Goal: Task Accomplishment & Management: Manage account settings

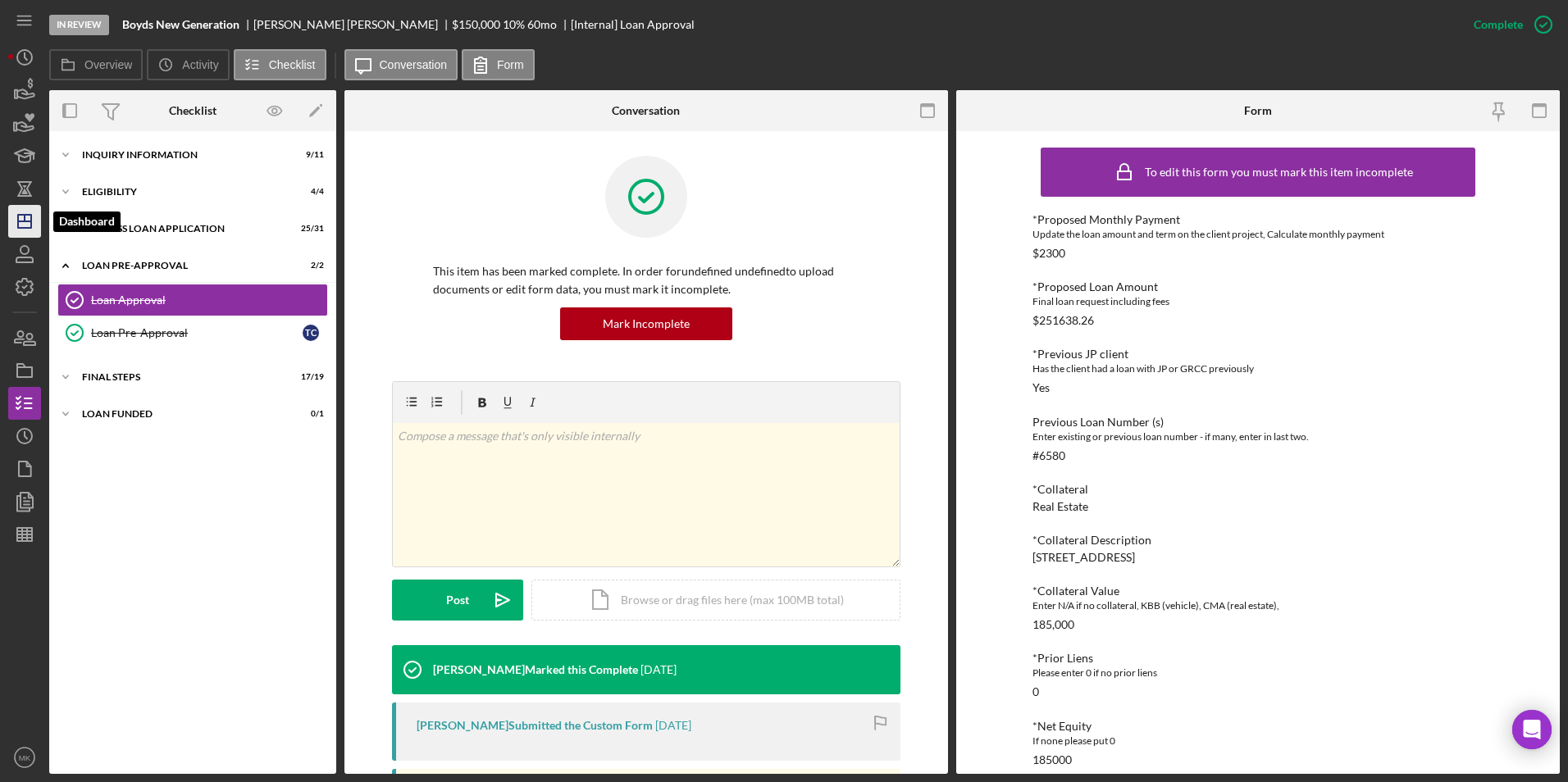
click at [29, 230] on icon "Icon/Dashboard" at bounding box center [25, 221] width 41 height 41
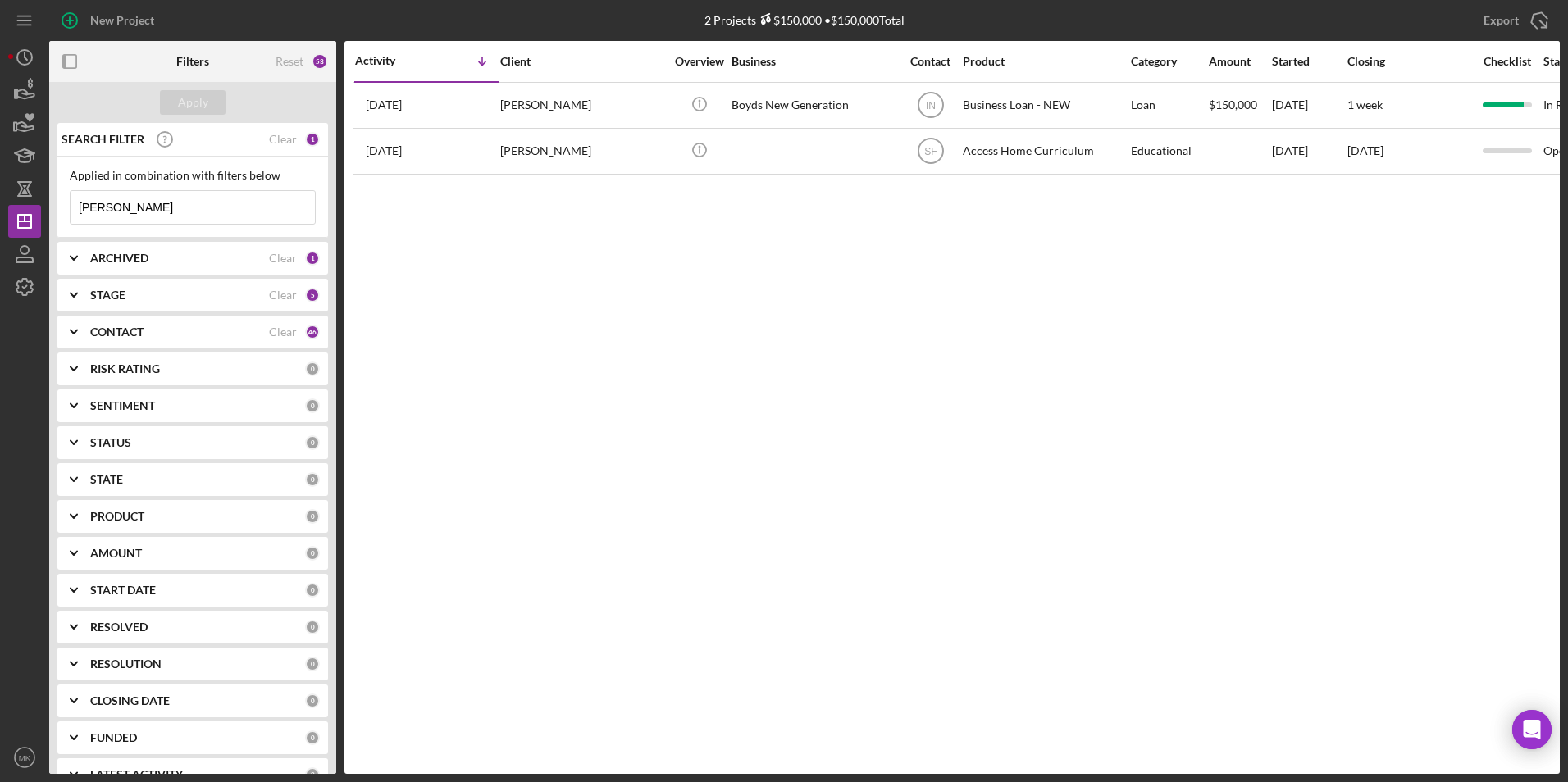
click at [188, 209] on input "[PERSON_NAME]" at bounding box center [193, 207] width 244 height 33
drag, startPoint x: 204, startPoint y: 202, endPoint x: 15, endPoint y: 186, distance: 189.7
click at [15, 186] on div "New Project 2 Projects $150,000 • $150,000 Total [PERSON_NAME] Export Icon/Expo…" at bounding box center [784, 387] width 1552 height 774
drag, startPoint x: 138, startPoint y: 207, endPoint x: 2, endPoint y: 210, distance: 136.0
click at [2, 210] on div "New Project 2 Projects $150,000 • $150,000 Total [PERSON_NAME] Export Icon/Expo…" at bounding box center [784, 391] width 1568 height 782
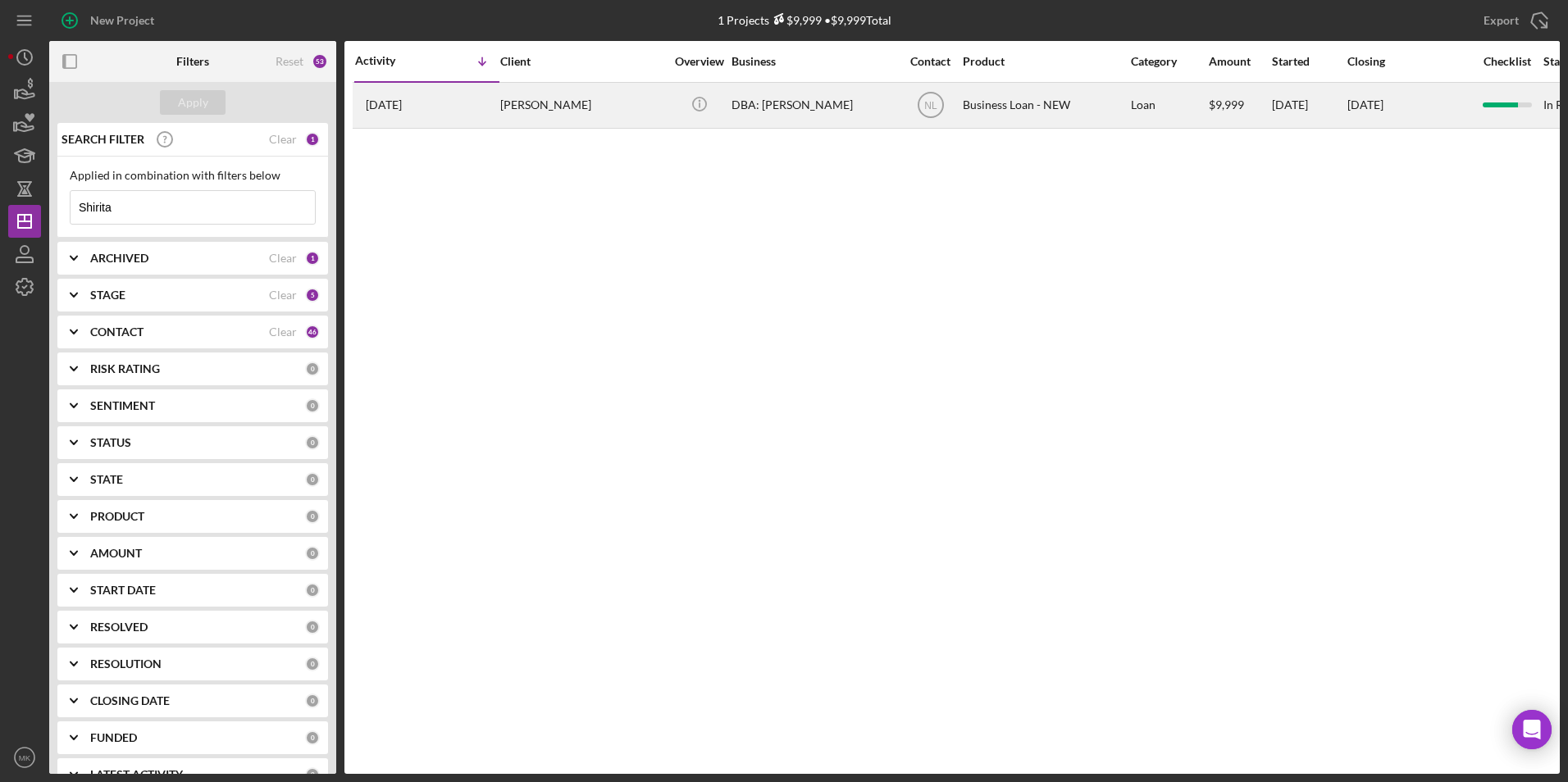
type input "Shirita"
click at [567, 104] on div "[PERSON_NAME]" at bounding box center [582, 105] width 164 height 43
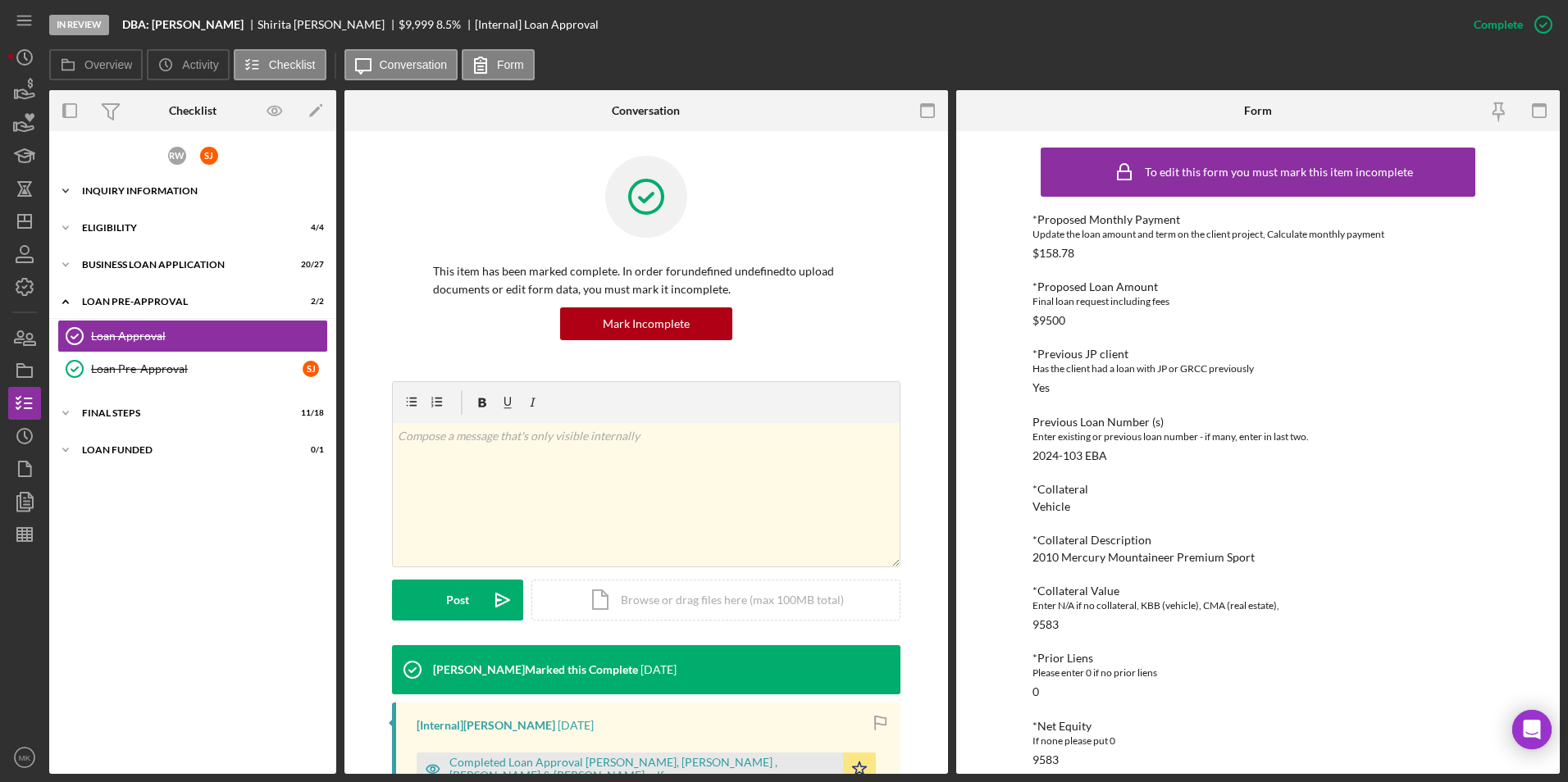
click at [194, 198] on div "Icon/Expander INQUIRY INFORMATION 9 / 11" at bounding box center [193, 191] width 287 height 33
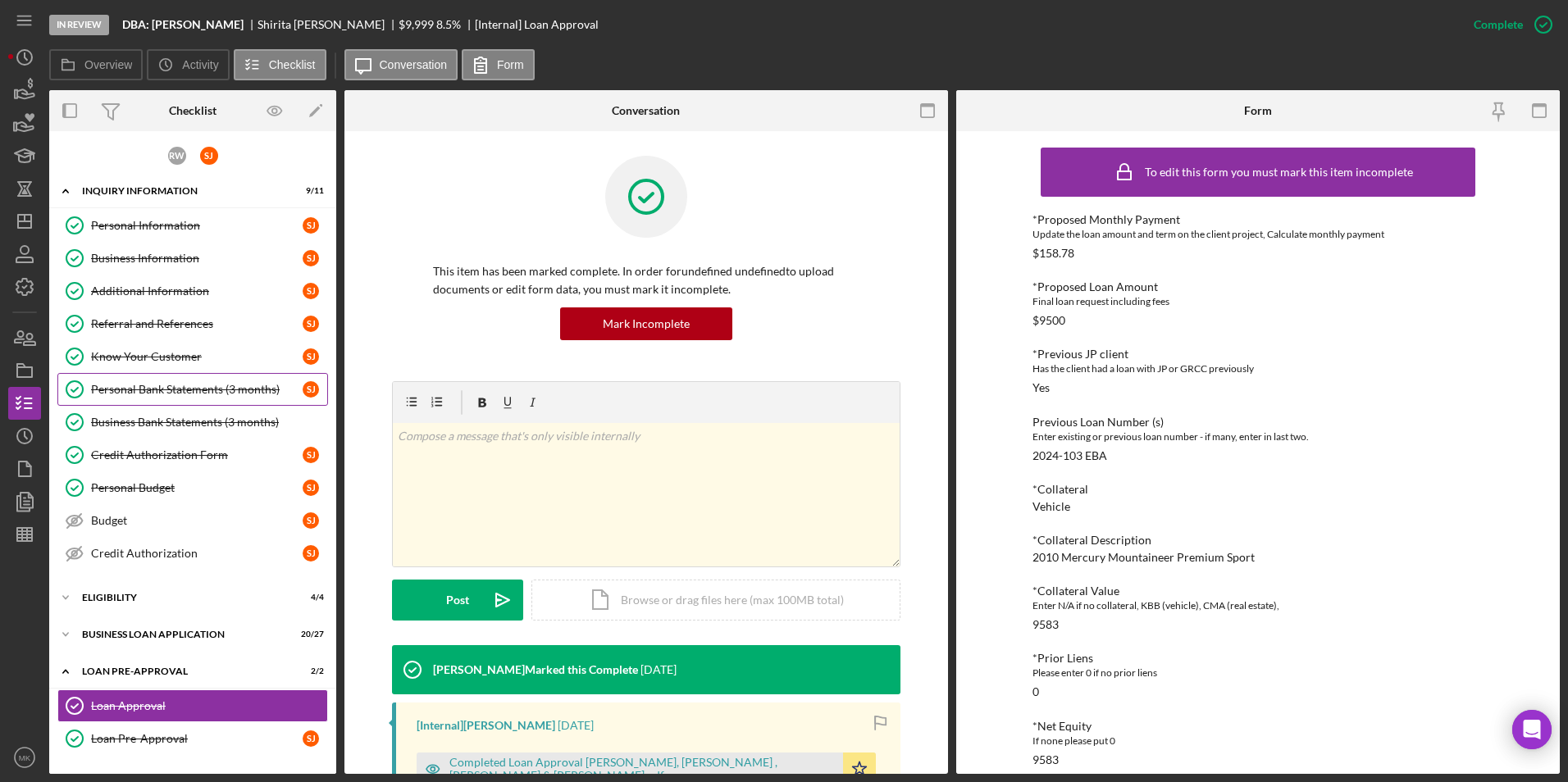
click at [226, 386] on div "Personal Bank Statements (3 months)" at bounding box center [197, 389] width 212 height 13
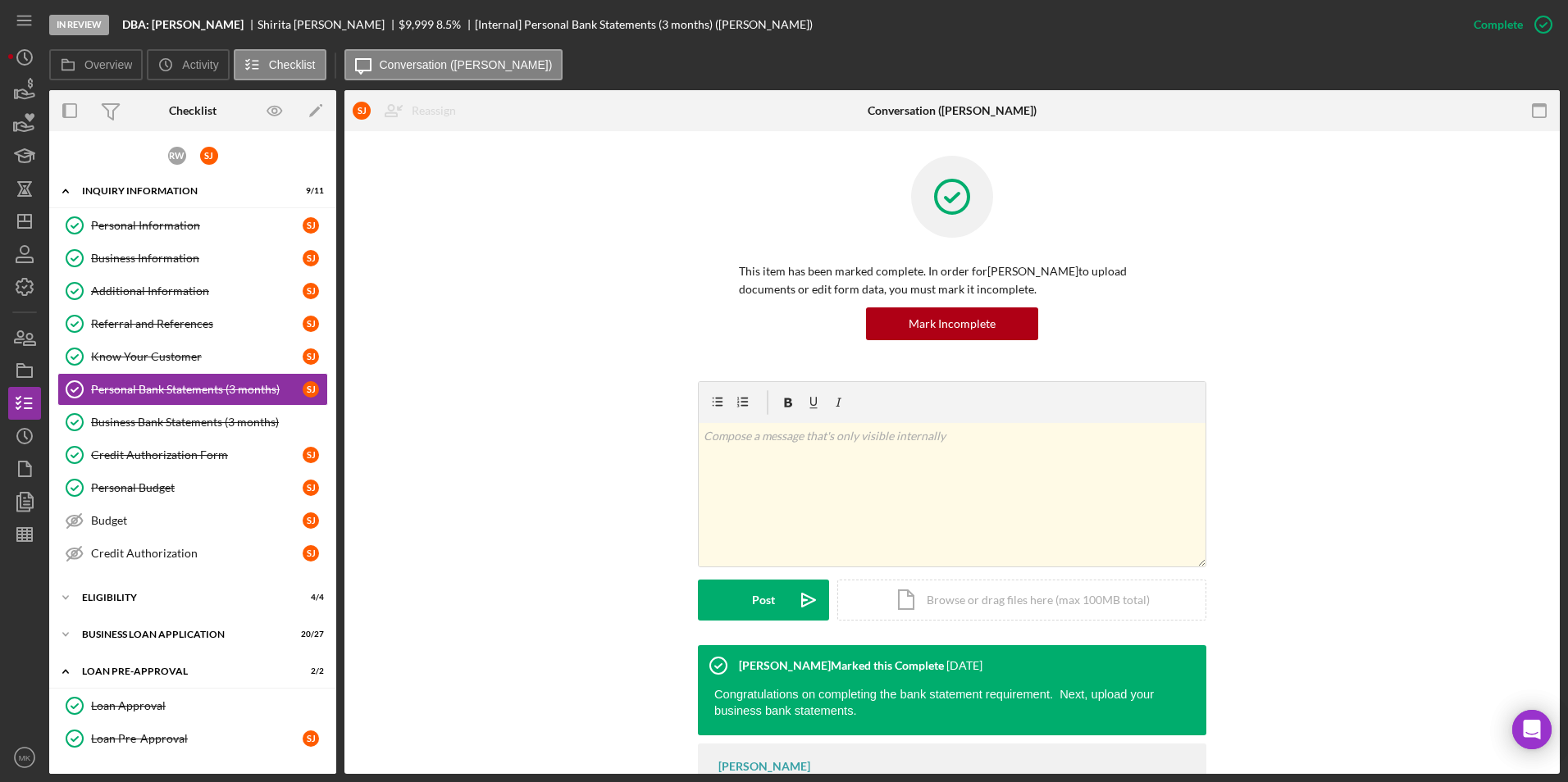
scroll to position [90, 0]
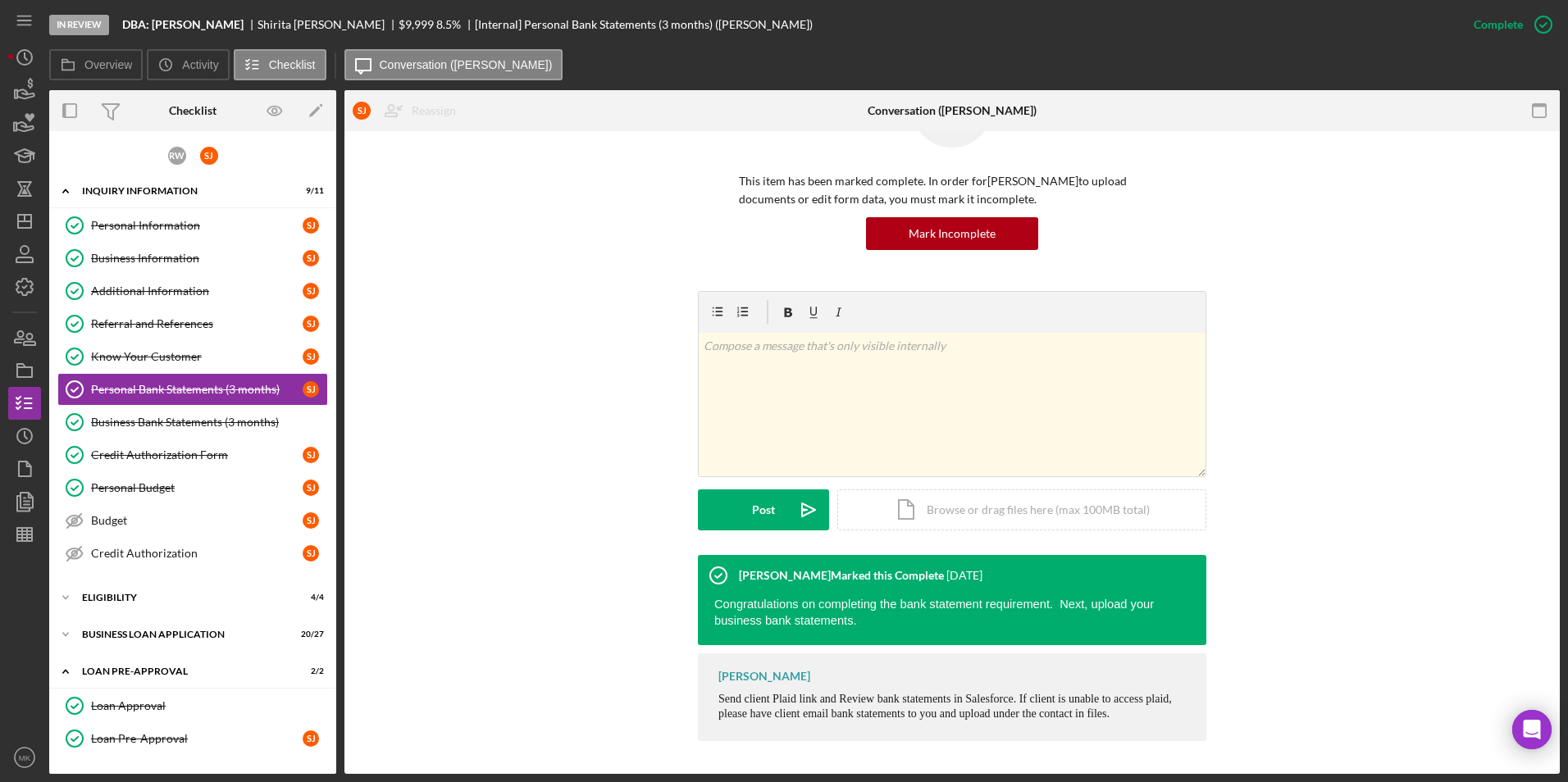
click at [578, 461] on div "v Color teal Color pink Remove color Add row above Add row below Add column bef…" at bounding box center [952, 423] width 1166 height 264
click at [157, 635] on div "BUSINESS LOAN APPLICATION" at bounding box center [198, 634] width 234 height 10
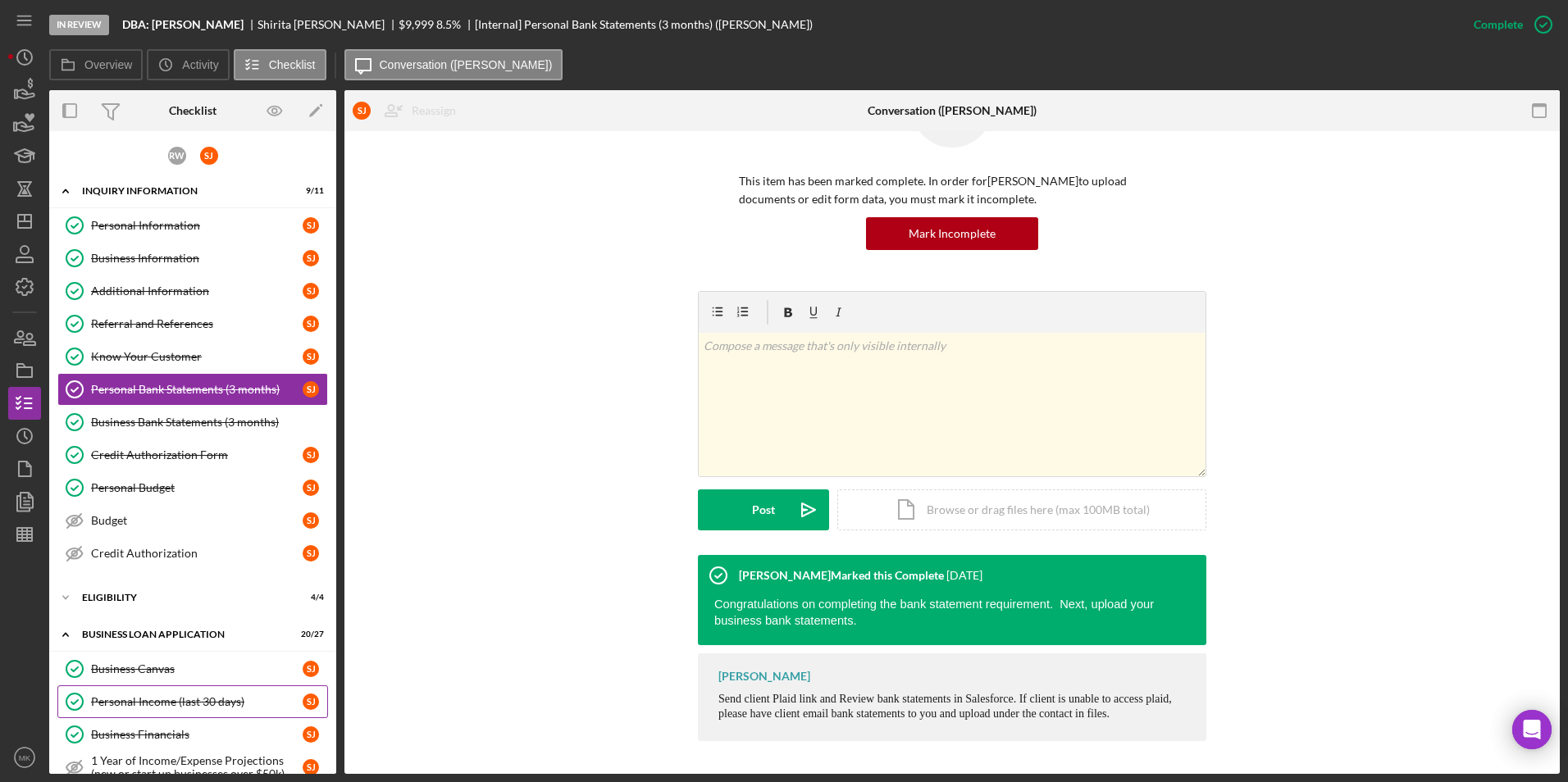
click at [195, 704] on div "Personal Income (last 30 days)" at bounding box center [197, 702] width 212 height 13
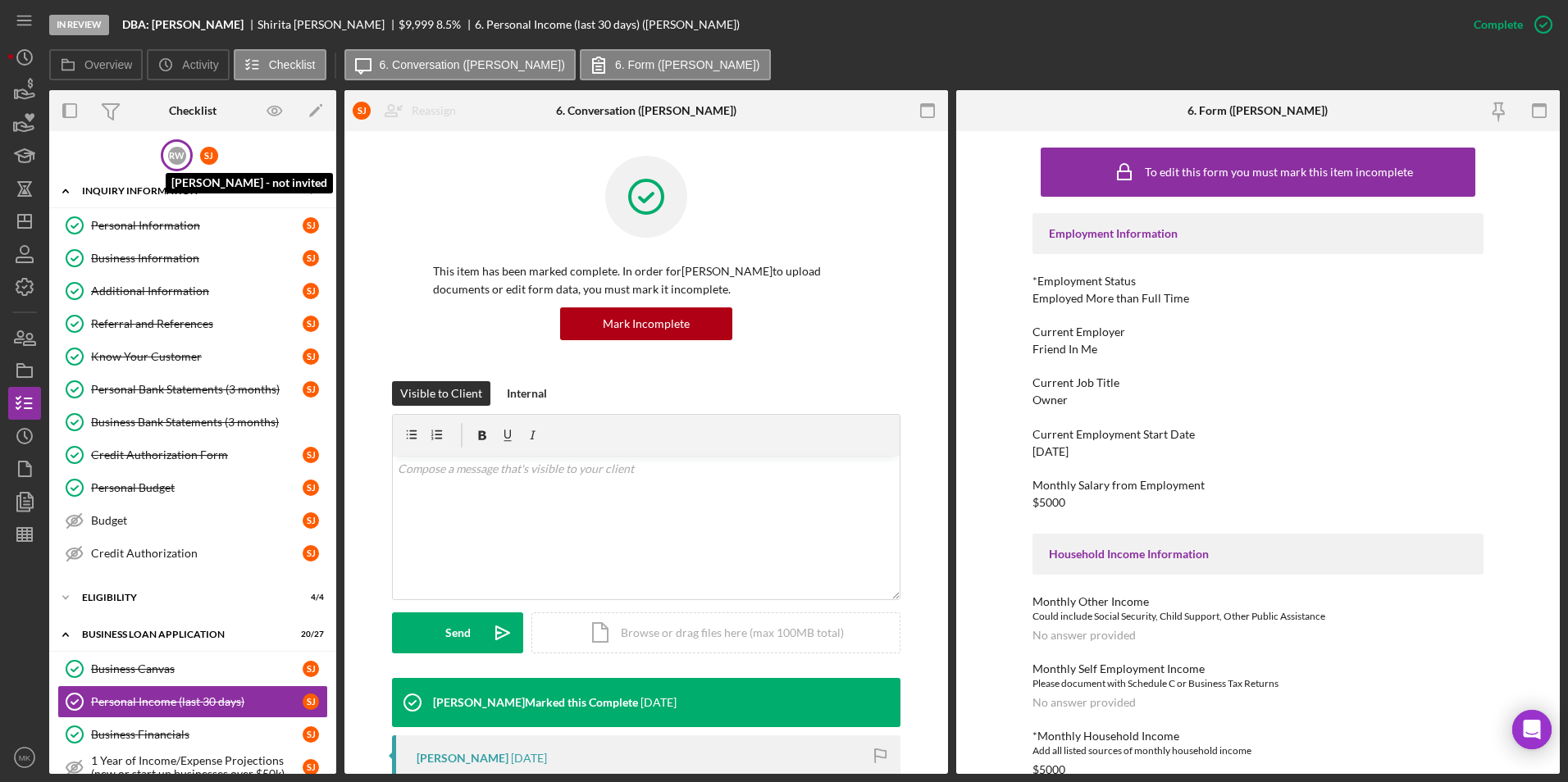
click at [175, 154] on div "R W" at bounding box center [177, 156] width 18 height 18
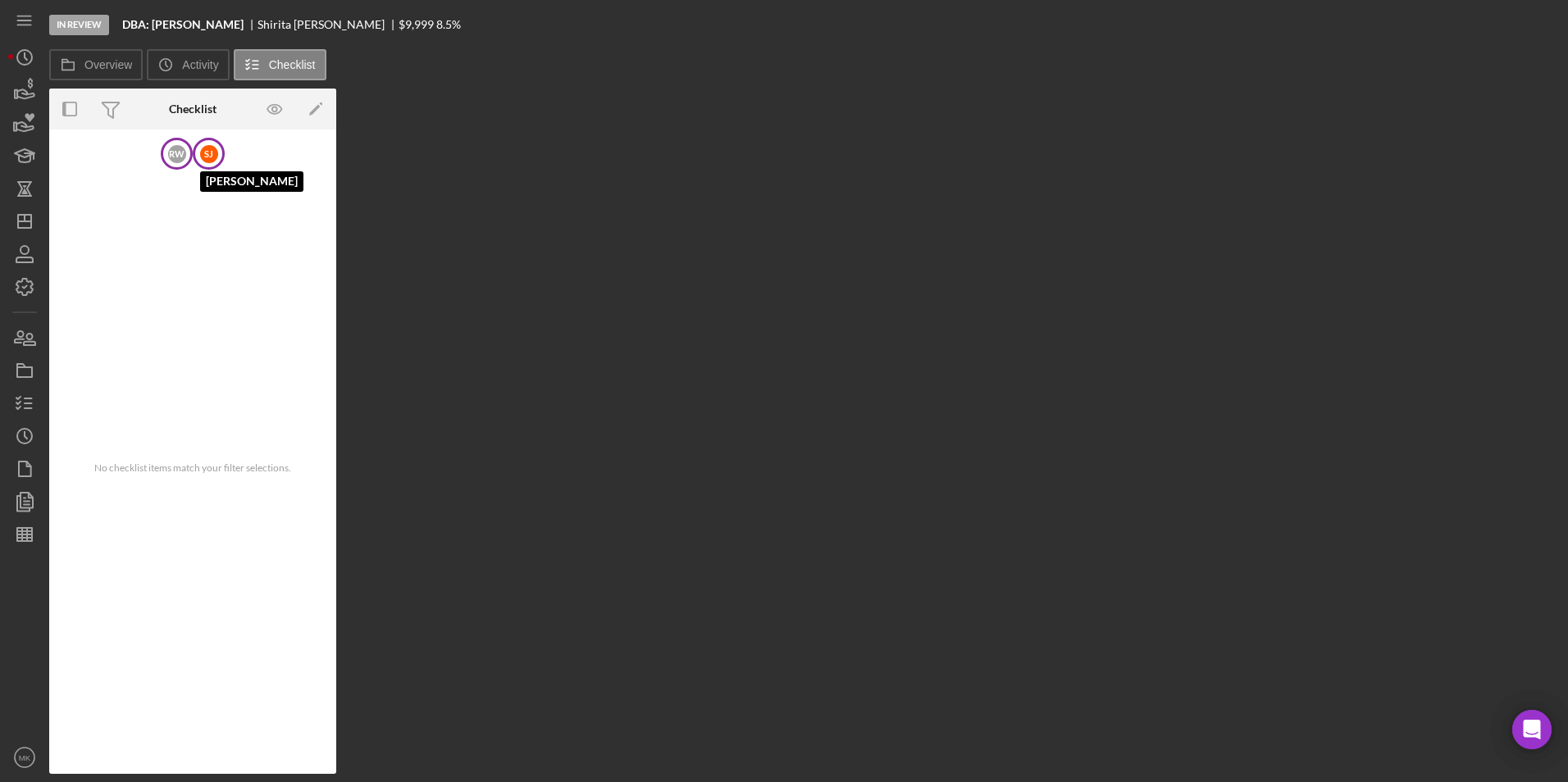
click at [211, 146] on div "[PERSON_NAME]" at bounding box center [209, 154] width 18 height 18
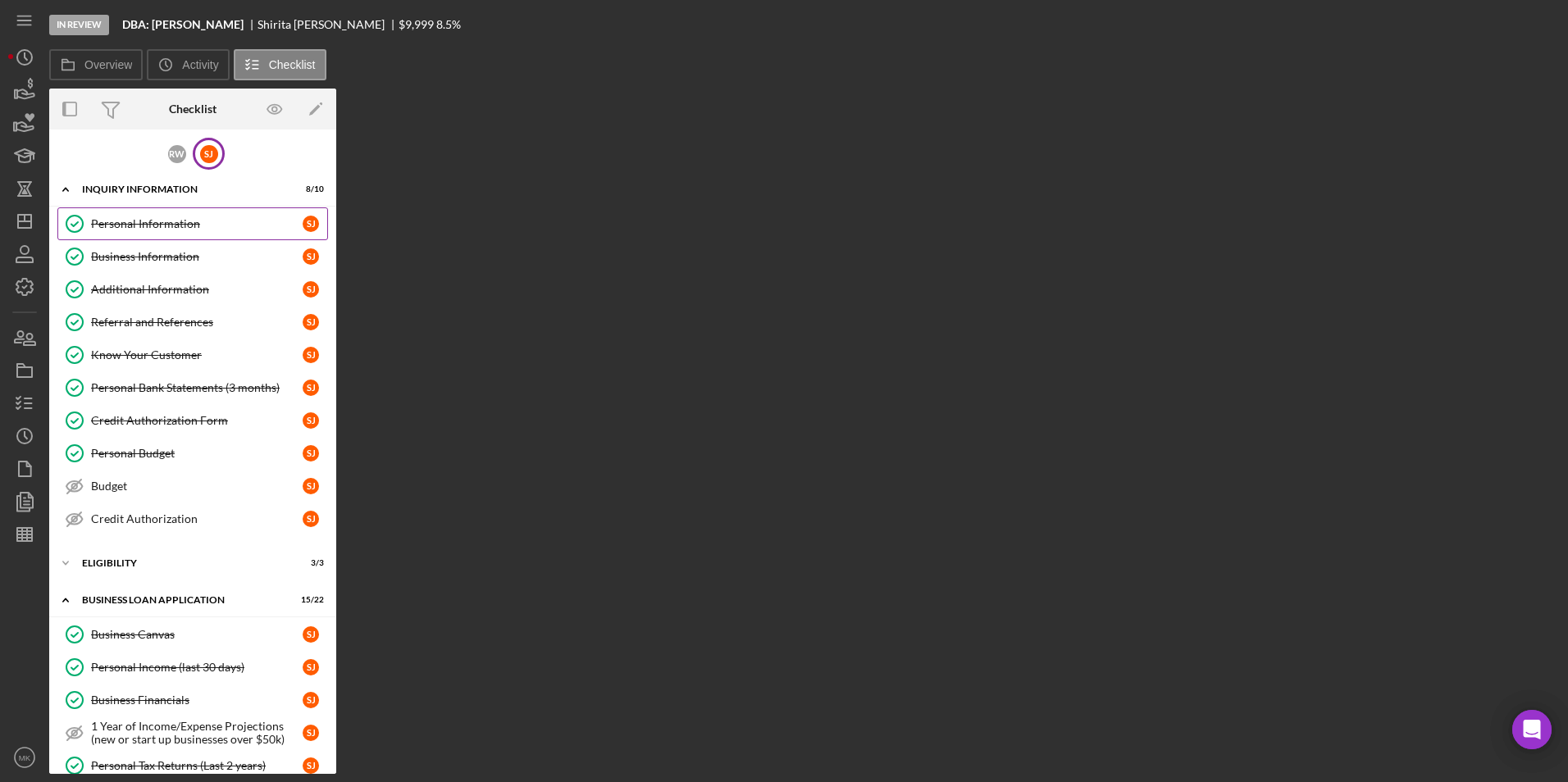
click at [203, 234] on link "Personal Information Personal Information [PERSON_NAME]" at bounding box center [193, 224] width 271 height 33
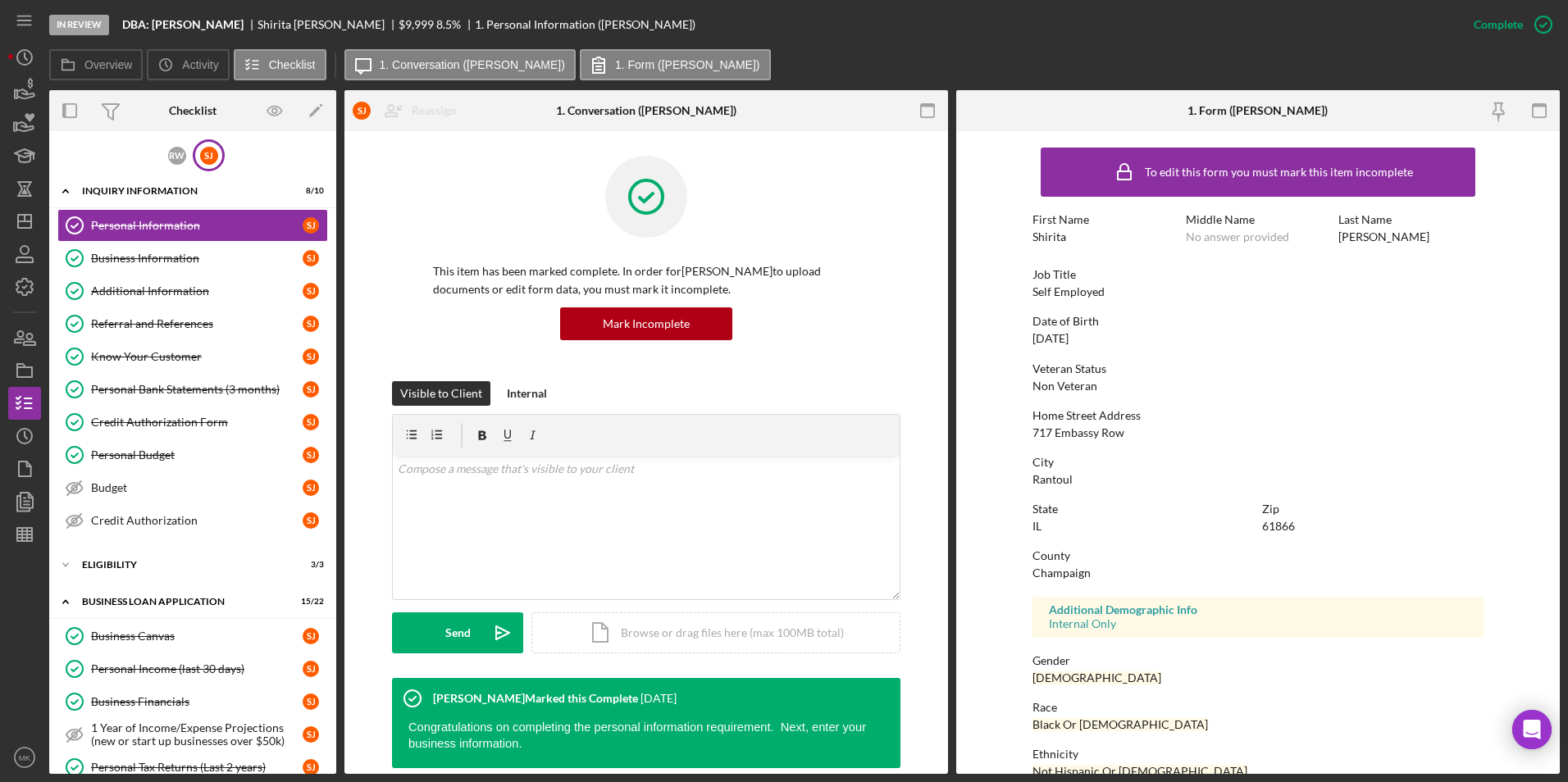
scroll to position [122, 0]
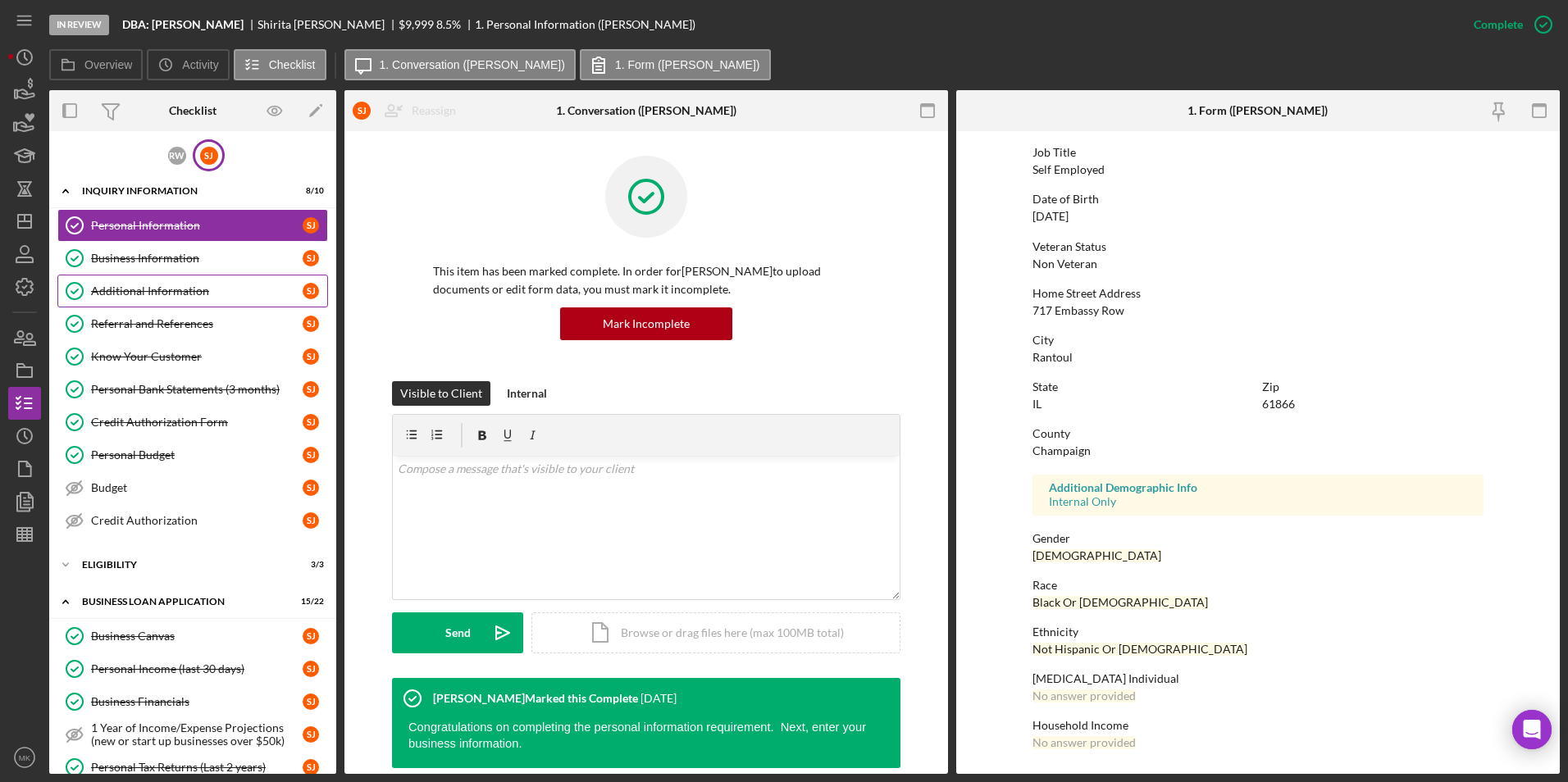
click at [156, 300] on link "Additional Information Additional Information [PERSON_NAME]" at bounding box center [193, 291] width 271 height 33
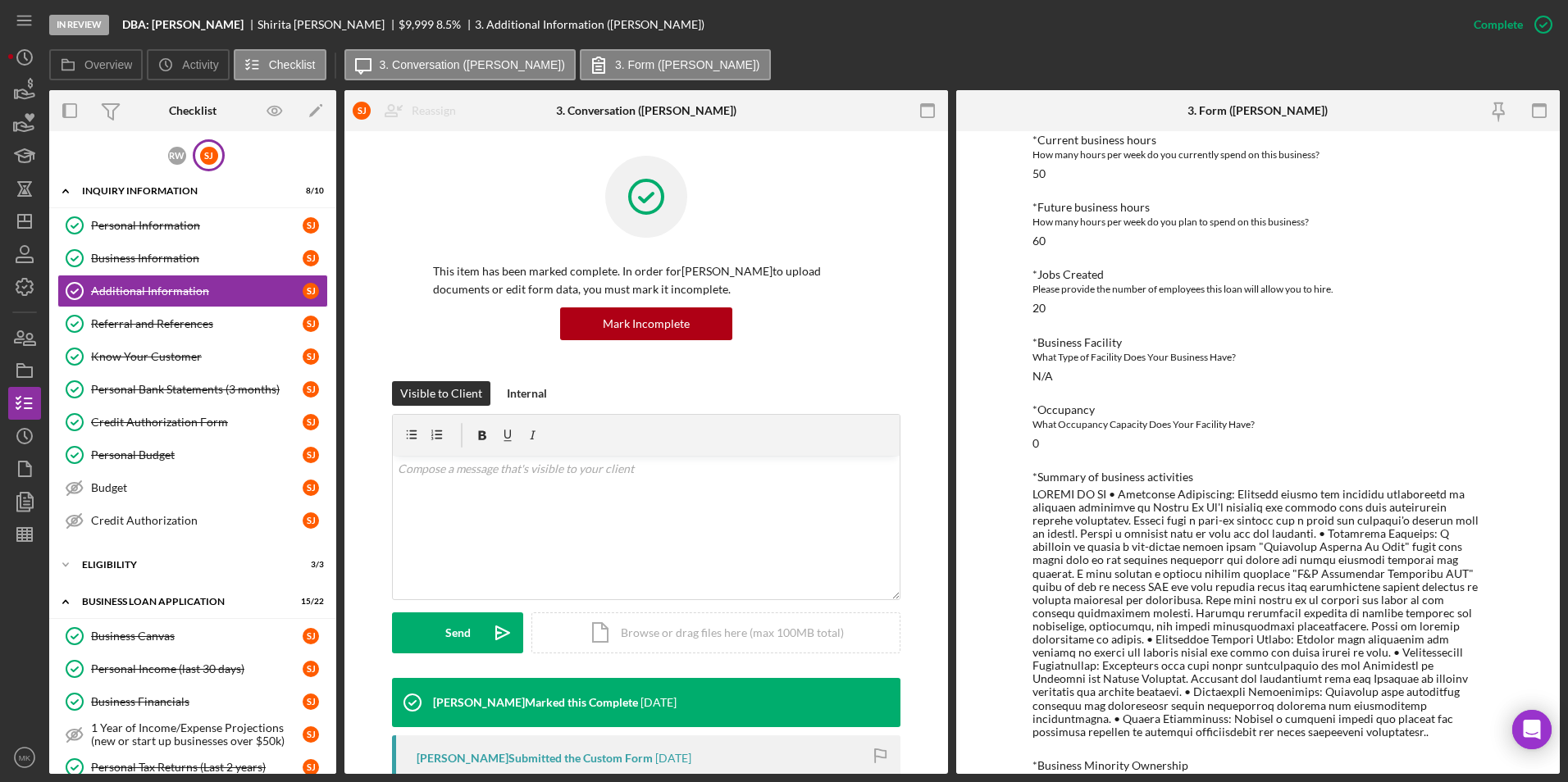
scroll to position [816, 0]
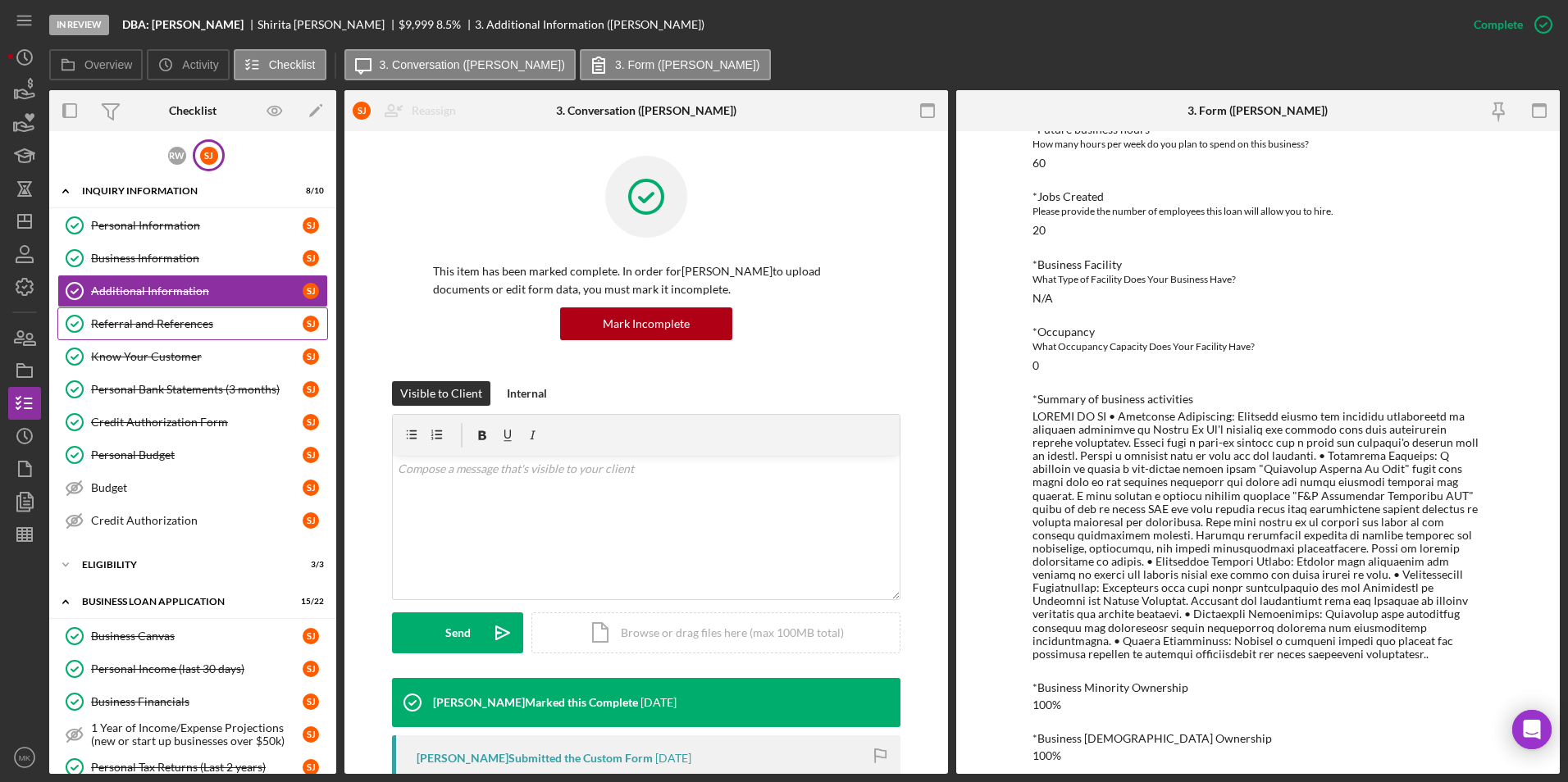
click at [144, 327] on div "Referral and References" at bounding box center [197, 324] width 212 height 13
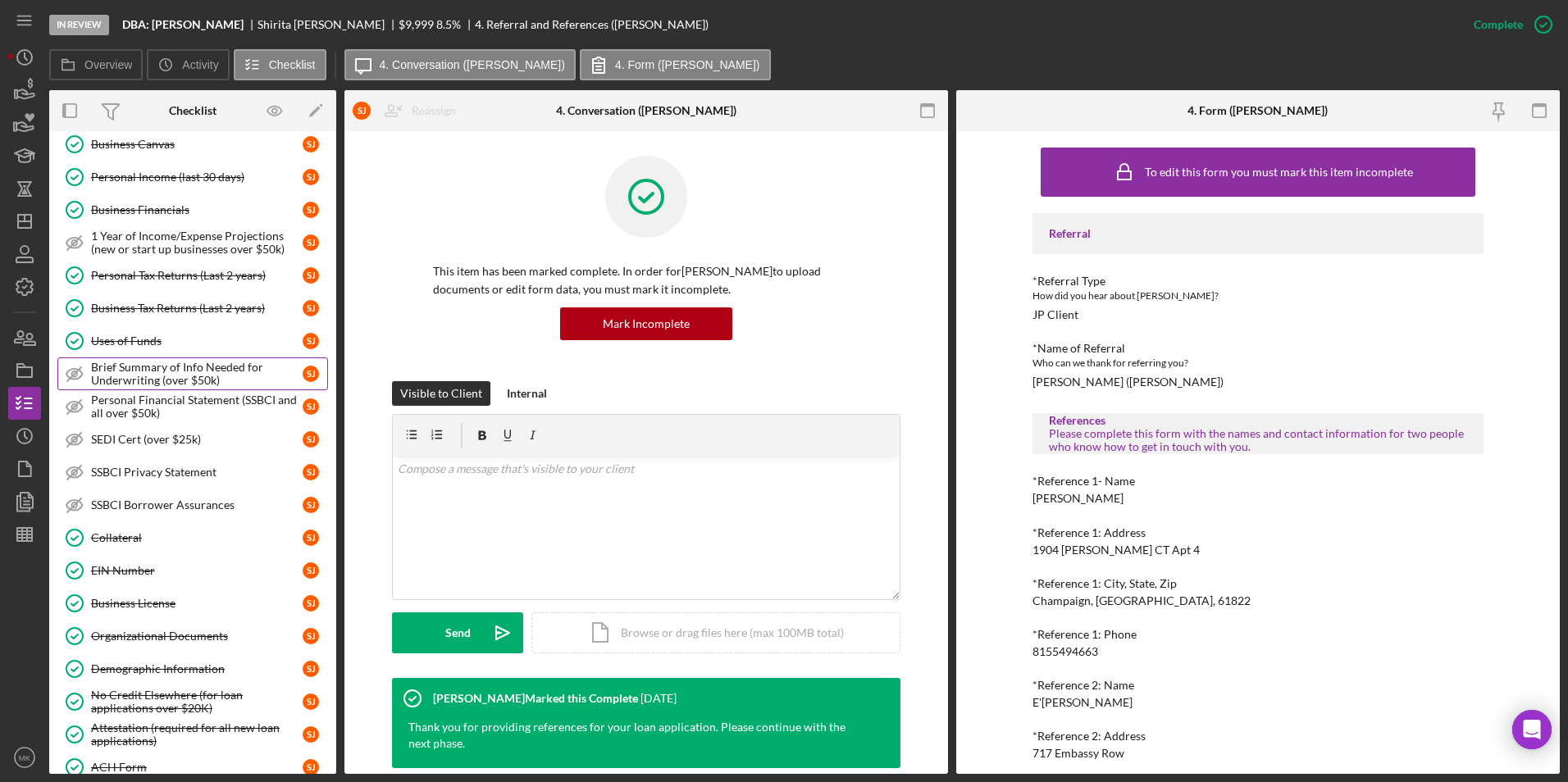
scroll to position [574, 0]
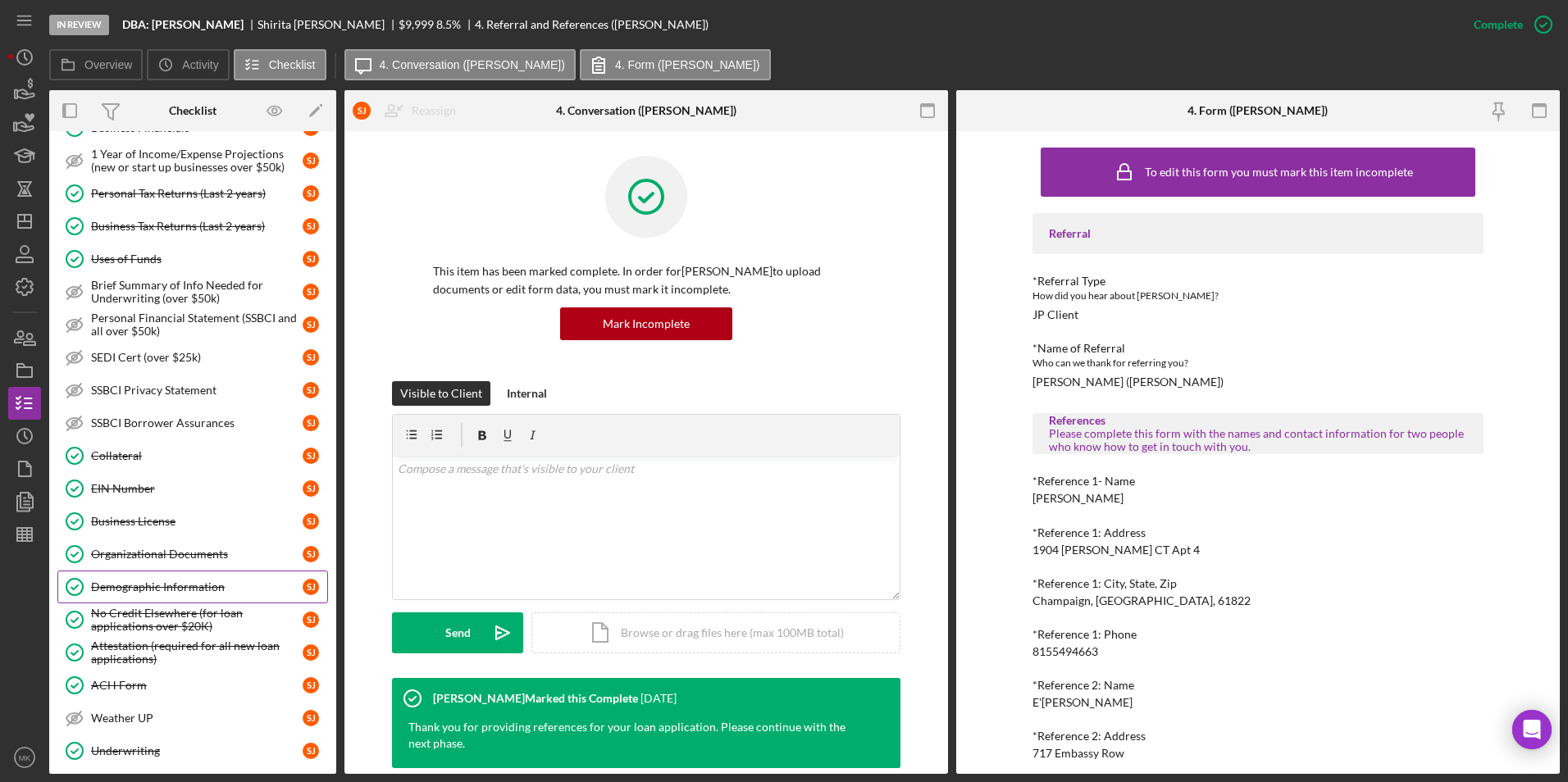
click at [170, 574] on link "Demographic Information Demographic Information [PERSON_NAME]" at bounding box center [193, 587] width 271 height 33
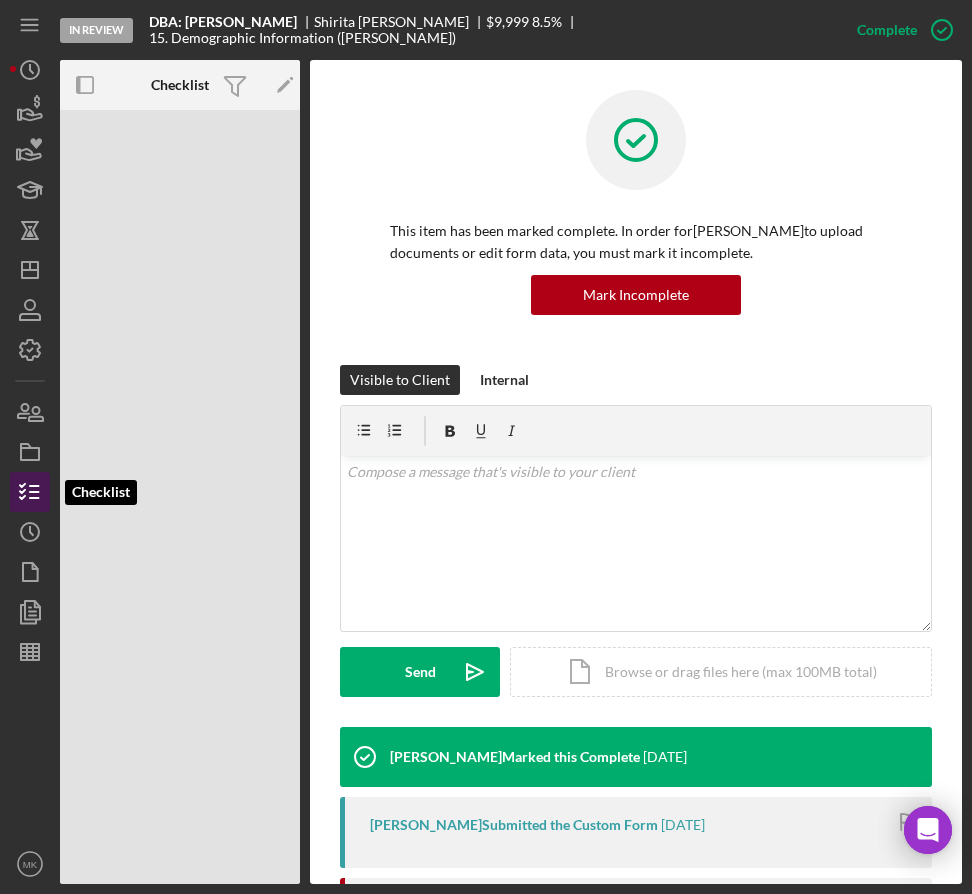
click at [30, 498] on line "button" at bounding box center [34, 498] width 9 height 0
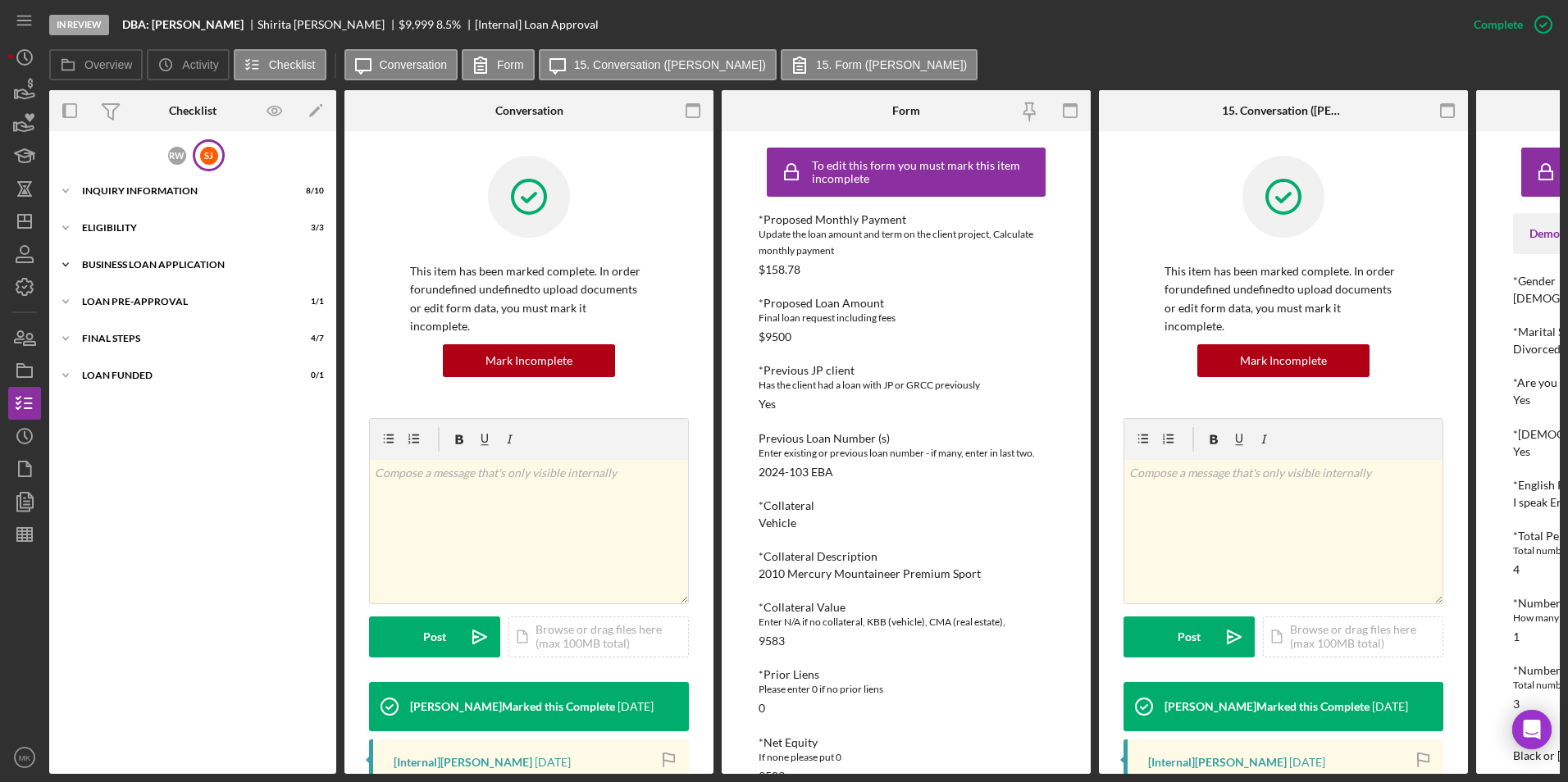
click at [123, 266] on div "BUSINESS LOAN APPLICATION" at bounding box center [198, 265] width 234 height 10
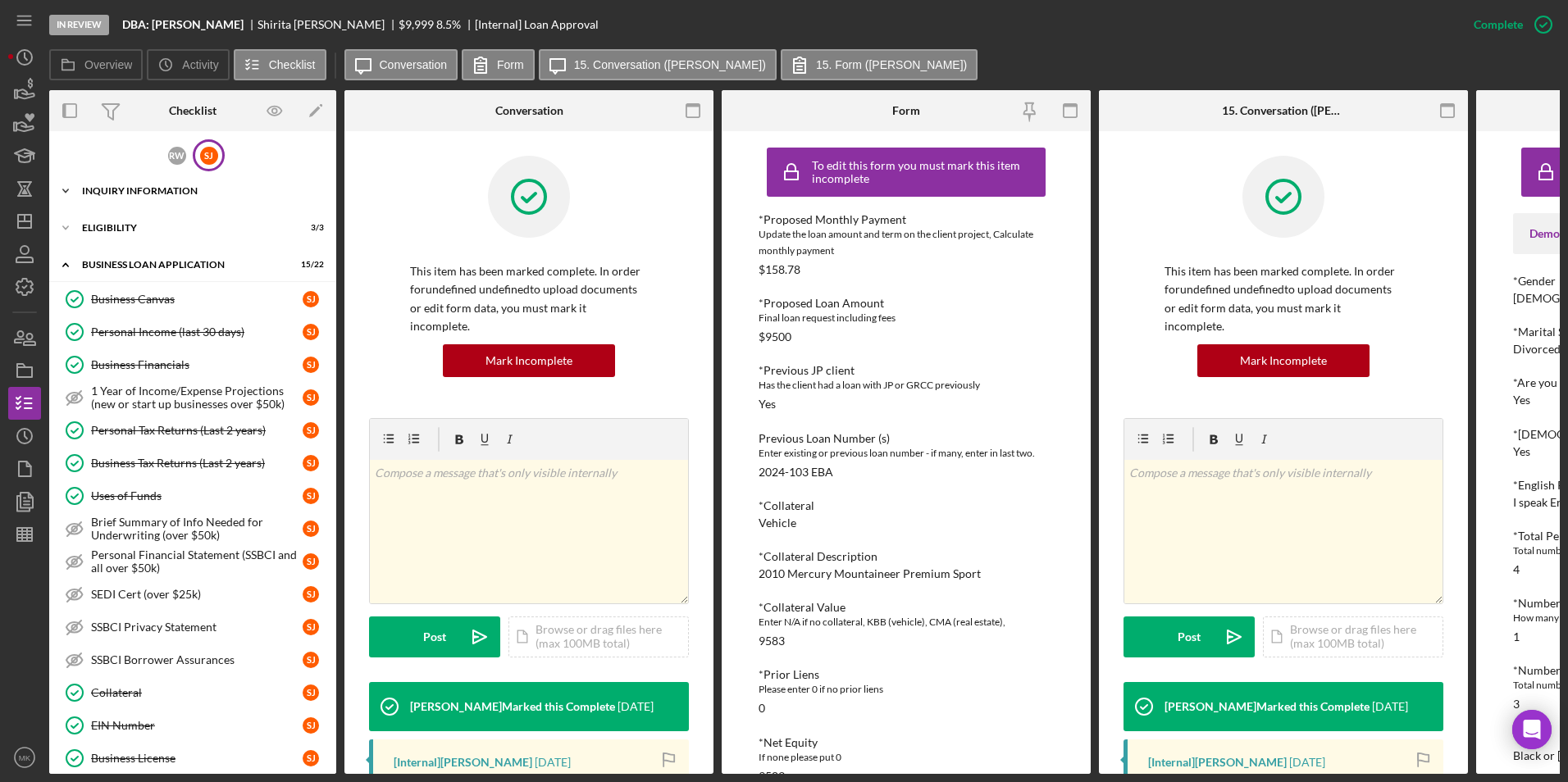
click at [155, 193] on div "INQUIRY INFORMATION" at bounding box center [198, 191] width 234 height 10
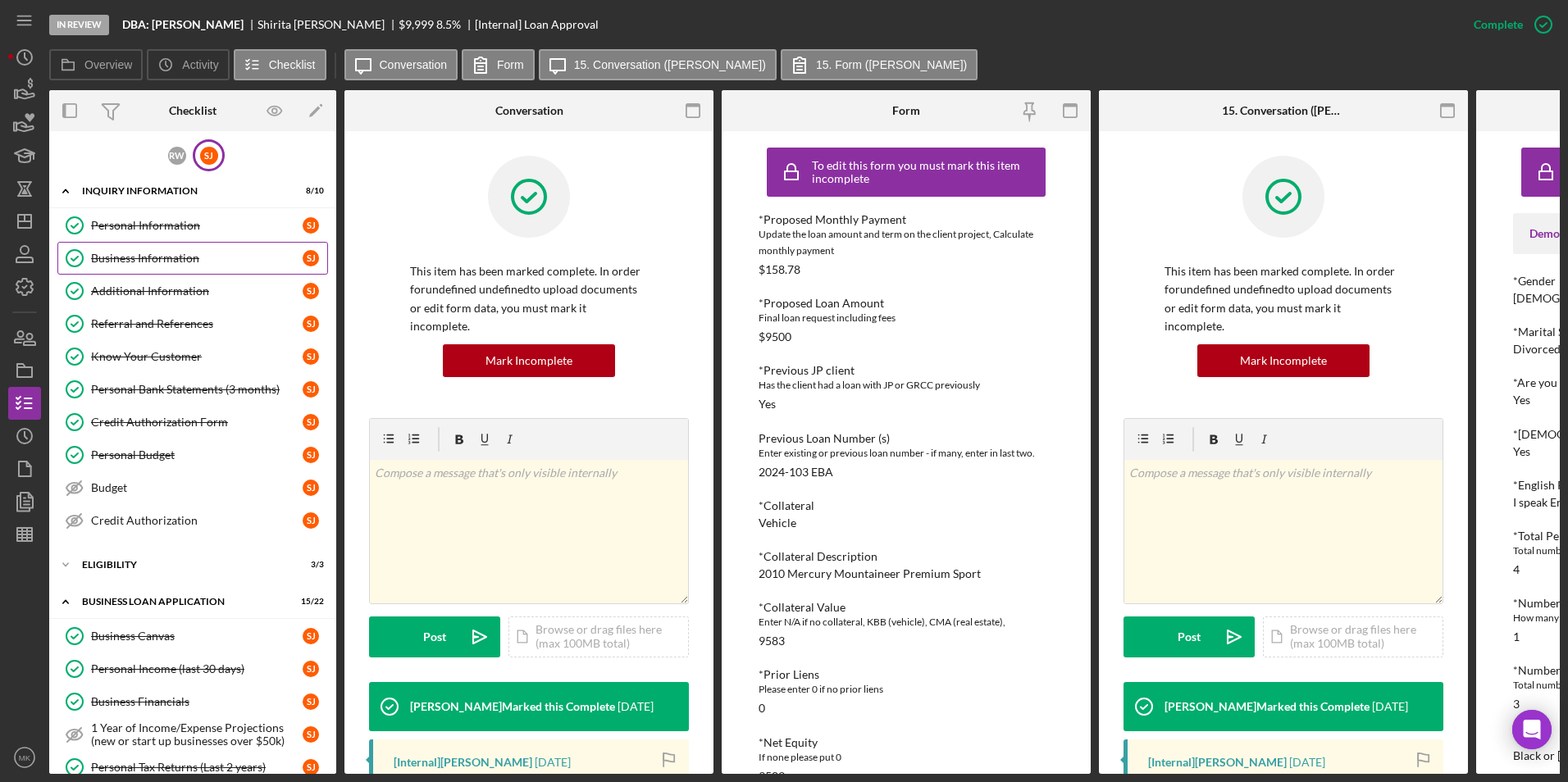
click at [202, 257] on div "Business Information" at bounding box center [197, 258] width 212 height 13
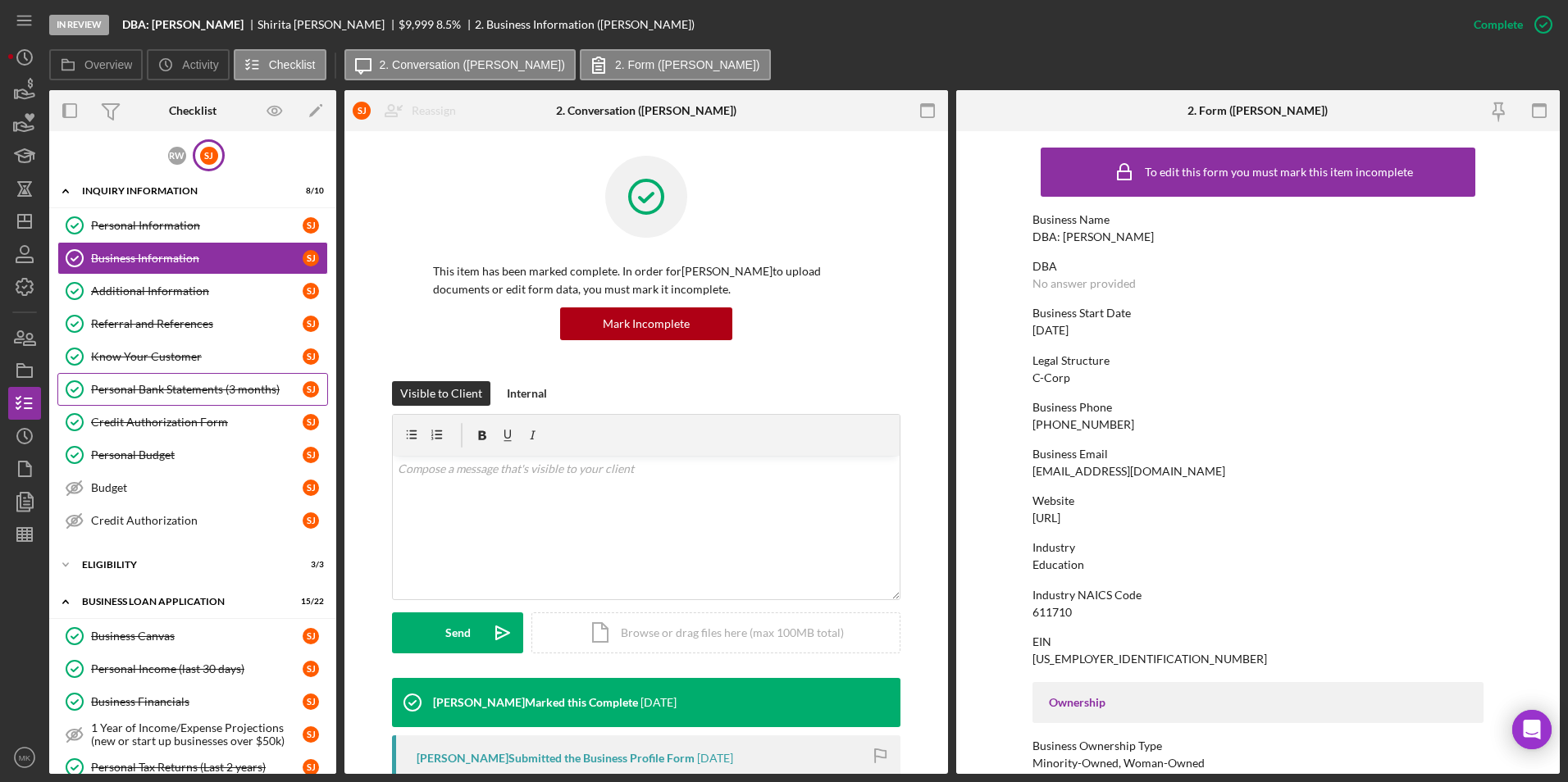
click at [191, 399] on link "Personal Bank Statements (3 months) Personal Bank Statements (3 months) [PERSON…" at bounding box center [193, 389] width 271 height 33
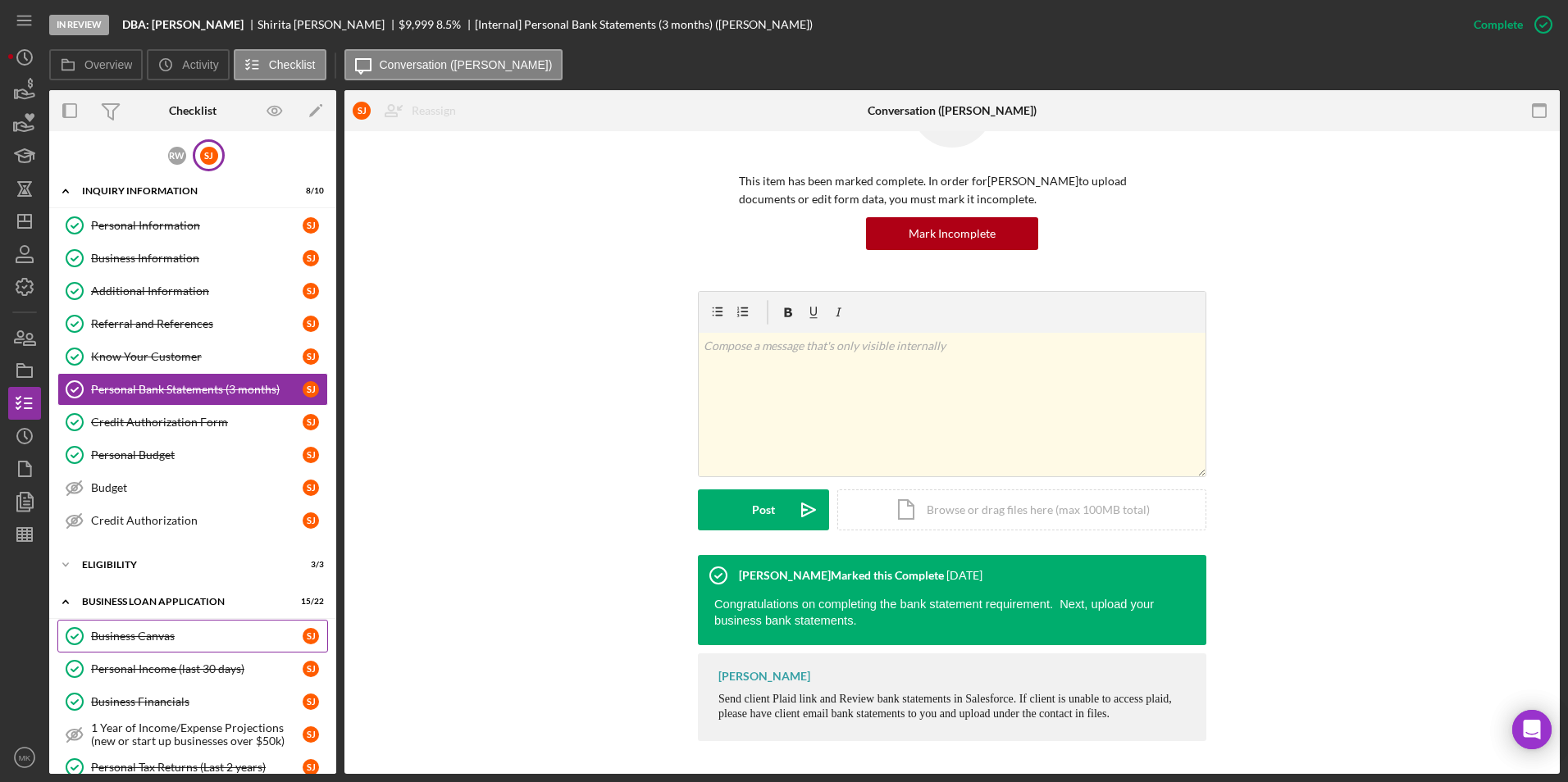
scroll to position [82, 0]
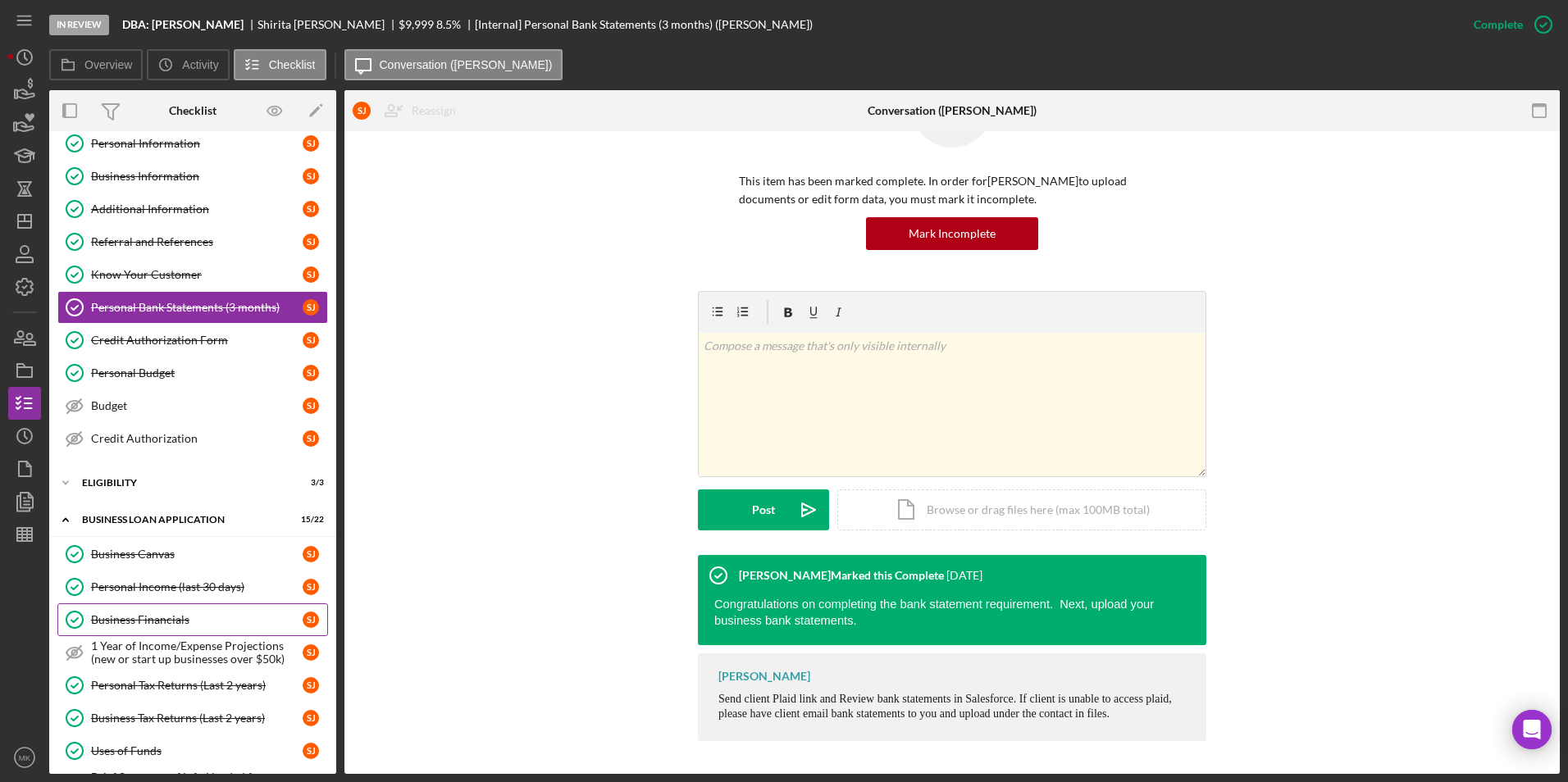
click at [189, 626] on div "Business Financials" at bounding box center [197, 620] width 212 height 13
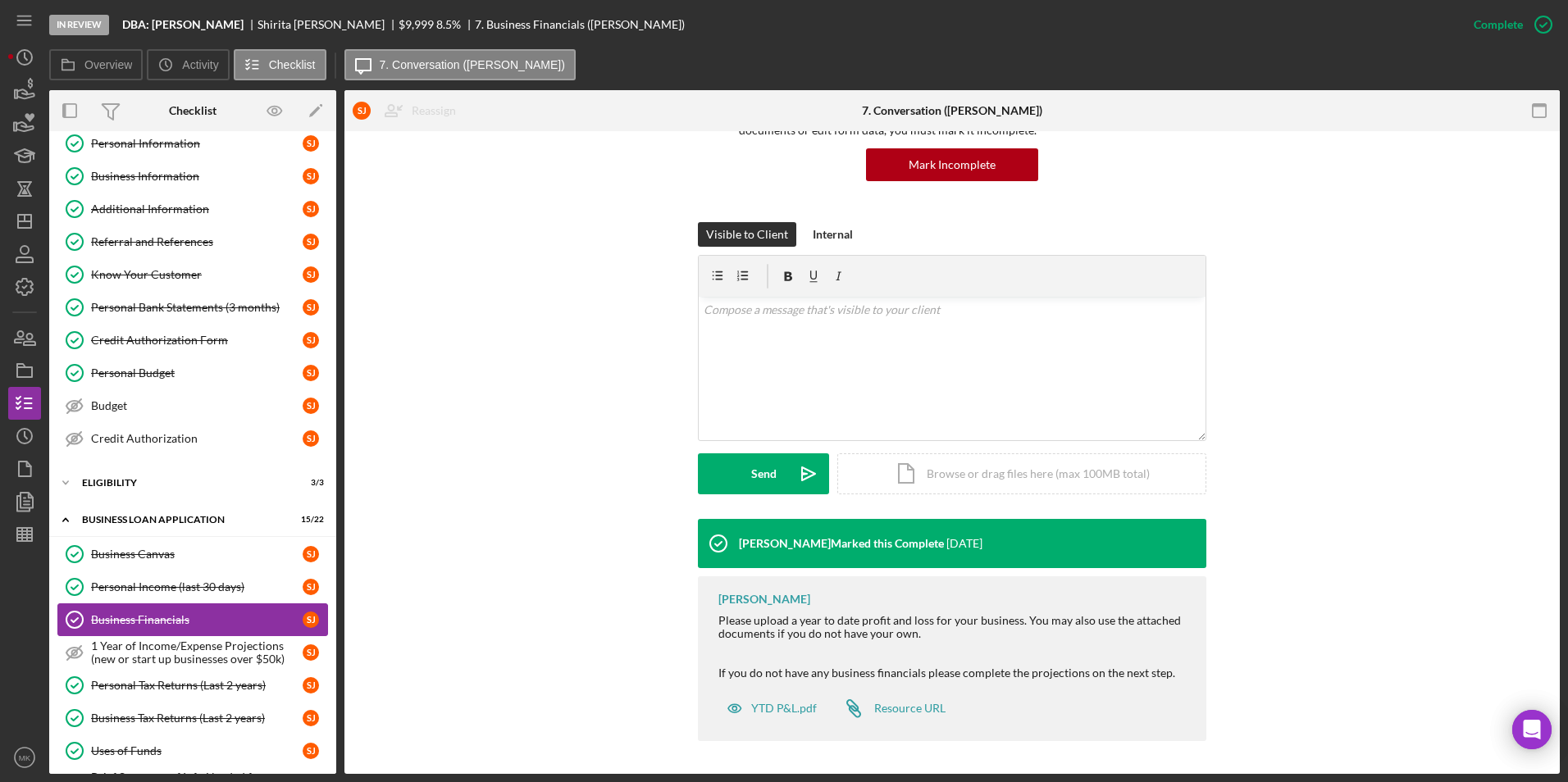
scroll to position [164, 0]
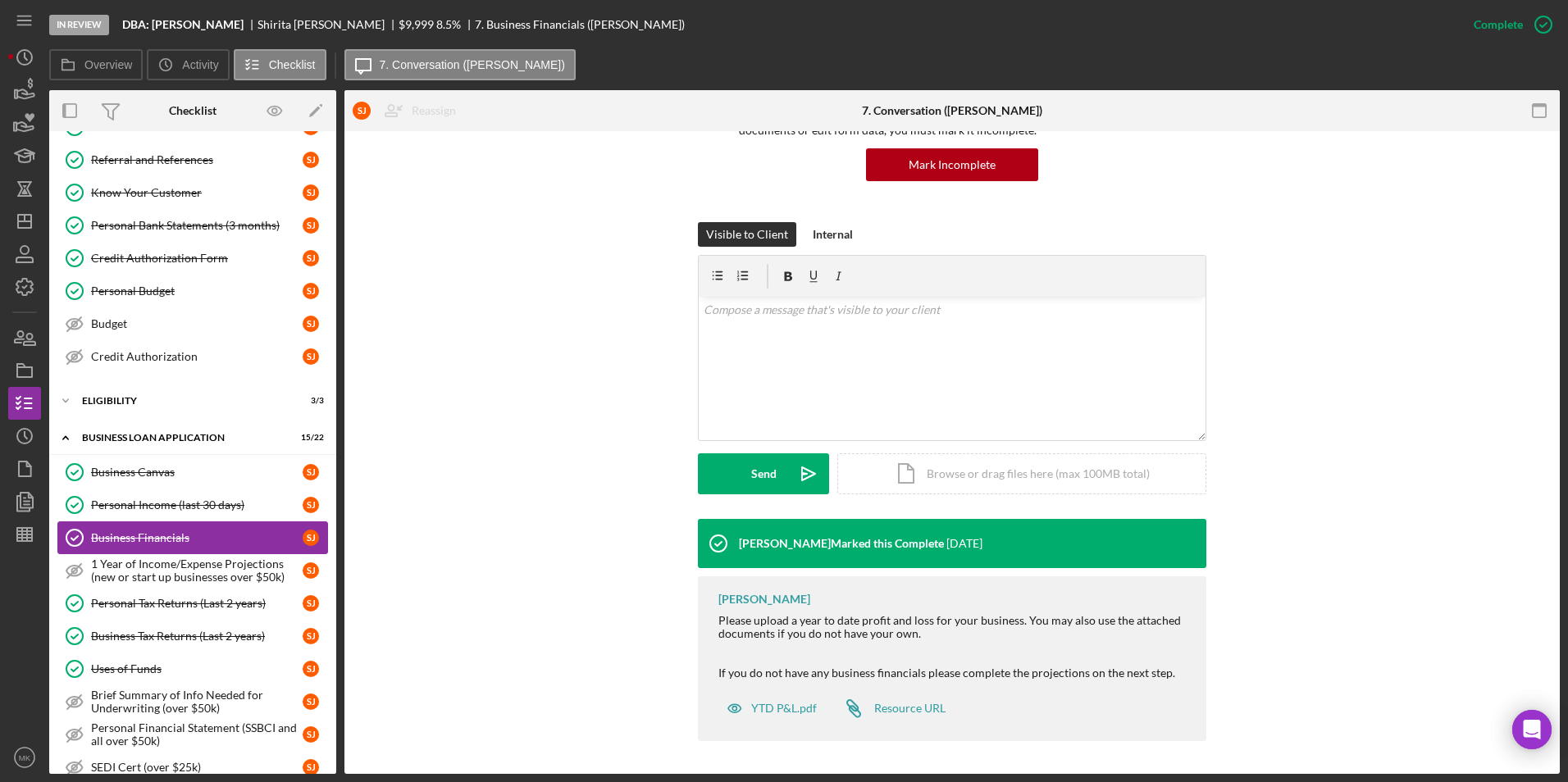
click at [202, 633] on div "Business Tax Returns (Last 2 years)" at bounding box center [197, 636] width 212 height 13
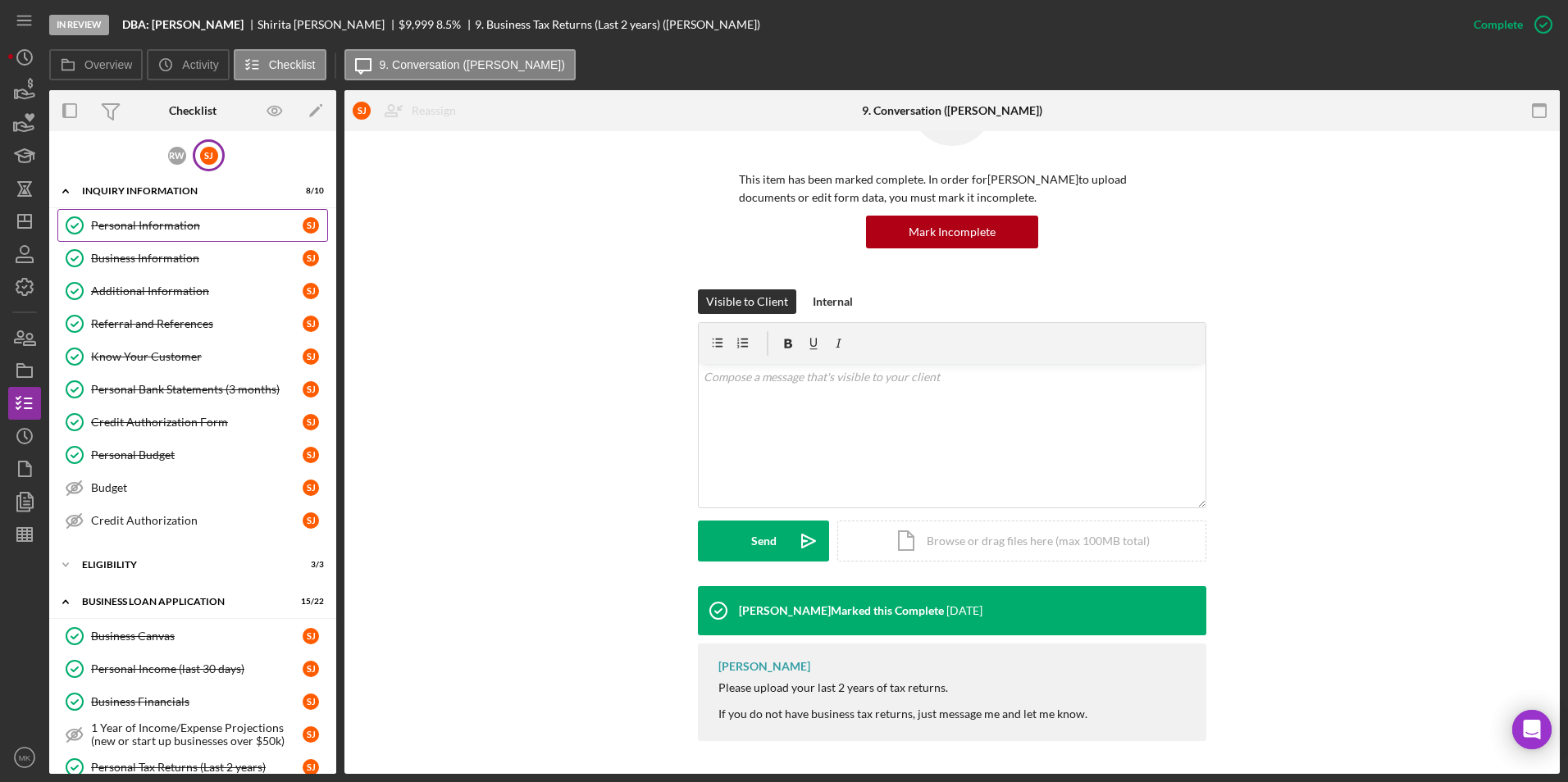
click at [167, 238] on link "Personal Information Personal Information [PERSON_NAME]" at bounding box center [193, 225] width 271 height 33
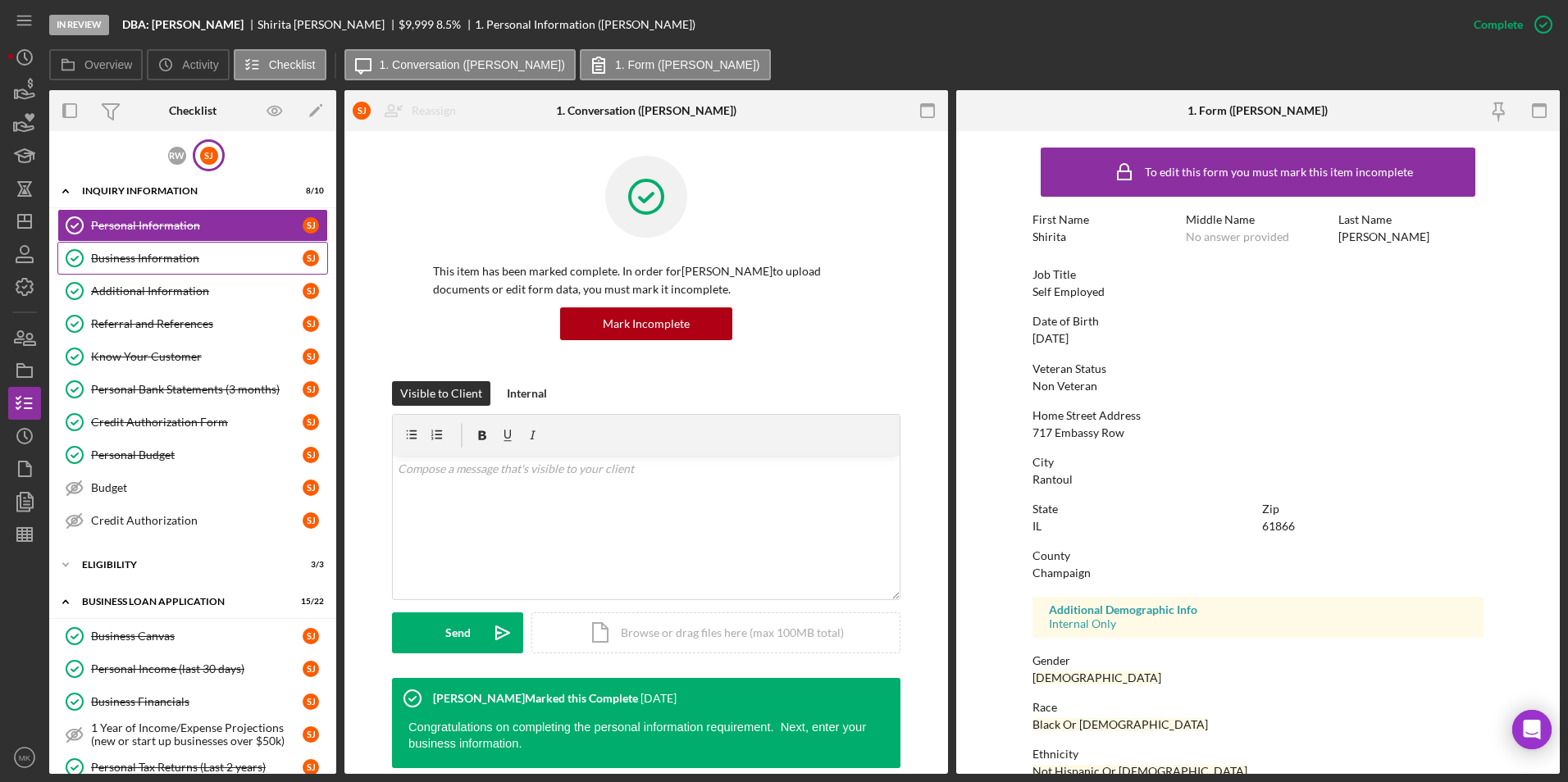
drag, startPoint x: 167, startPoint y: 257, endPoint x: 171, endPoint y: 298, distance: 41.2
click at [167, 261] on div "Business Information" at bounding box center [197, 258] width 212 height 13
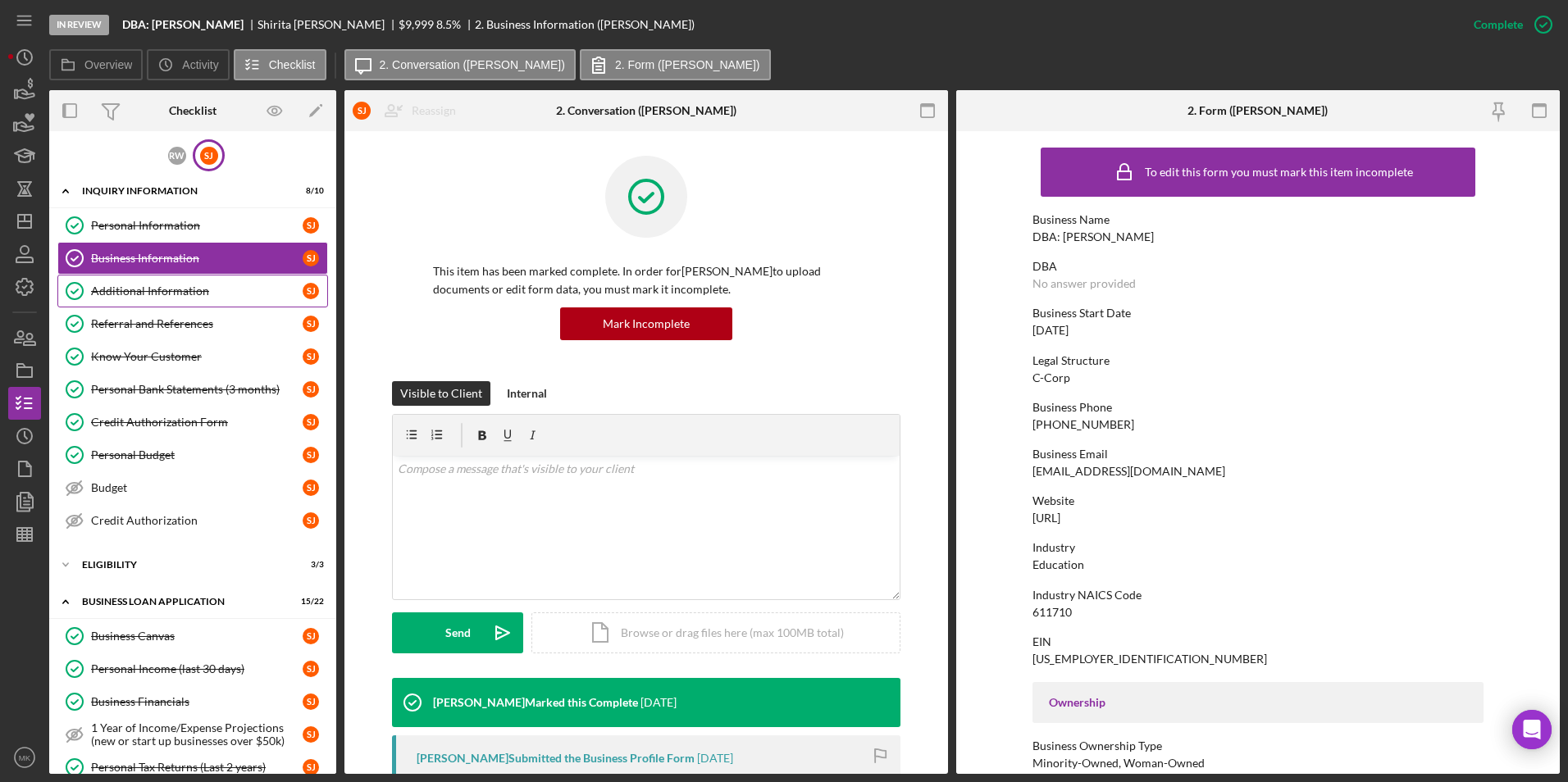
click at [171, 300] on link "Additional Information Additional Information [PERSON_NAME]" at bounding box center [193, 291] width 271 height 33
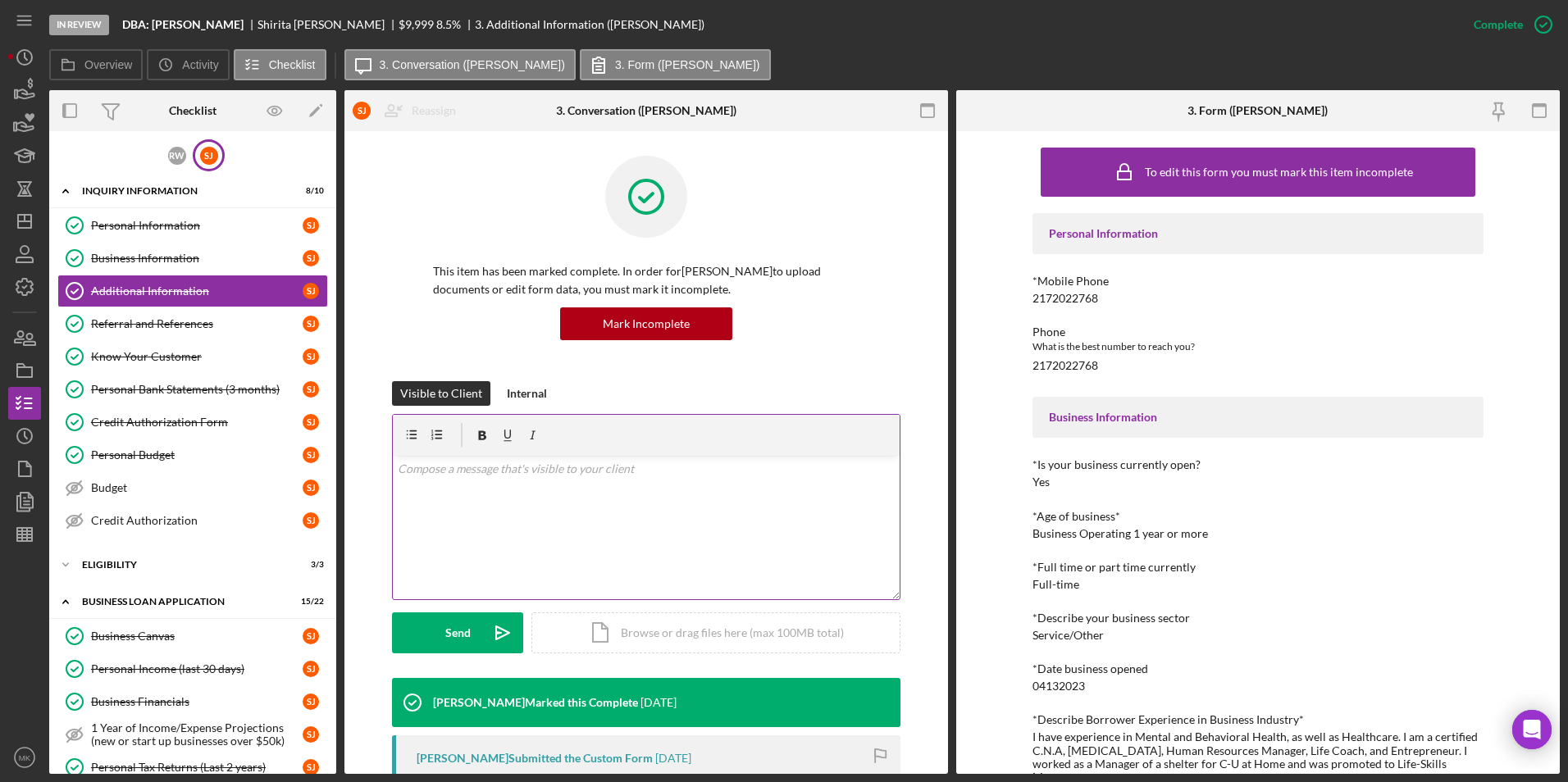
scroll to position [222, 0]
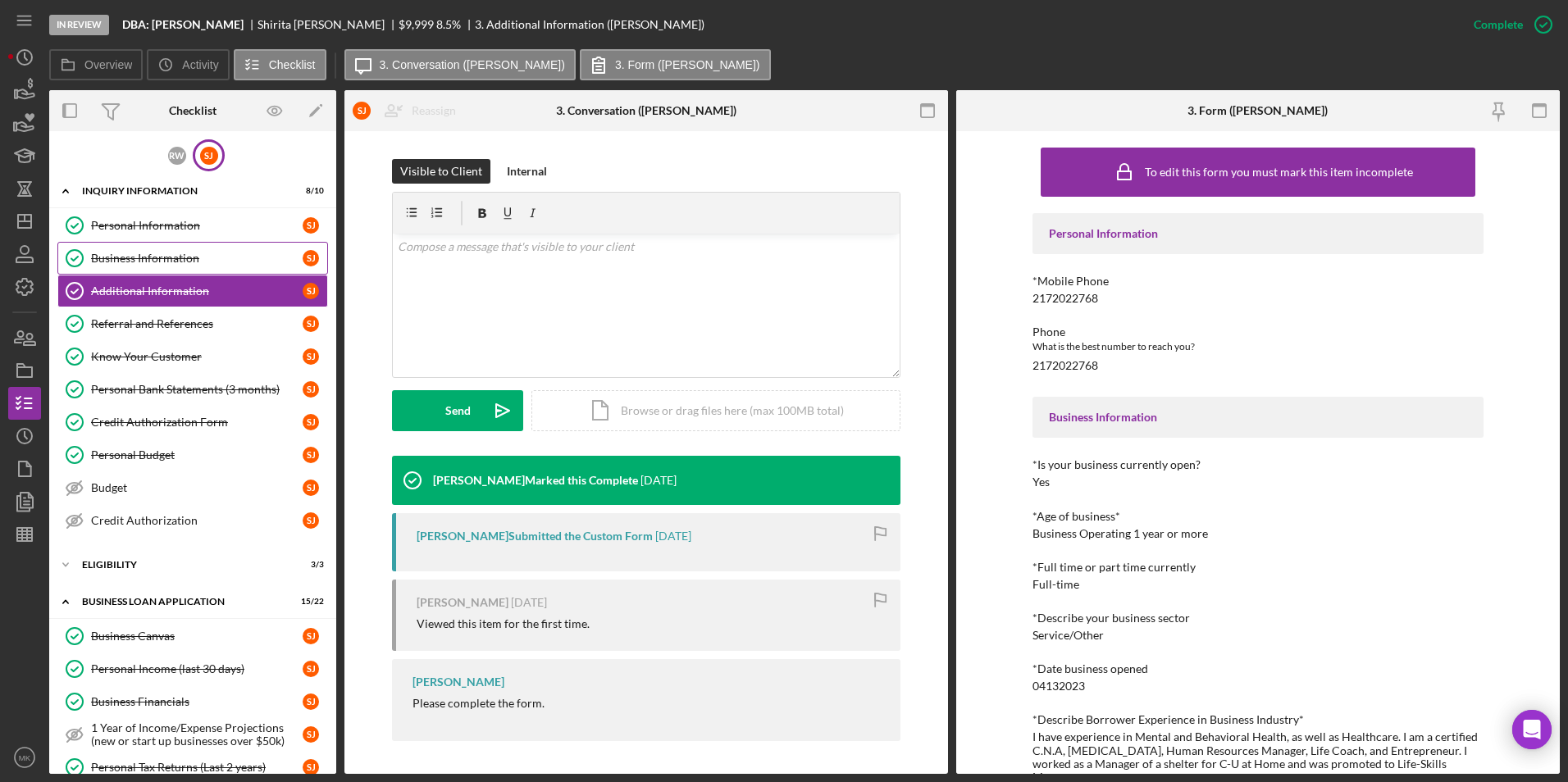
click at [171, 258] on div "Business Information" at bounding box center [197, 258] width 212 height 13
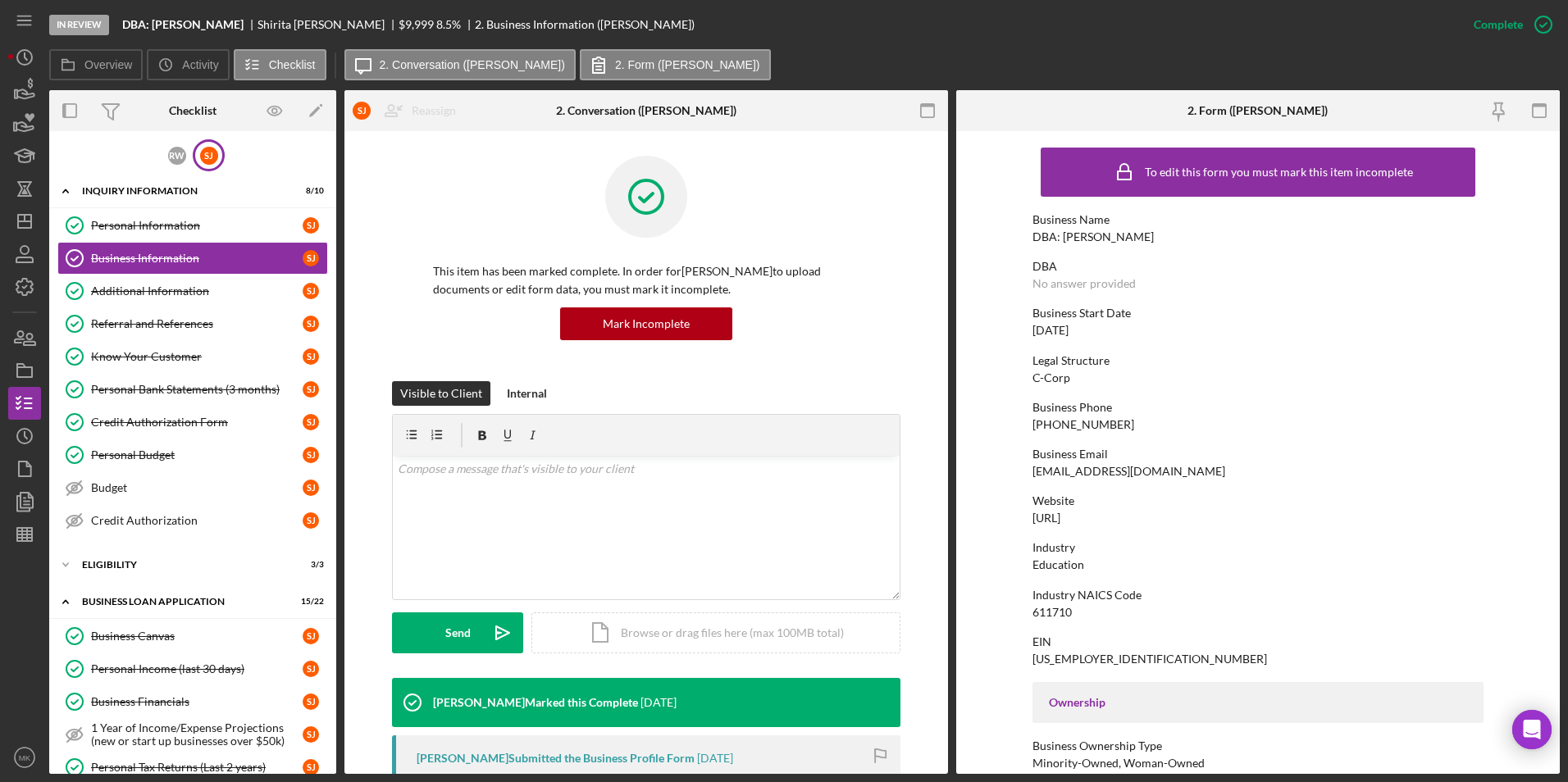
scroll to position [406, 0]
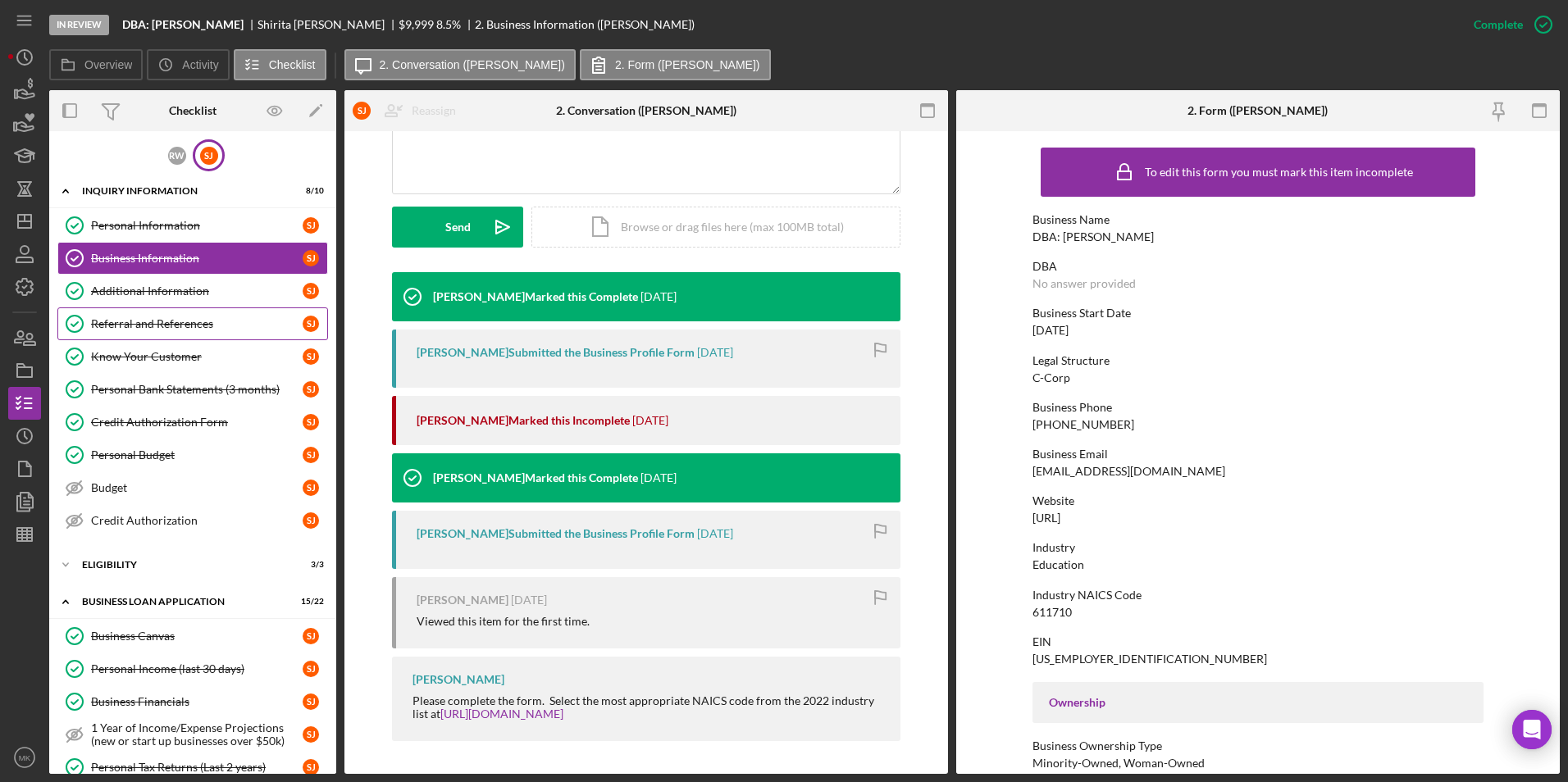
click at [121, 330] on div "Referral and References" at bounding box center [197, 324] width 212 height 13
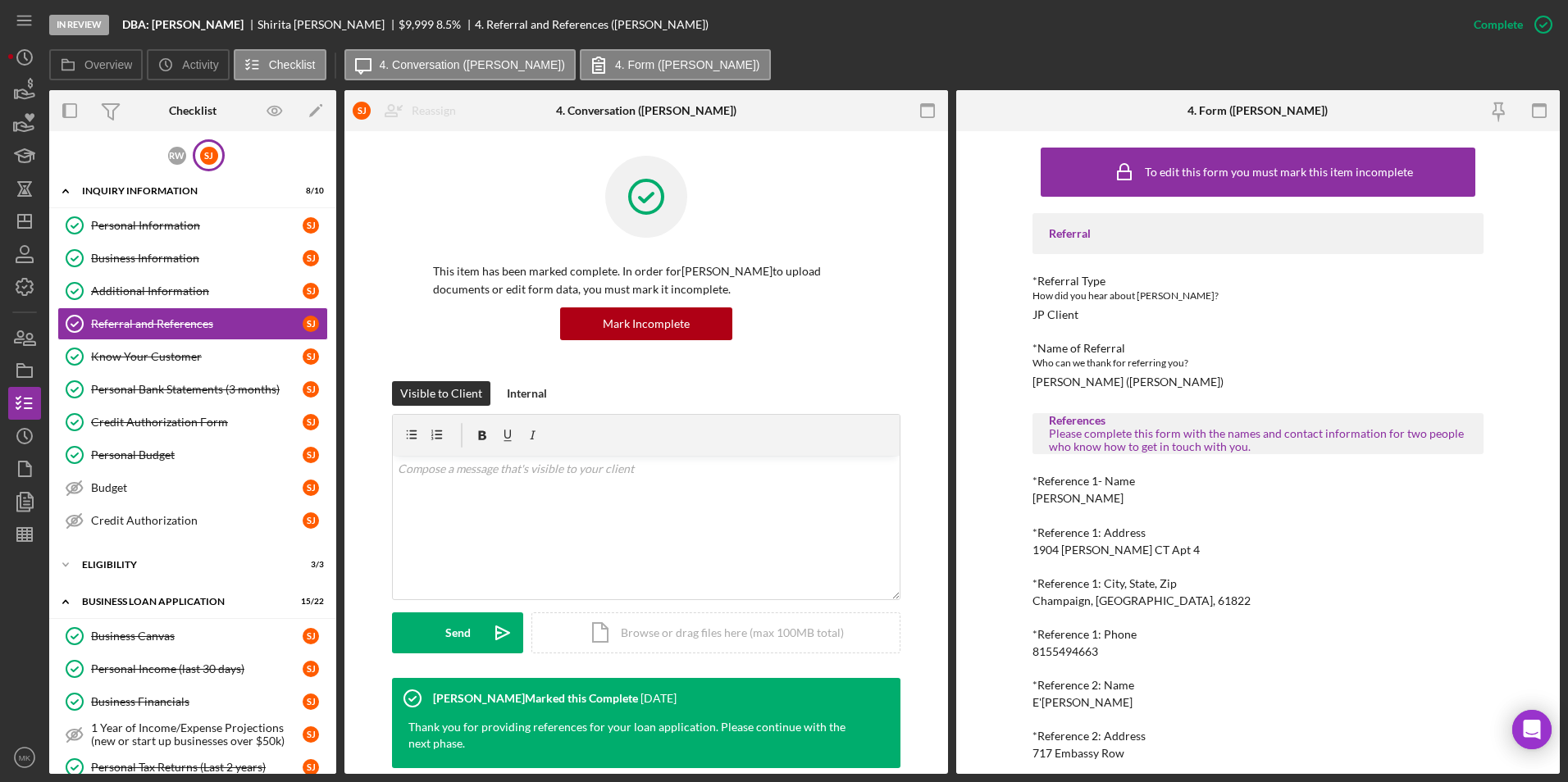
scroll to position [266, 0]
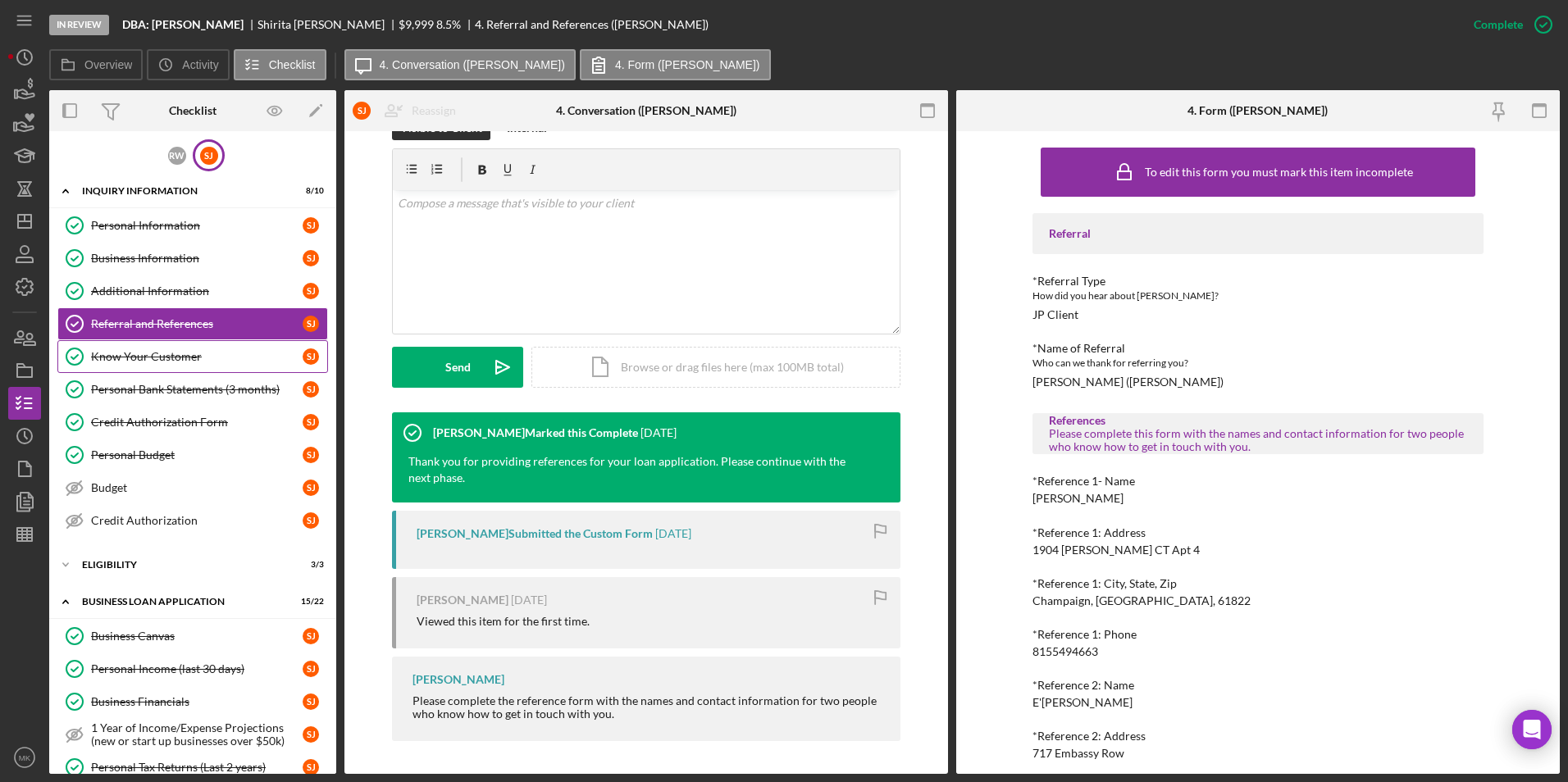
click at [189, 358] on div "Know Your Customer" at bounding box center [197, 357] width 212 height 13
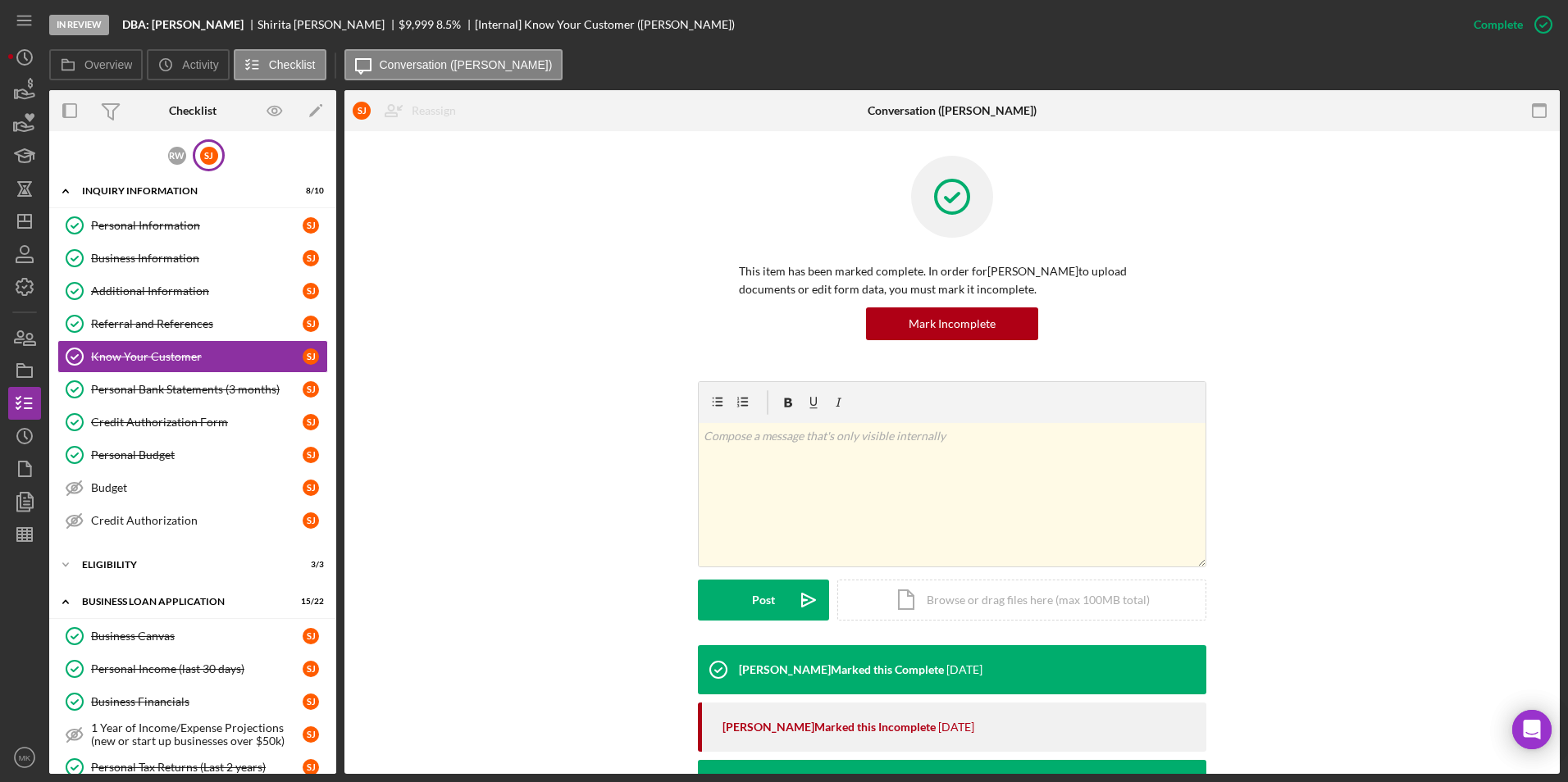
scroll to position [312, 0]
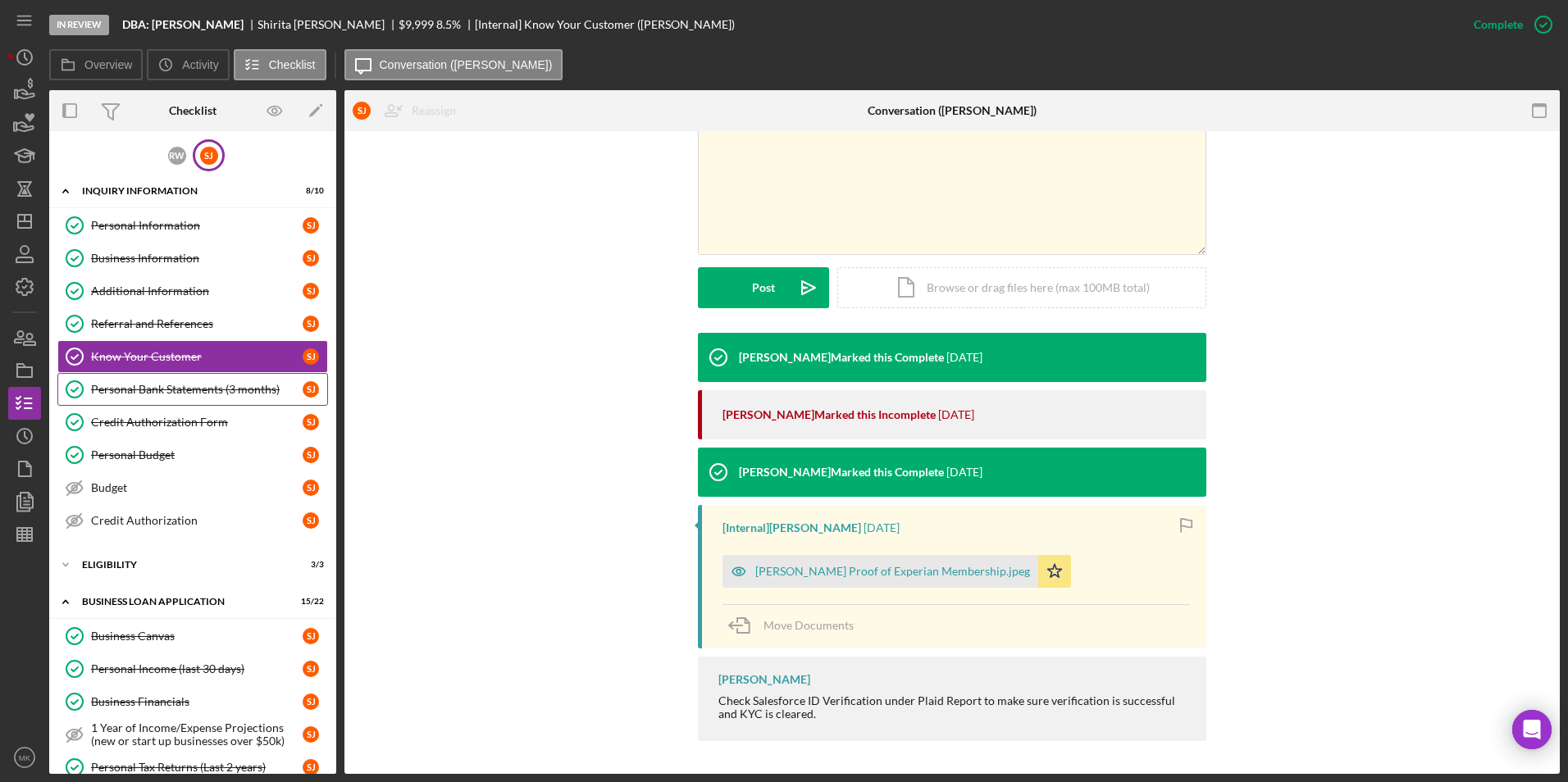
click at [167, 399] on link "Personal Bank Statements (3 months) Personal Bank Statements (3 months) [PERSON…" at bounding box center [193, 389] width 271 height 33
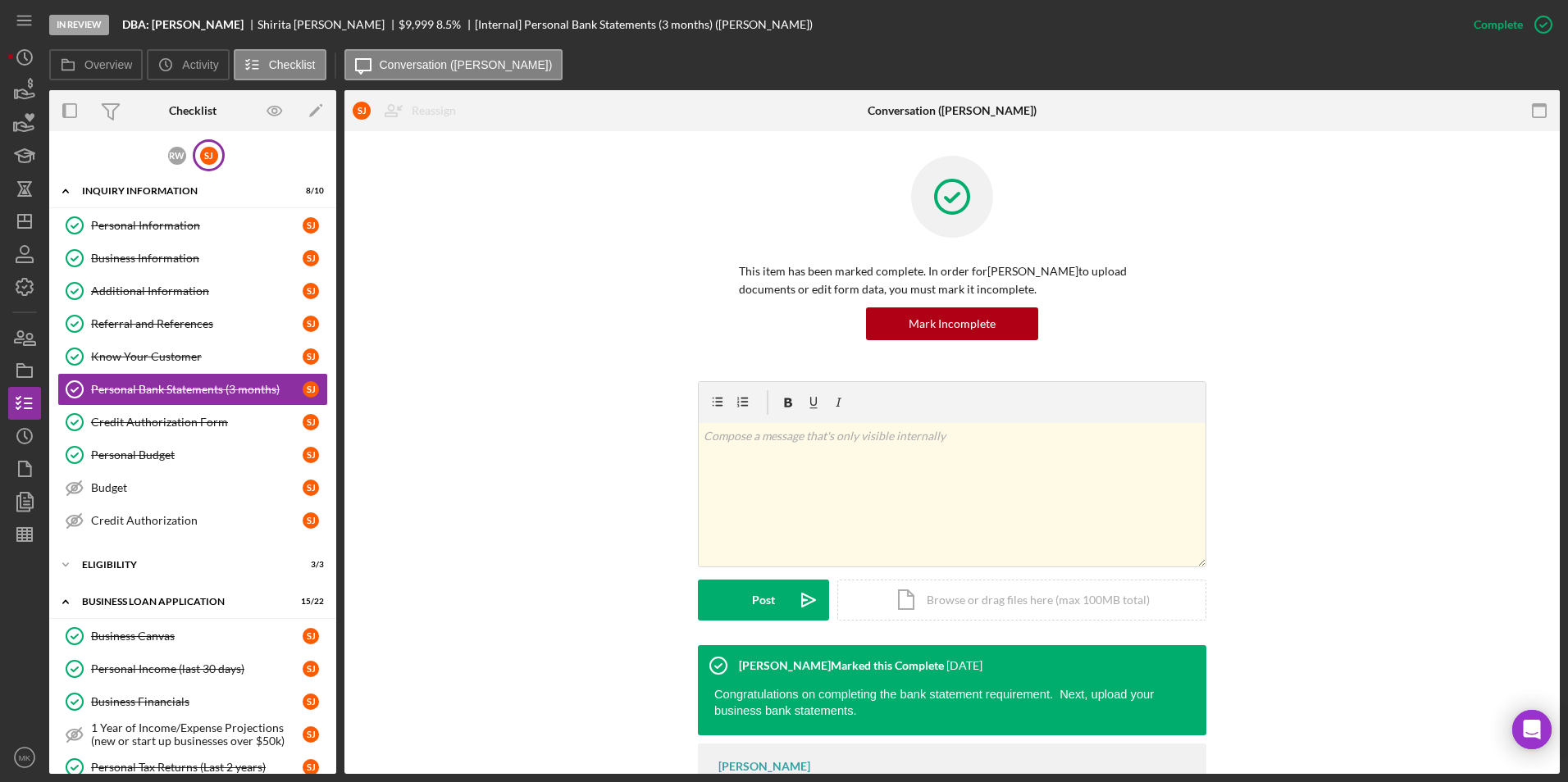
scroll to position [90, 0]
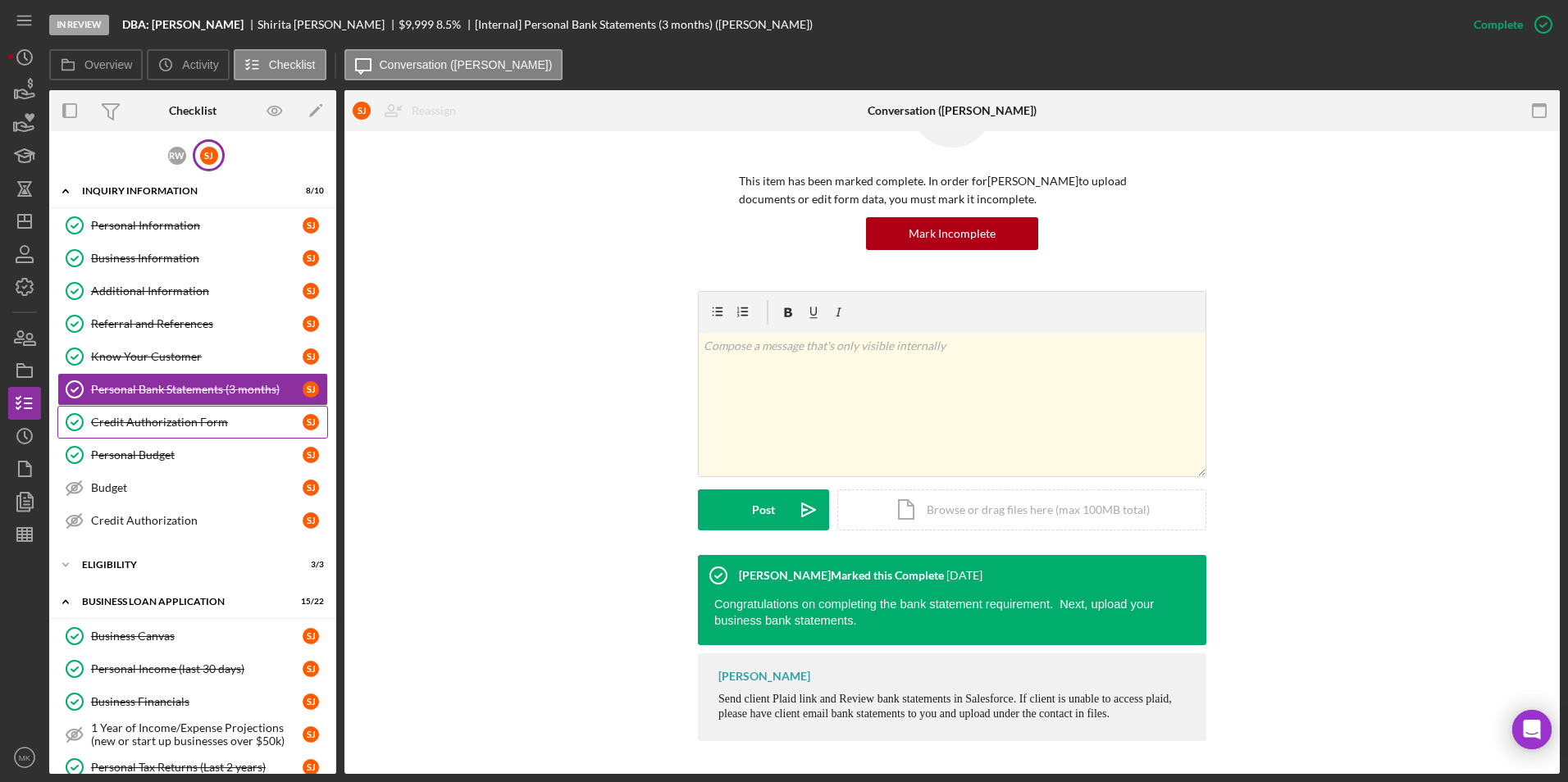
click at [213, 427] on div "Credit Authorization Form" at bounding box center [197, 422] width 212 height 13
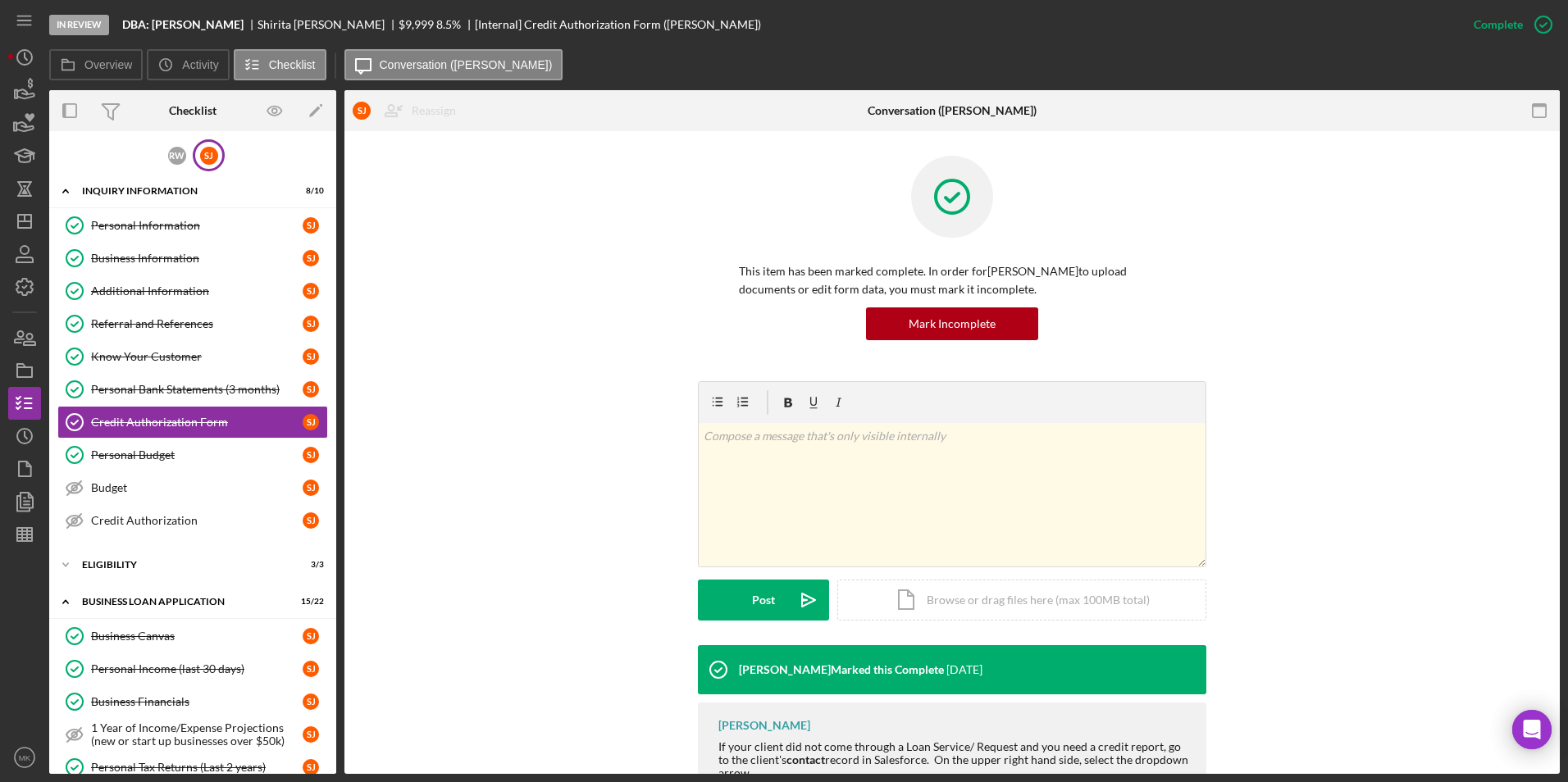
scroll to position [139, 0]
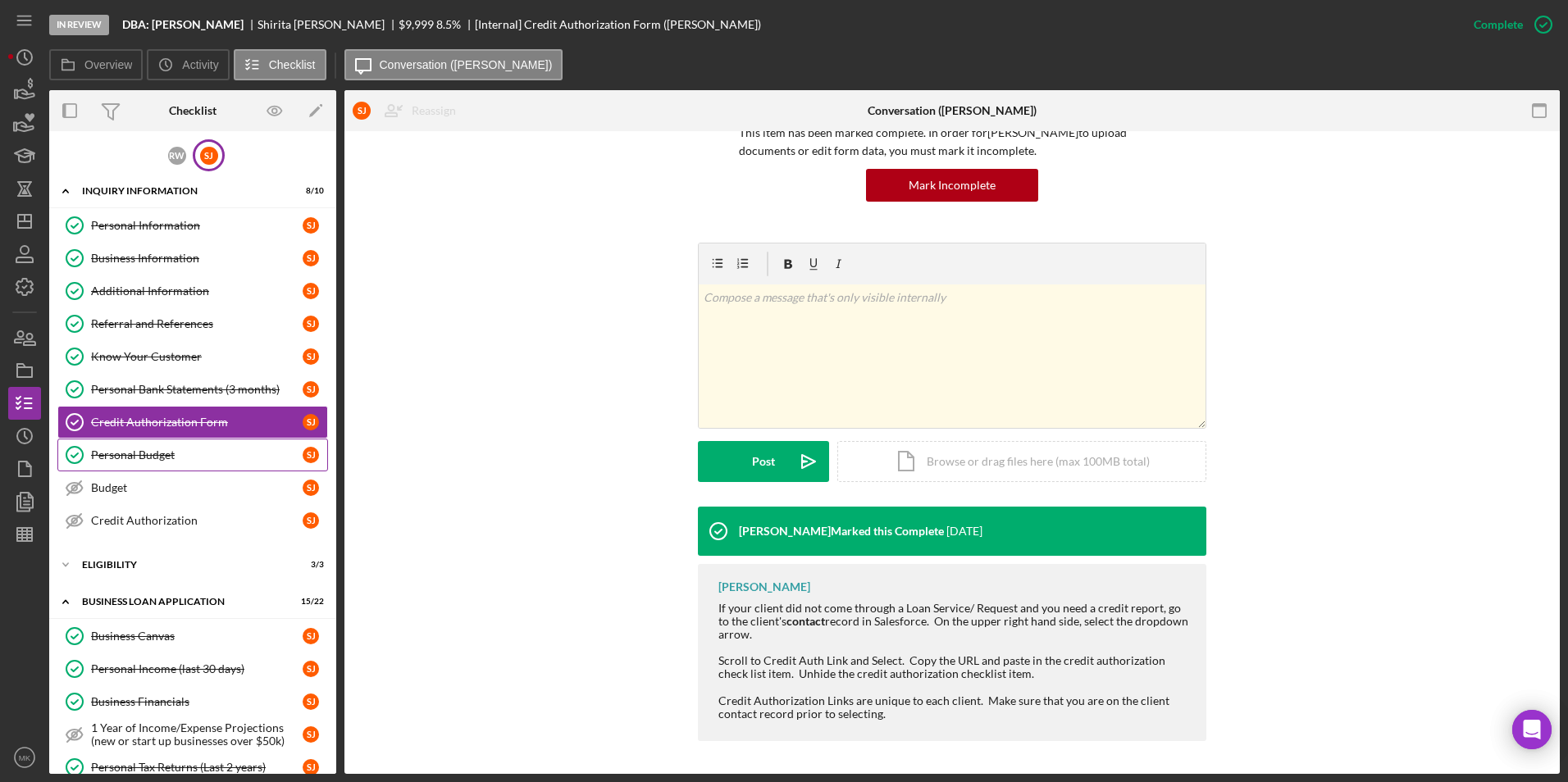
click at [193, 463] on link "Personal Budget Personal Budget [PERSON_NAME]" at bounding box center [193, 455] width 271 height 33
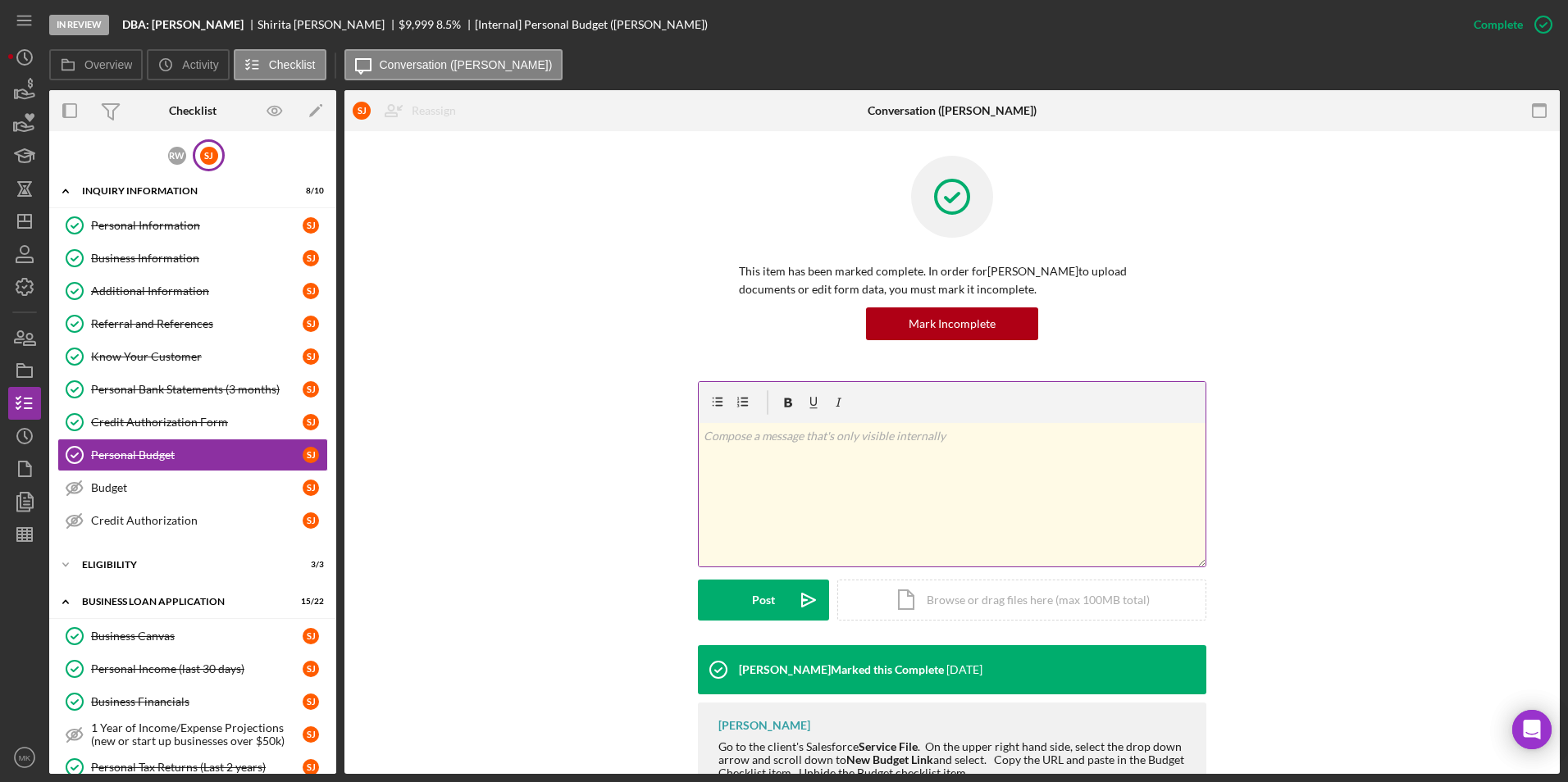
scroll to position [101, 0]
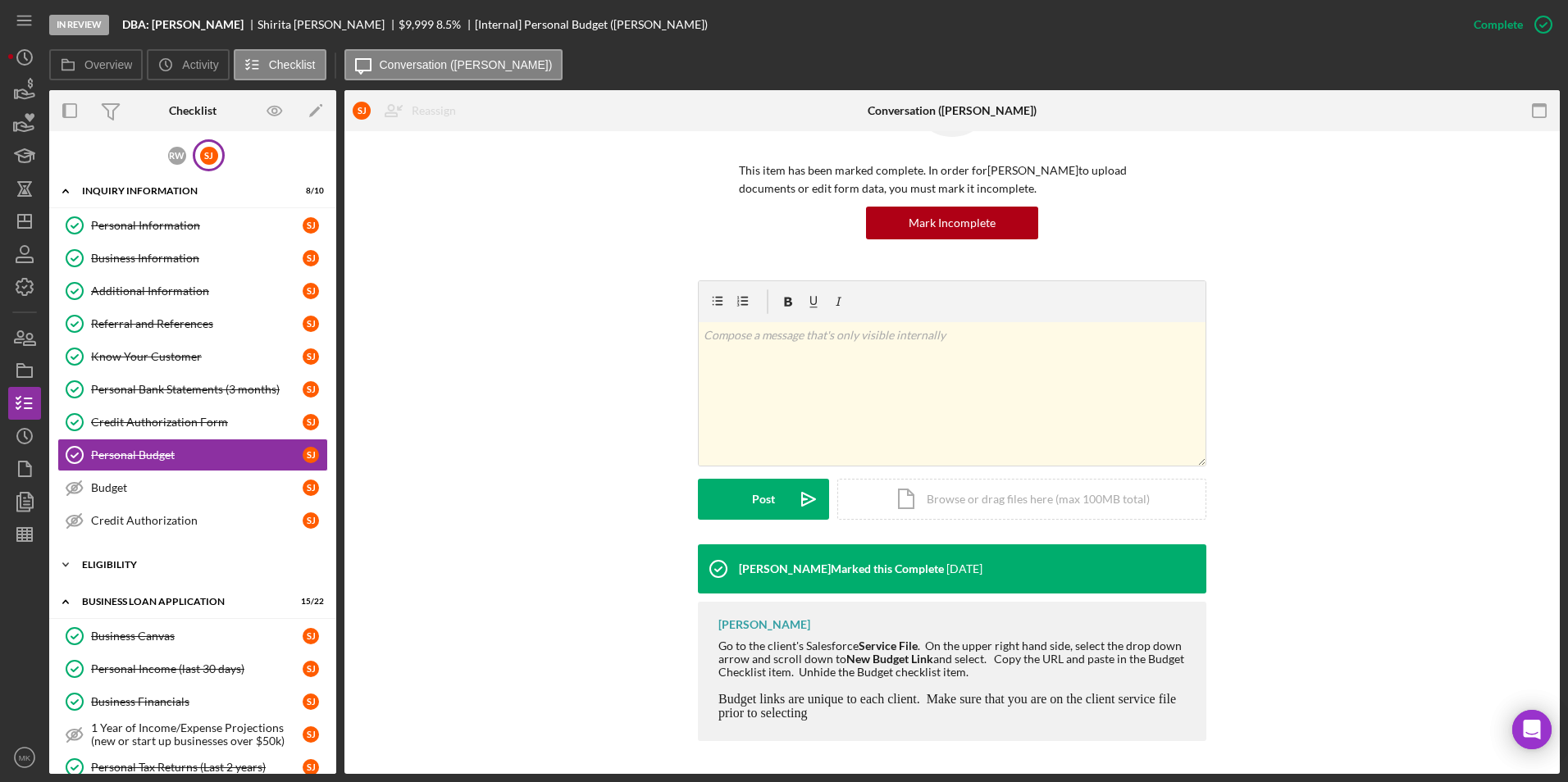
click at [123, 575] on div "Icon/Expander ELIGIBILITY 3 / 3" at bounding box center [193, 565] width 287 height 33
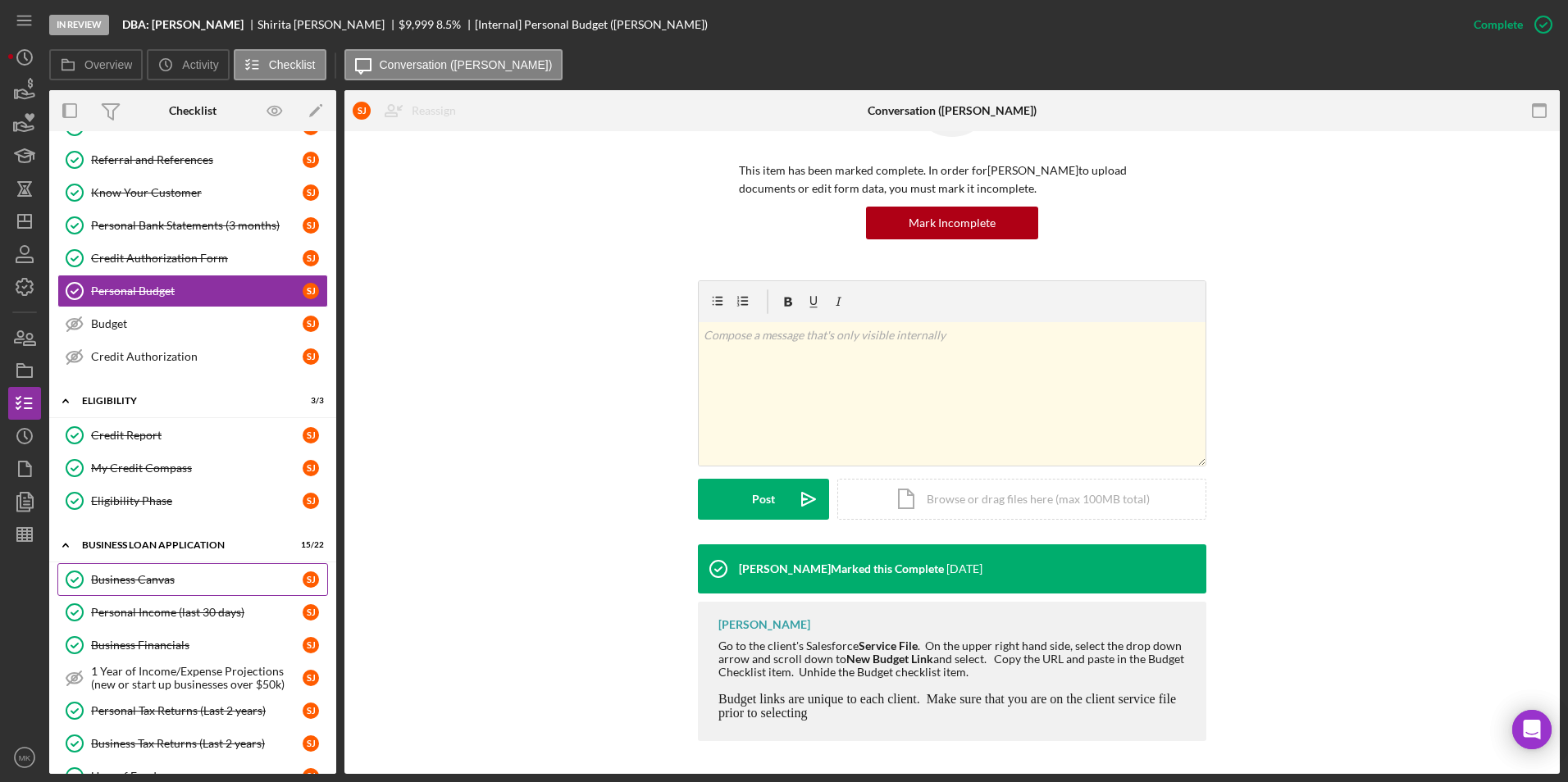
scroll to position [246, 0]
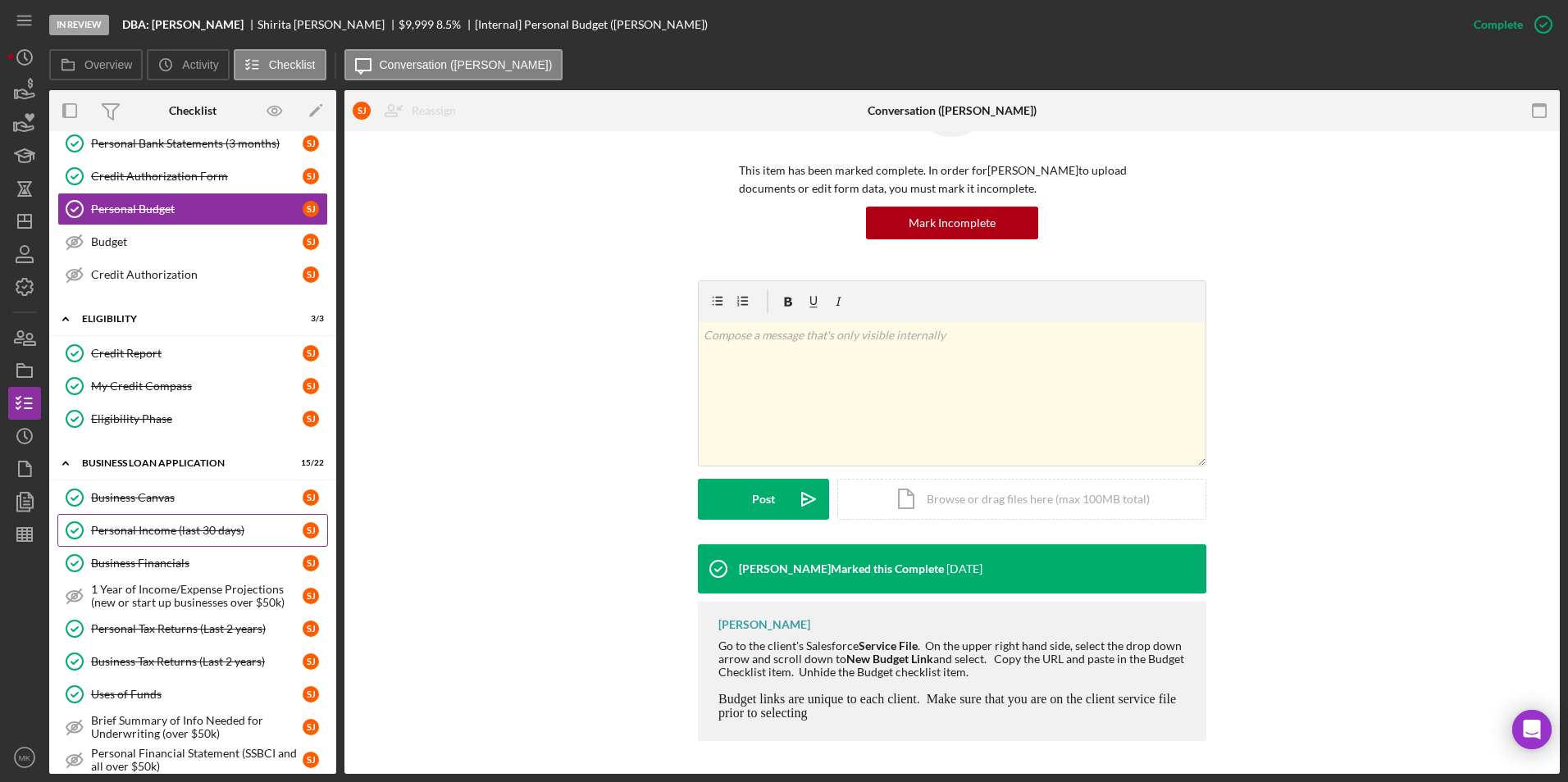
click at [198, 530] on div "Personal Income (last 30 days)" at bounding box center [197, 530] width 212 height 13
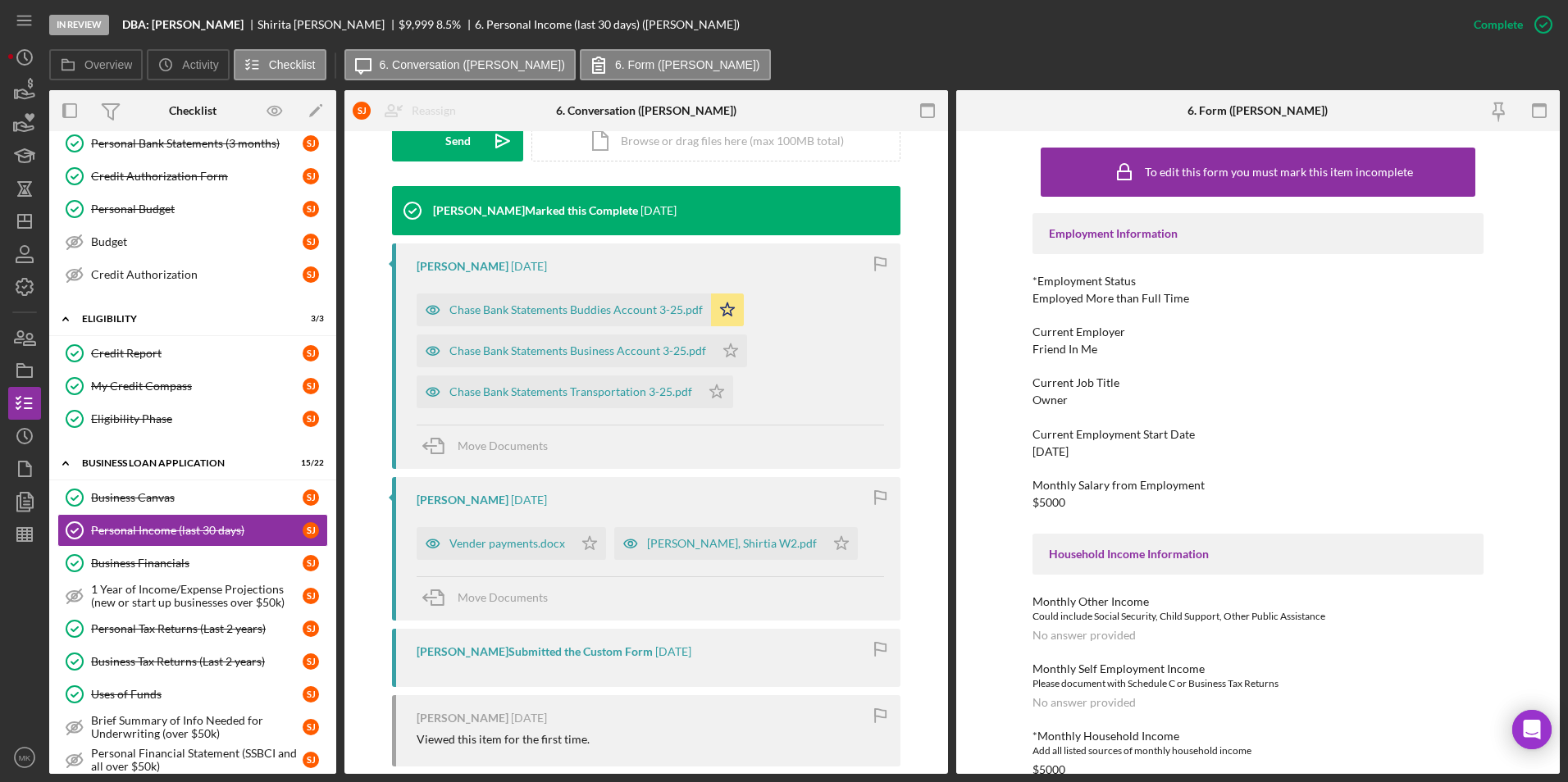
scroll to position [574, 0]
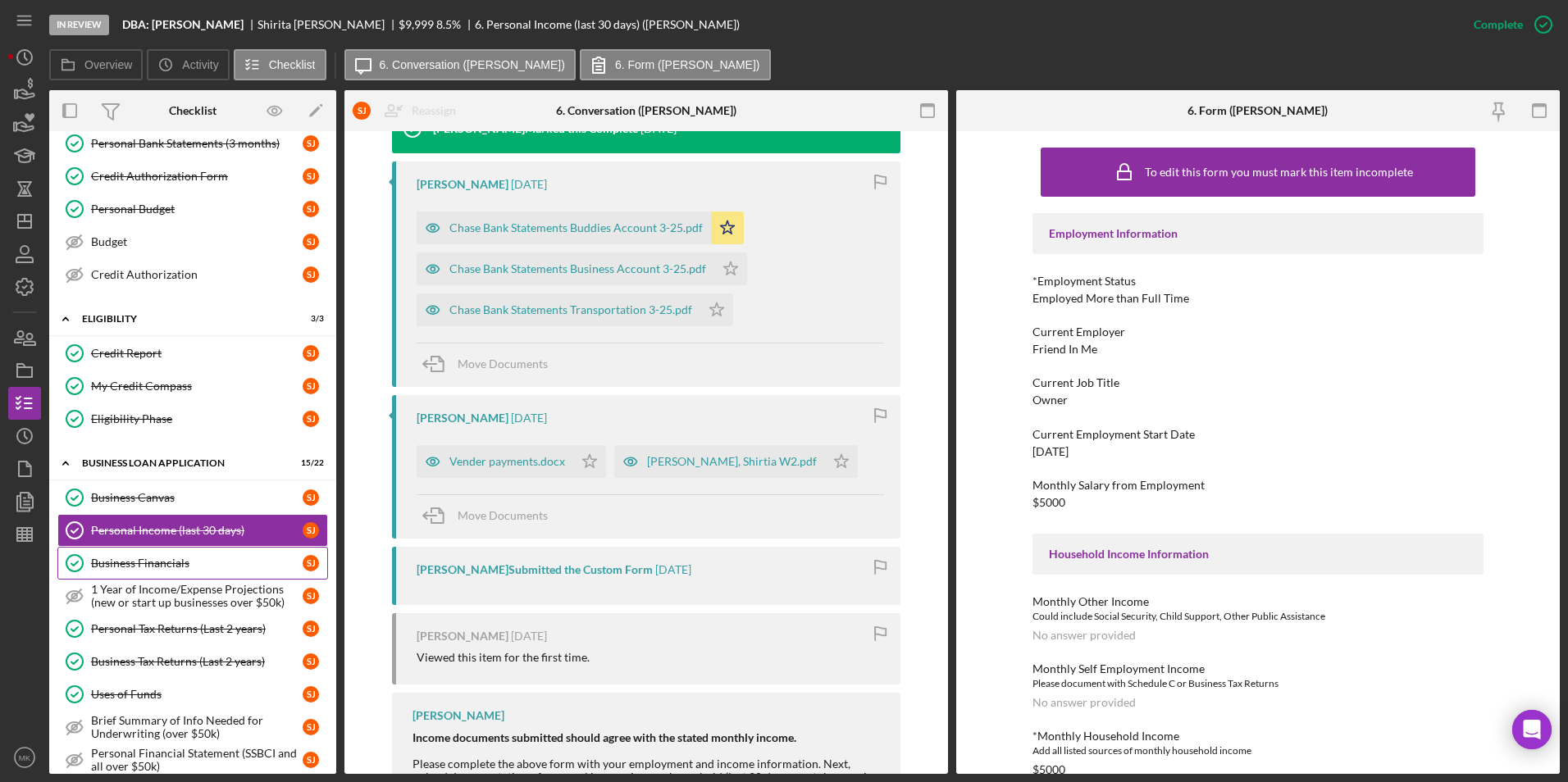
drag, startPoint x: 203, startPoint y: 562, endPoint x: 247, endPoint y: 553, distance: 44.9
click at [203, 562] on div "Business Financials" at bounding box center [197, 563] width 212 height 13
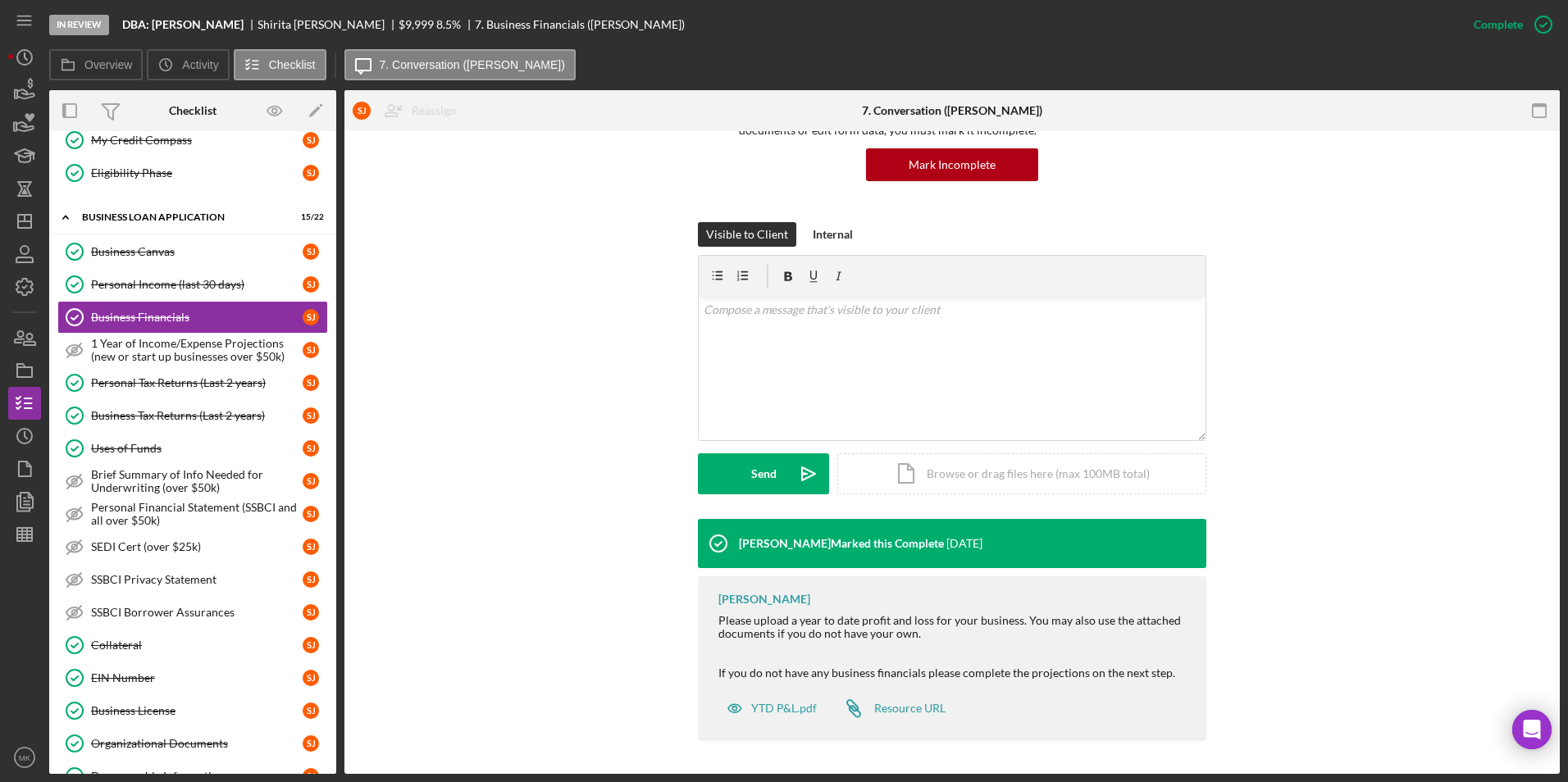
scroll to position [802, 0]
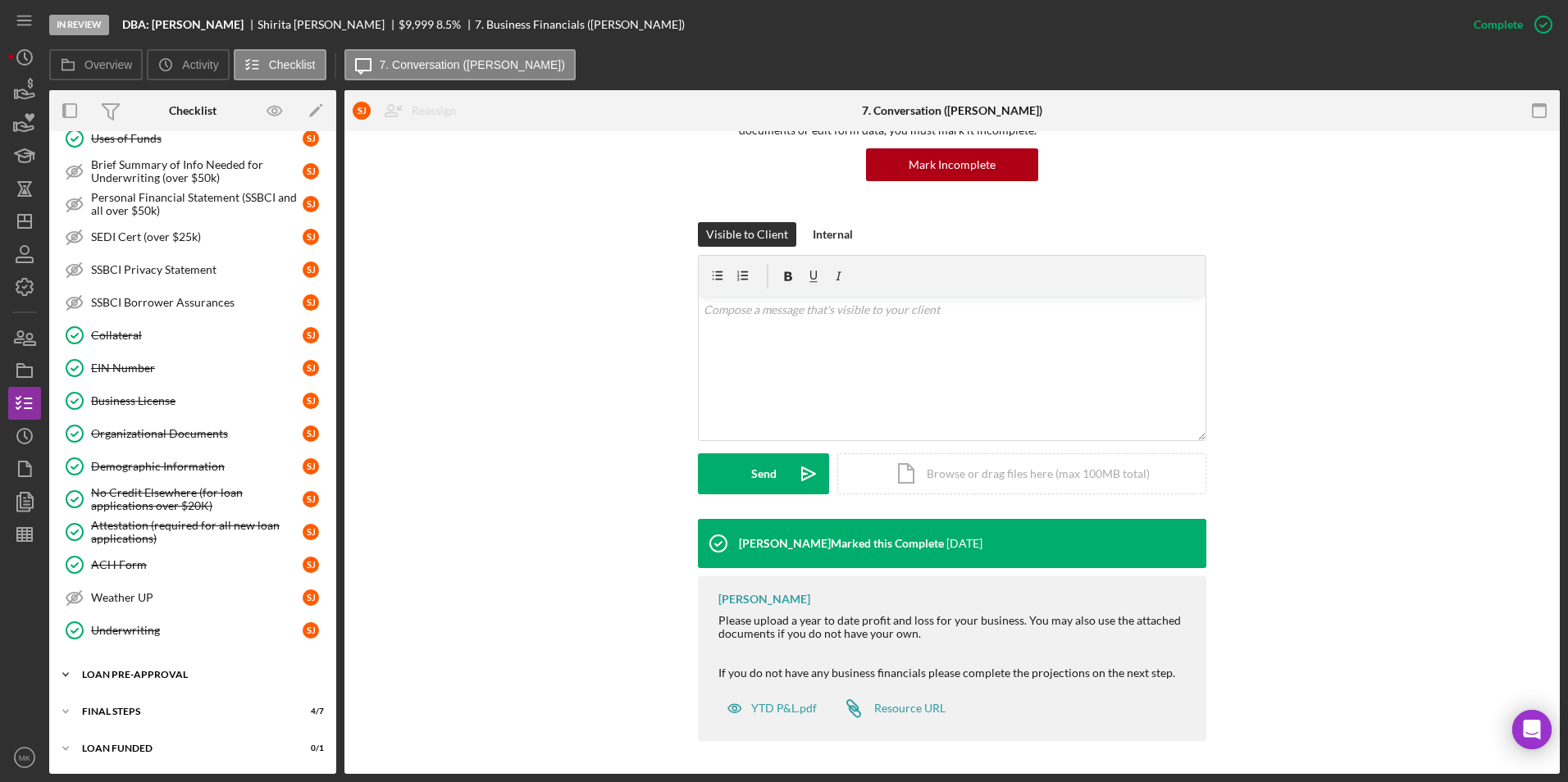
click at [179, 686] on div "Icon/Expander LOAN PRE-APPROVAL 1 / 1" at bounding box center [193, 675] width 287 height 33
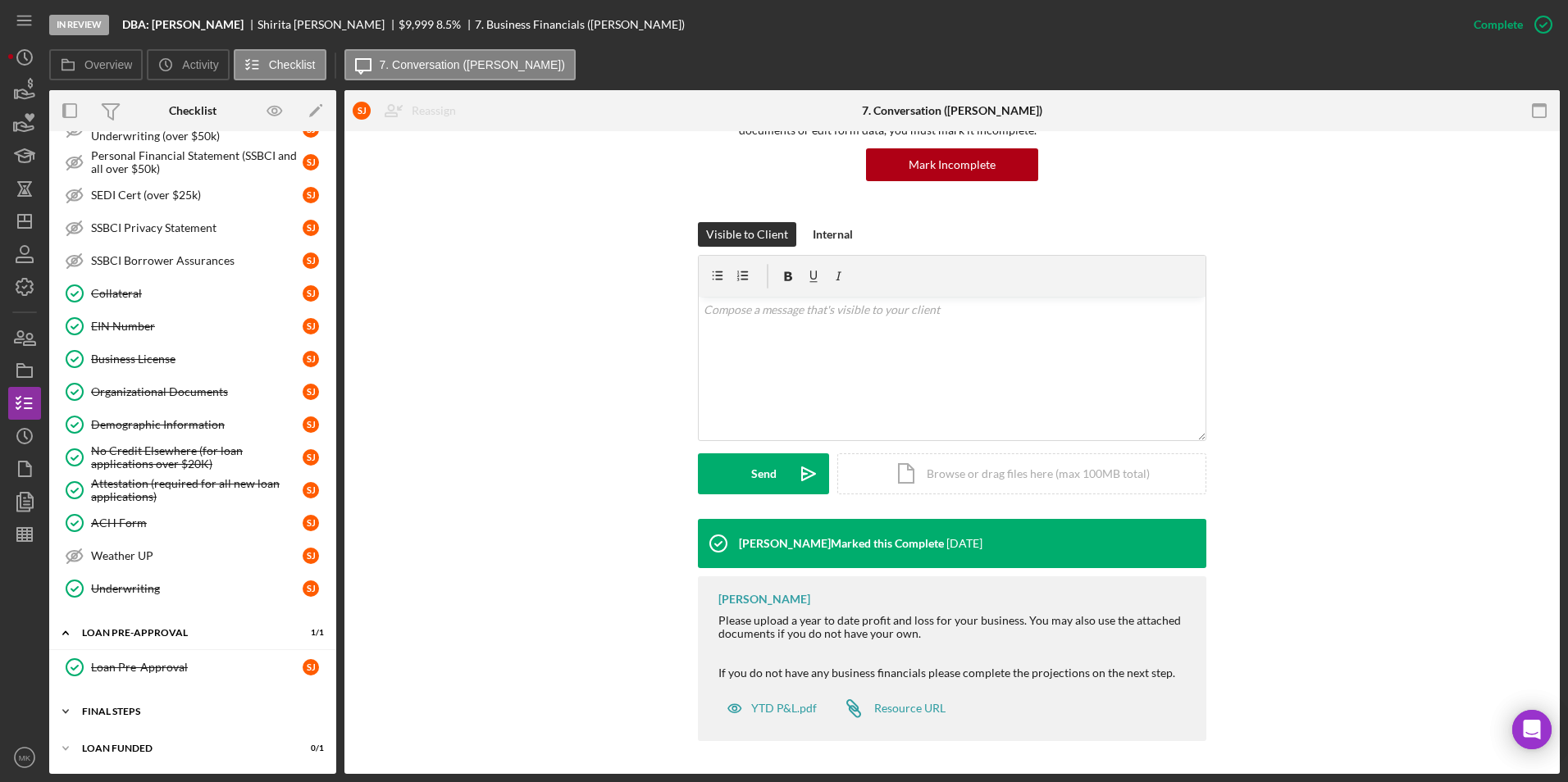
click at [144, 712] on div "FINAL STEPS" at bounding box center [198, 712] width 234 height 10
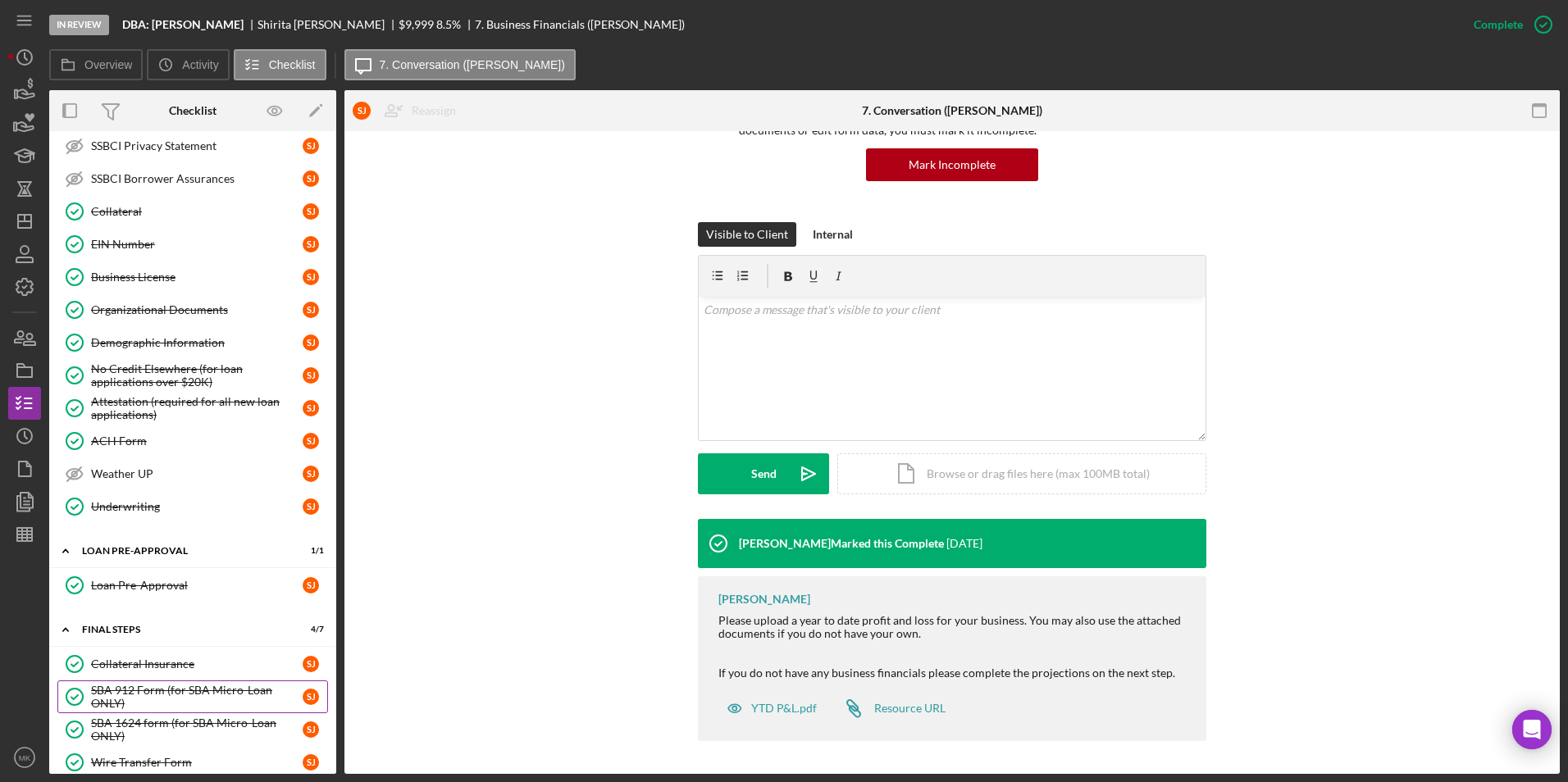
scroll to position [1082, 0]
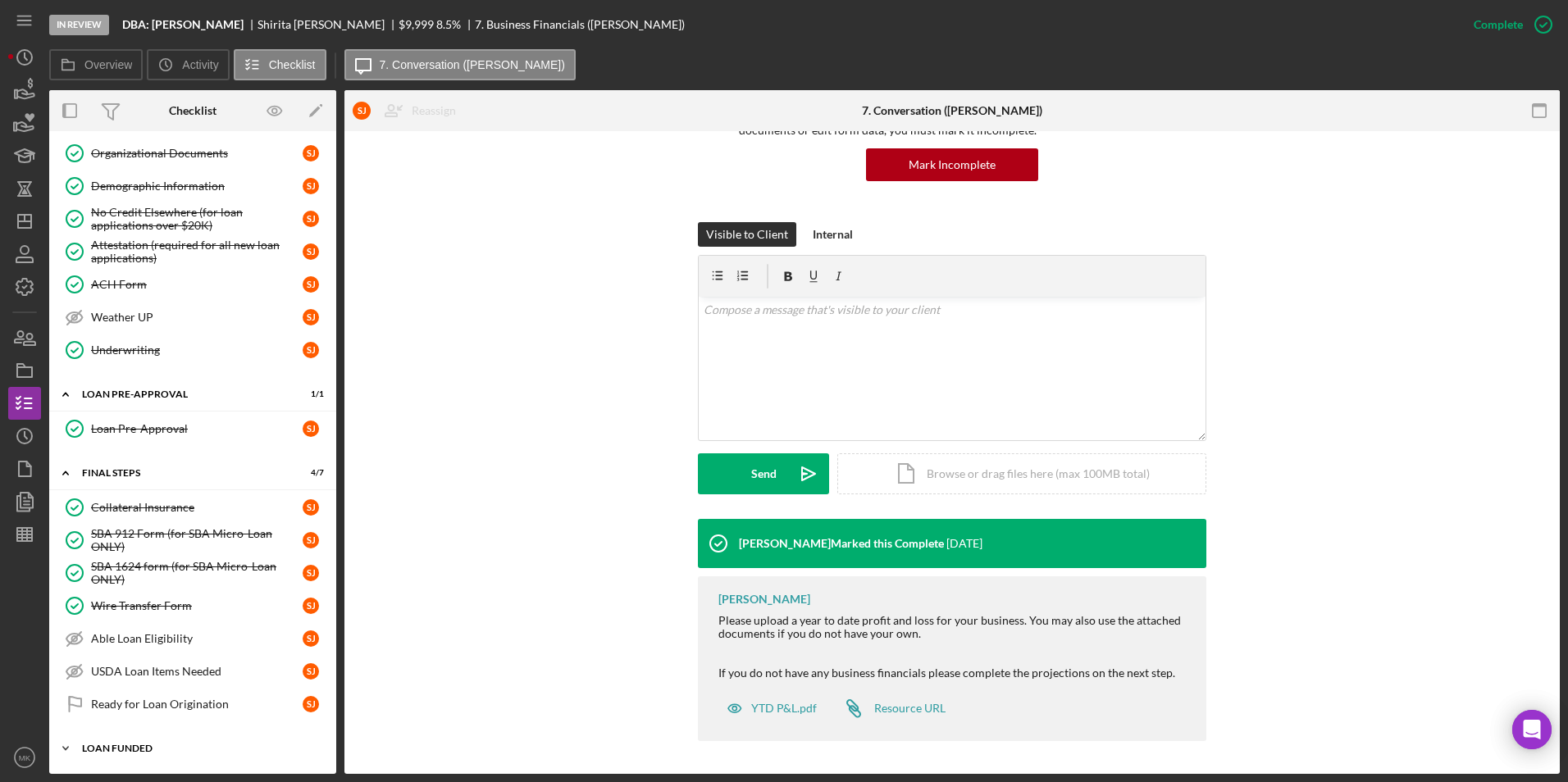
click at [139, 749] on div "LOAN FUNDED" at bounding box center [198, 748] width 234 height 10
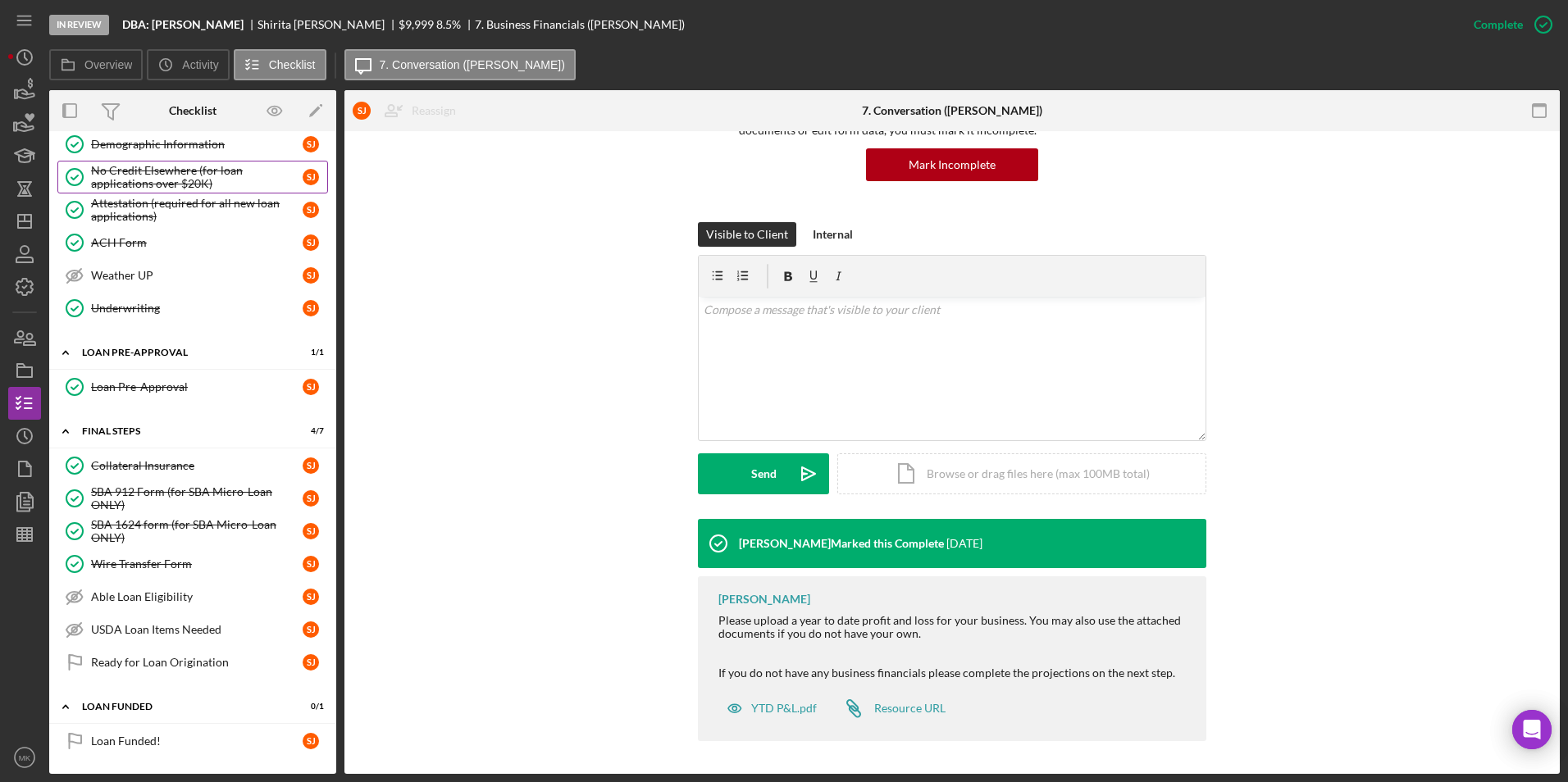
click at [175, 191] on link "No Credit Elsewhere (for loan applications over $20K) No Credit Elsewhere (for …" at bounding box center [193, 177] width 271 height 33
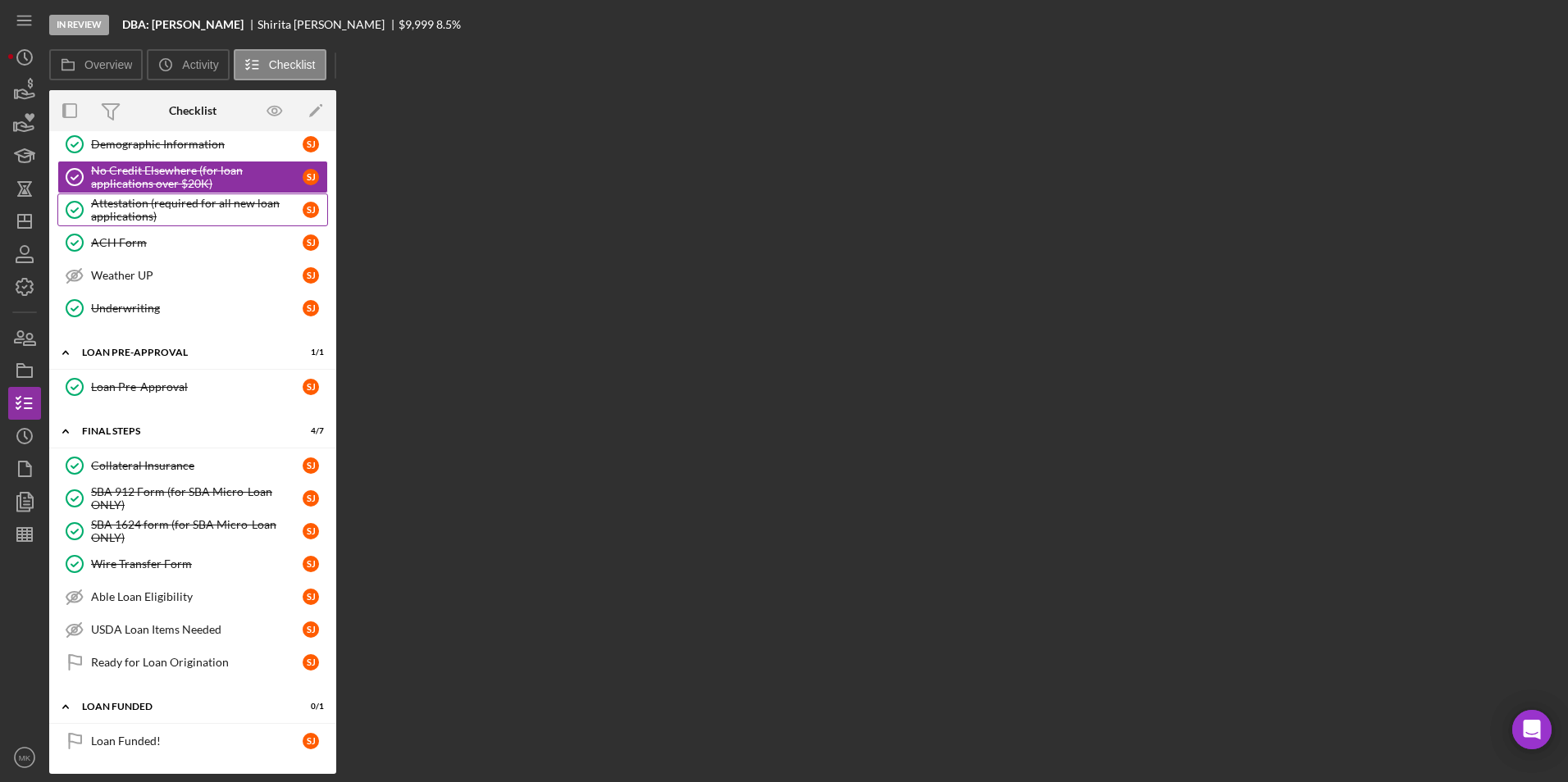
scroll to position [1124, 0]
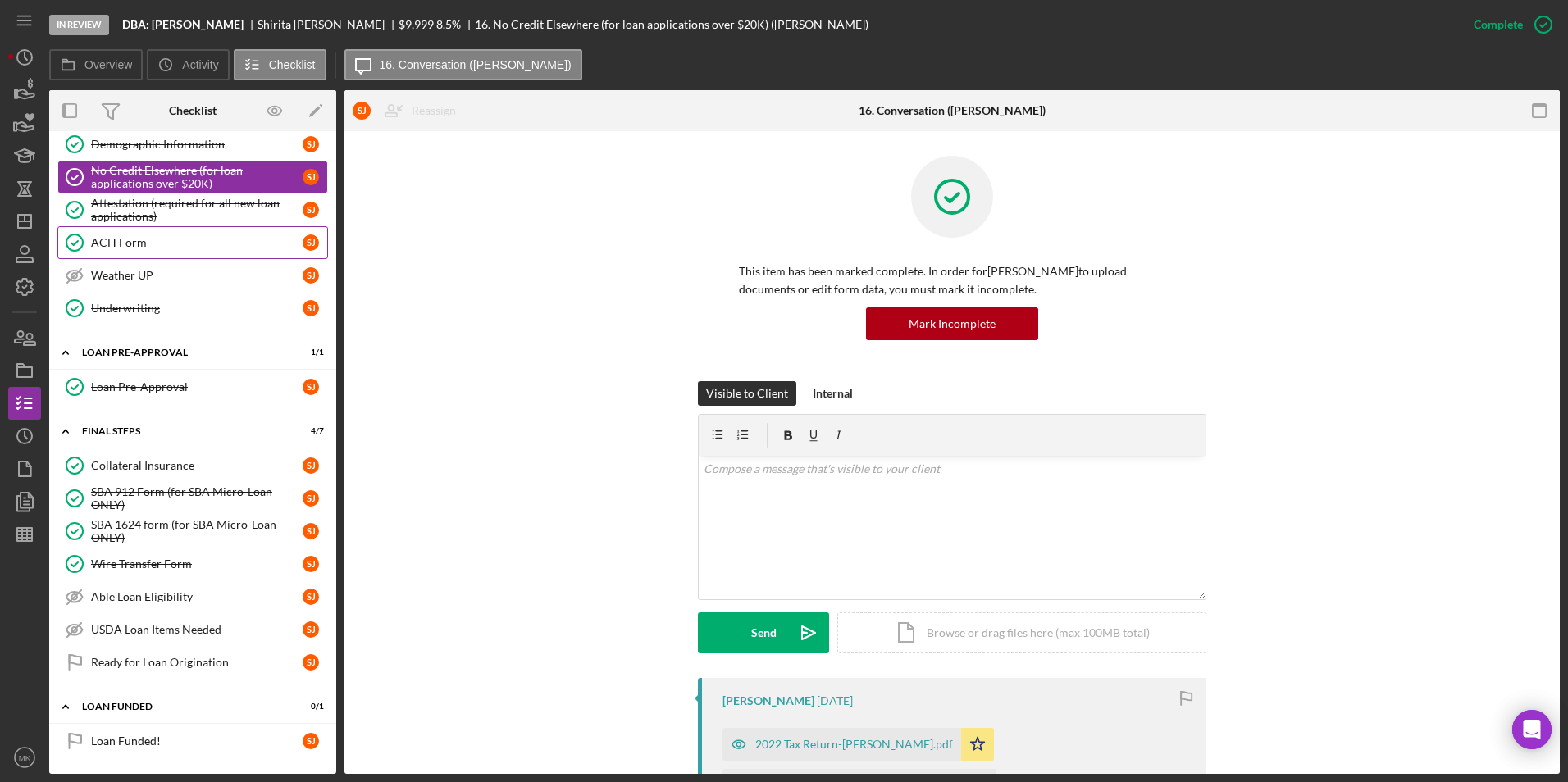
click at [164, 233] on link "ACH Form ACH Form [PERSON_NAME]" at bounding box center [193, 243] width 271 height 33
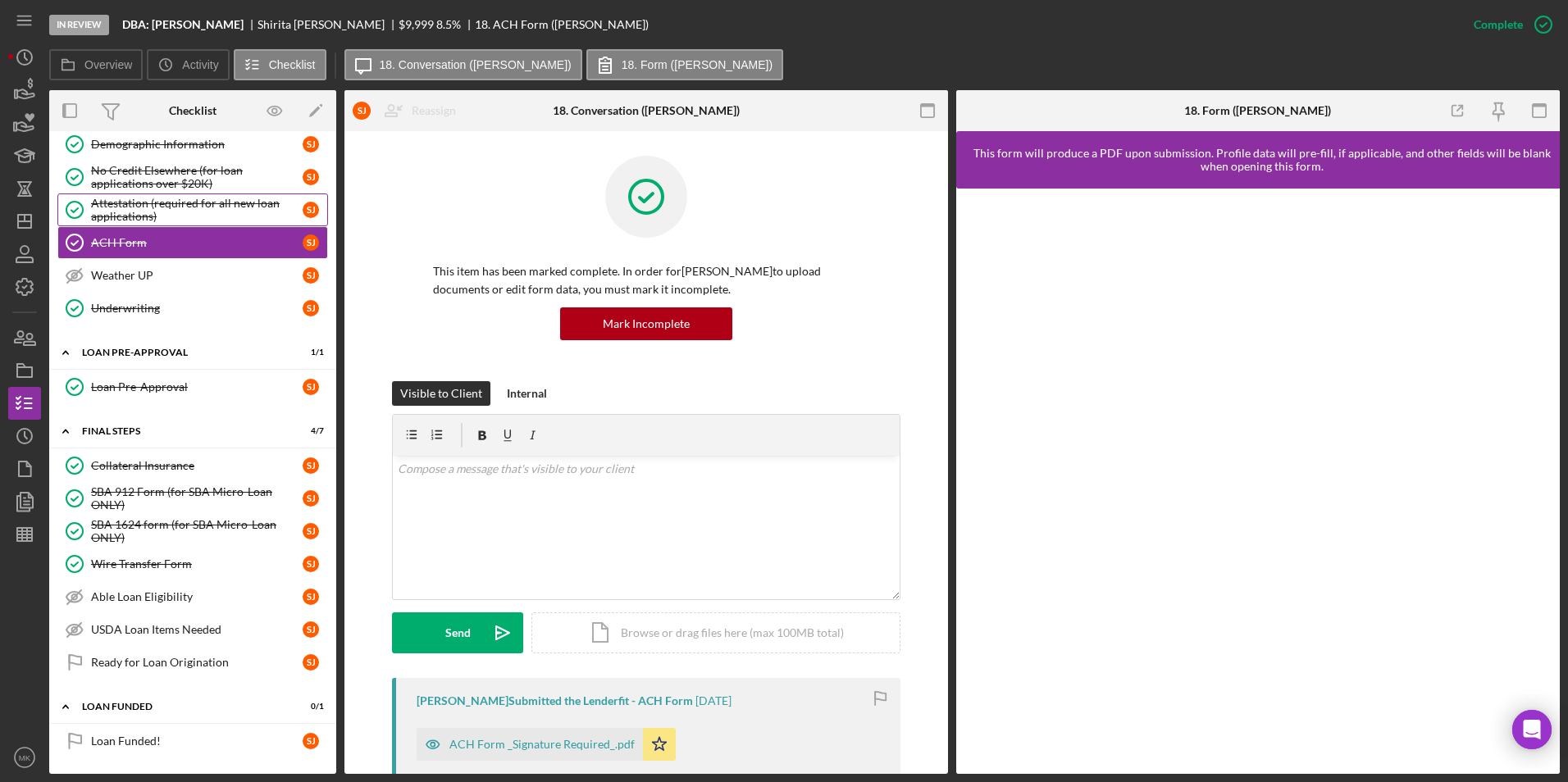
scroll to position [960, 0]
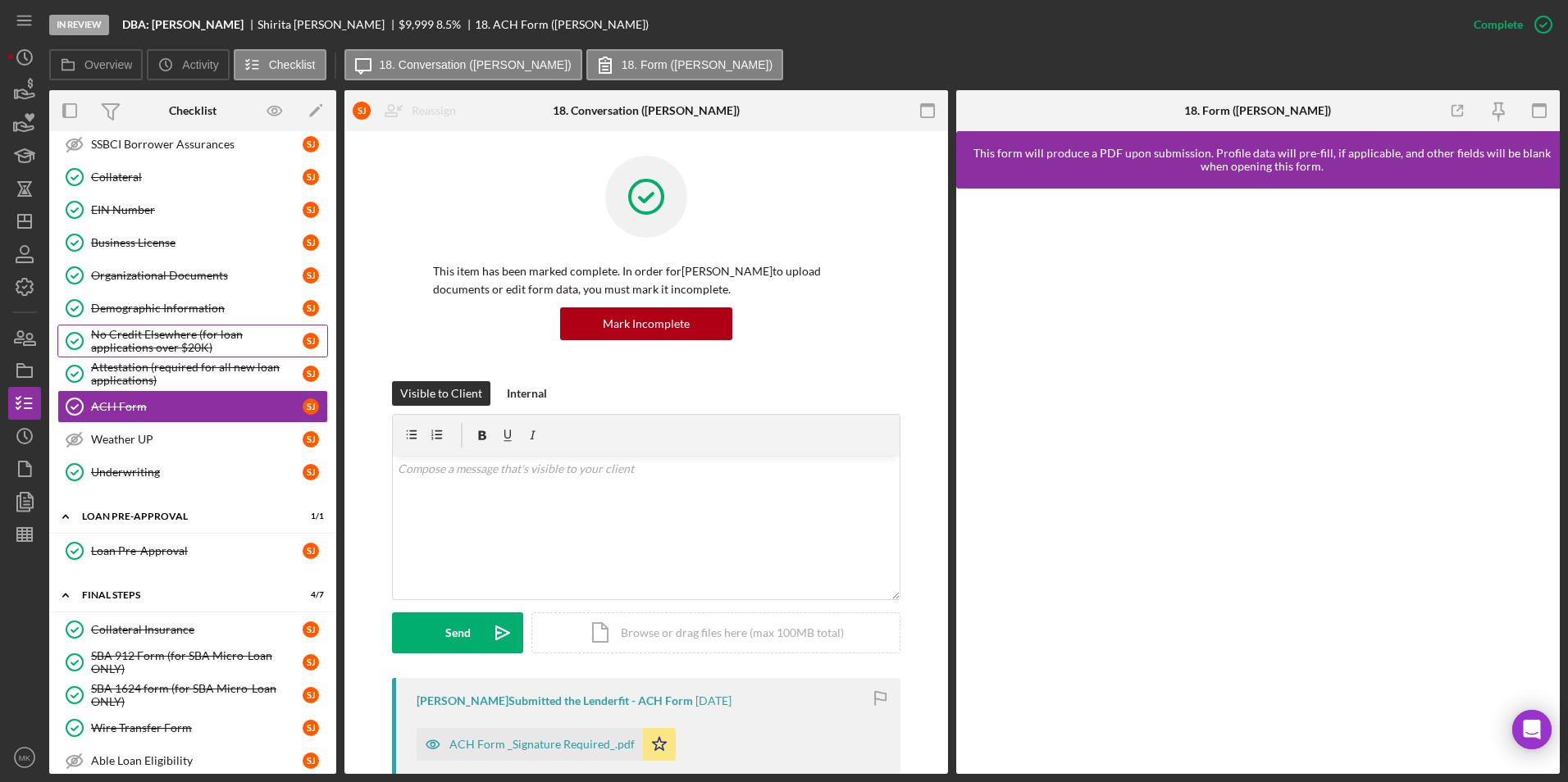
click at [137, 347] on div "No Credit Elsewhere (for loan applications over $20K)" at bounding box center [197, 341] width 212 height 26
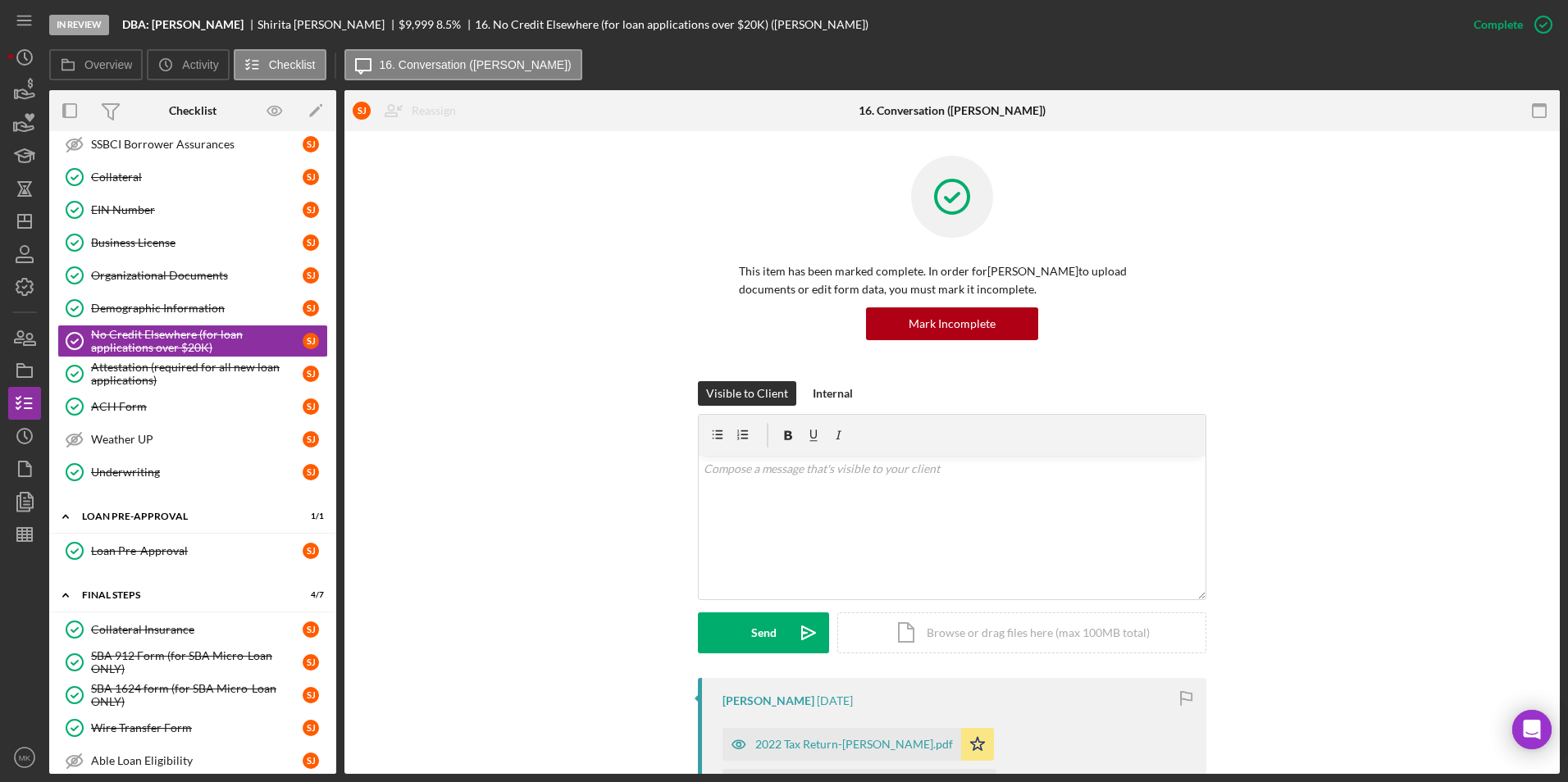
scroll to position [284, 0]
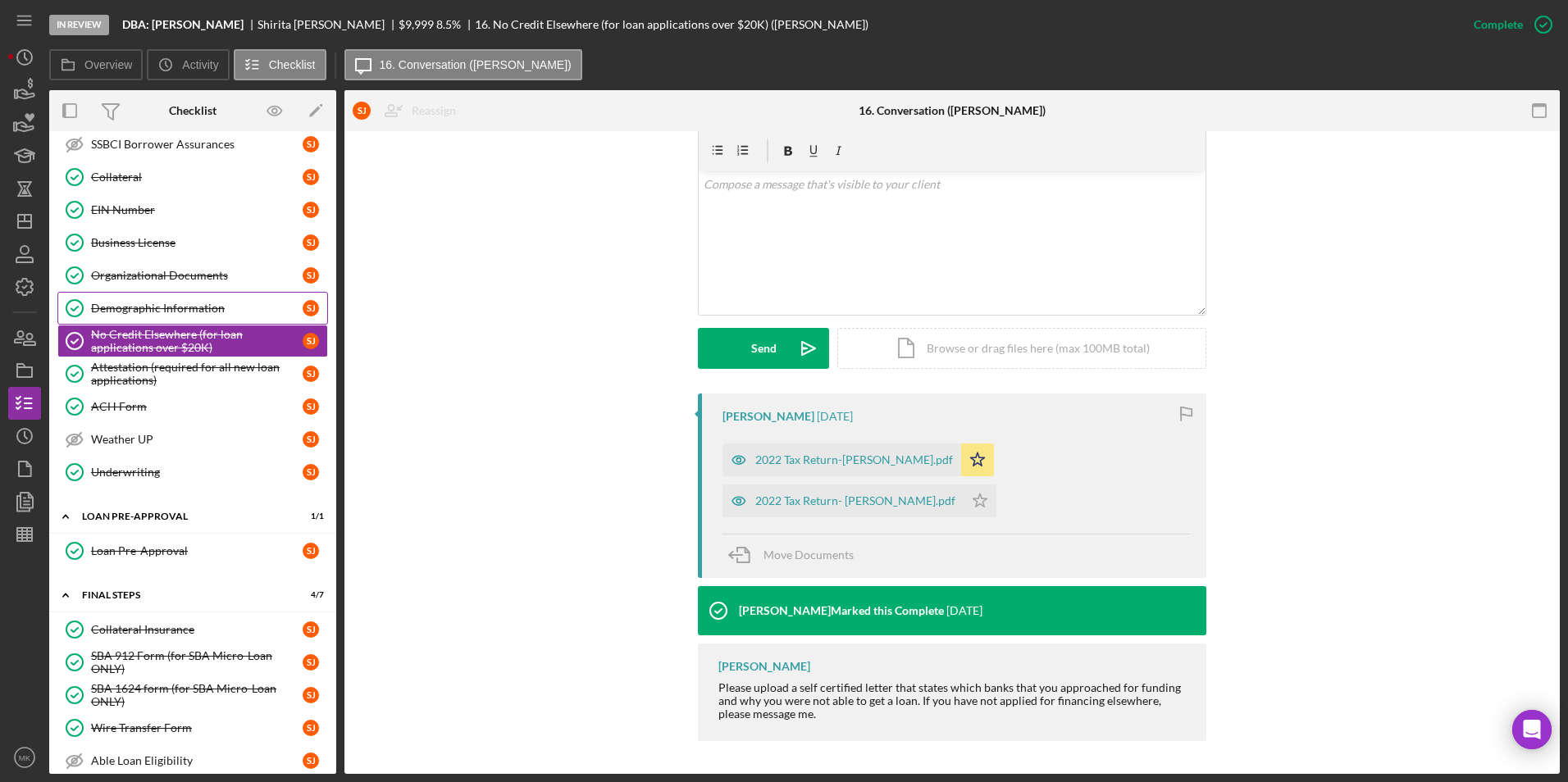
click at [187, 315] on div "Demographic Information" at bounding box center [197, 308] width 212 height 13
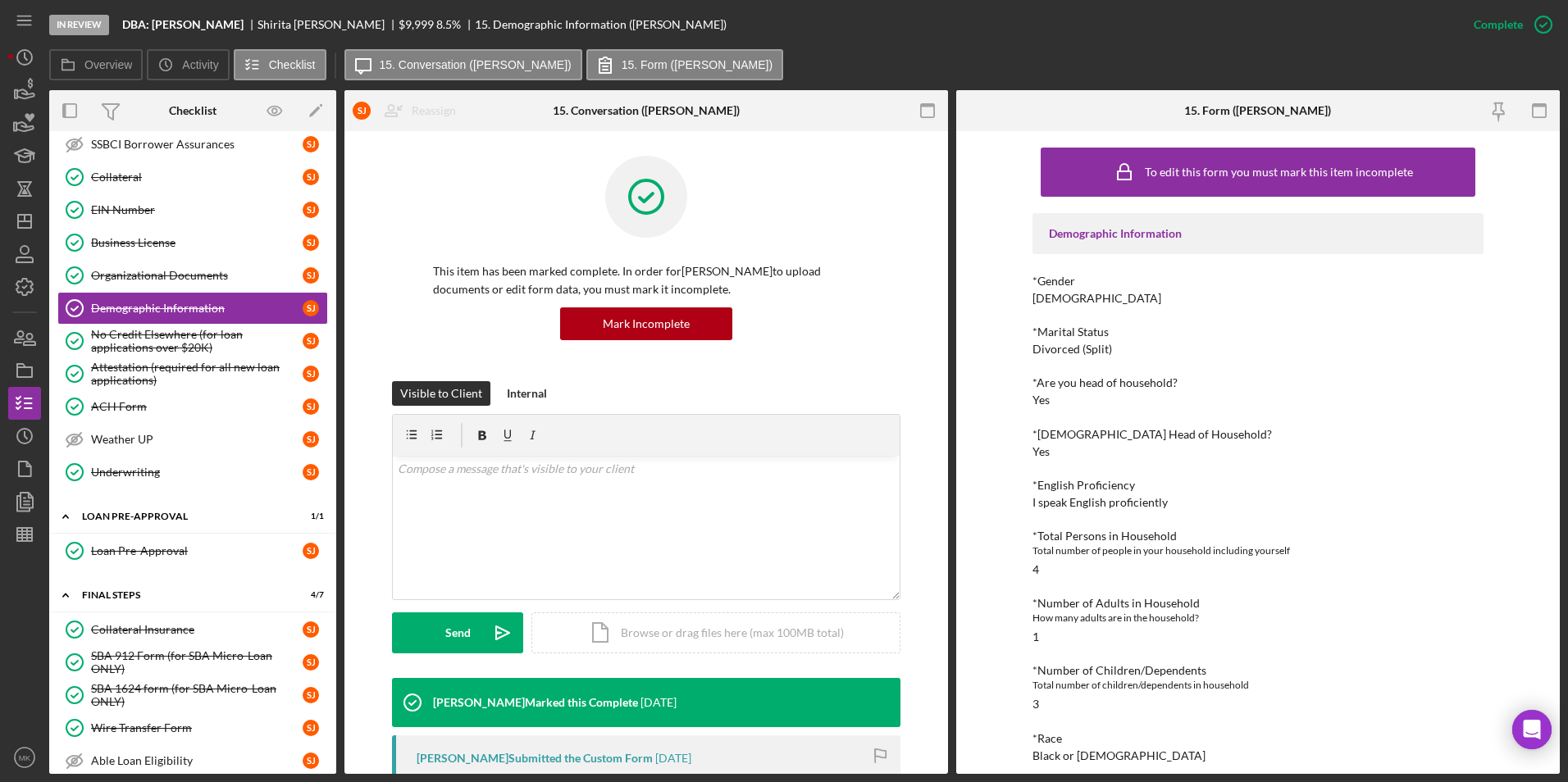
scroll to position [485, 0]
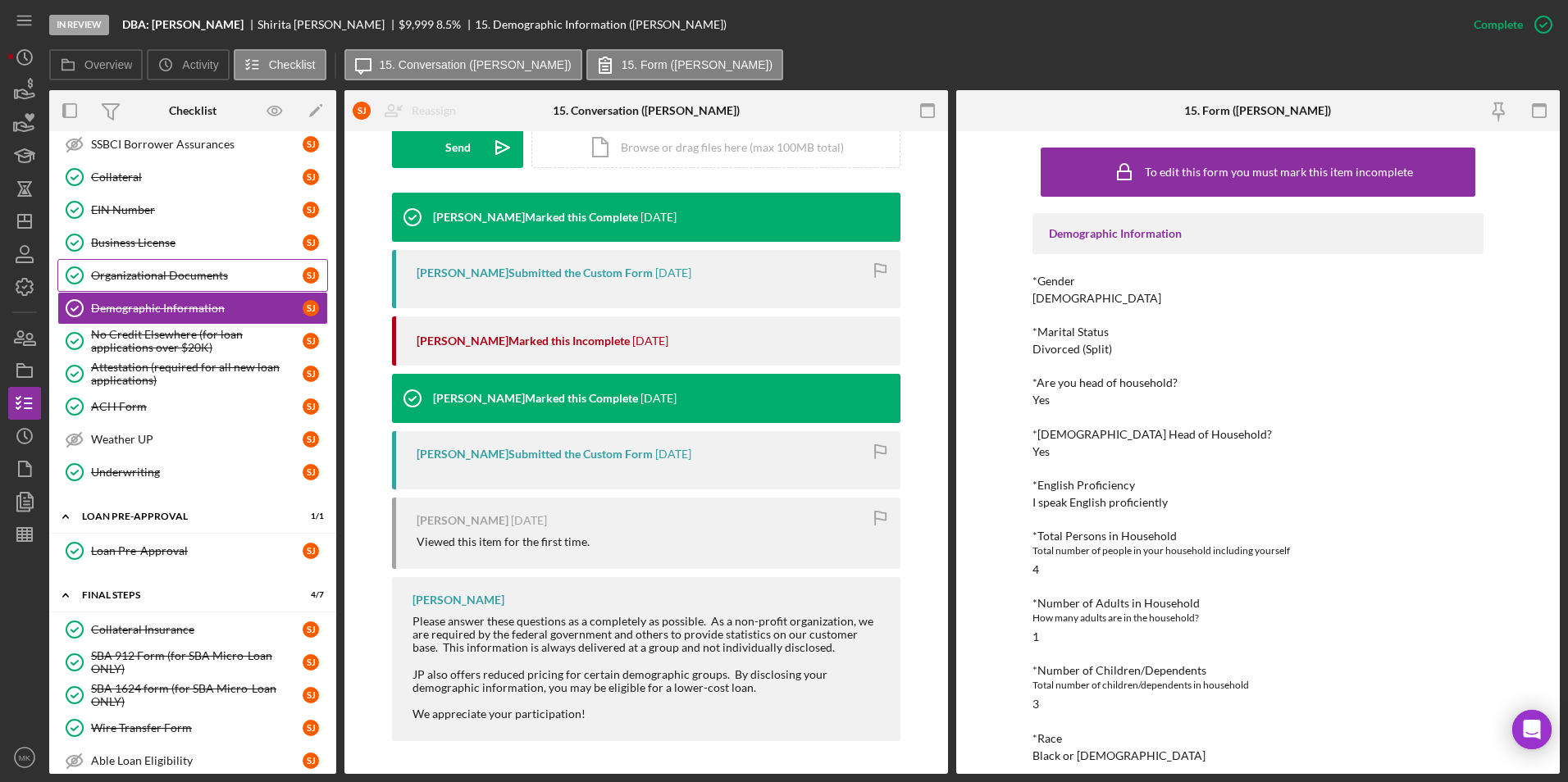
click at [163, 272] on div "Organizational Documents" at bounding box center [197, 275] width 212 height 13
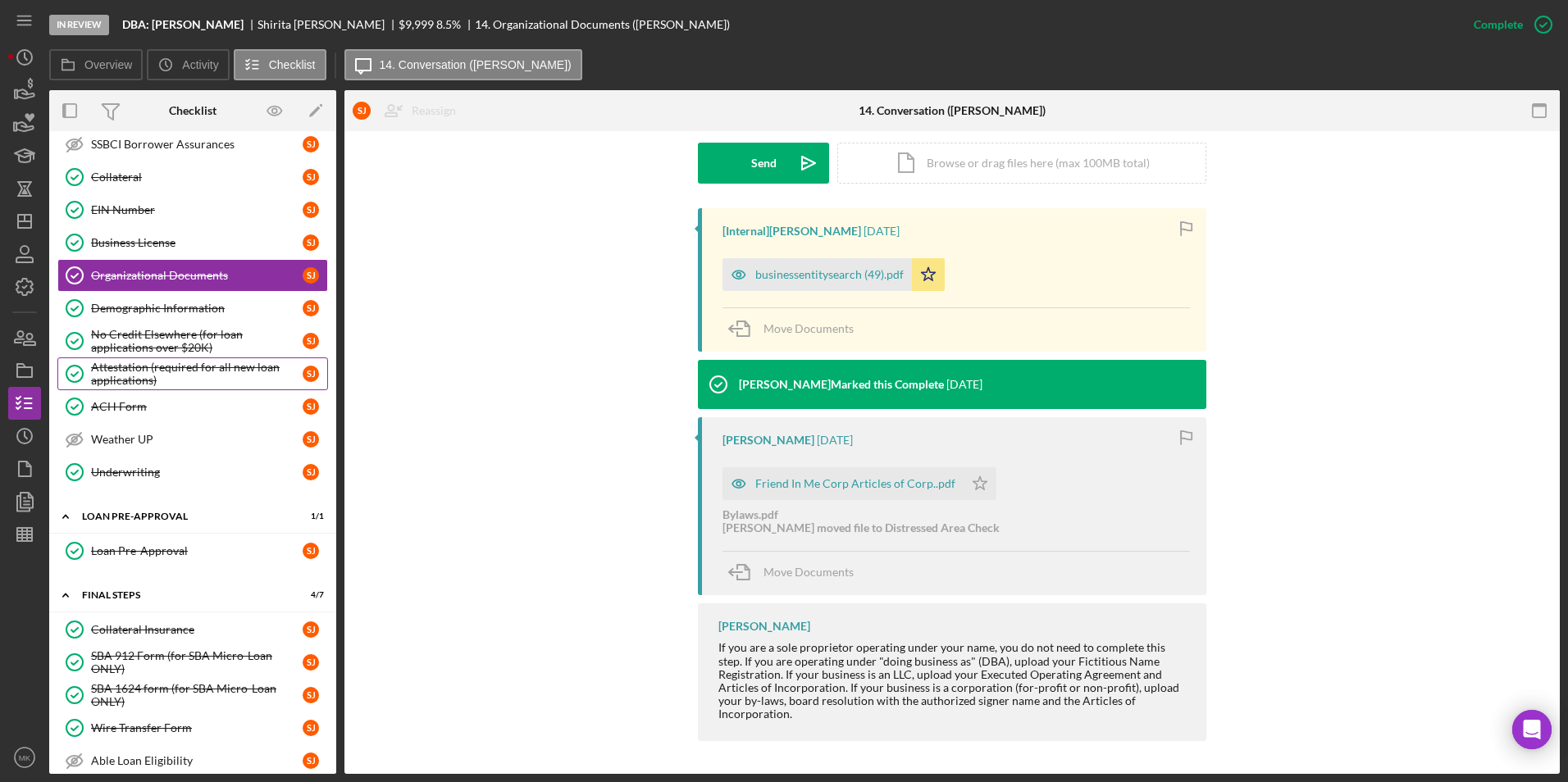
scroll to position [714, 0]
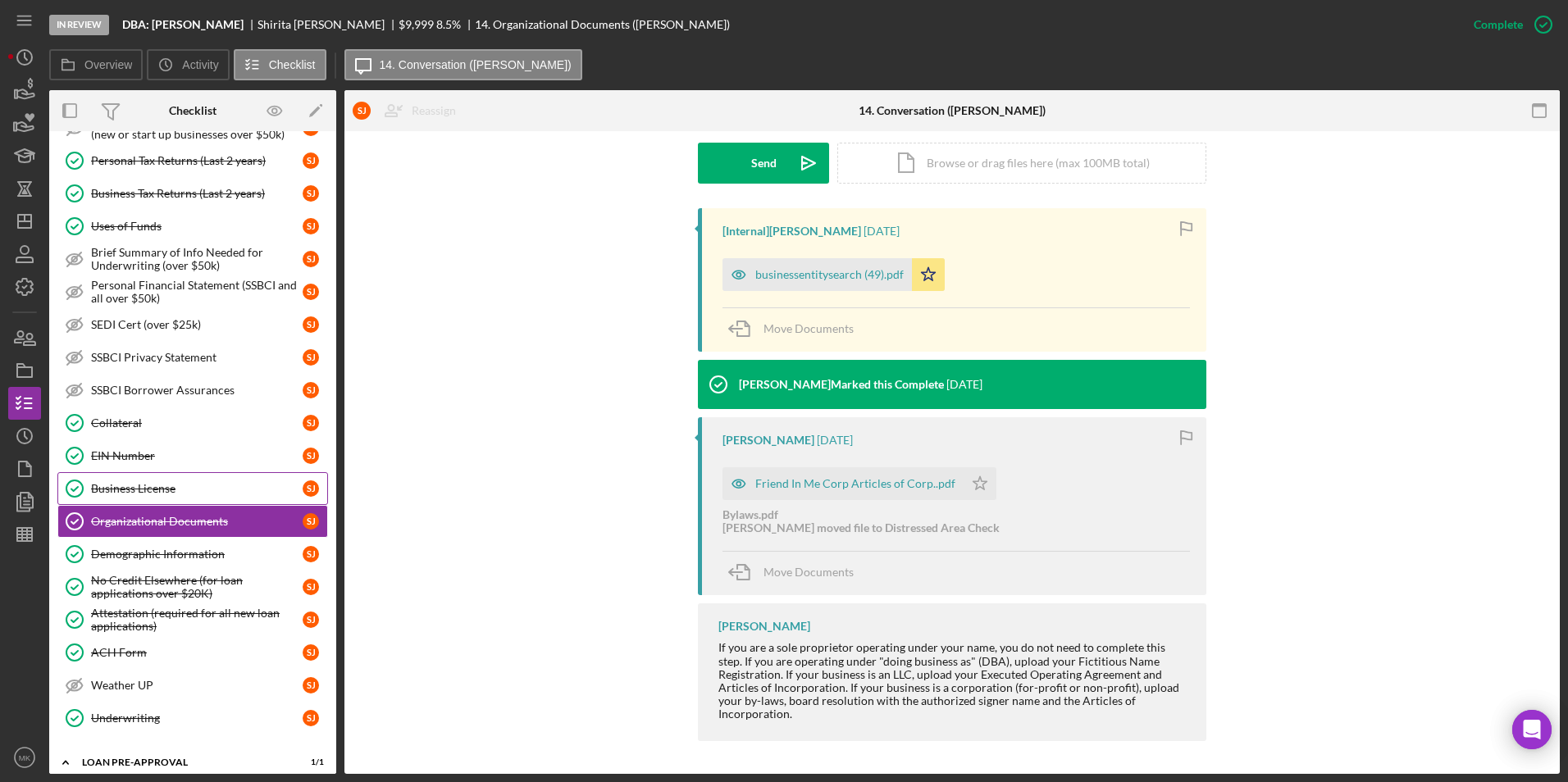
click at [157, 480] on link "Business License Business License [PERSON_NAME]" at bounding box center [193, 489] width 271 height 33
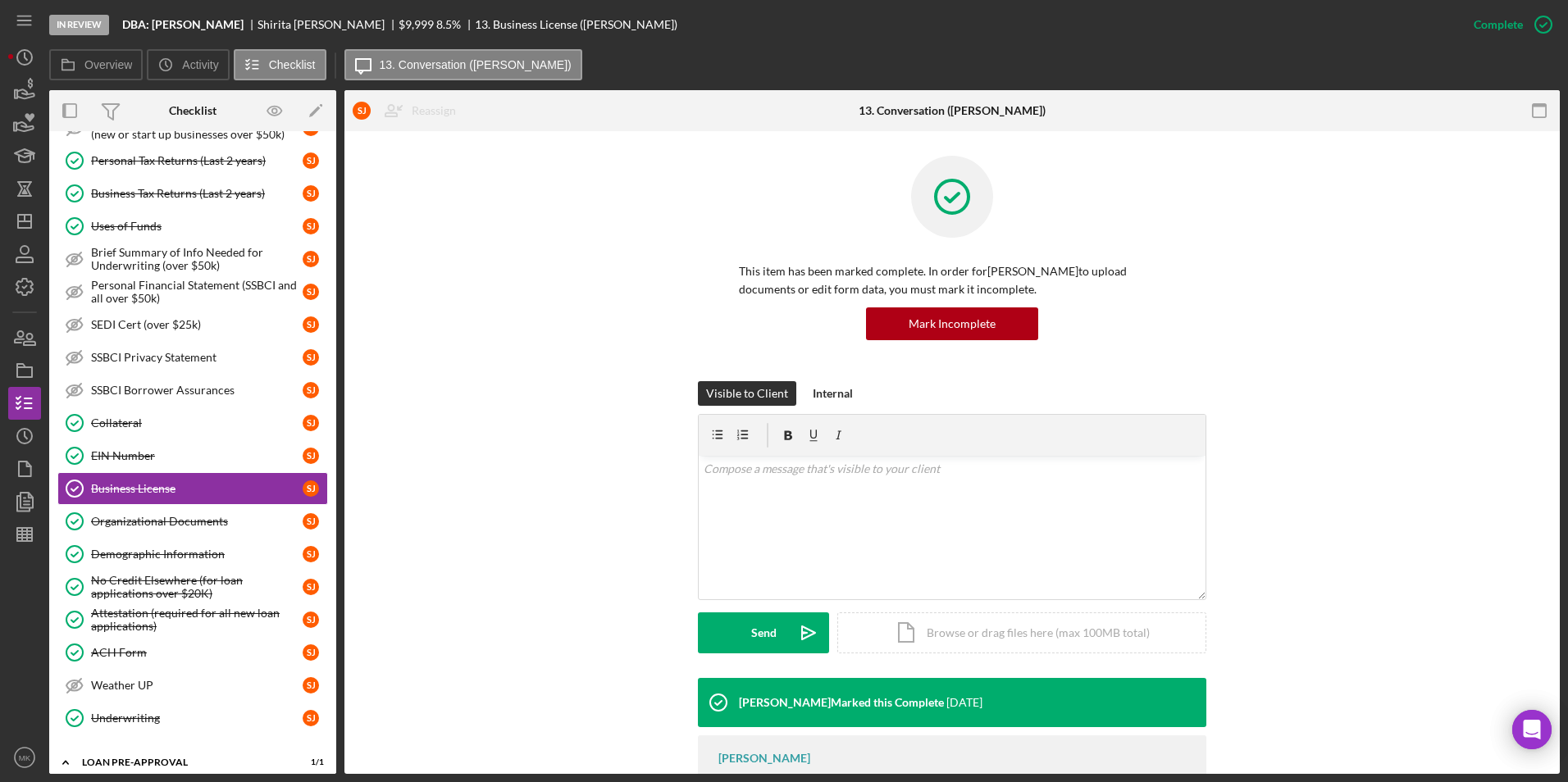
scroll to position [76, 0]
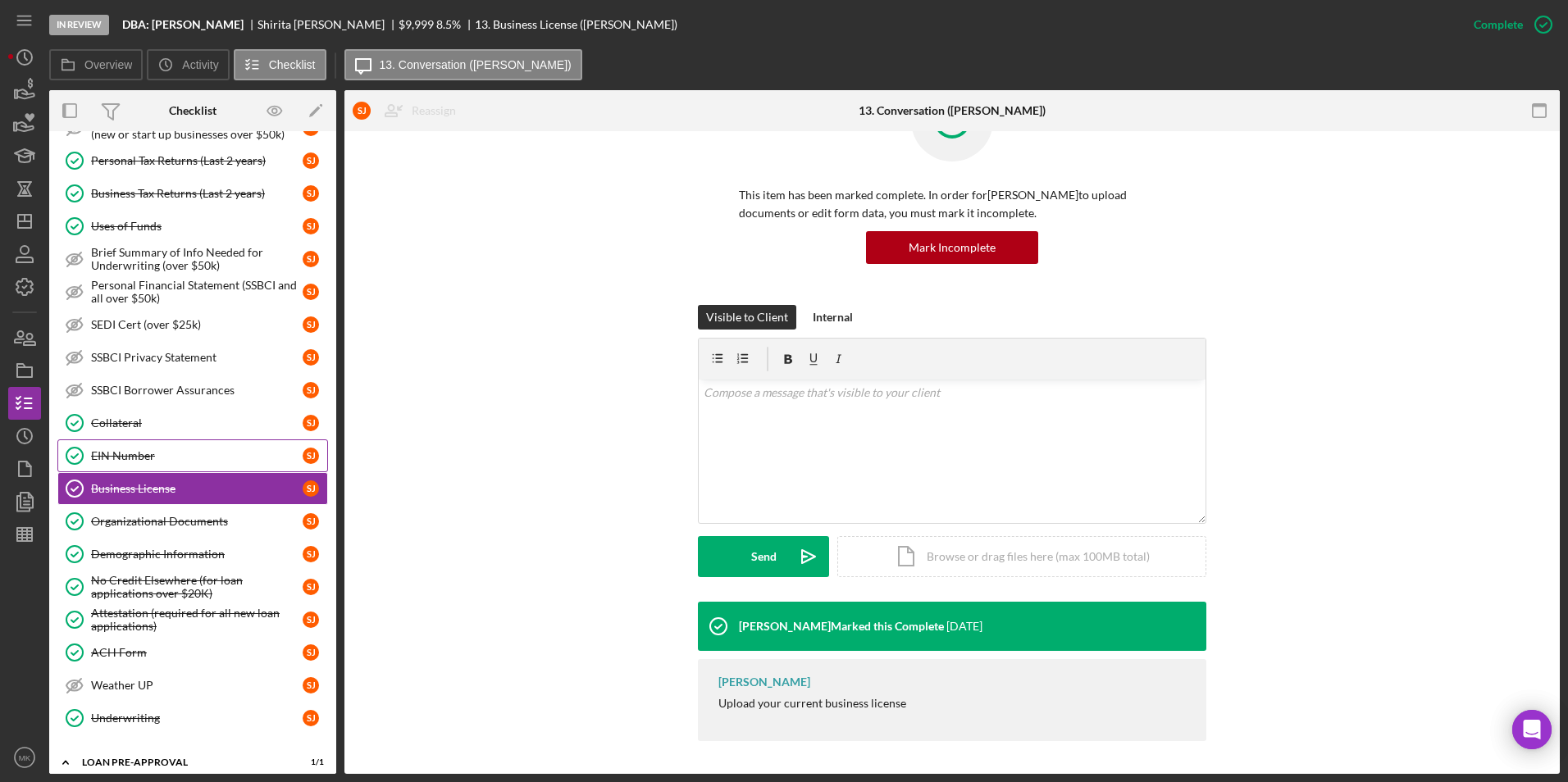
click at [209, 457] on div "EIN Number" at bounding box center [197, 456] width 212 height 13
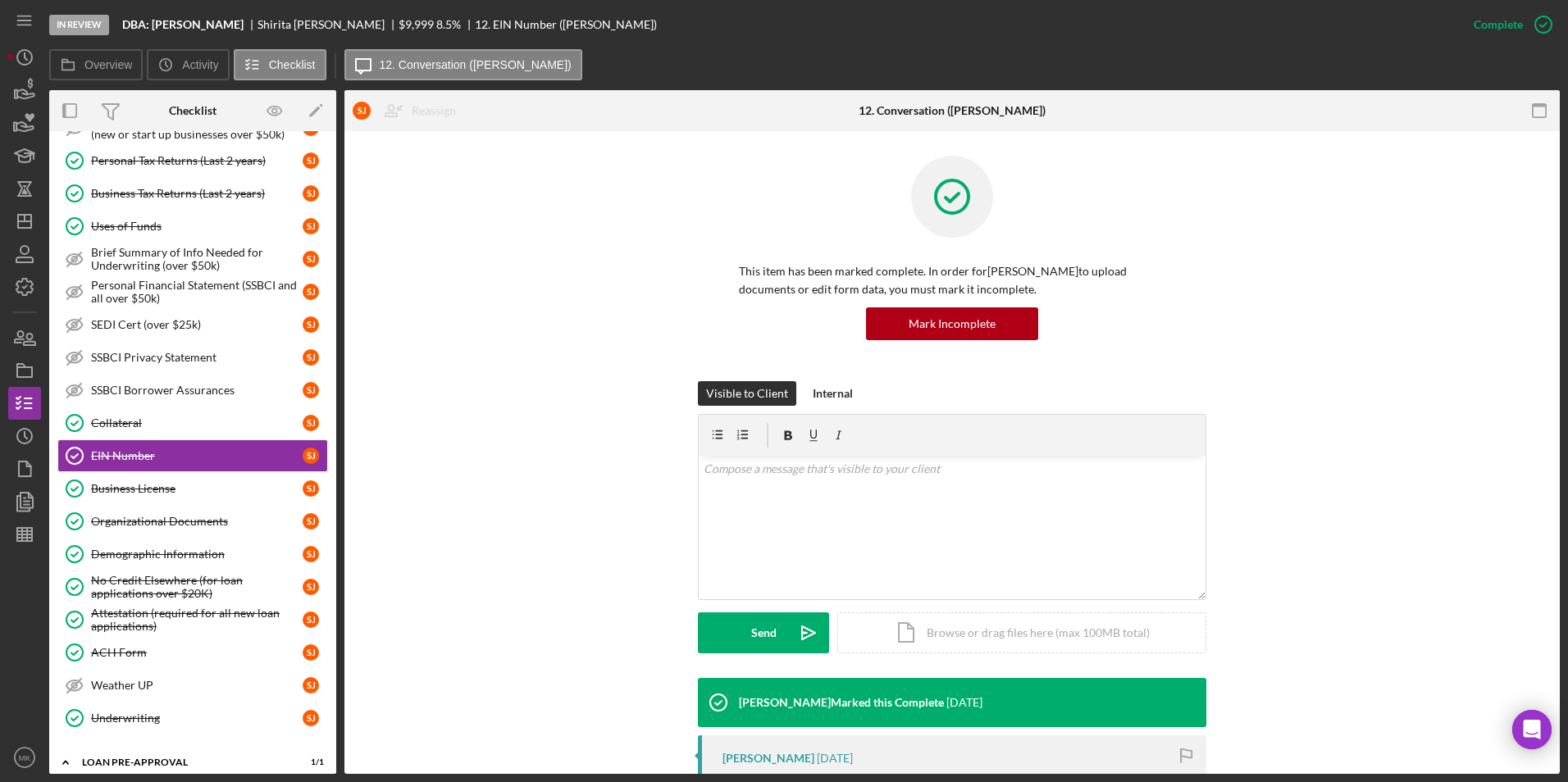
scroll to position [230, 0]
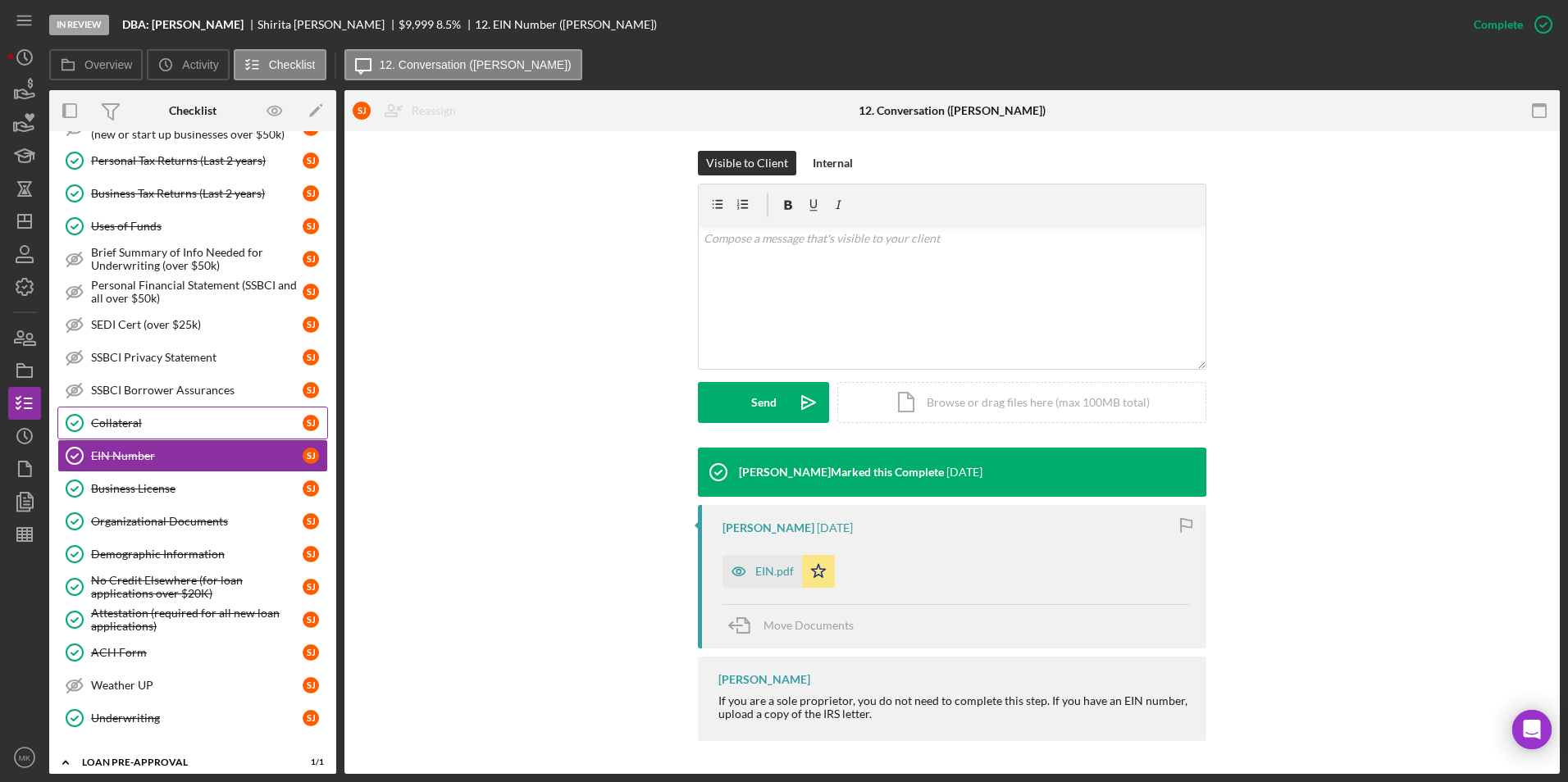
click at [116, 411] on link "Collateral Collateral [PERSON_NAME]" at bounding box center [193, 423] width 271 height 33
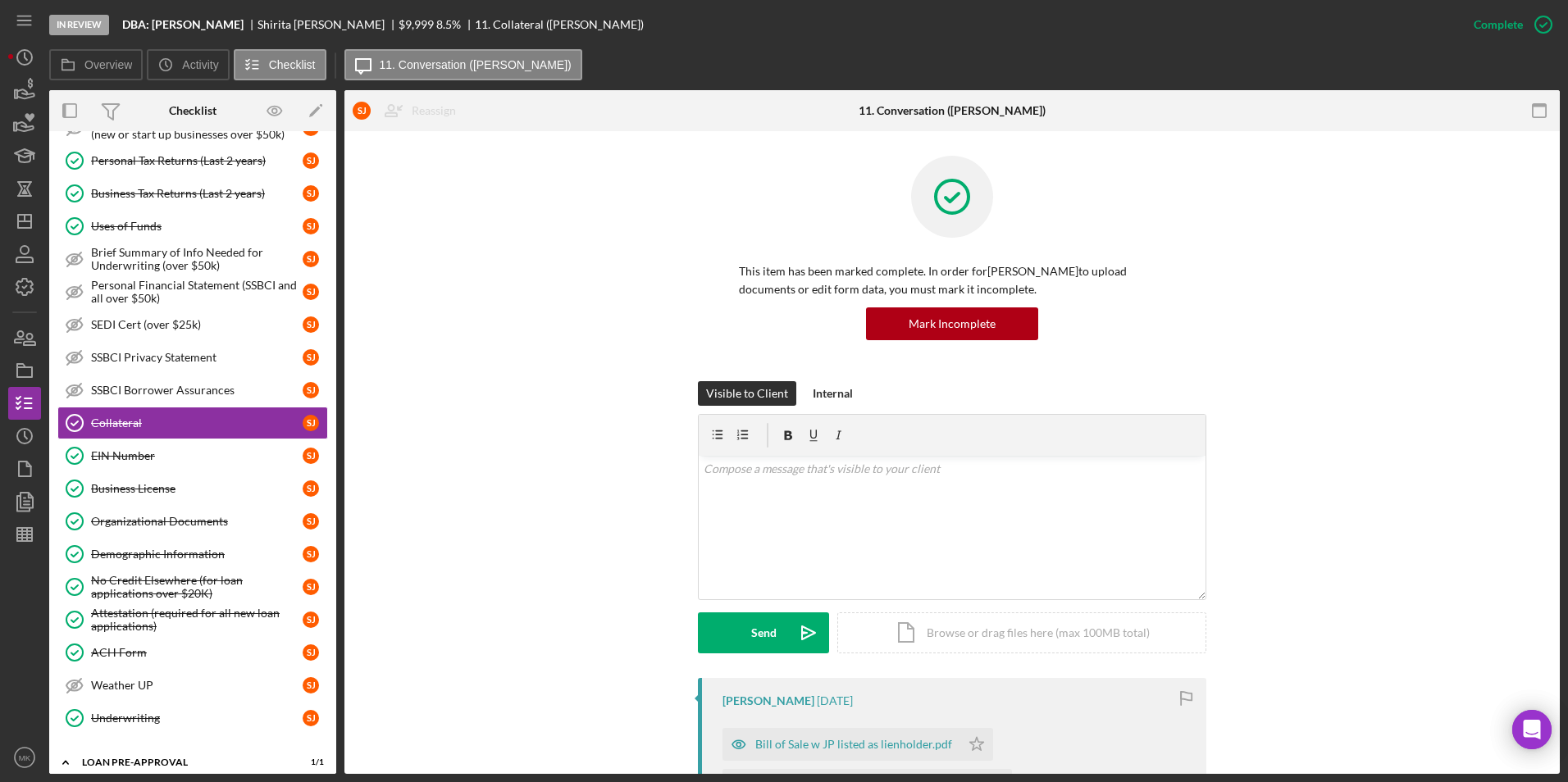
scroll to position [410, 0]
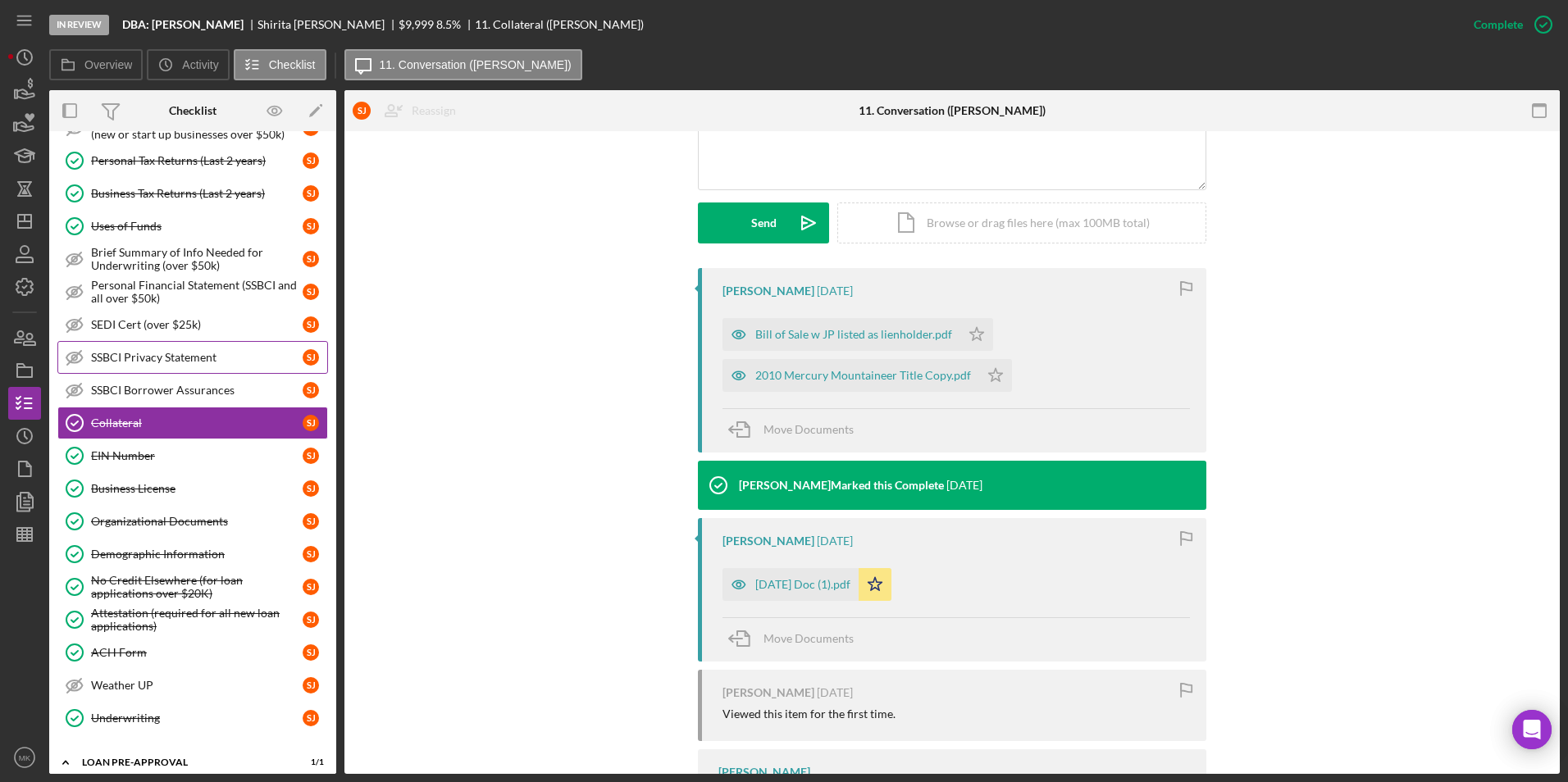
click at [162, 357] on div "SSBCI Privacy Statement" at bounding box center [197, 357] width 212 height 13
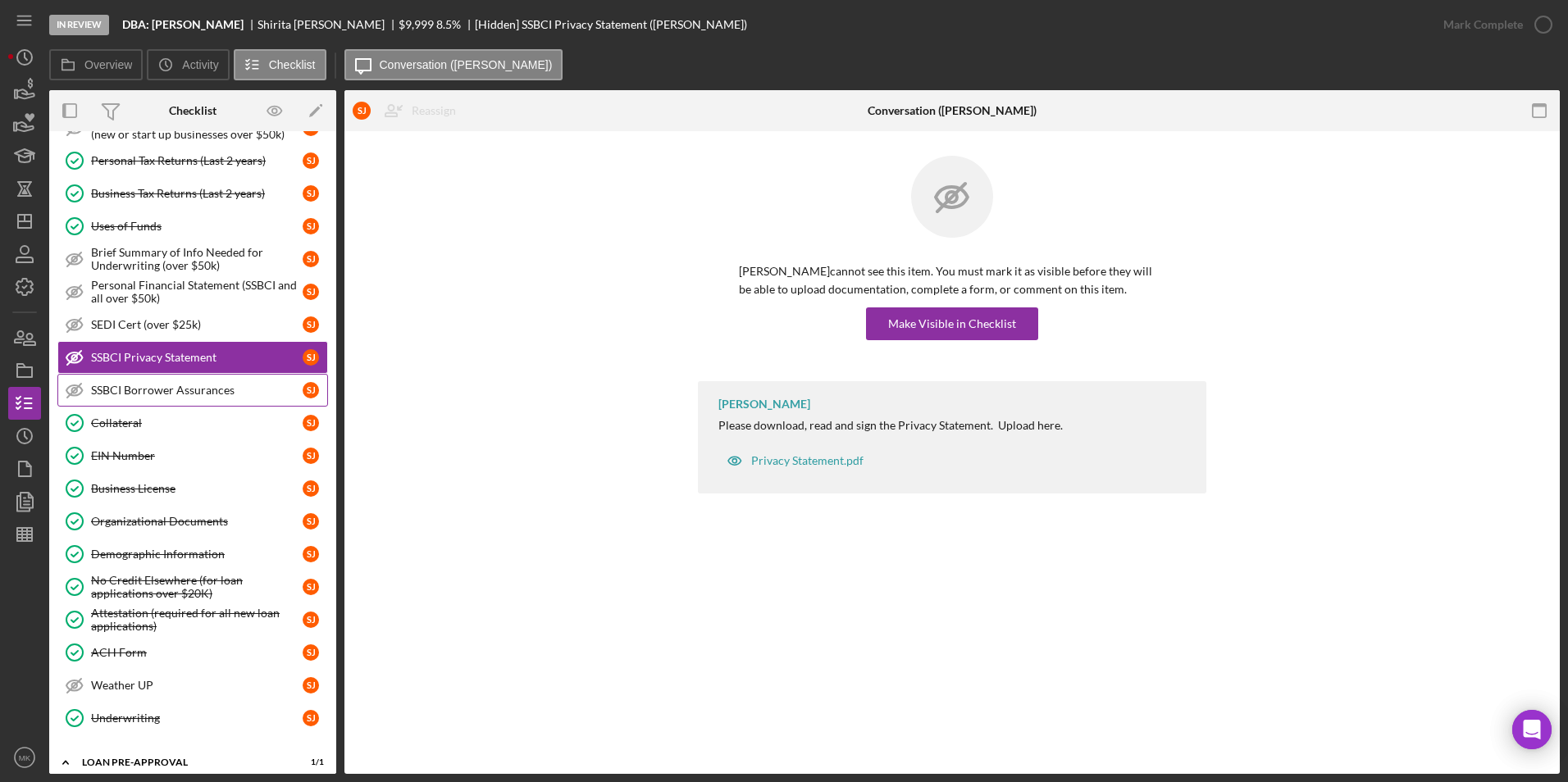
click at [174, 386] on div "SSBCI Borrower Assurances" at bounding box center [197, 390] width 212 height 13
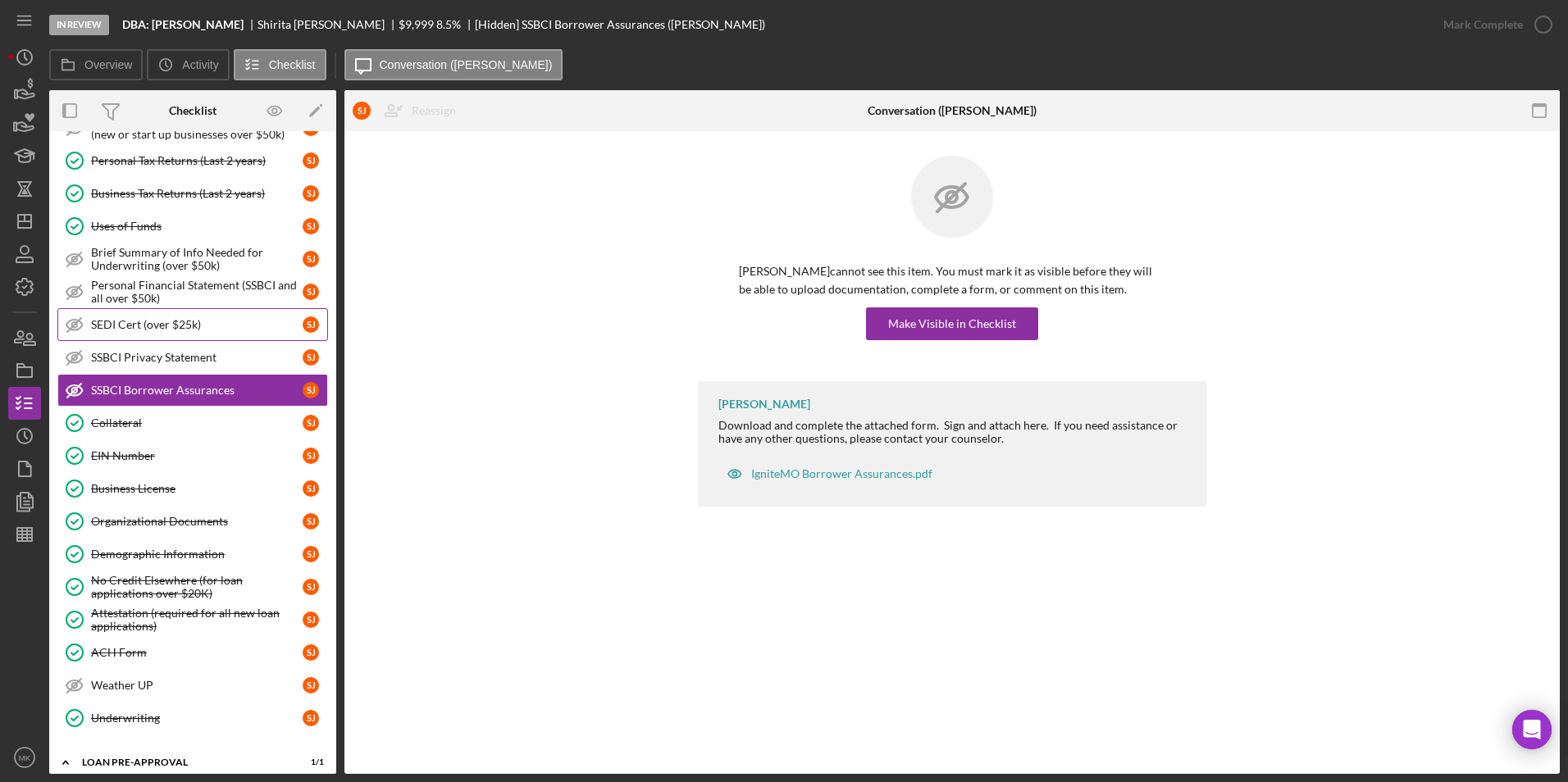
click at [164, 321] on div "SEDI Cert (over $25k)" at bounding box center [197, 325] width 212 height 13
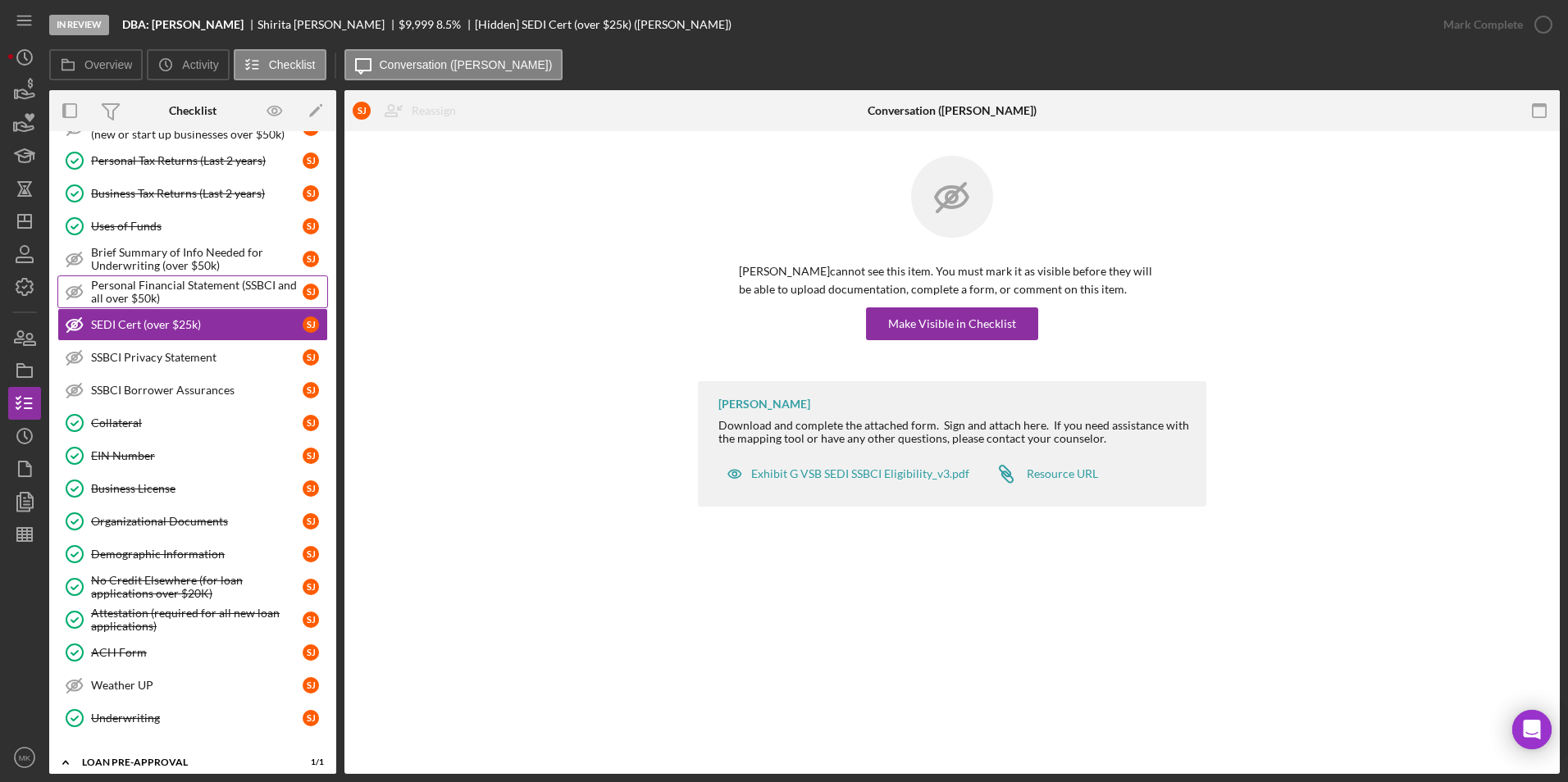
click at [170, 290] on div "Personal Financial Statement (SSBCI and all over $50k)" at bounding box center [197, 292] width 212 height 26
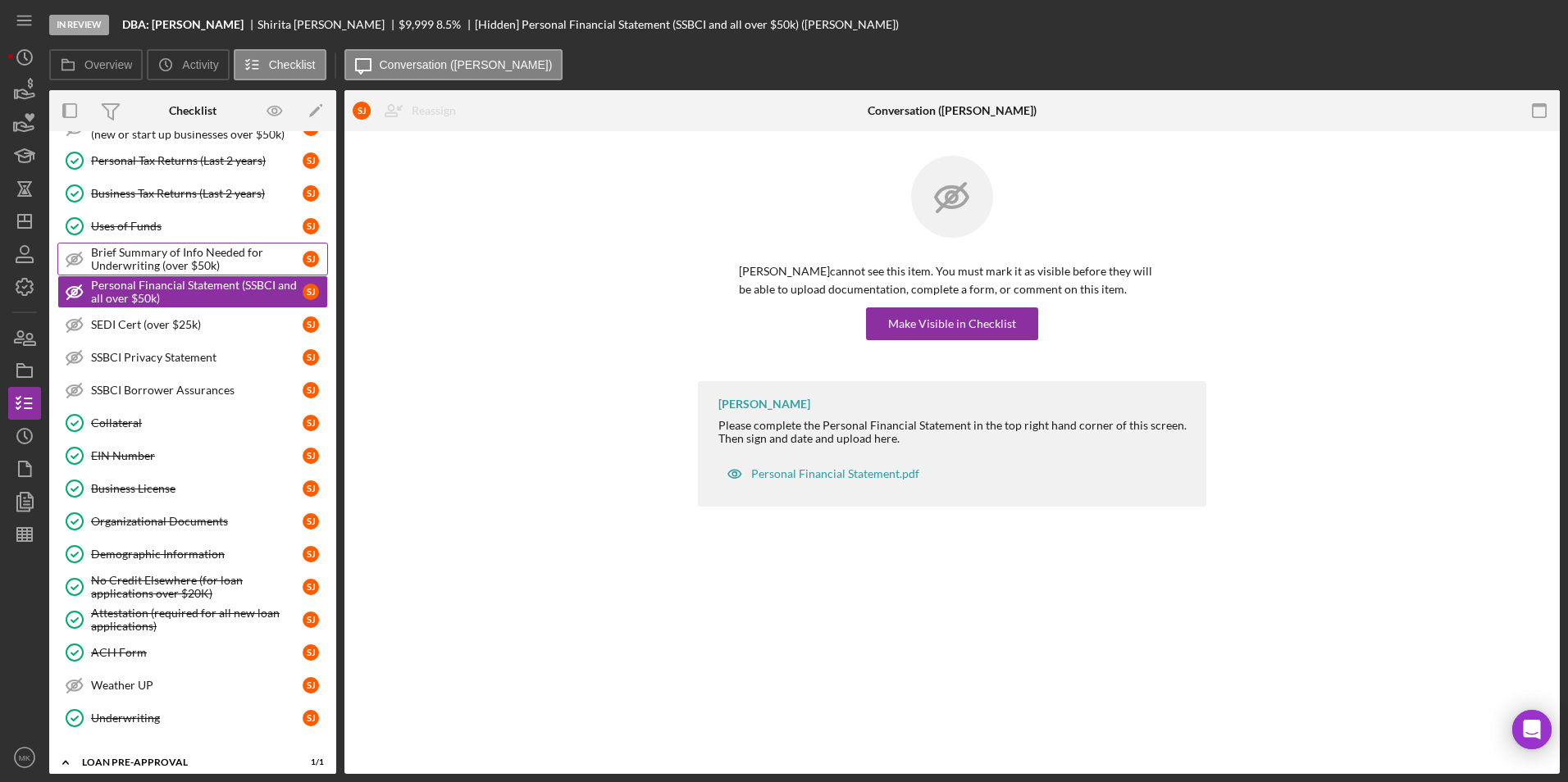
click at [186, 251] on div "Brief Summary of Info Needed for Underwriting (over $50k)" at bounding box center [197, 259] width 212 height 26
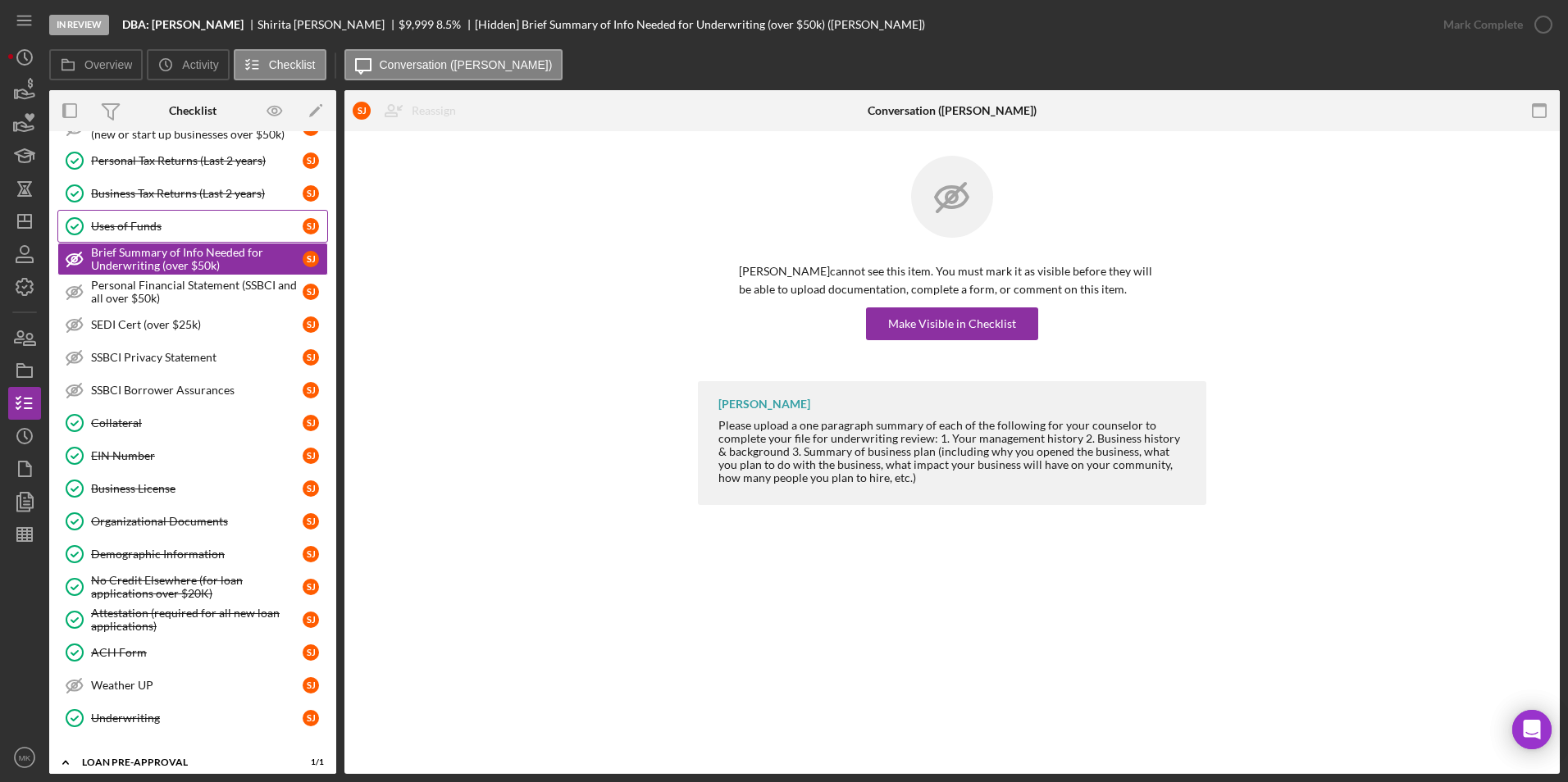
click at [193, 225] on div "Uses of Funds" at bounding box center [197, 226] width 212 height 13
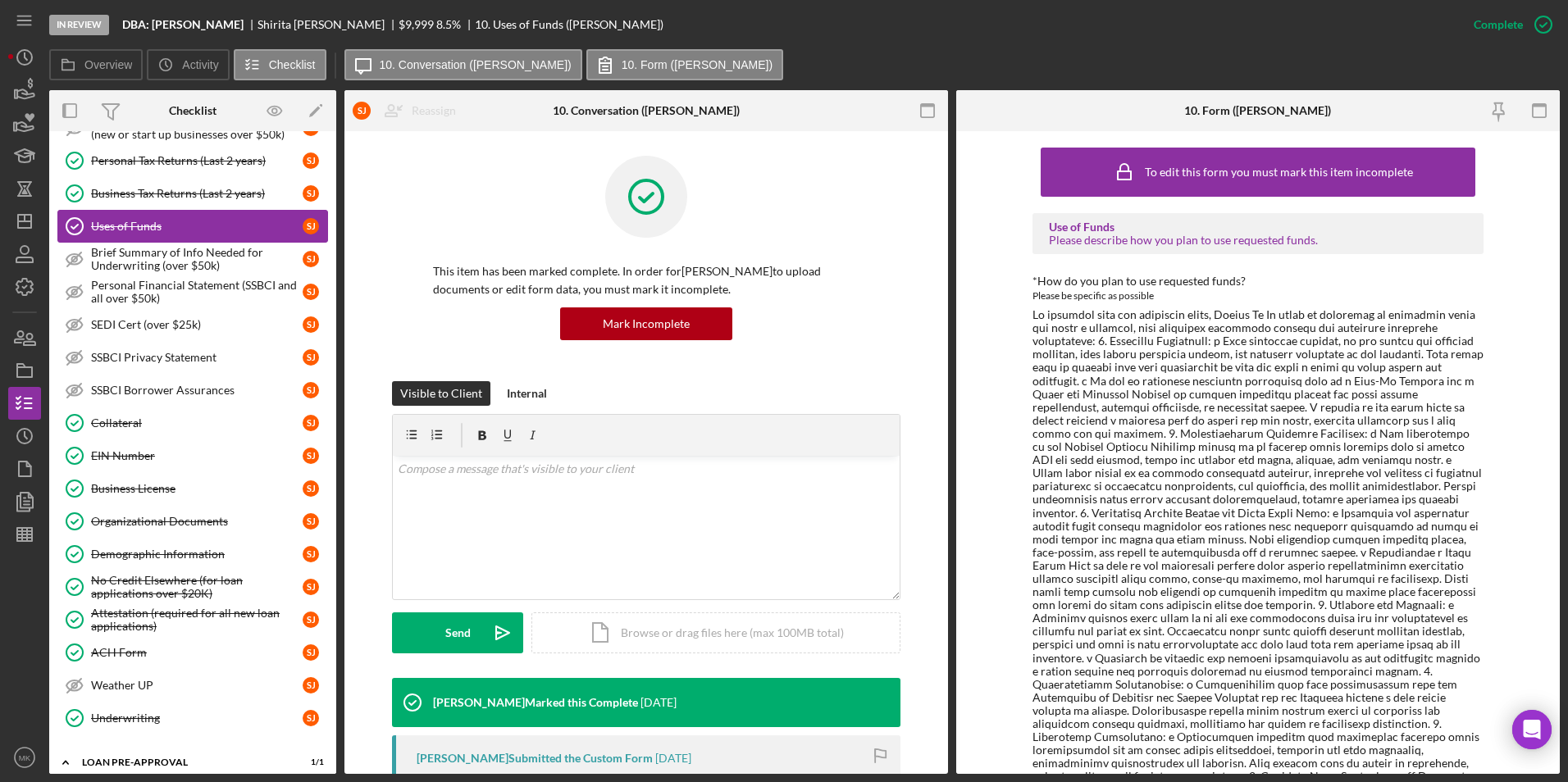
scroll to position [468, 0]
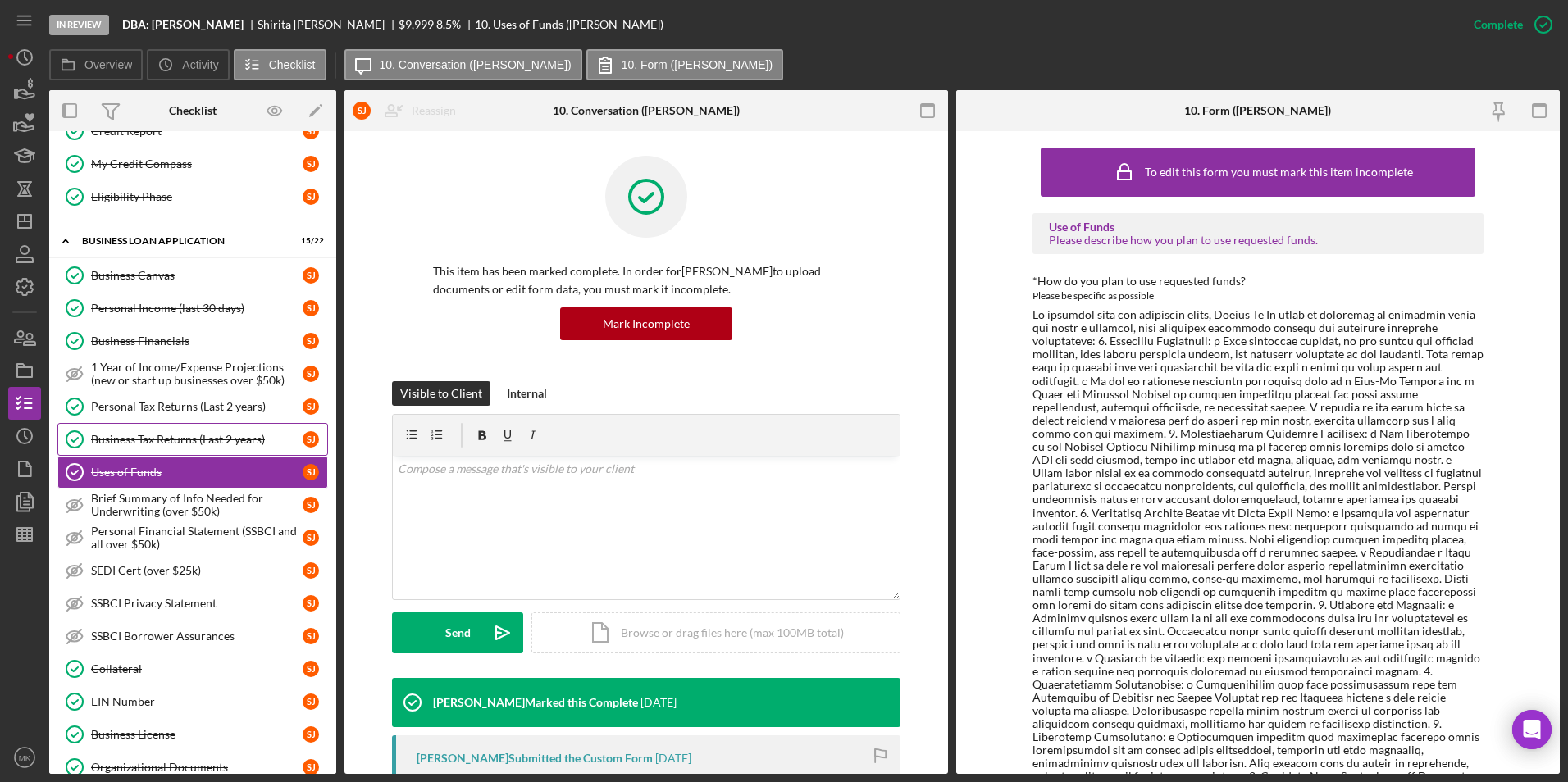
click at [161, 433] on div "Business Tax Returns (Last 2 years)" at bounding box center [197, 439] width 212 height 13
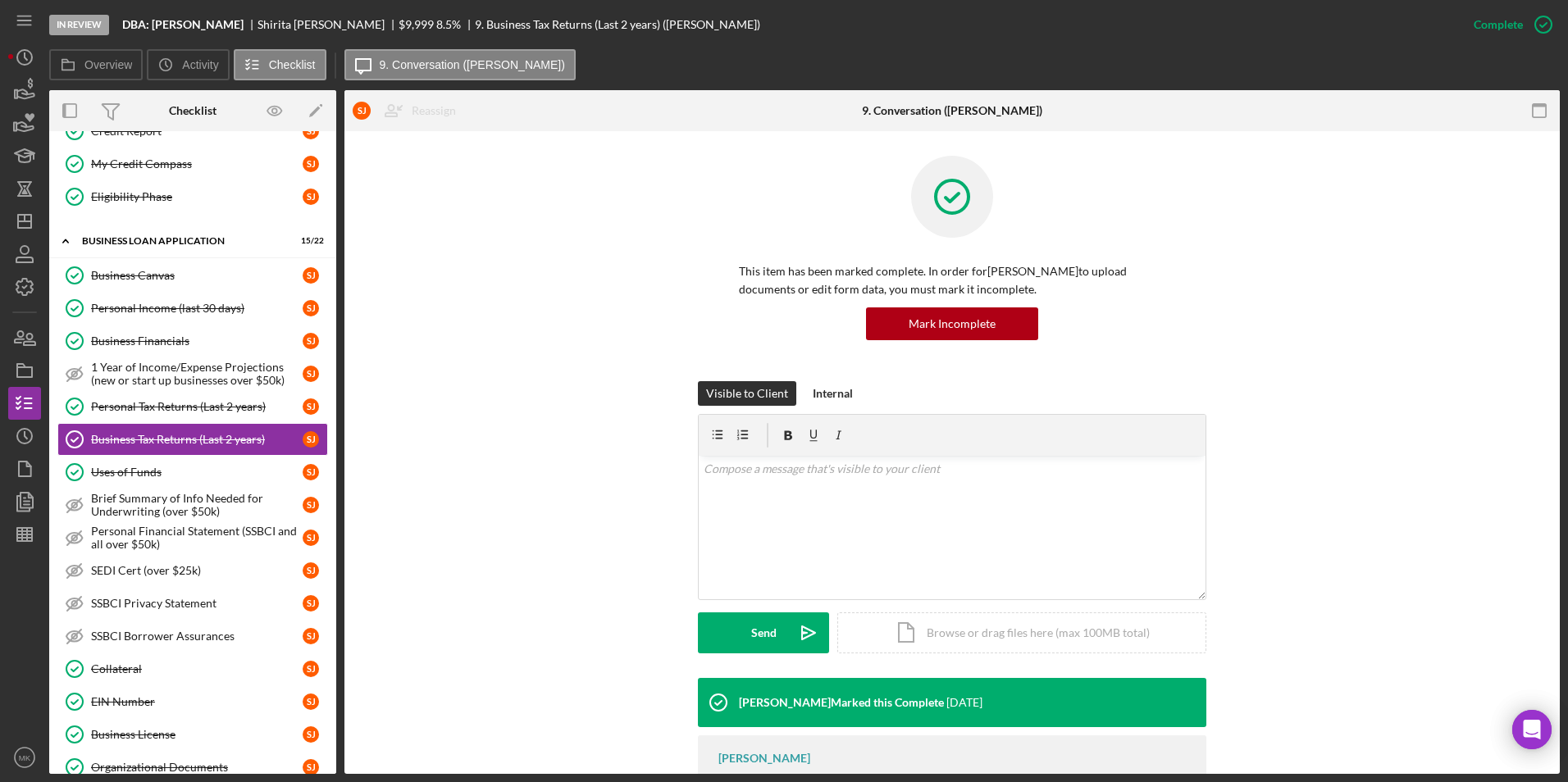
scroll to position [92, 0]
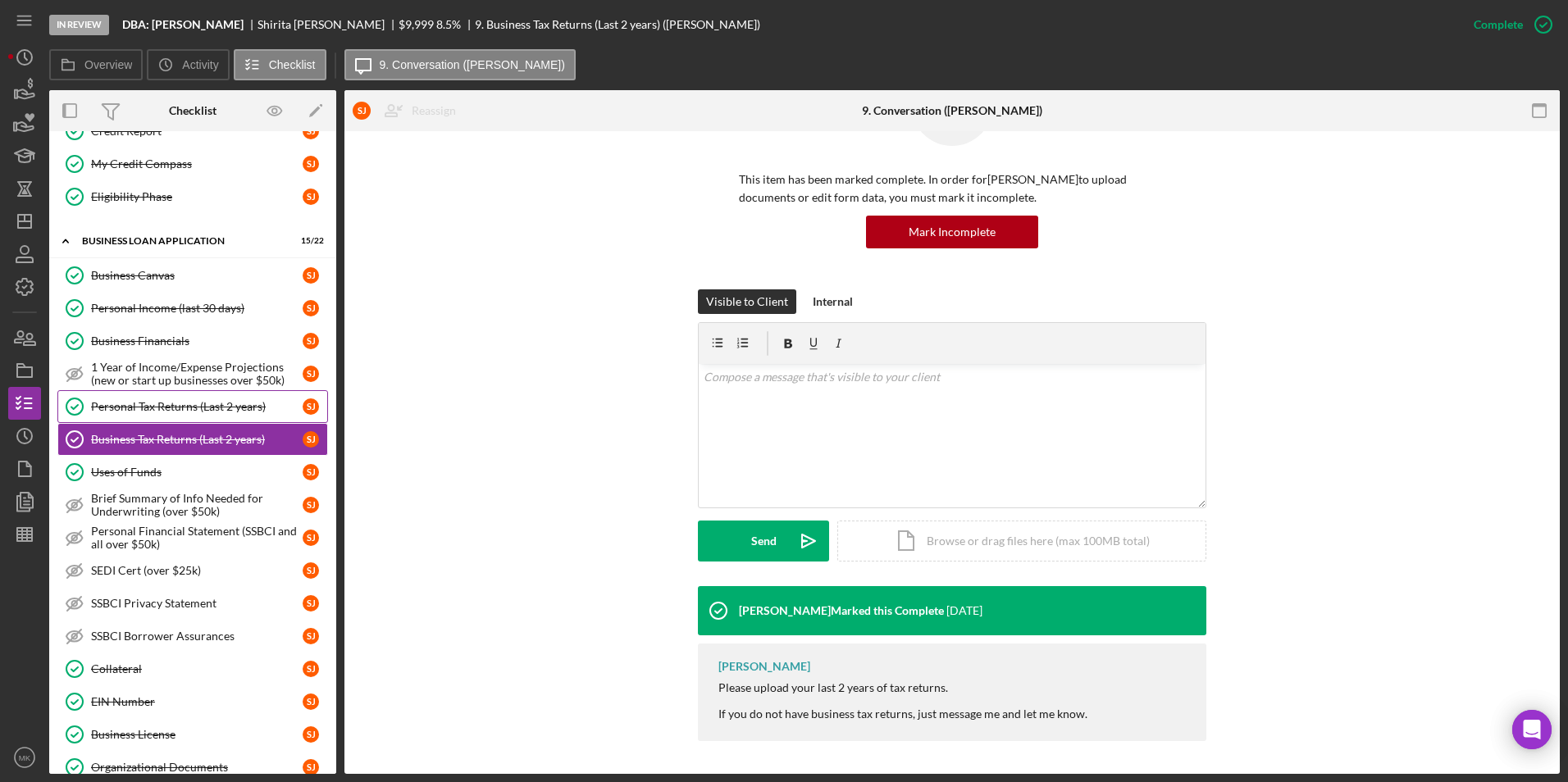
click at [193, 393] on link "Personal Tax Returns (Last 2 years) Personal Tax Returns (Last 2 years) [PERSON…" at bounding box center [193, 407] width 271 height 33
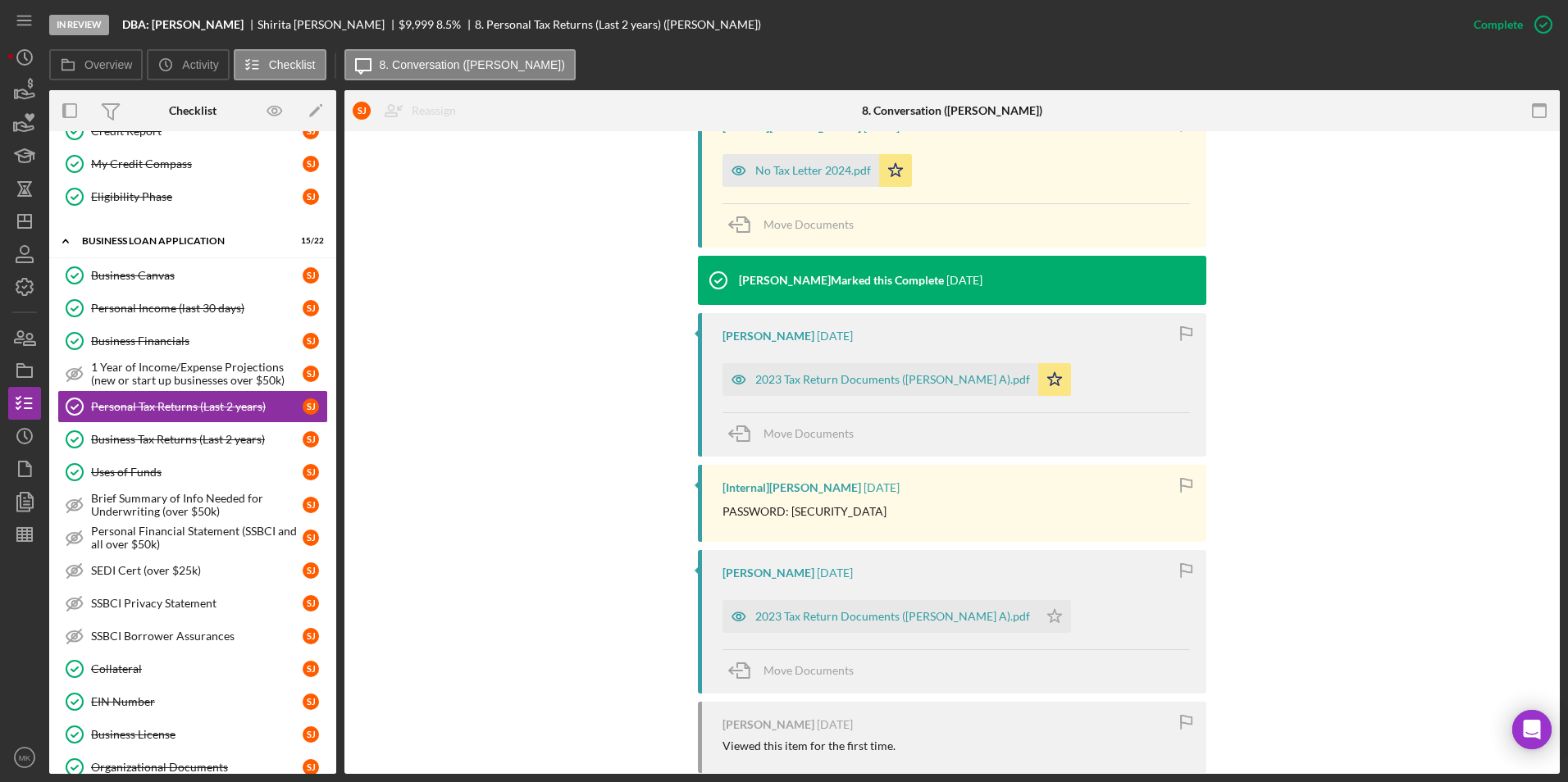
scroll to position [410, 0]
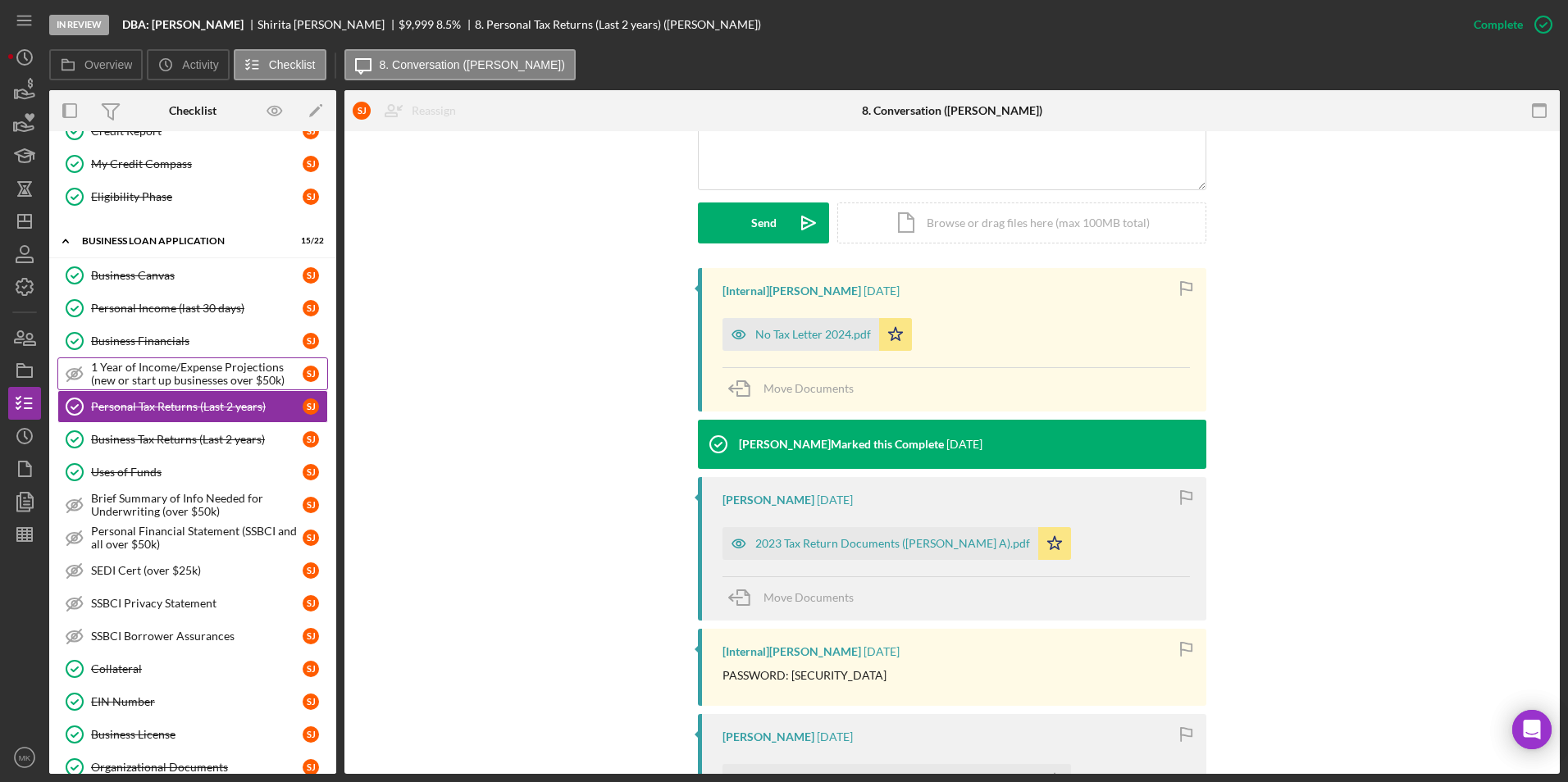
click at [137, 374] on div "1 Year of Income/Expense Projections (new or start up businesses over $50k)" at bounding box center [197, 374] width 212 height 26
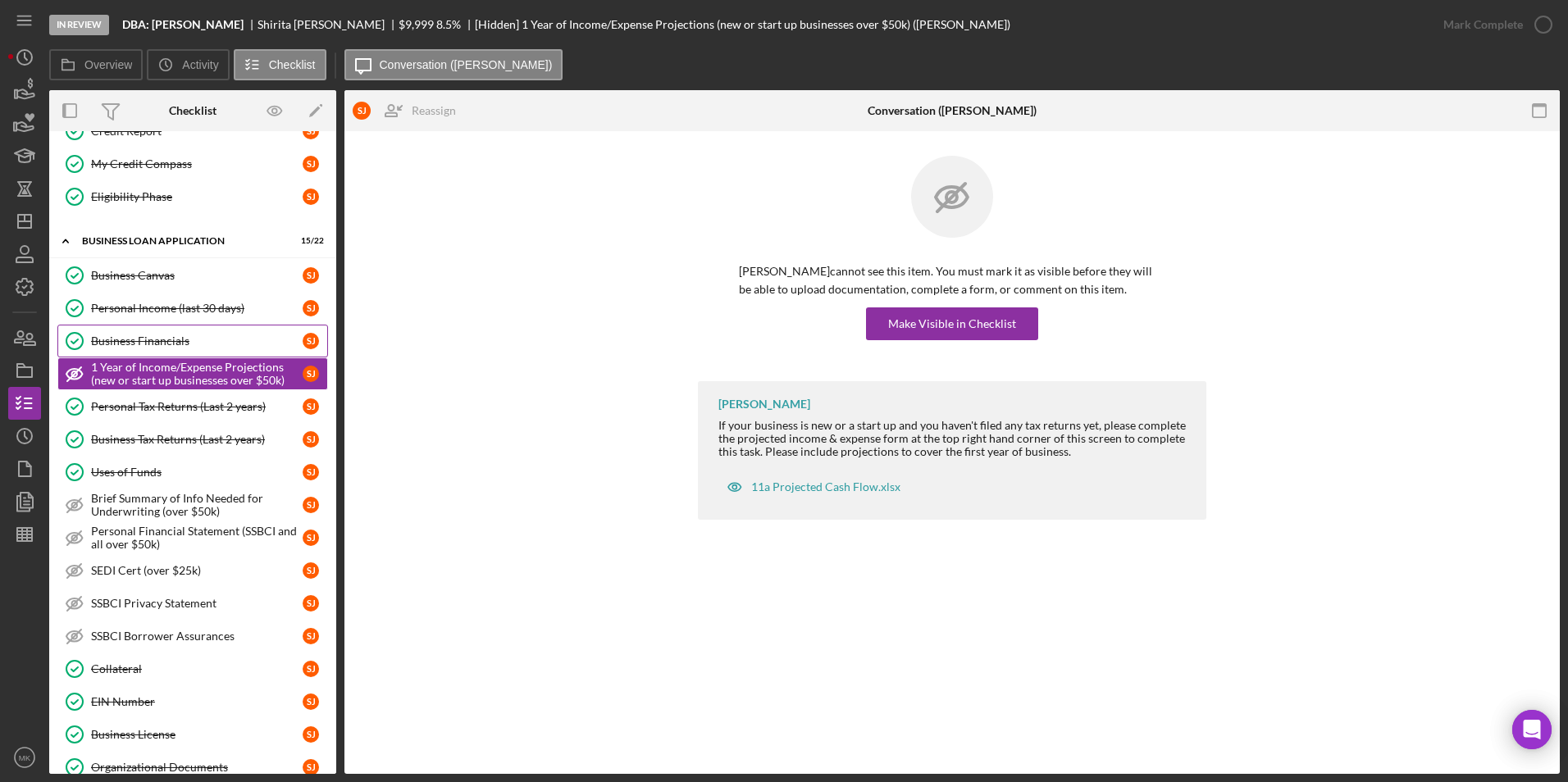
click at [177, 334] on div "Business Financials" at bounding box center [197, 341] width 212 height 13
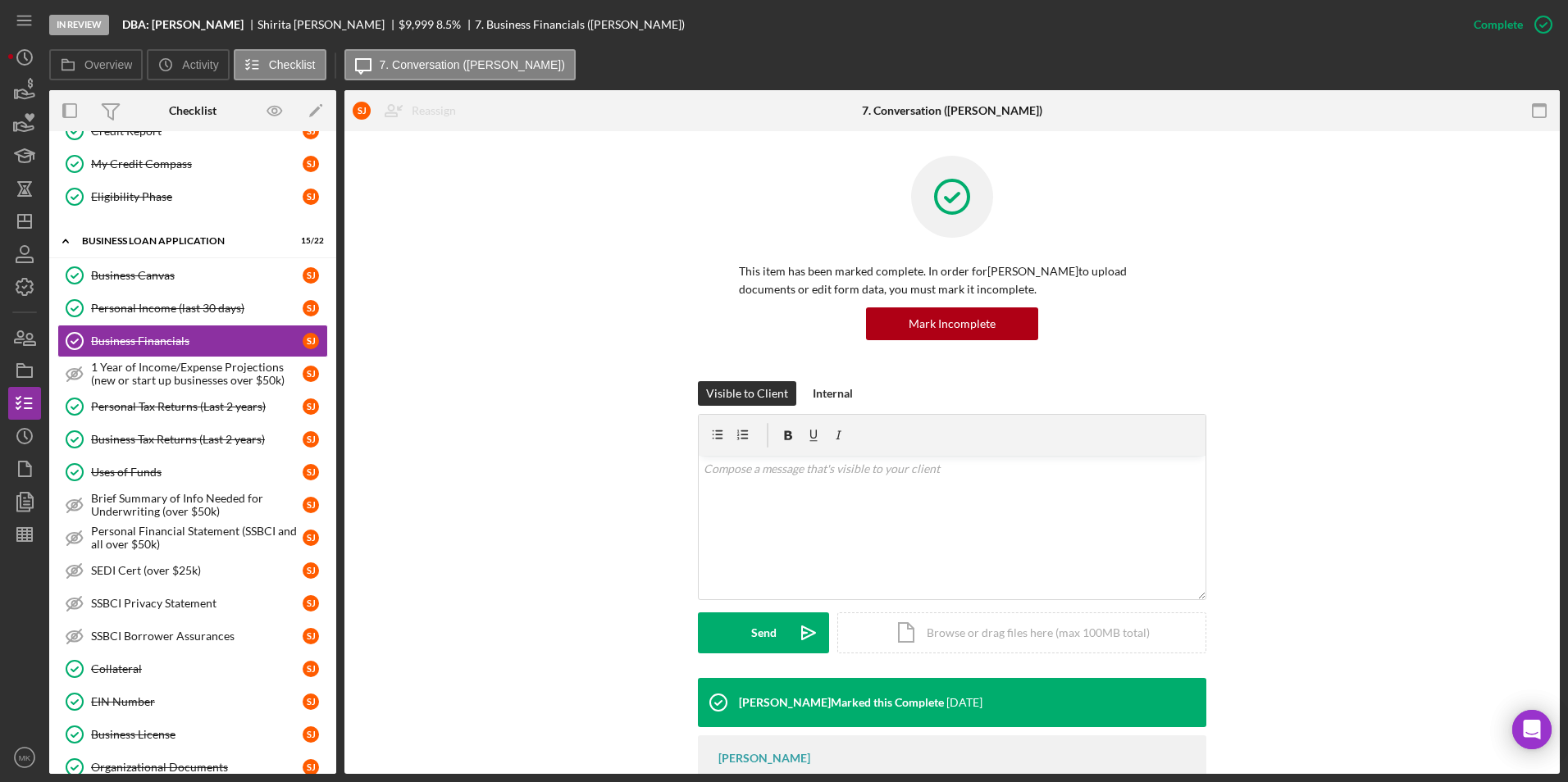
scroll to position [159, 0]
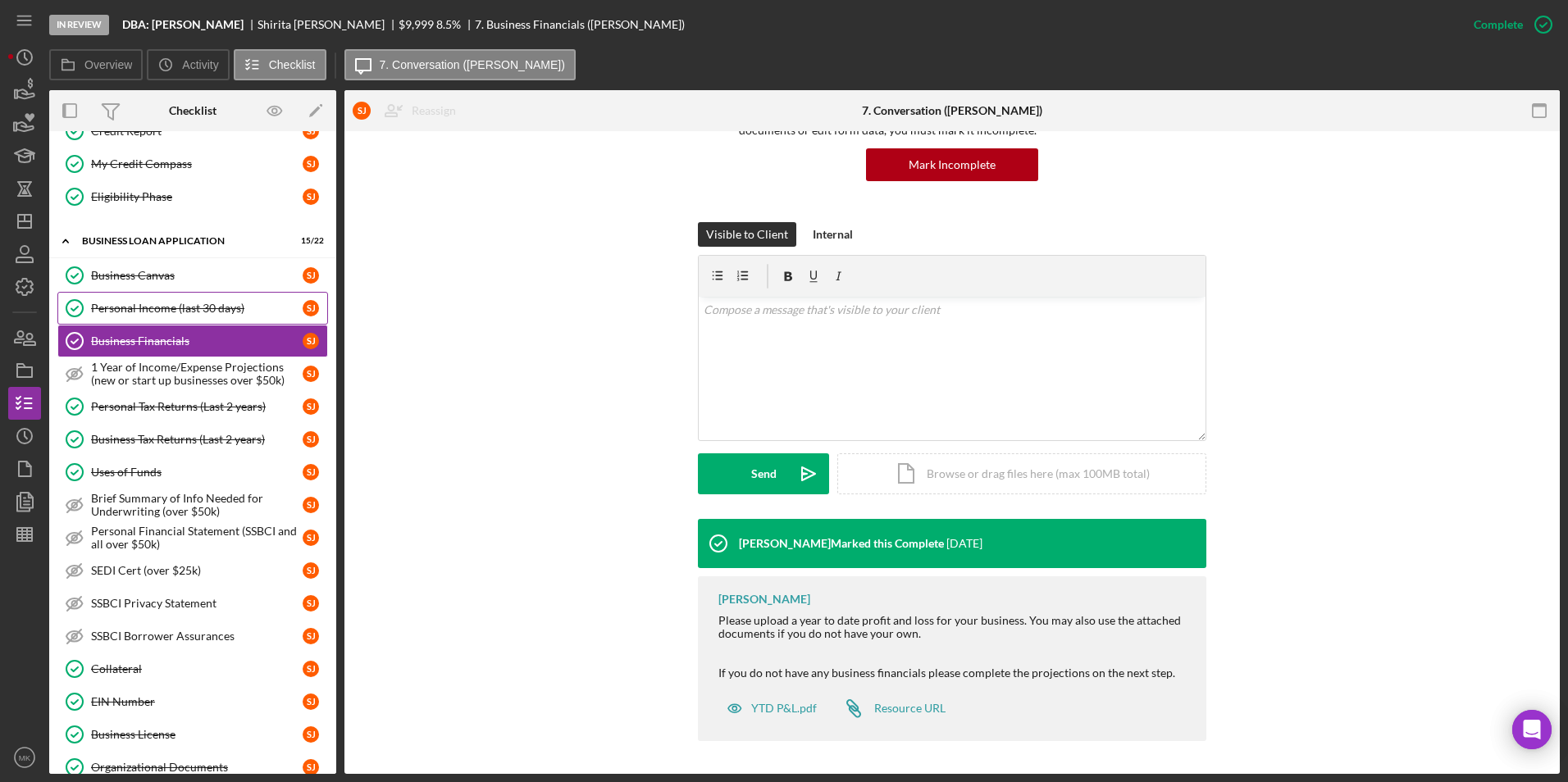
click at [202, 302] on div "Personal Income (last 30 days)" at bounding box center [197, 308] width 212 height 13
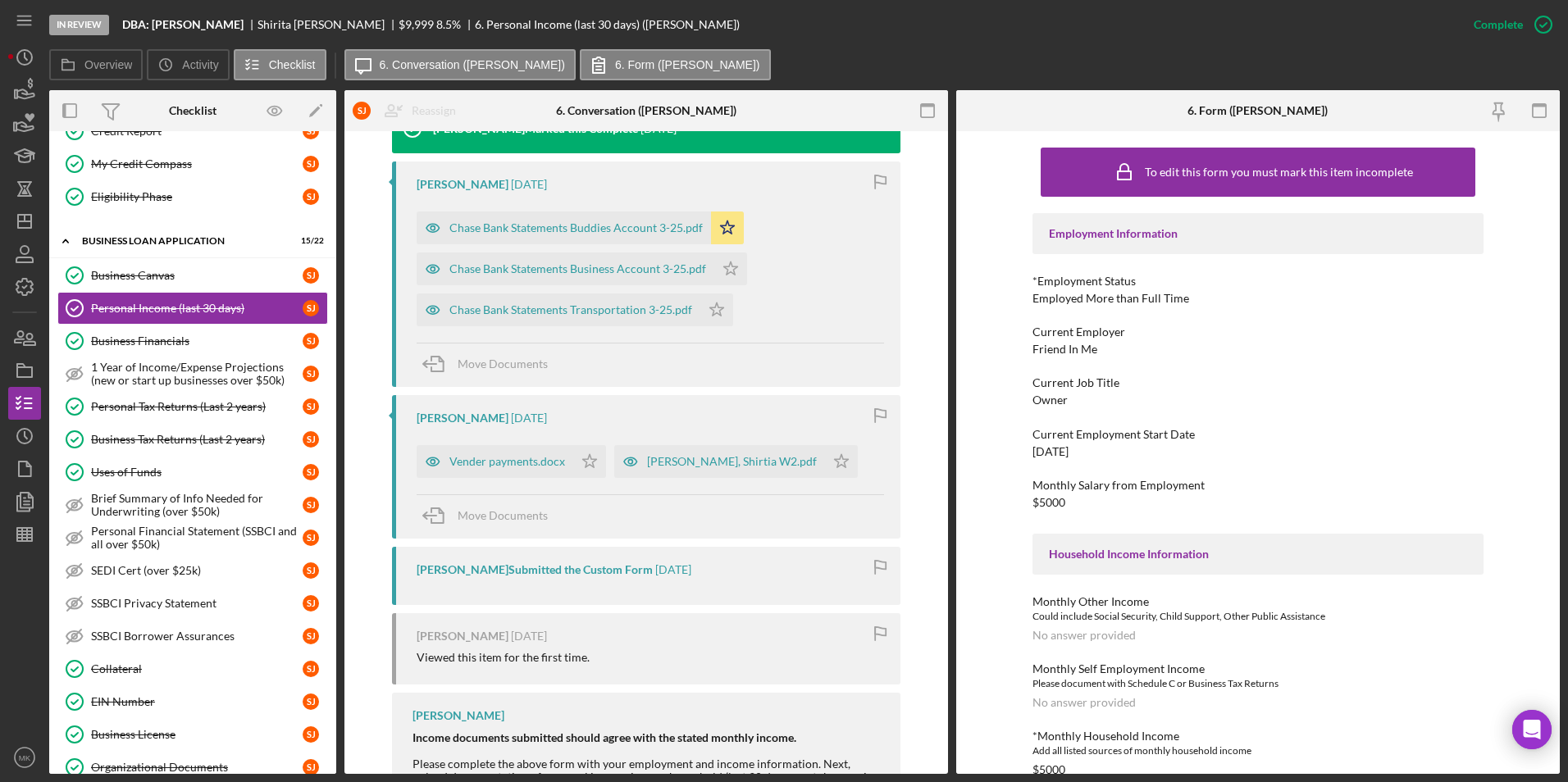
scroll to position [743, 0]
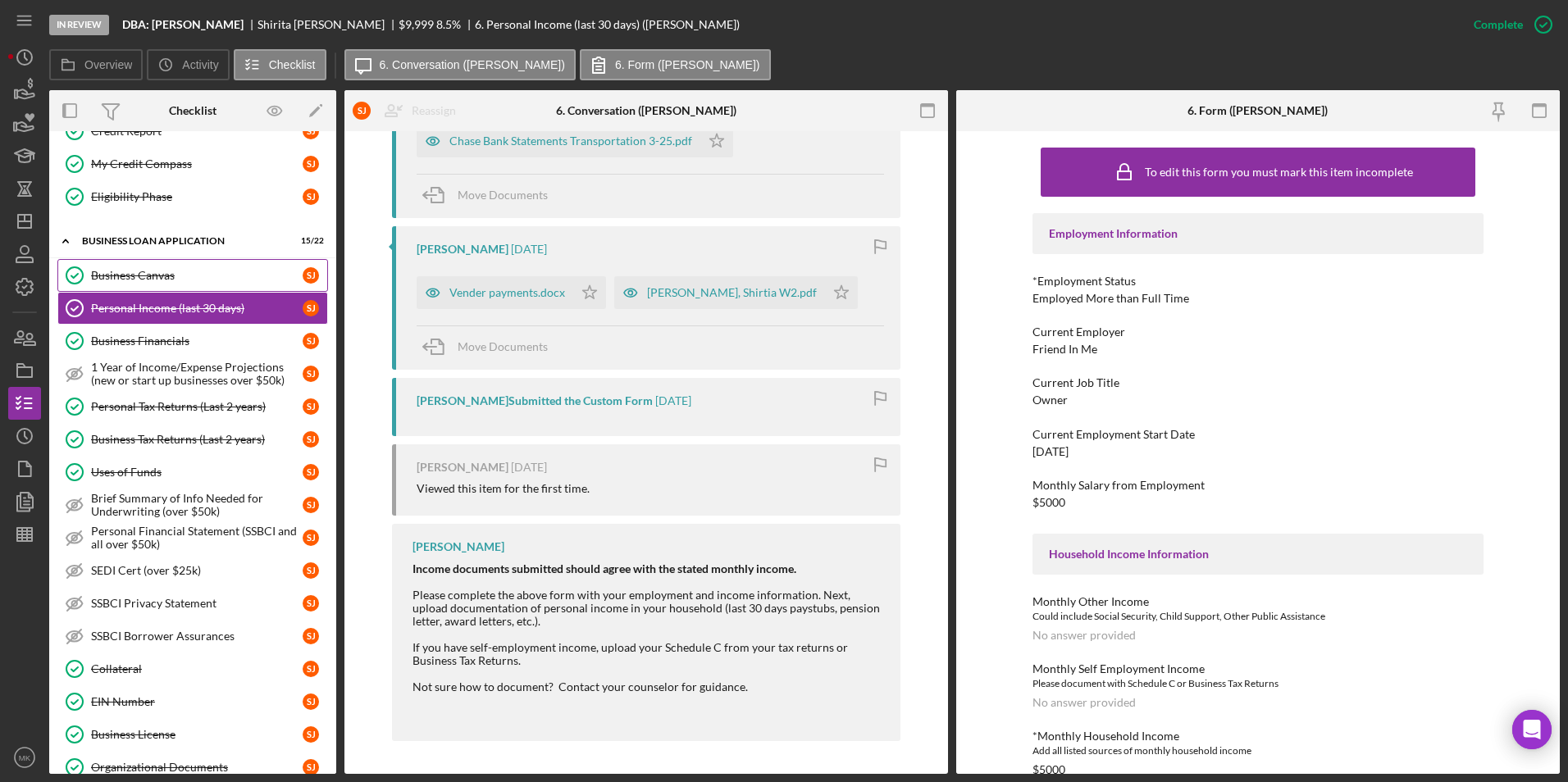
click at [167, 276] on div "Business Canvas" at bounding box center [197, 275] width 212 height 13
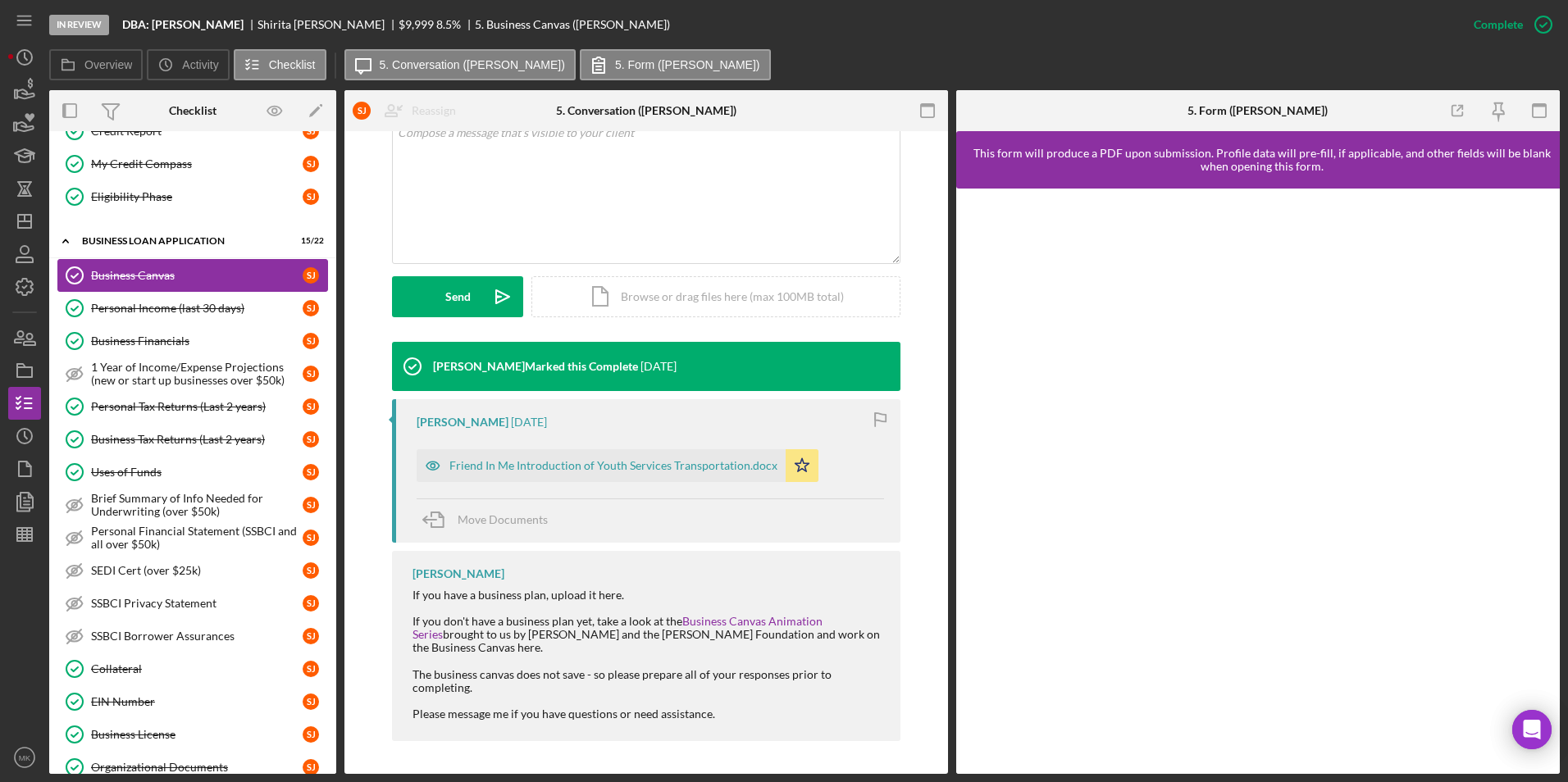
scroll to position [222, 0]
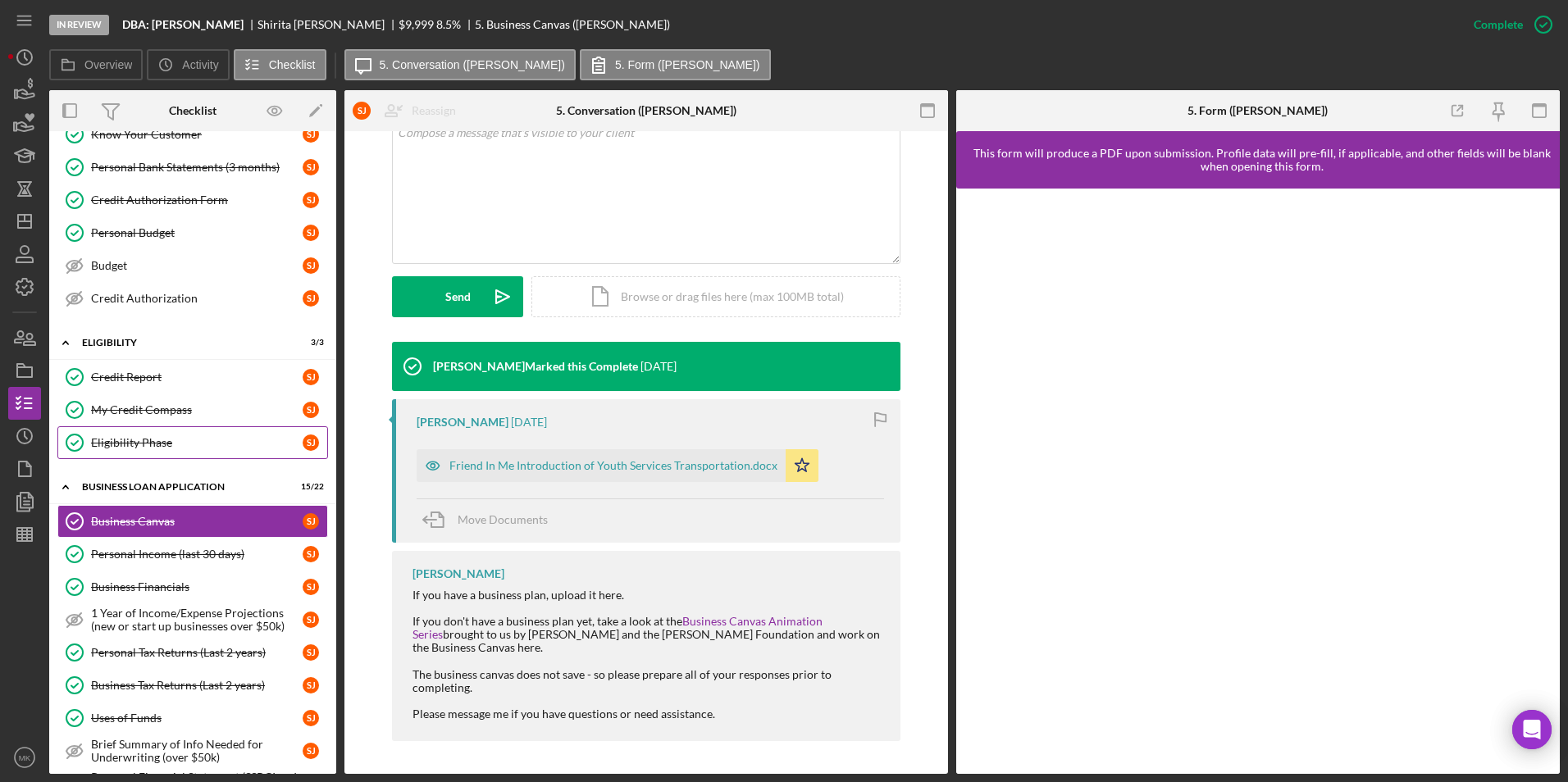
click at [151, 438] on div "Eligibility Phase" at bounding box center [197, 443] width 212 height 13
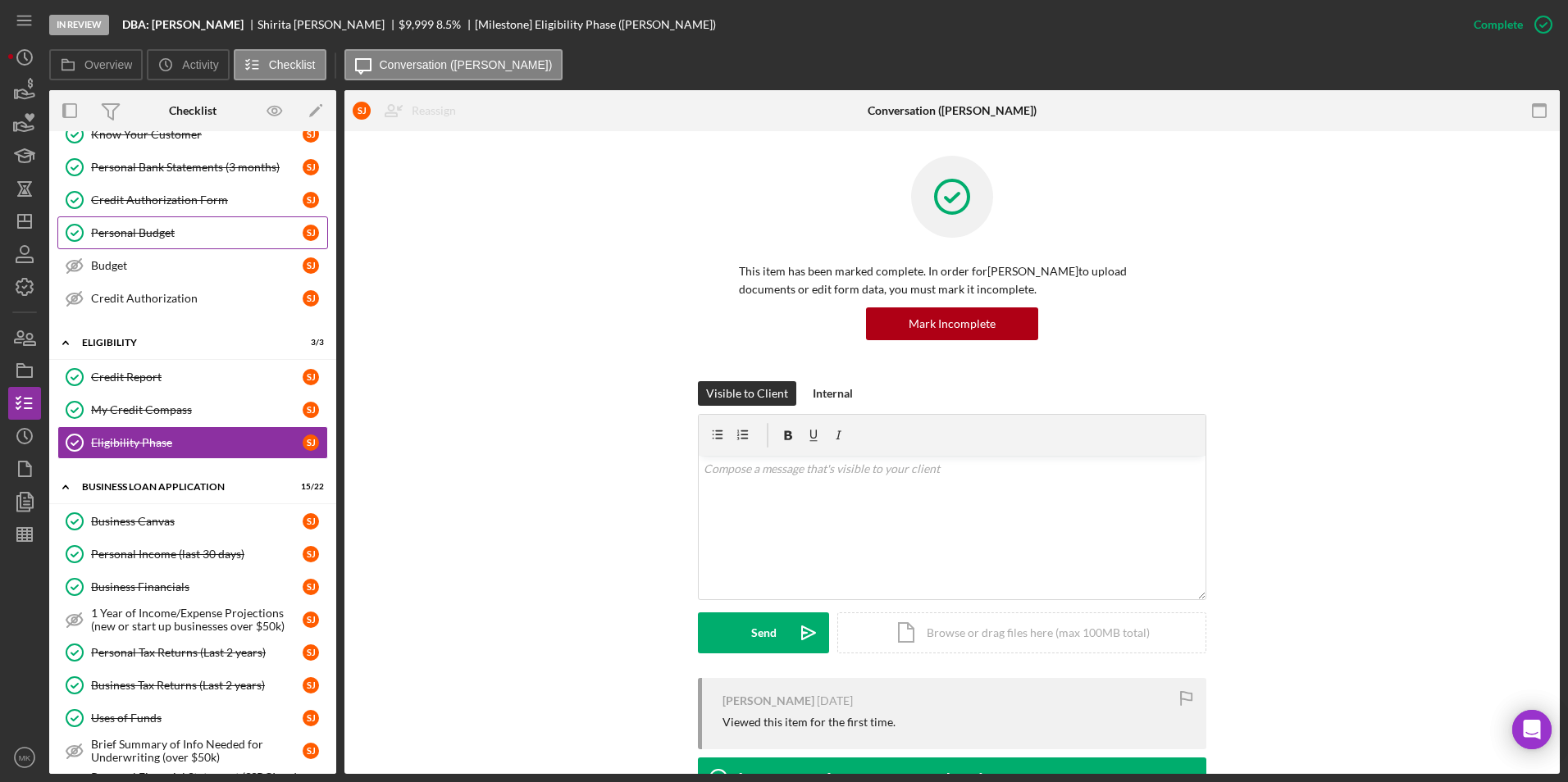
click at [142, 240] on link "Personal Budget Personal Budget [PERSON_NAME]" at bounding box center [193, 233] width 271 height 33
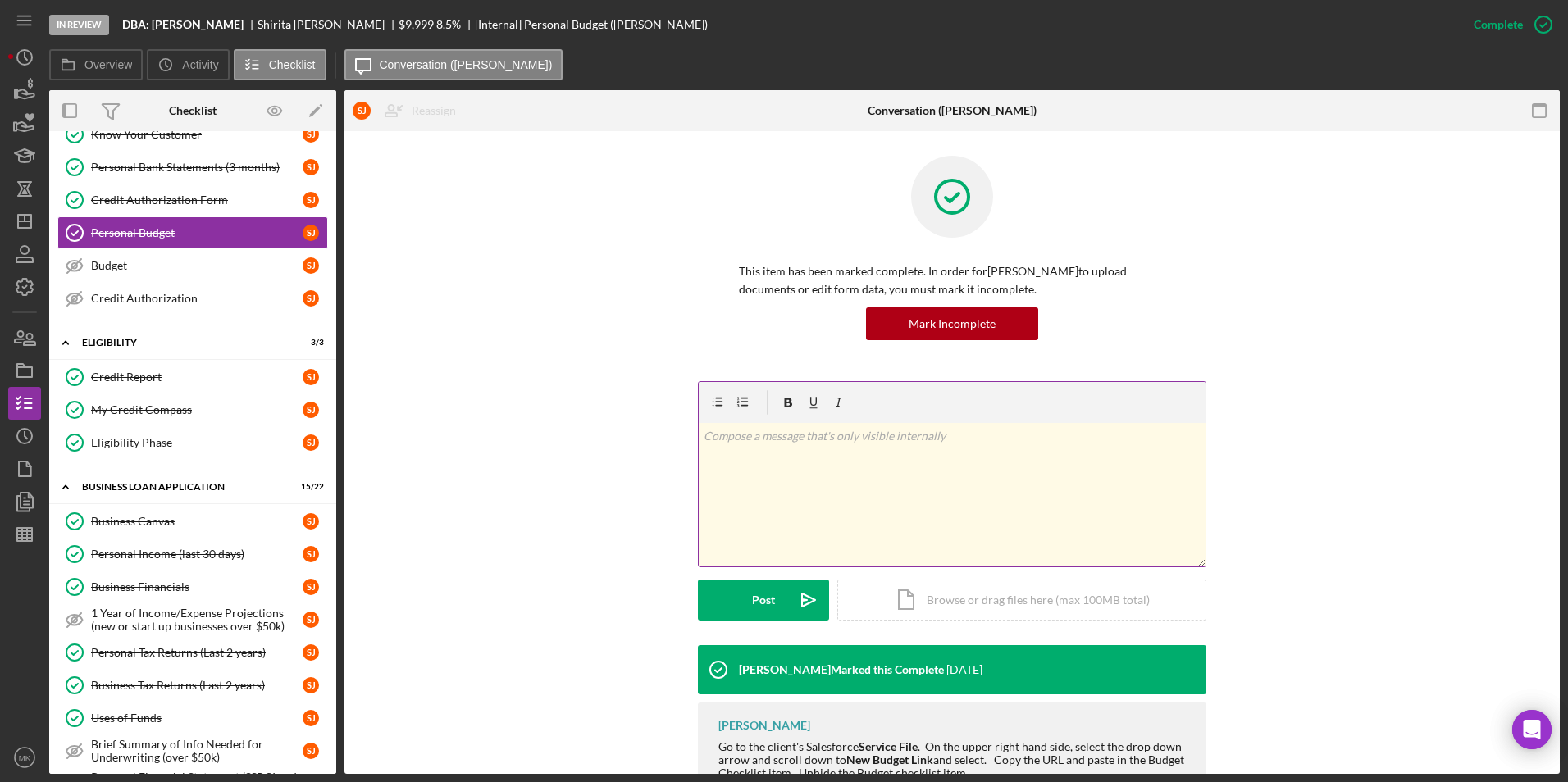
scroll to position [101, 0]
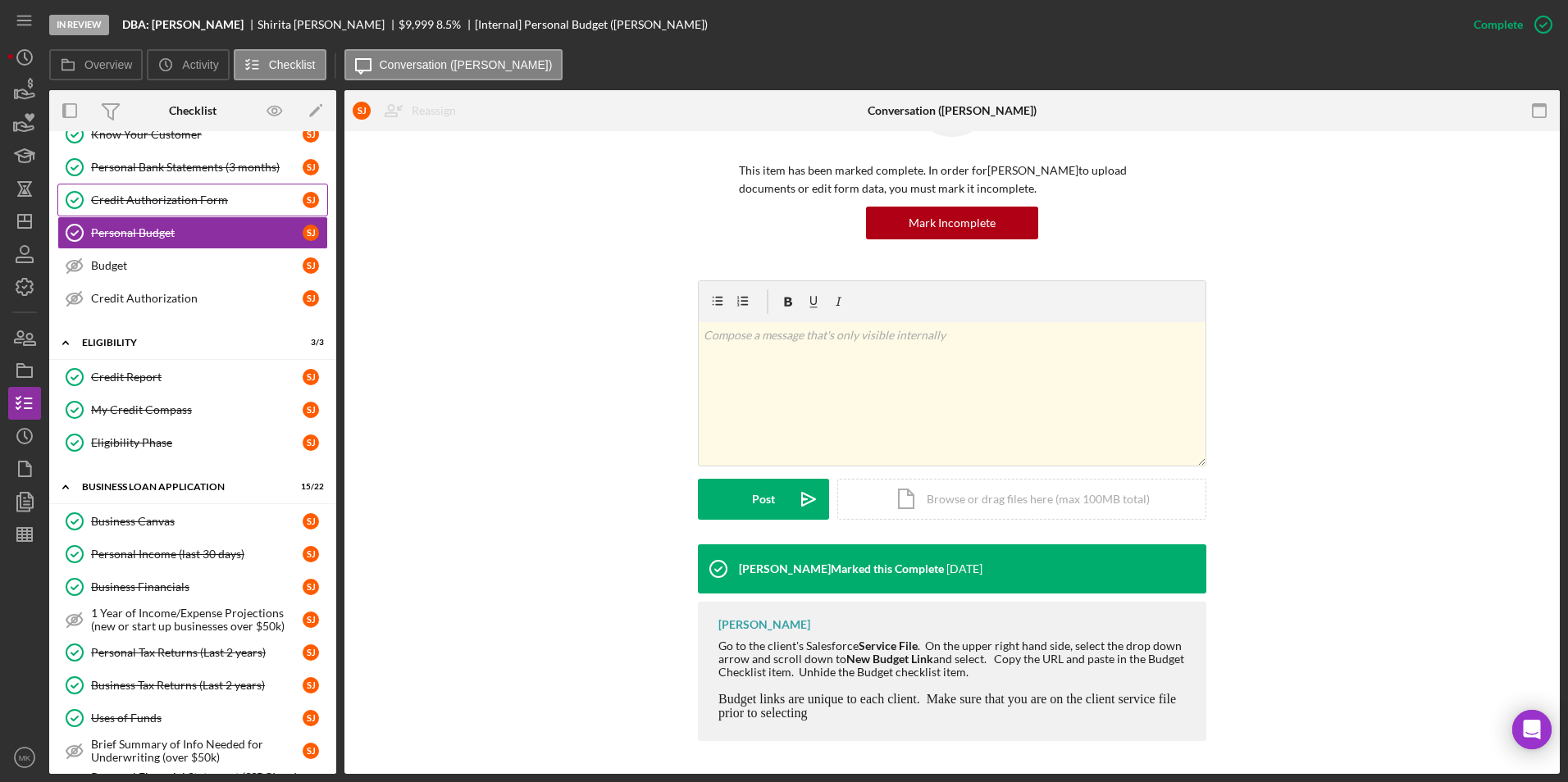
click at [126, 193] on div "Credit Authorization Form" at bounding box center [197, 200] width 212 height 13
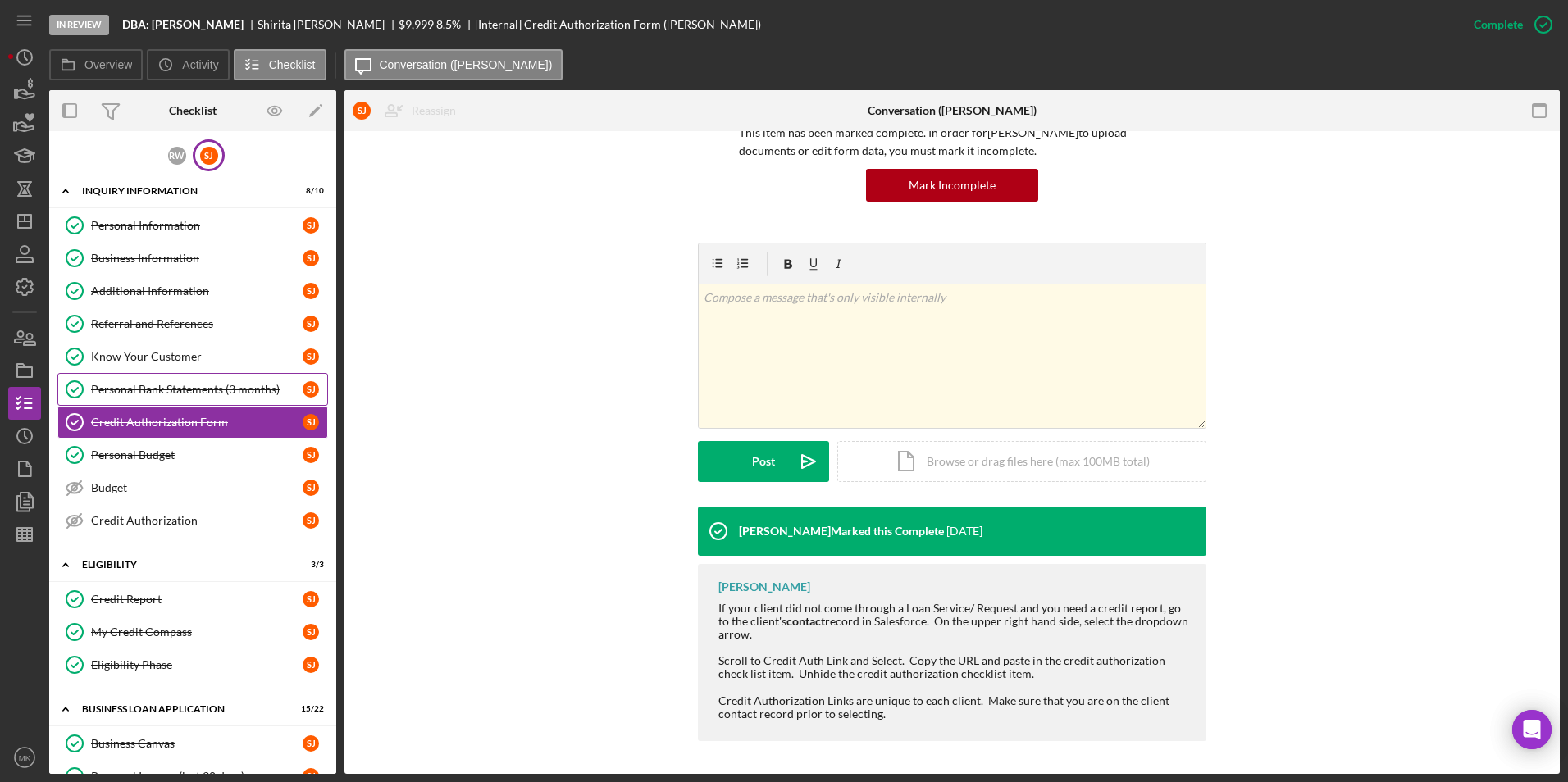
click at [142, 389] on div "Personal Bank Statements (3 months)" at bounding box center [197, 389] width 212 height 13
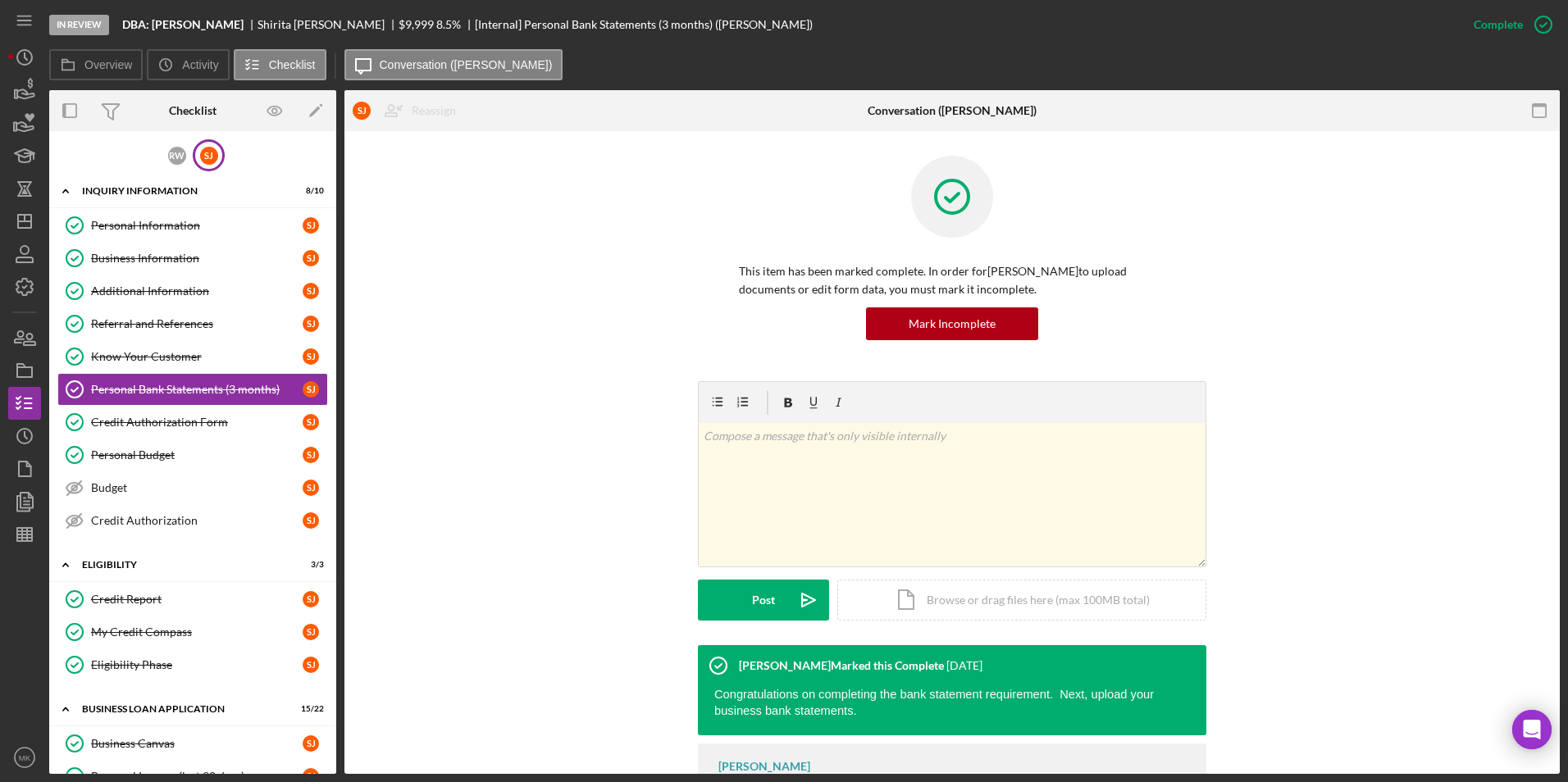
scroll to position [90, 0]
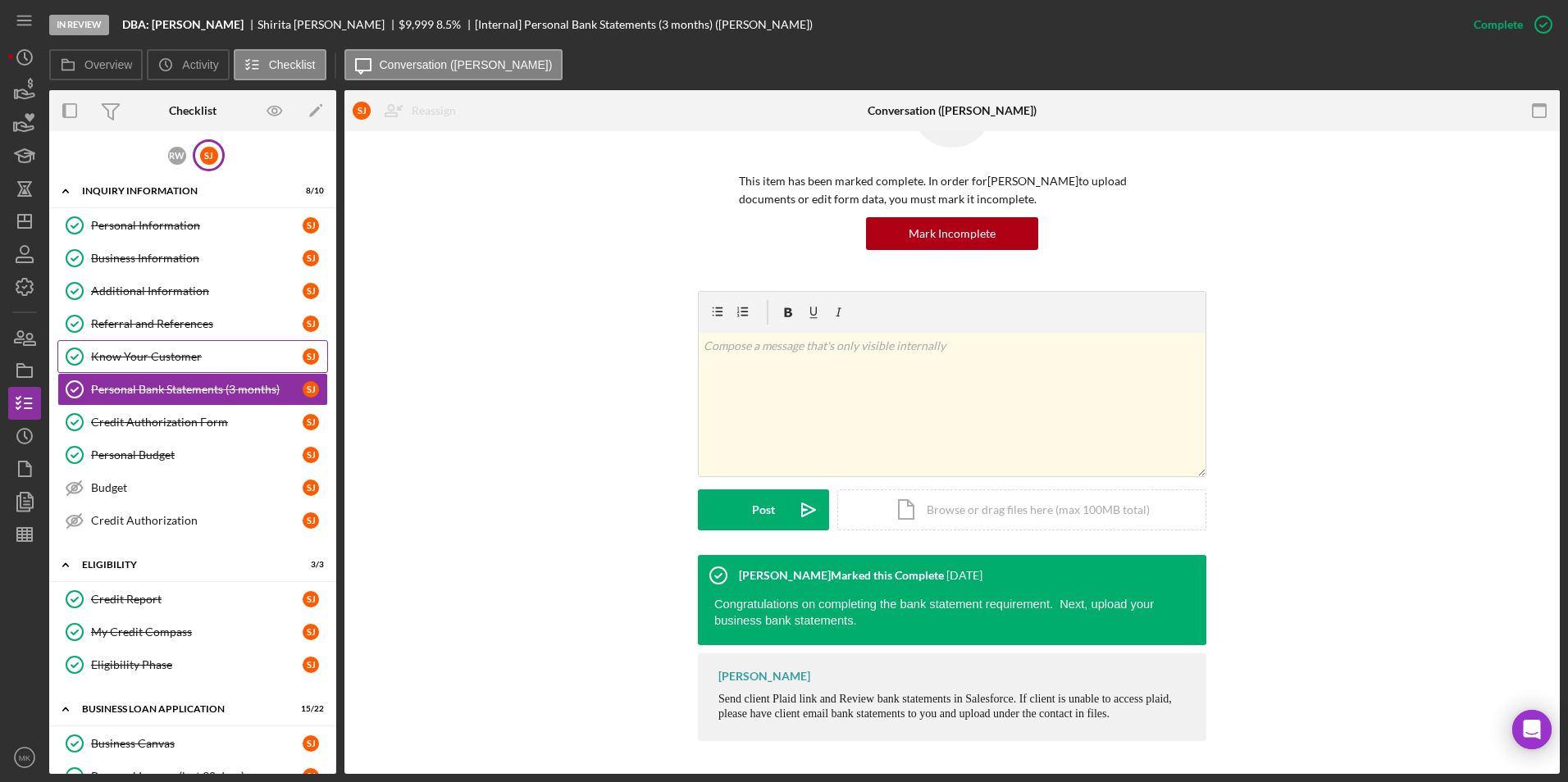
click at [149, 353] on div "Know Your Customer" at bounding box center [197, 357] width 212 height 13
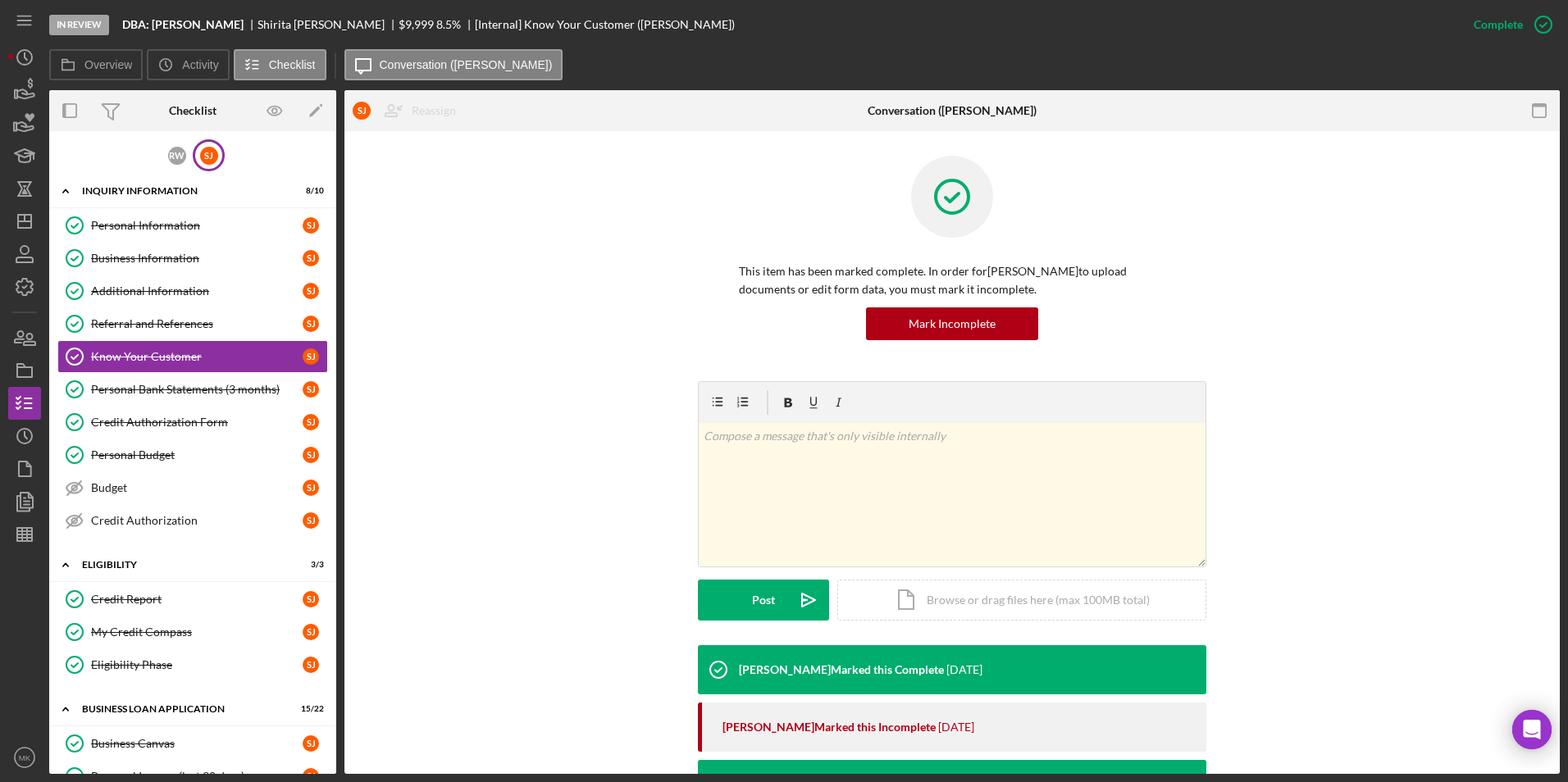
scroll to position [312, 0]
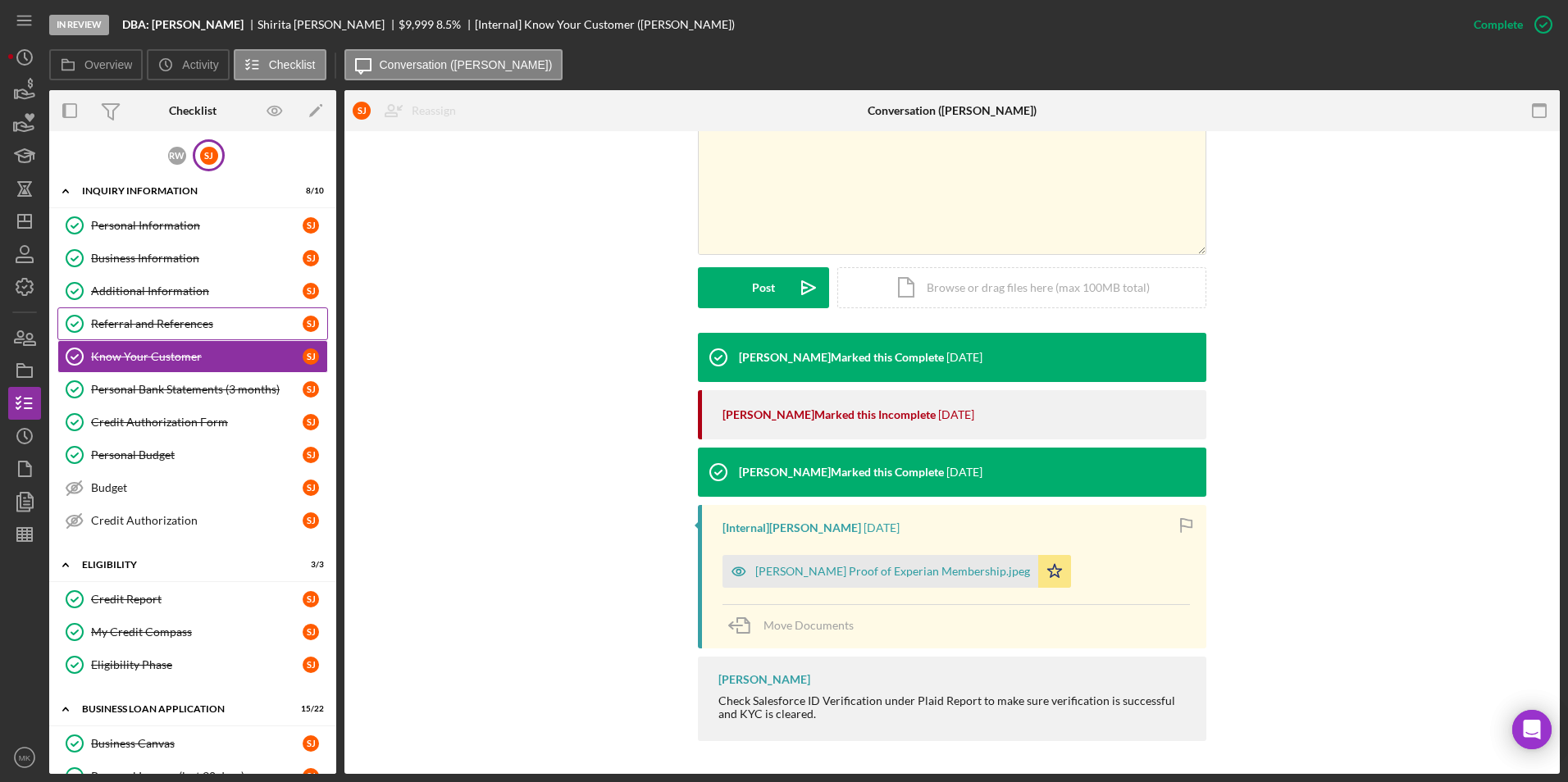
click at [130, 323] on div "Referral and References" at bounding box center [197, 324] width 212 height 13
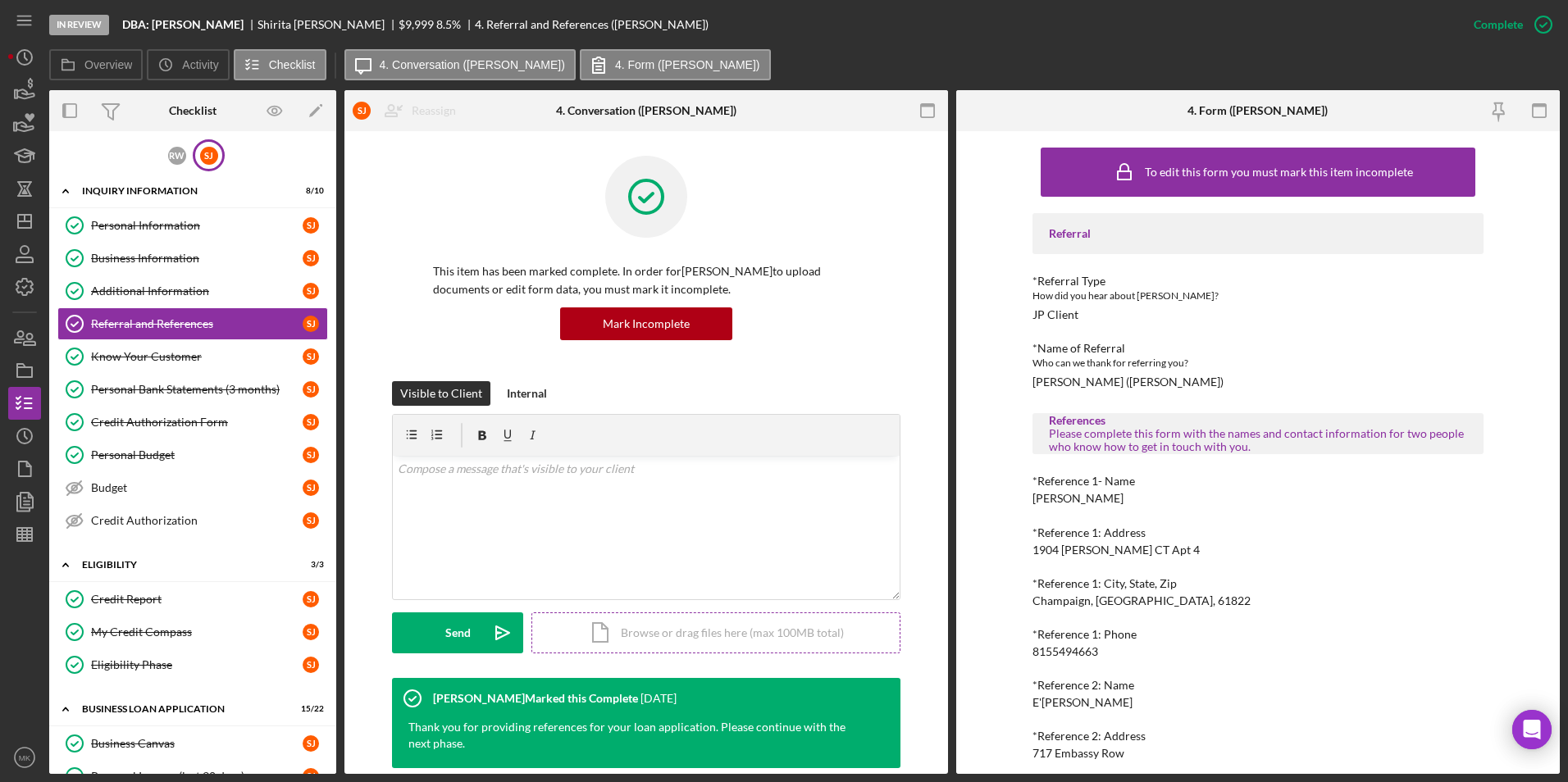
scroll to position [266, 0]
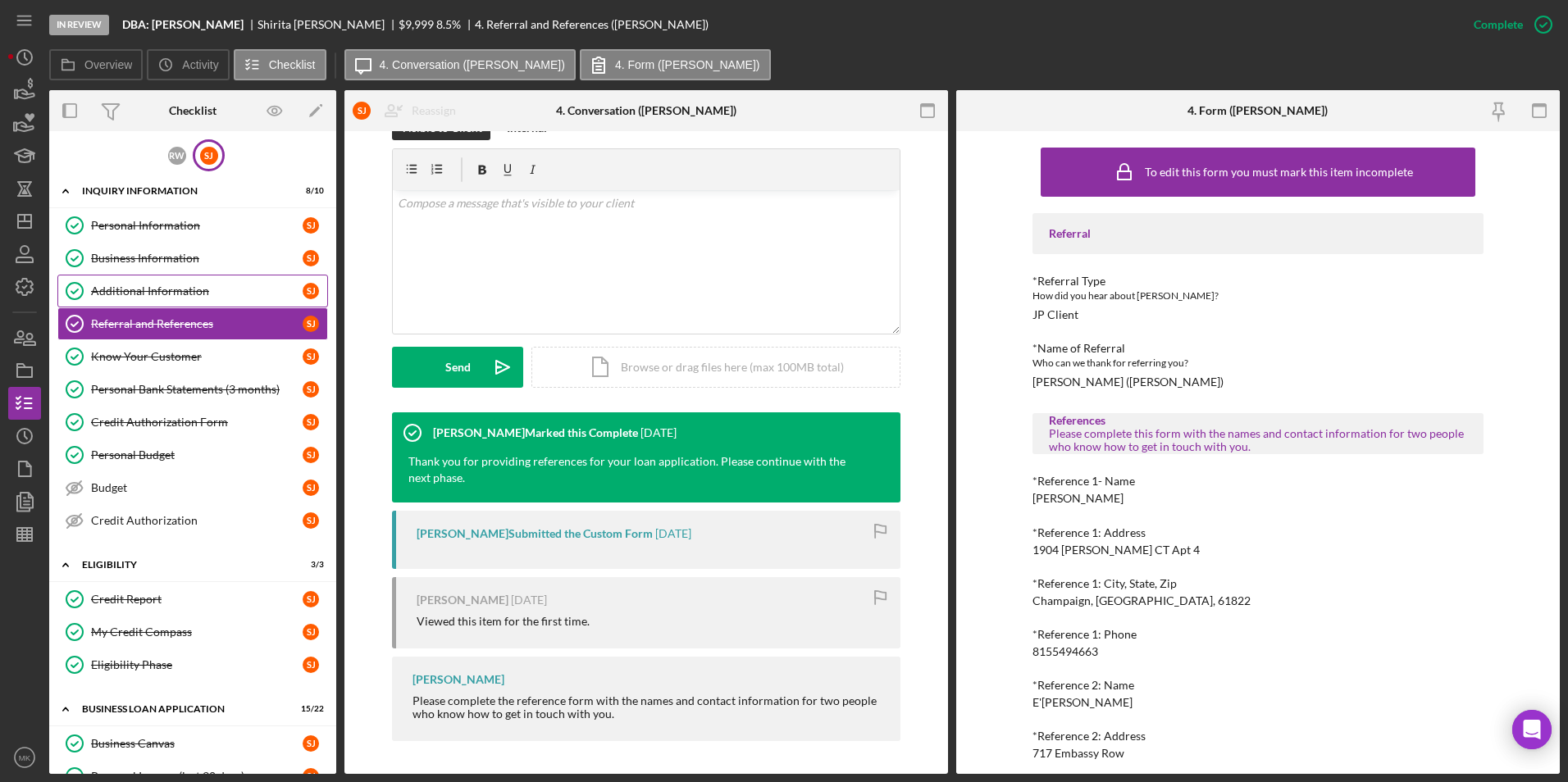
click at [183, 299] on link "Additional Information Additional Information [PERSON_NAME]" at bounding box center [193, 291] width 271 height 33
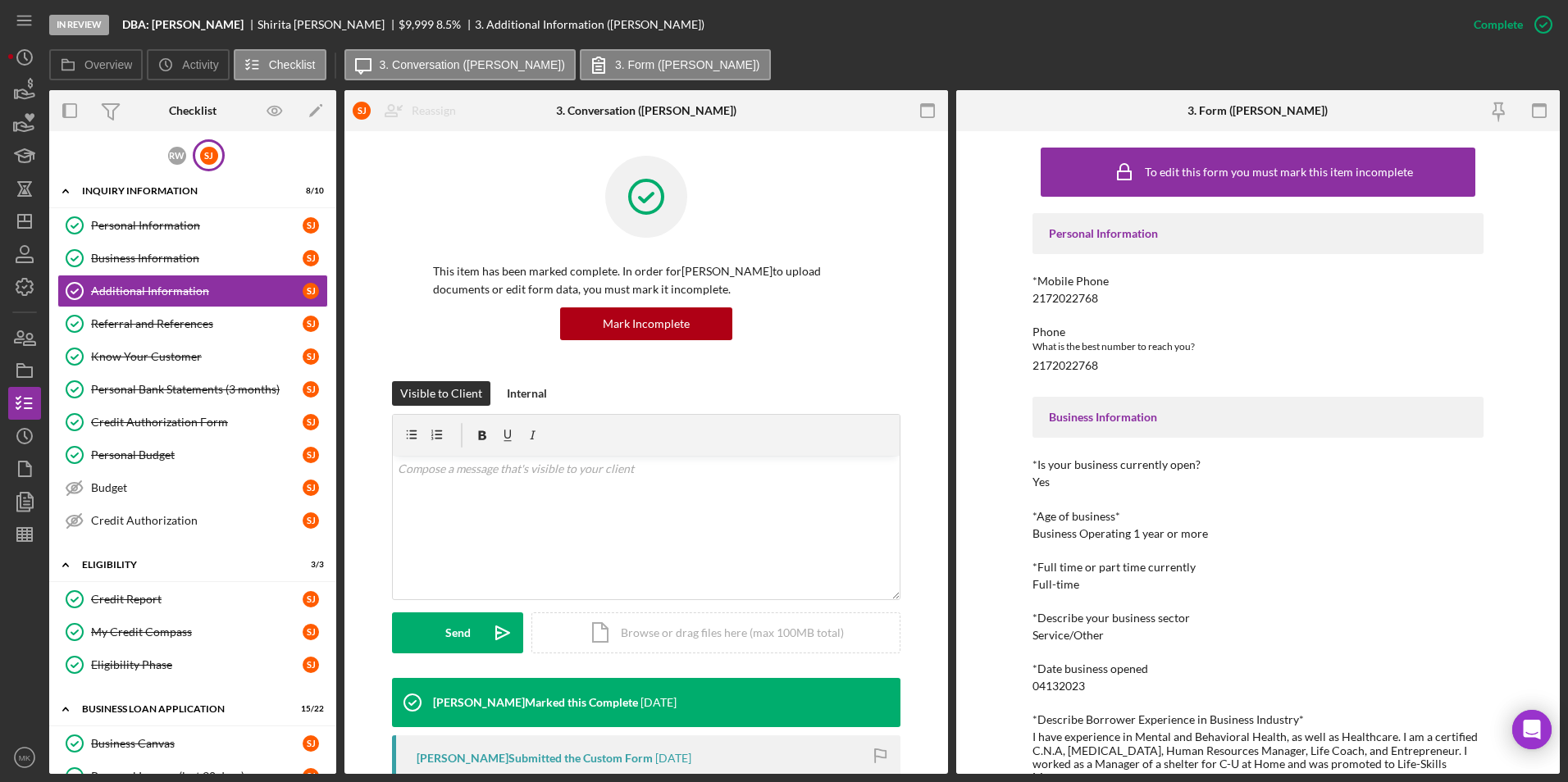
scroll to position [222, 0]
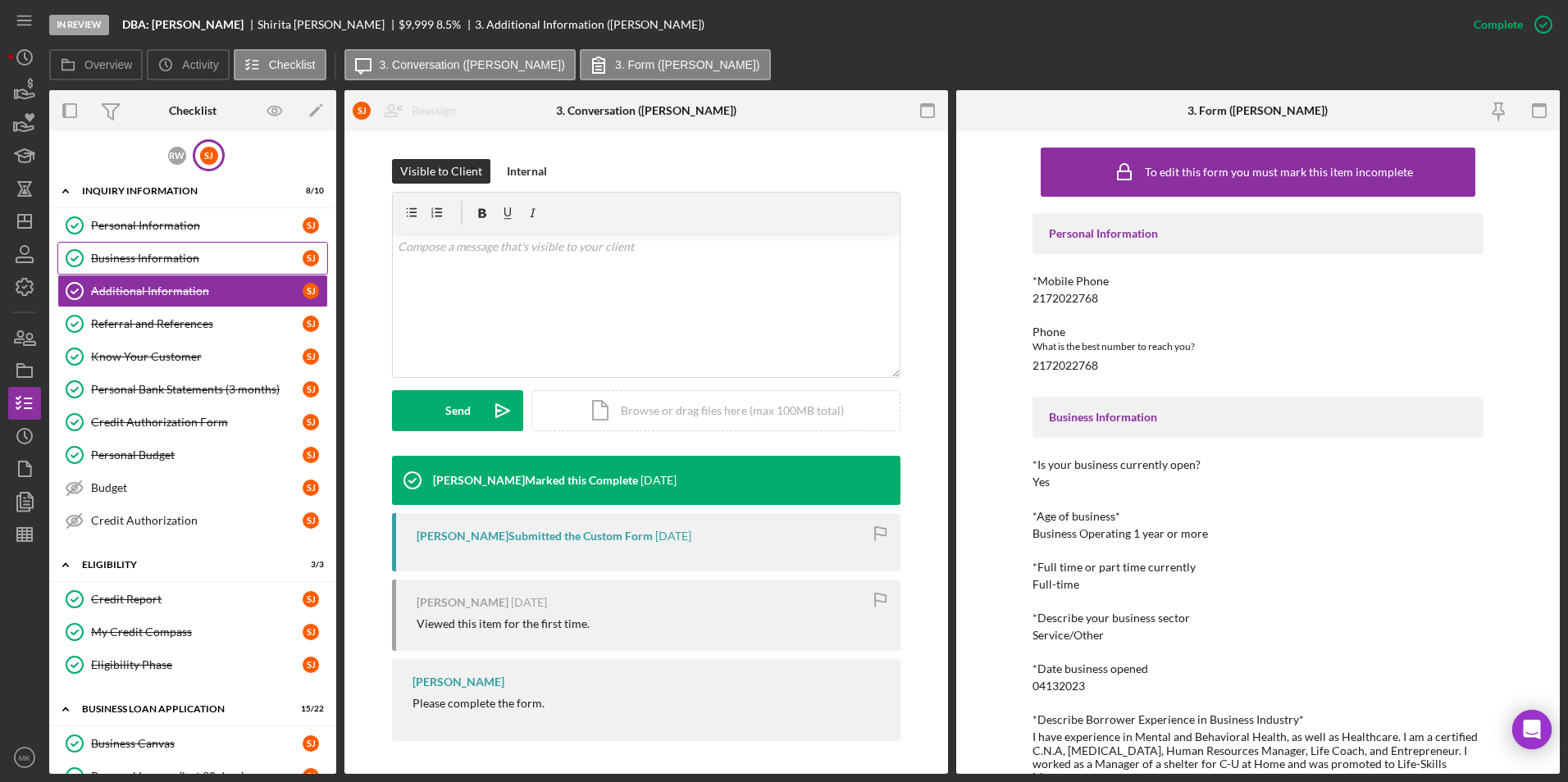
click at [165, 259] on div "Business Information" at bounding box center [197, 258] width 212 height 13
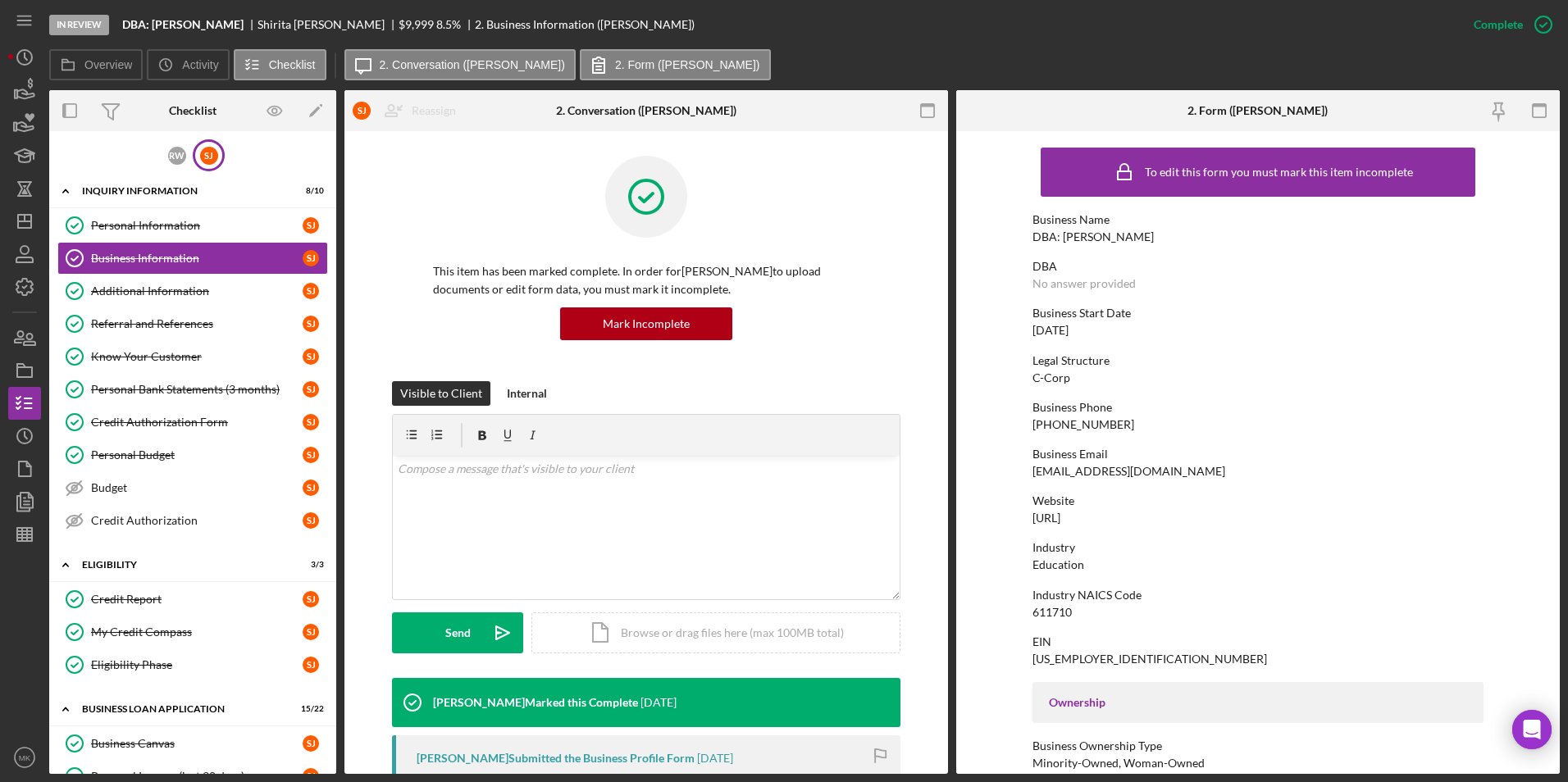
scroll to position [406, 0]
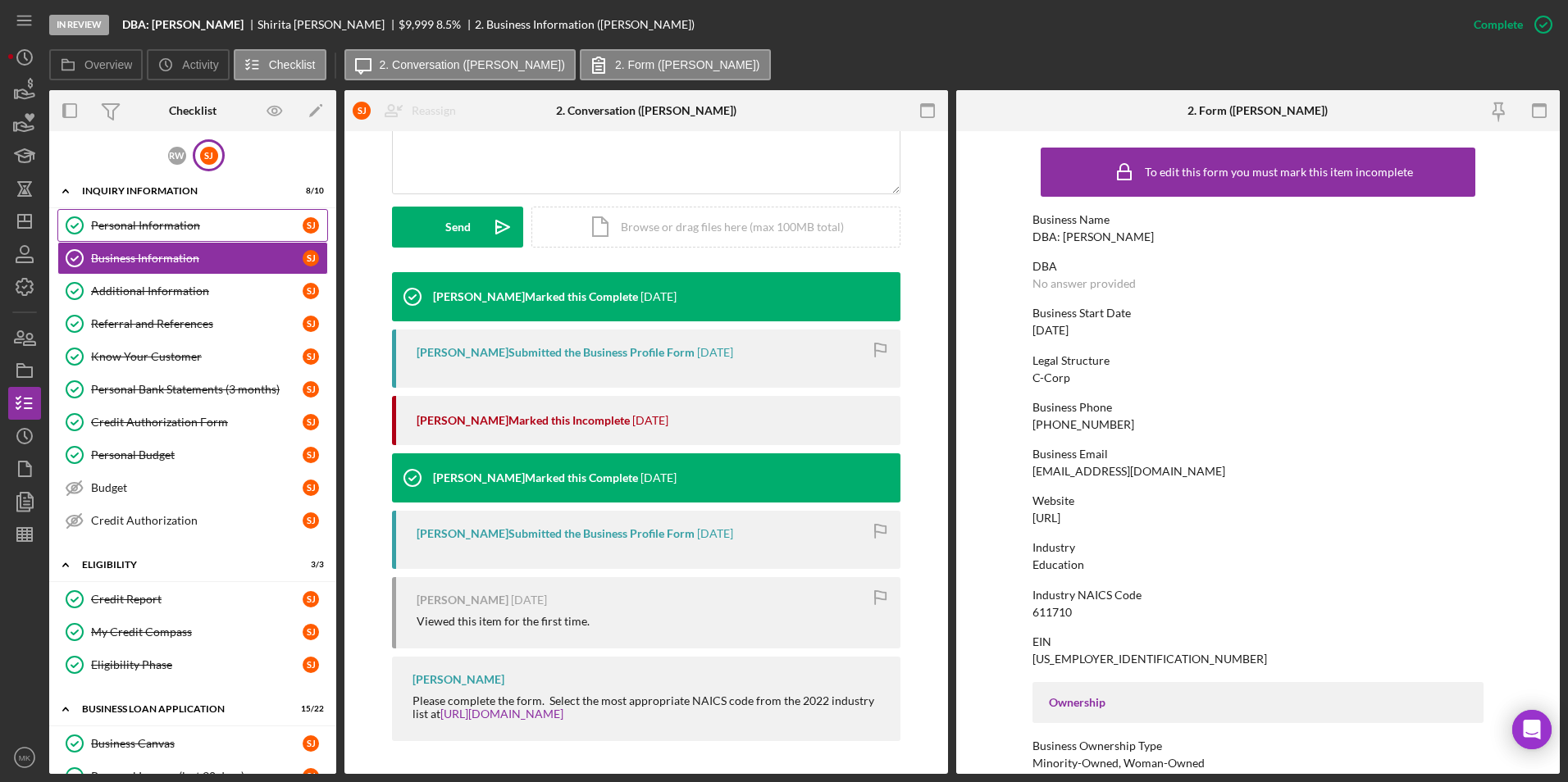
click at [171, 231] on div "Personal Information" at bounding box center [197, 225] width 212 height 13
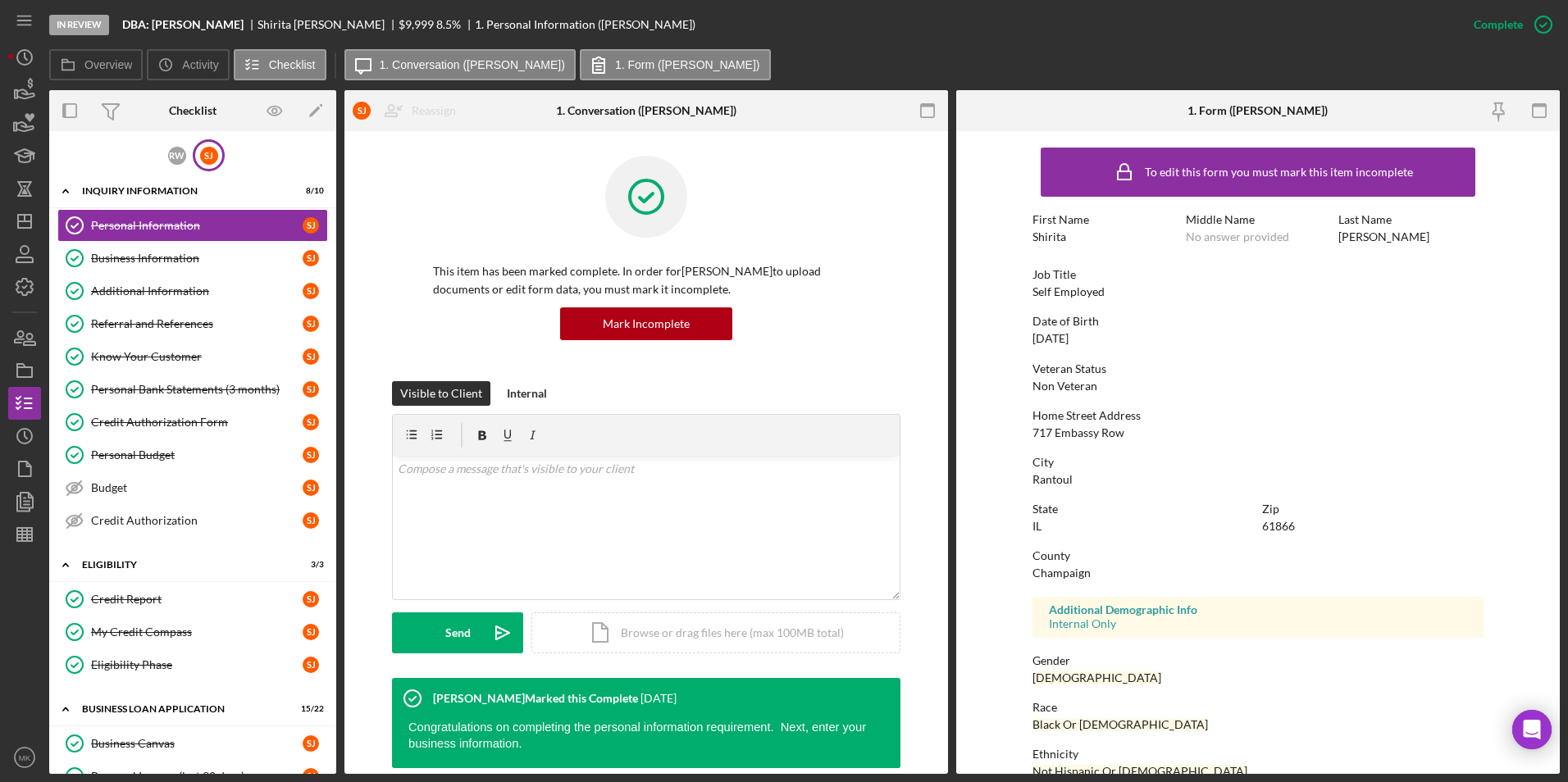
scroll to position [503, 0]
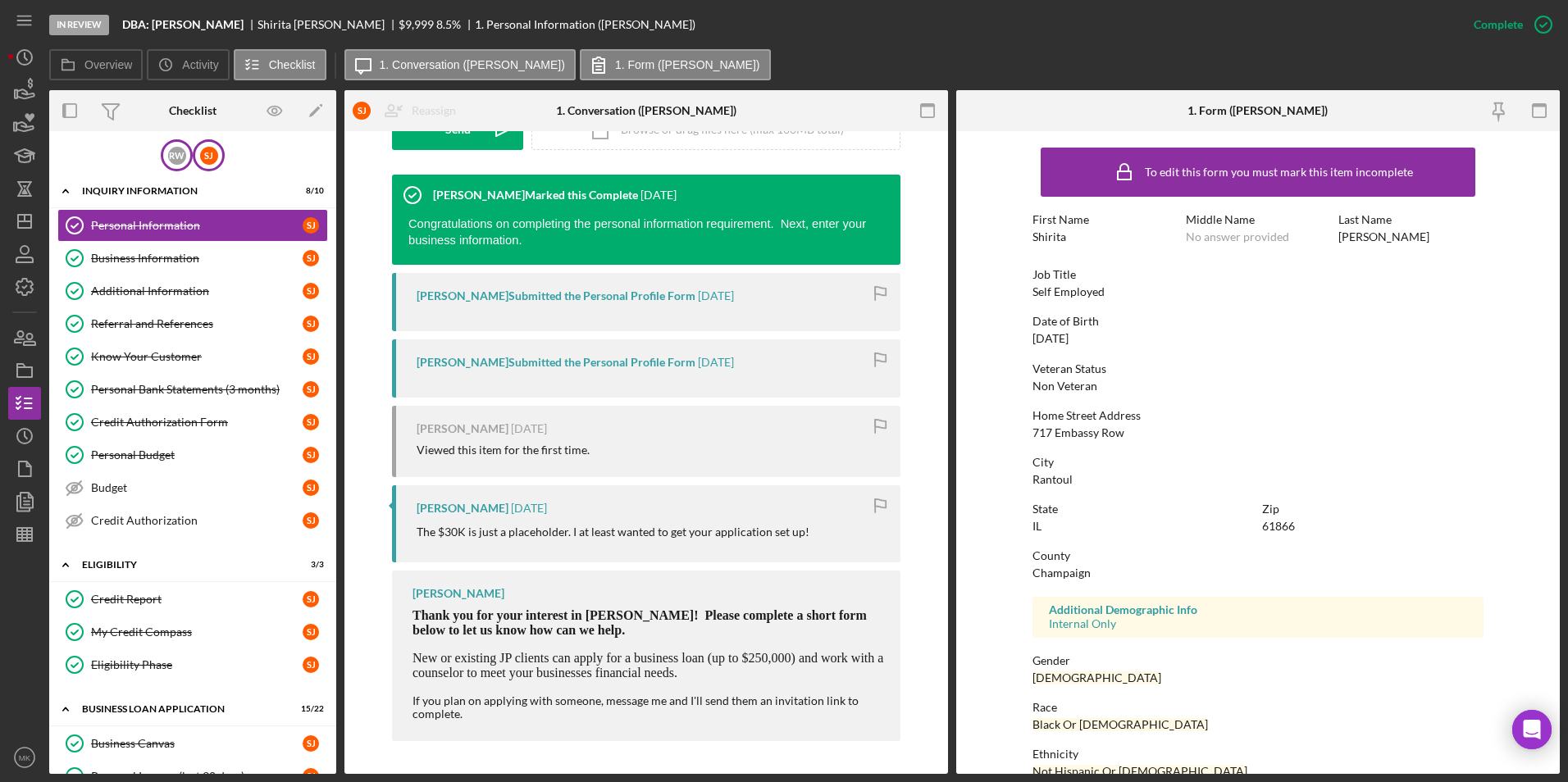
click at [170, 167] on div "R W" at bounding box center [176, 155] width 32 height 32
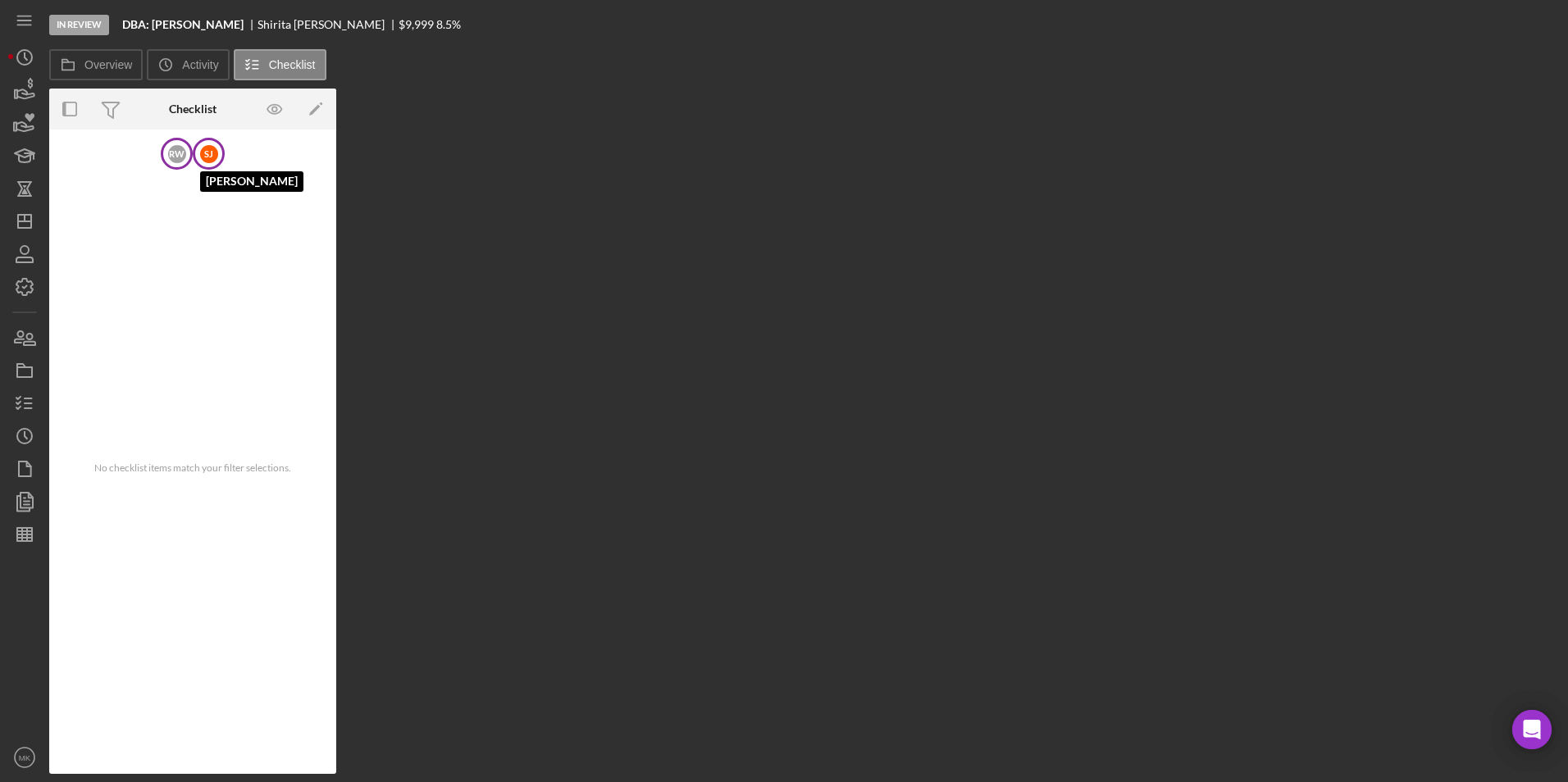
click at [206, 157] on div "[PERSON_NAME]" at bounding box center [209, 154] width 18 height 18
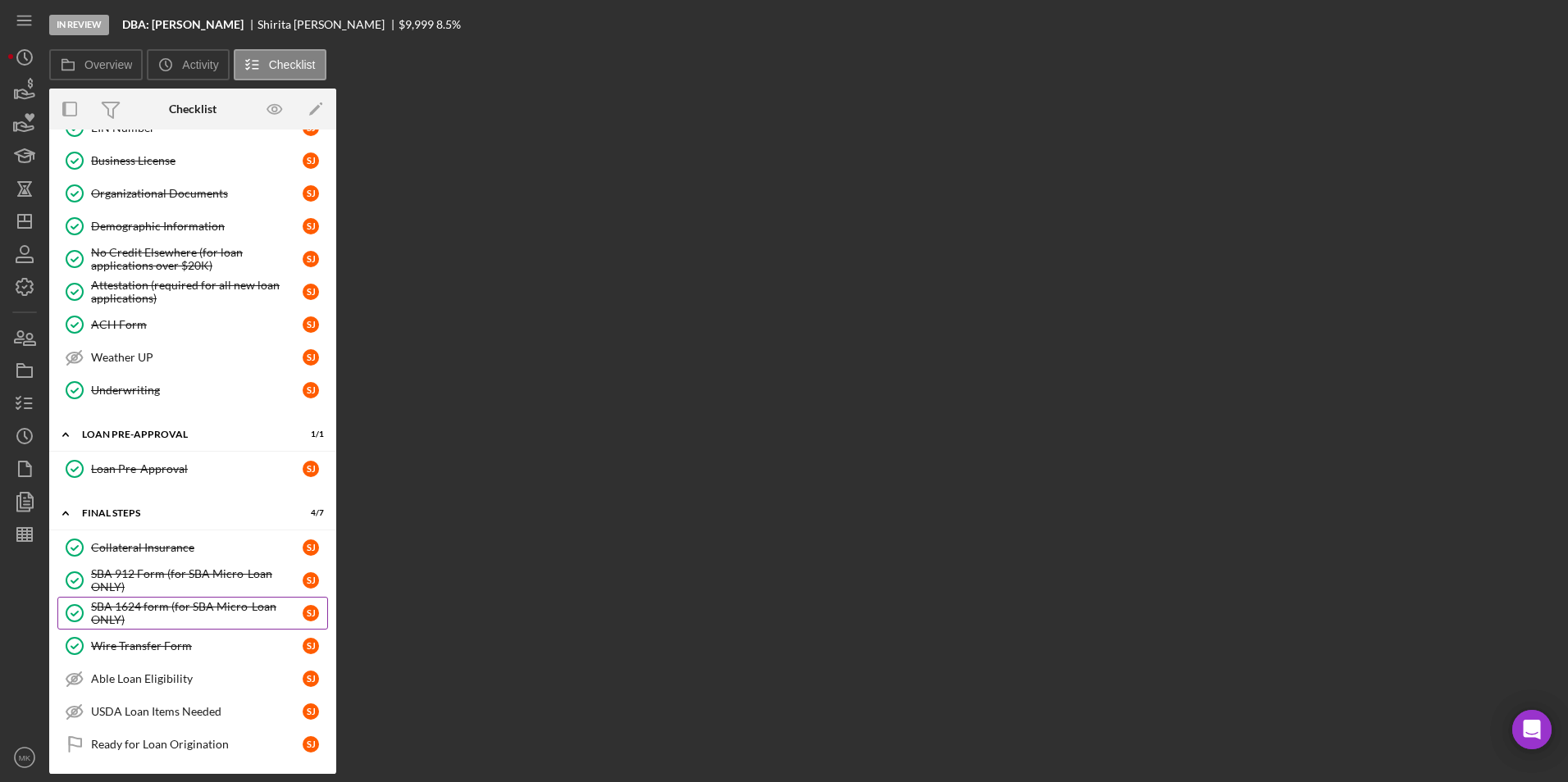
scroll to position [876, 0]
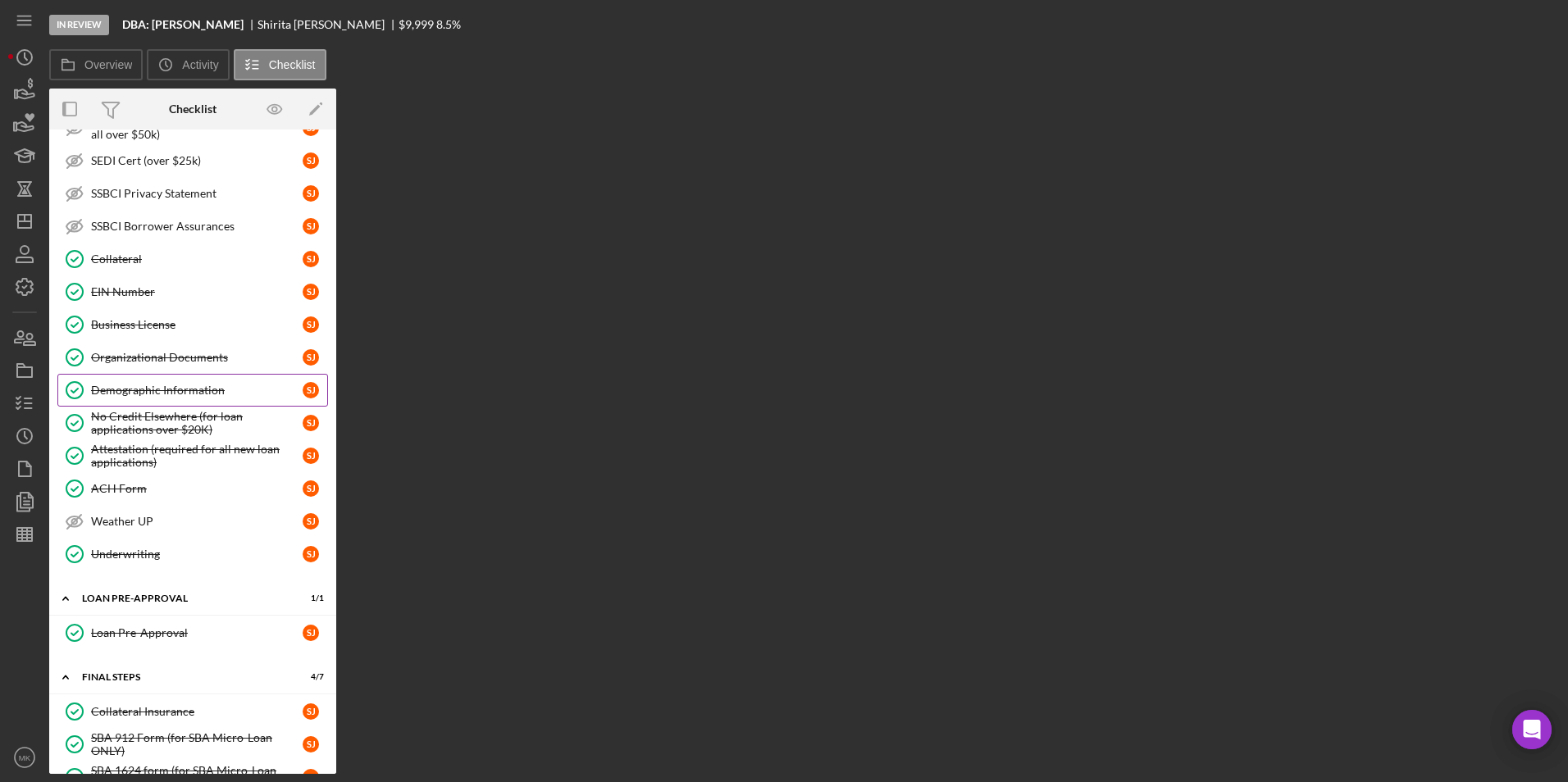
click at [182, 390] on div "Demographic Information" at bounding box center [197, 390] width 212 height 13
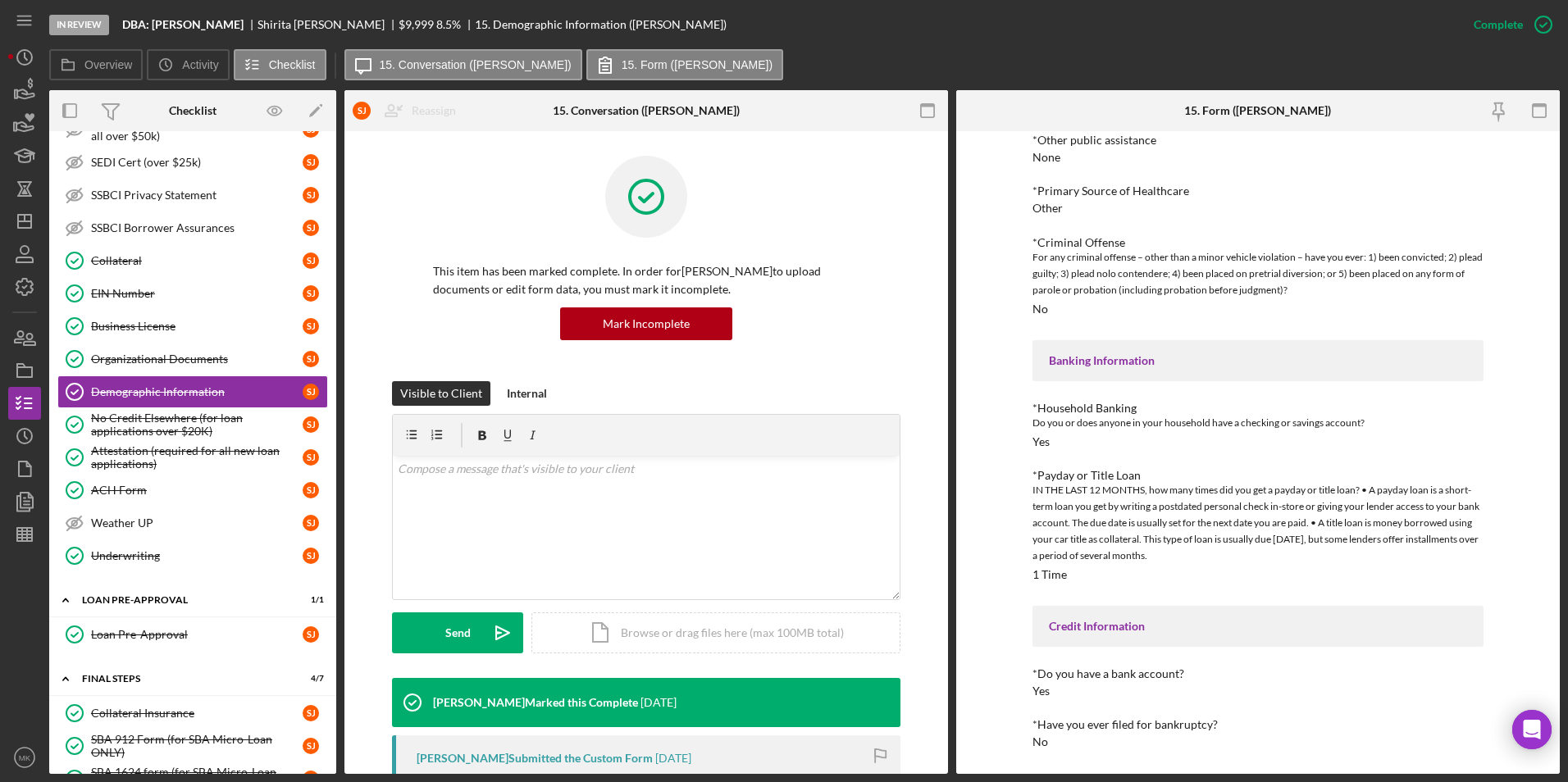
scroll to position [485, 0]
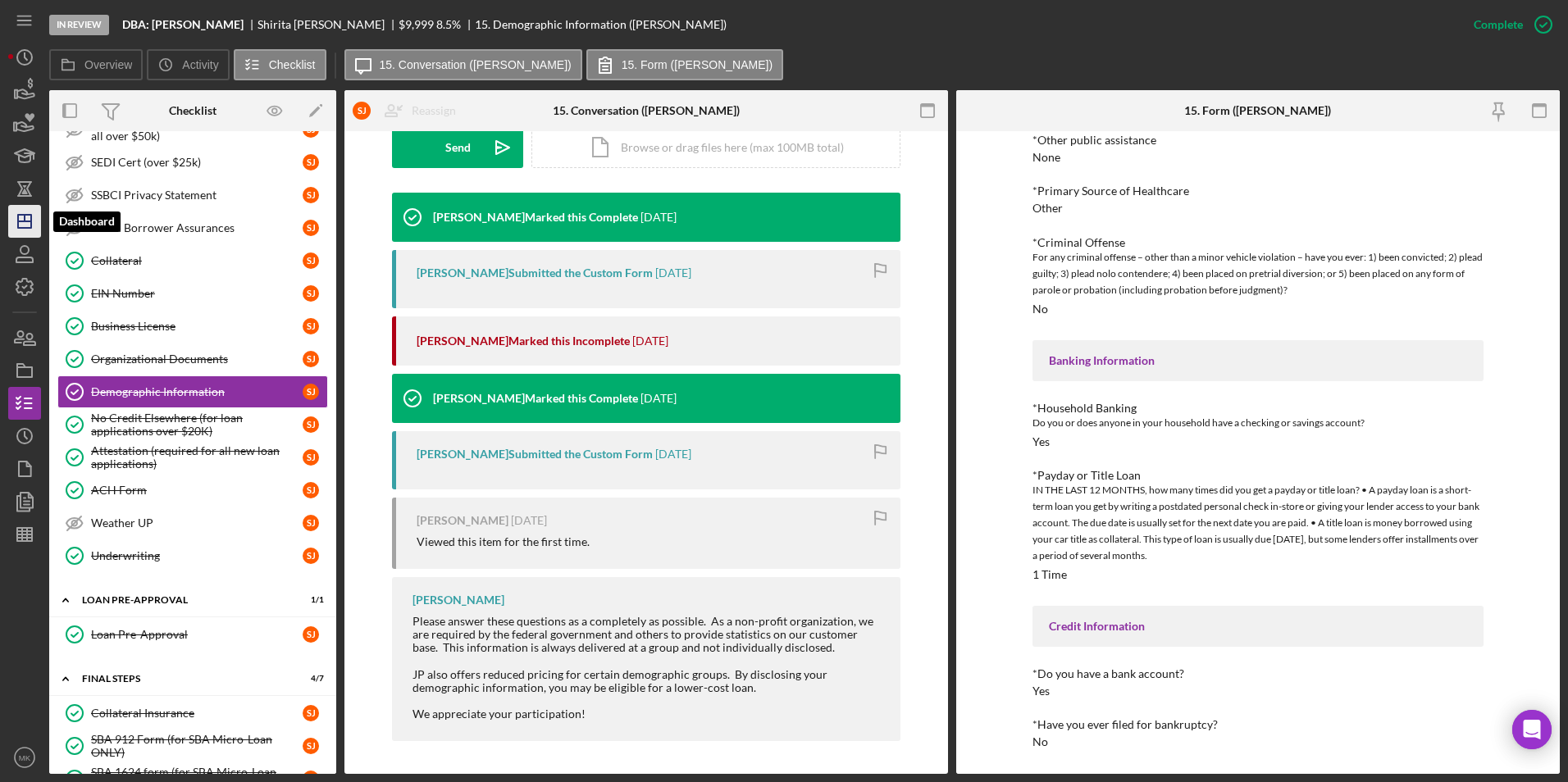
click at [26, 227] on icon "Icon/Dashboard" at bounding box center [25, 221] width 41 height 41
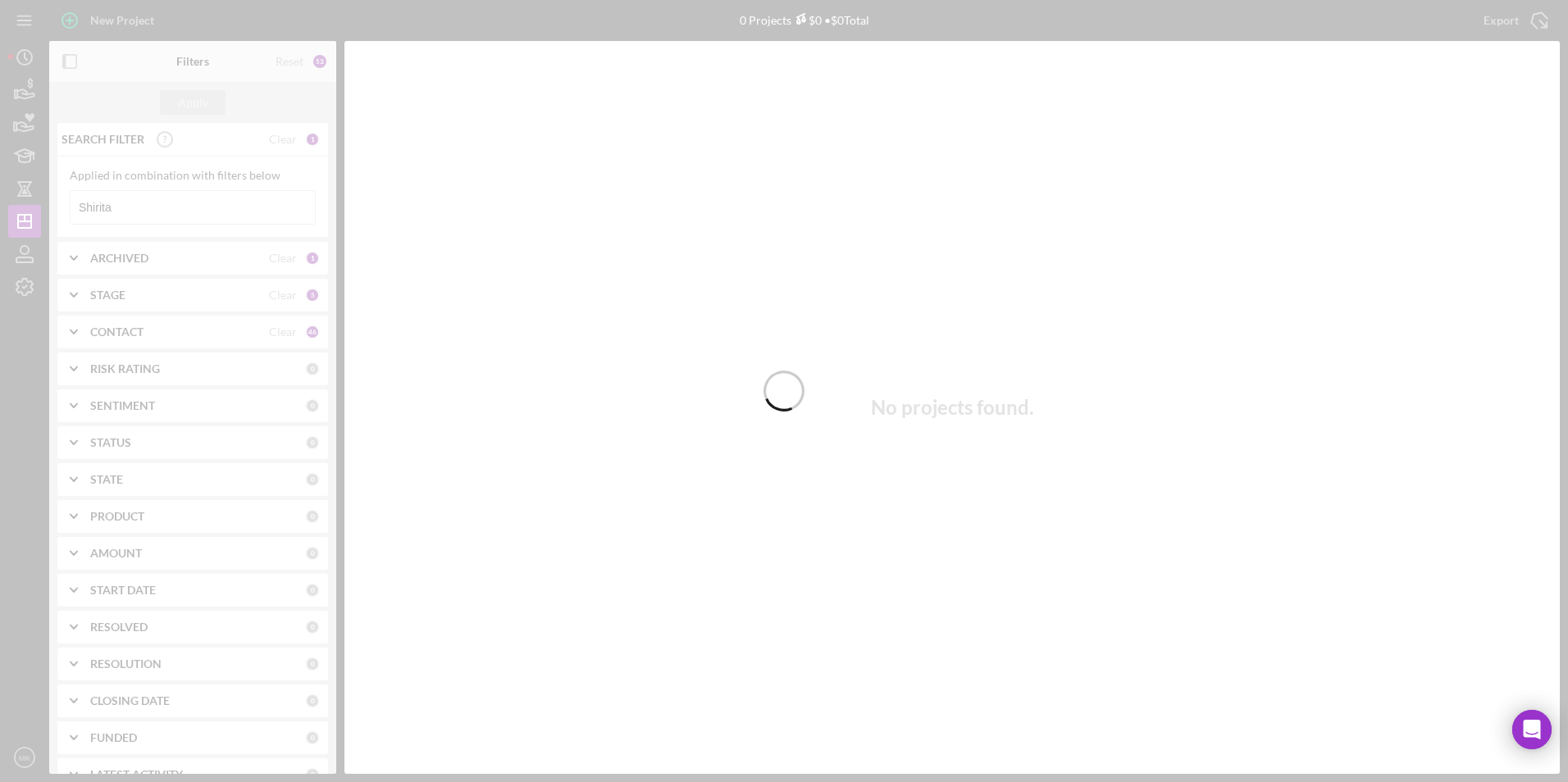
click at [205, 211] on div at bounding box center [784, 391] width 1568 height 782
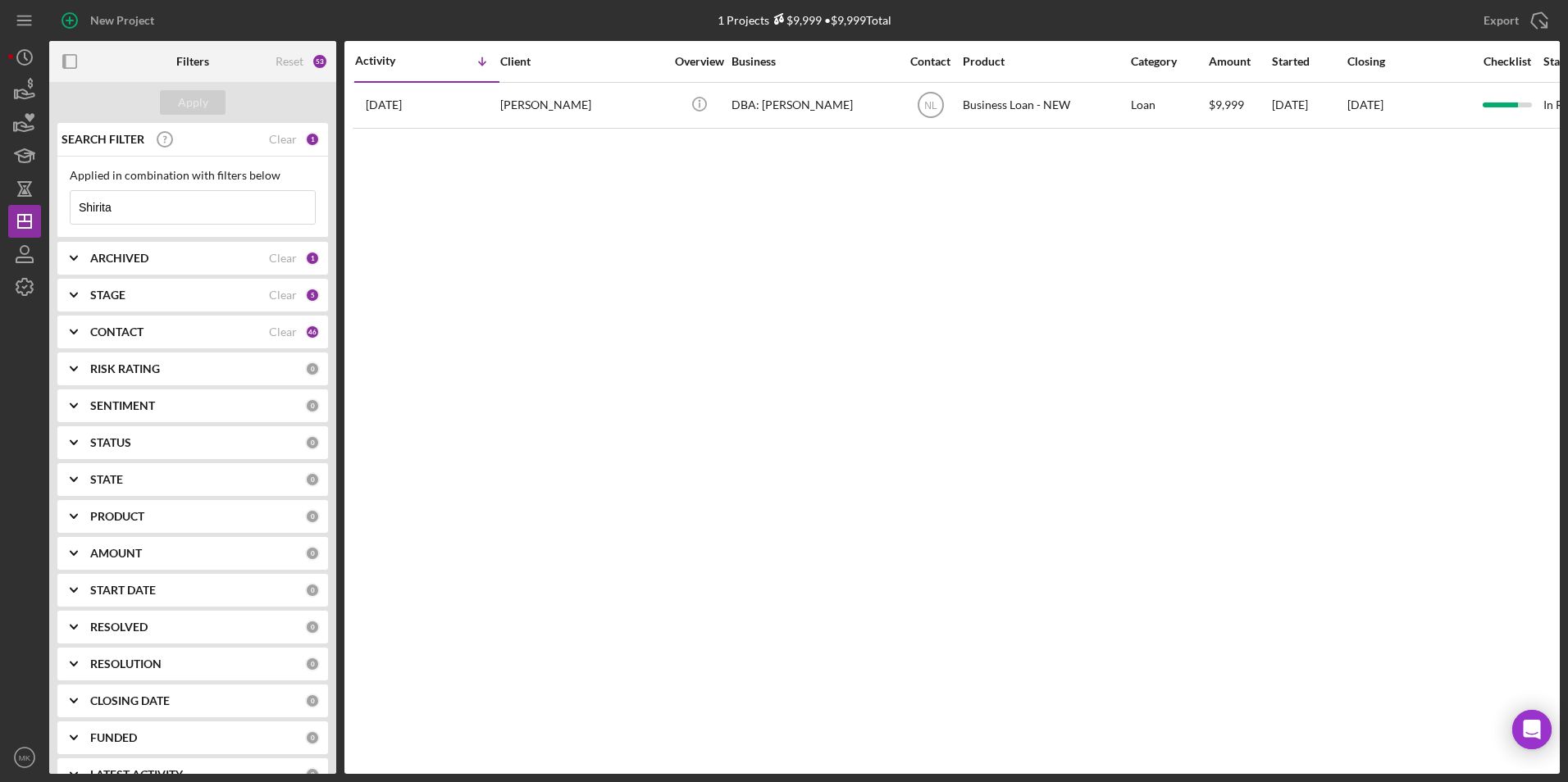
drag, startPoint x: 205, startPoint y: 211, endPoint x: -100, endPoint y: 210, distance: 305.0
click at [0, 210] on html "New Project 1 Projects $9,999 • $9,999 Total Shirita Export Icon/Export Filters…" at bounding box center [784, 391] width 1568 height 782
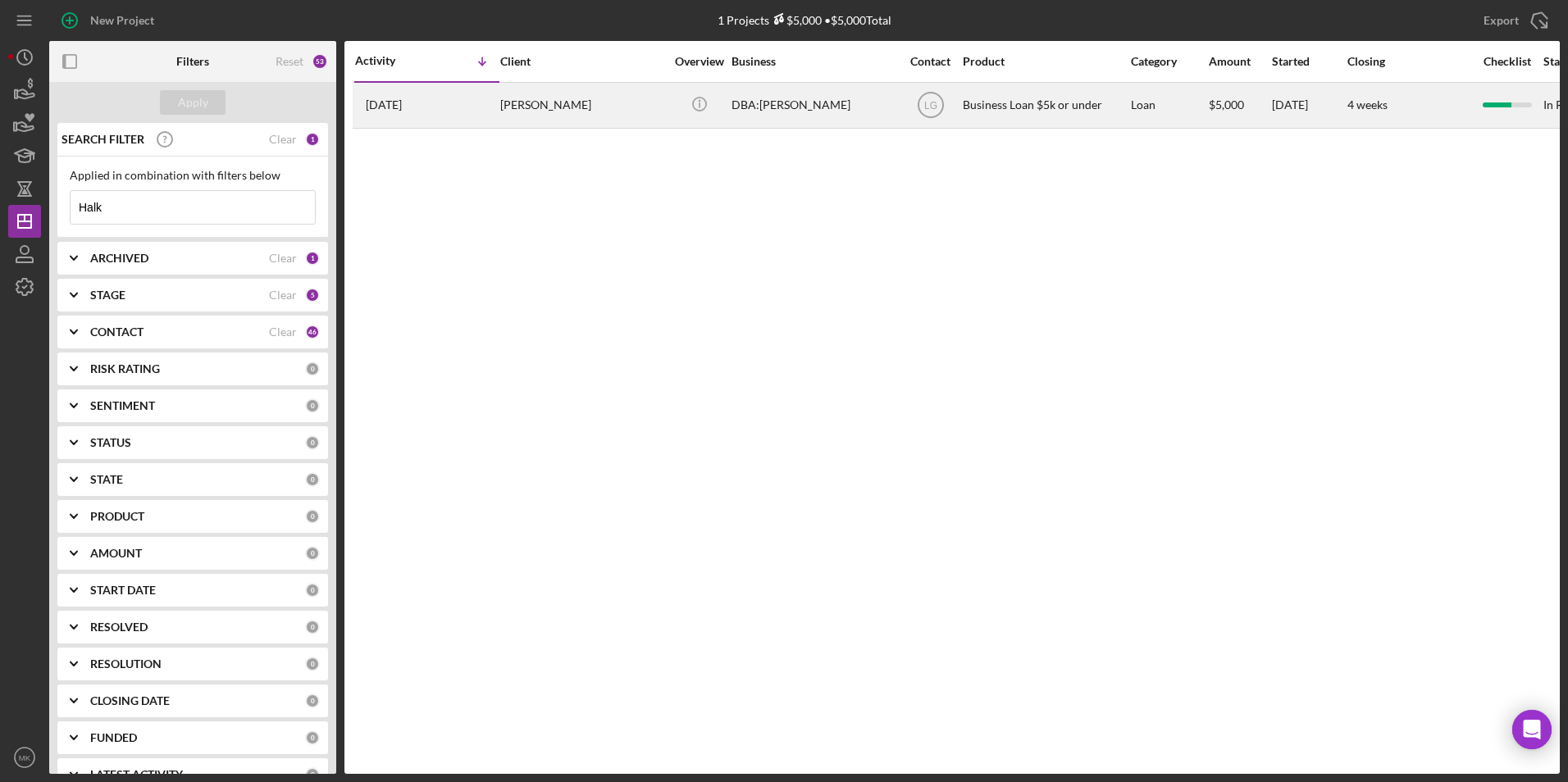
type input "Halk"
click at [472, 116] on div "[DATE] [PERSON_NAME]" at bounding box center [426, 105] width 144 height 43
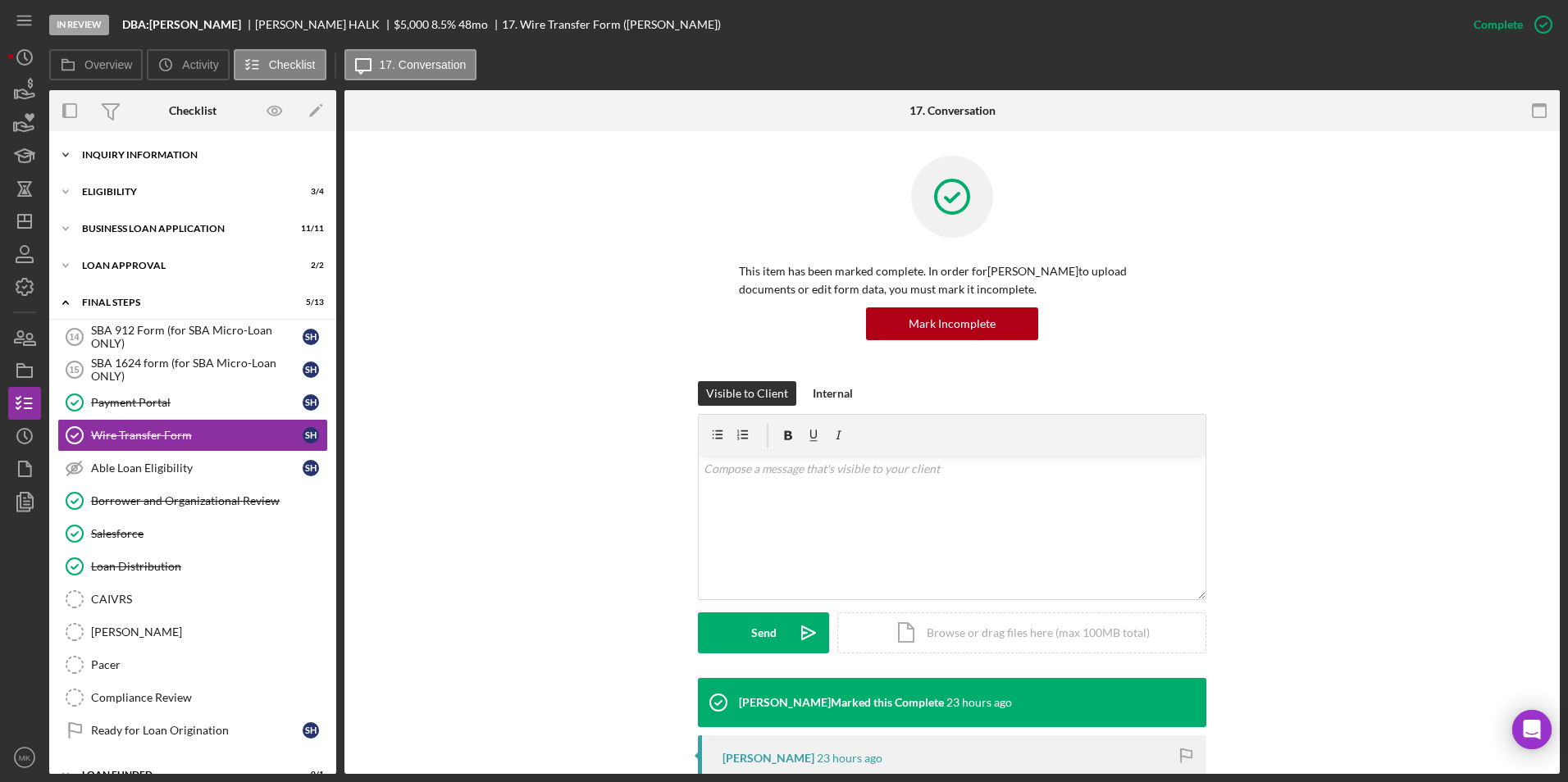
click at [133, 156] on div "INQUIRY INFORMATION" at bounding box center [198, 155] width 234 height 10
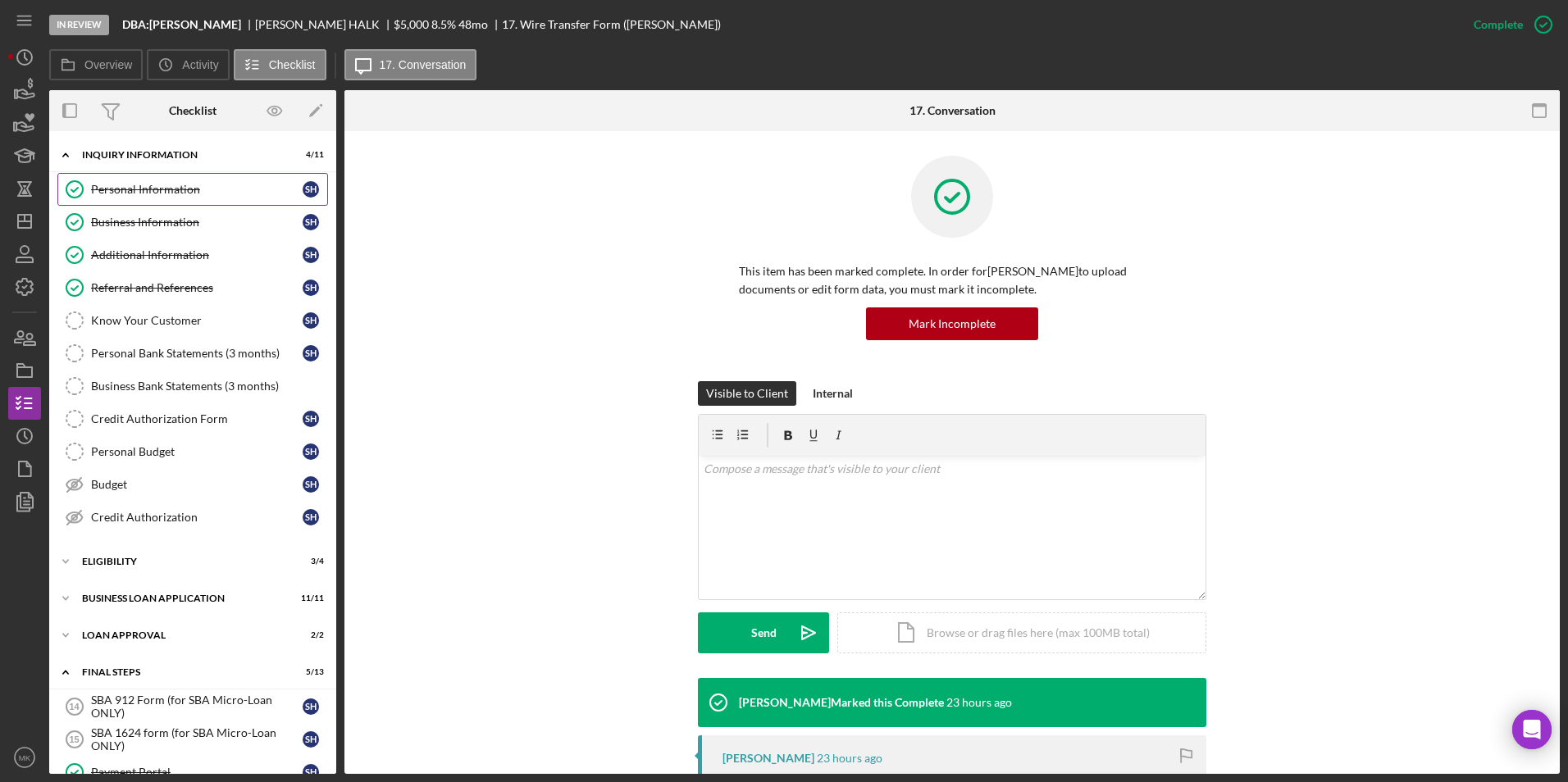
click at [177, 189] on div "Personal Information" at bounding box center [197, 189] width 212 height 13
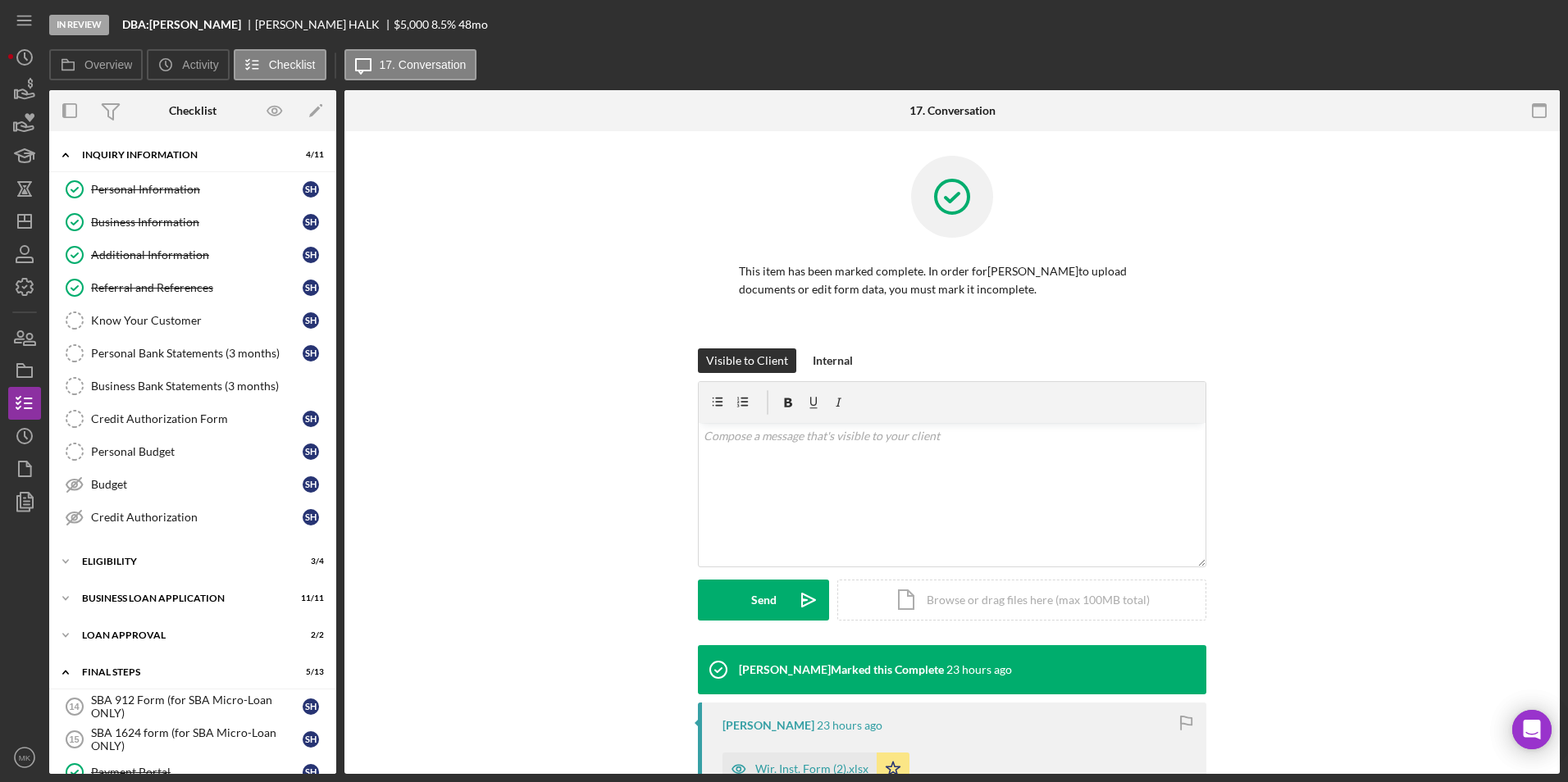
scroll to position [352, 0]
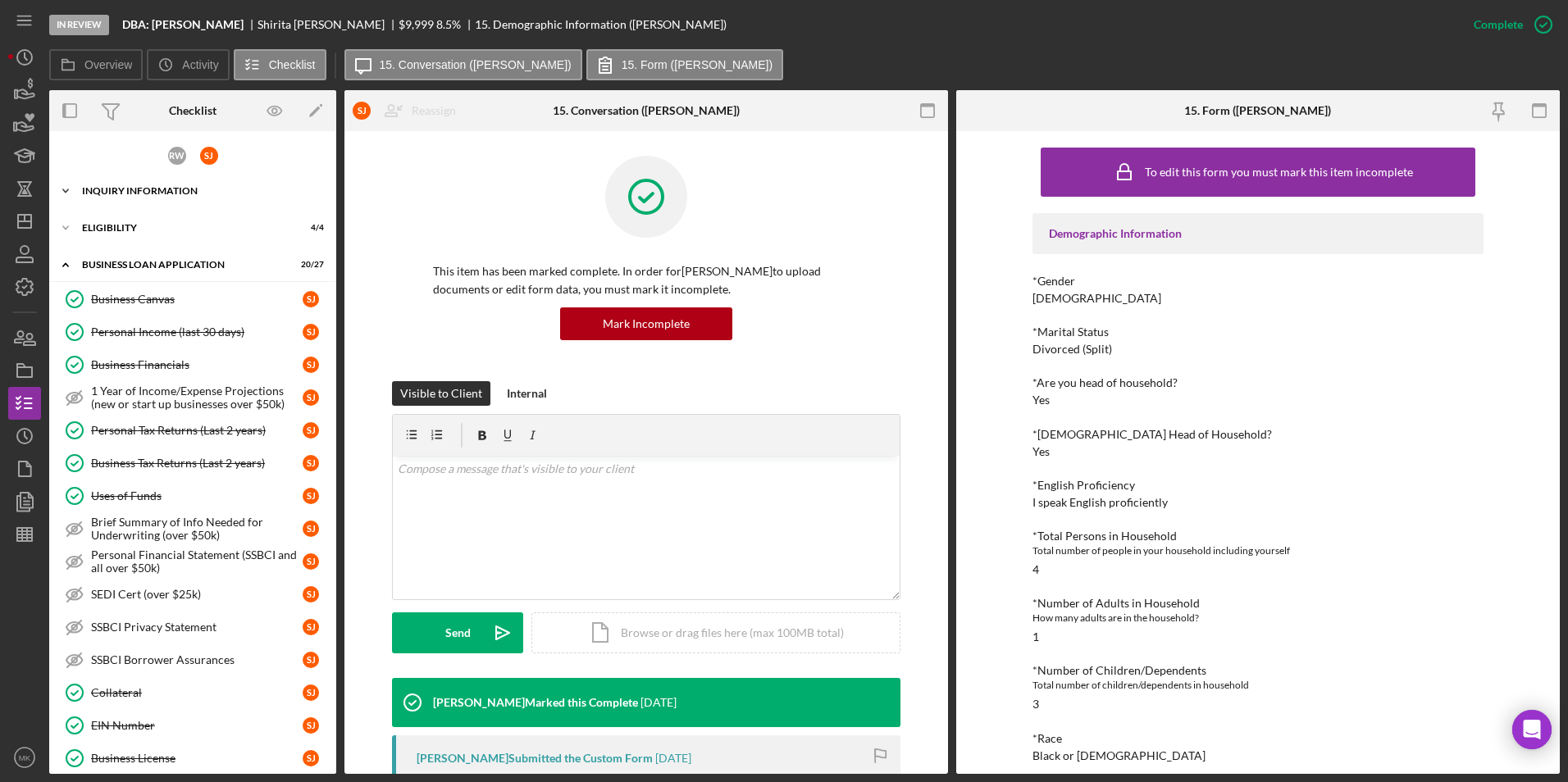
click at [148, 189] on div "INQUIRY INFORMATION" at bounding box center [198, 191] width 234 height 10
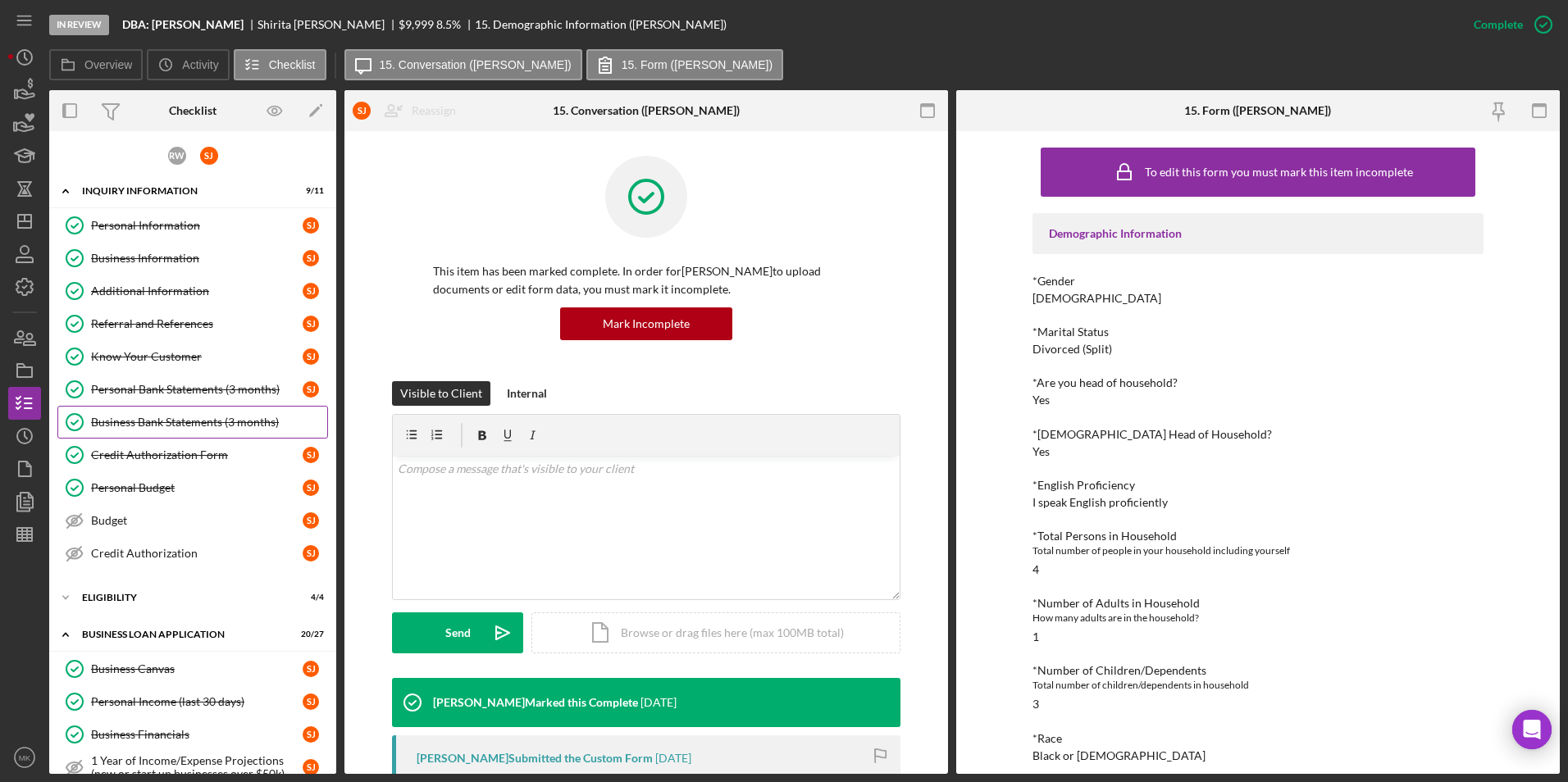
click at [177, 413] on link "Business Bank Statements (3 months) Business Bank Statements (3 months)" at bounding box center [193, 422] width 271 height 33
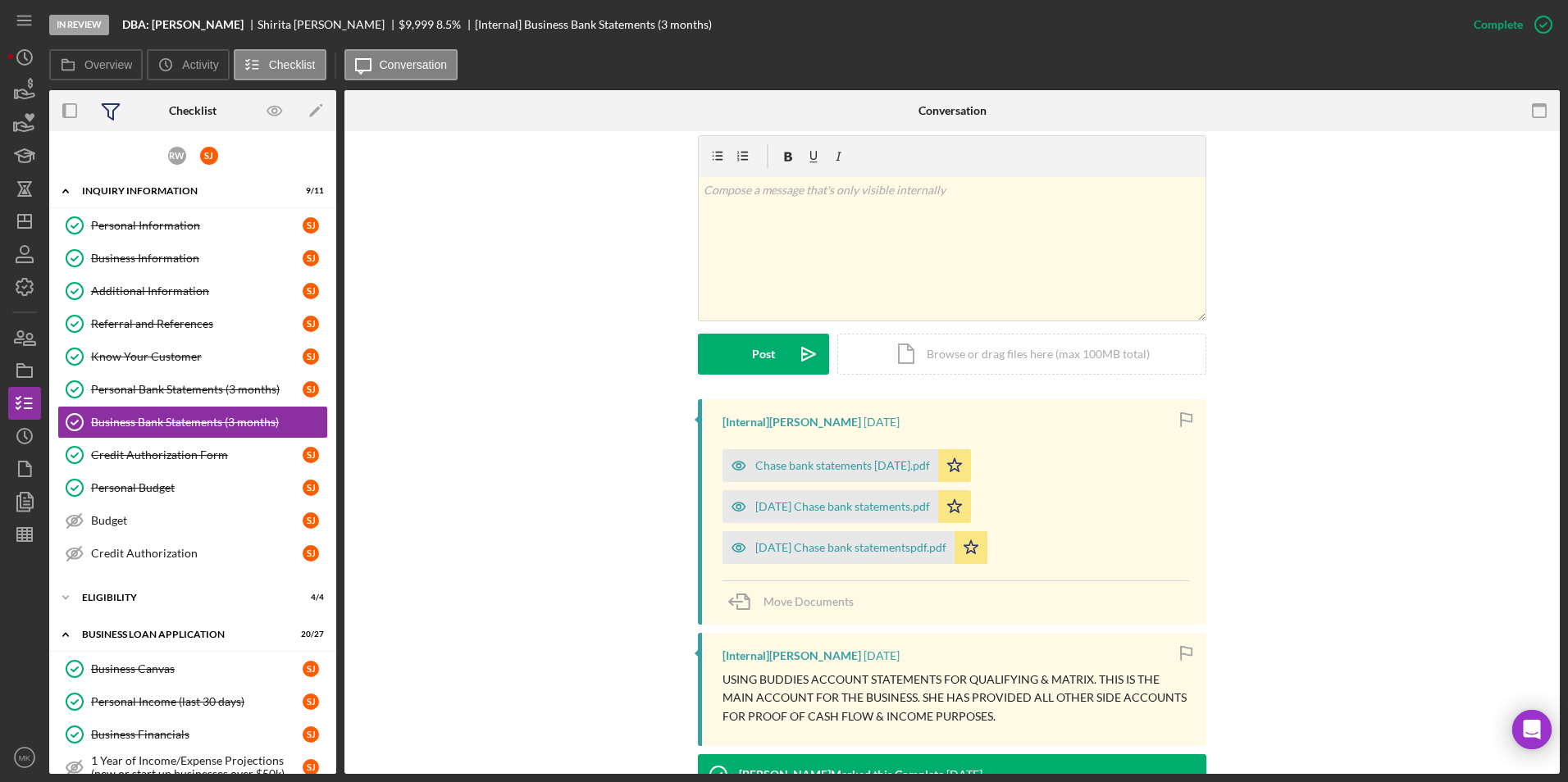
click at [107, 108] on icon at bounding box center [111, 111] width 17 height 16
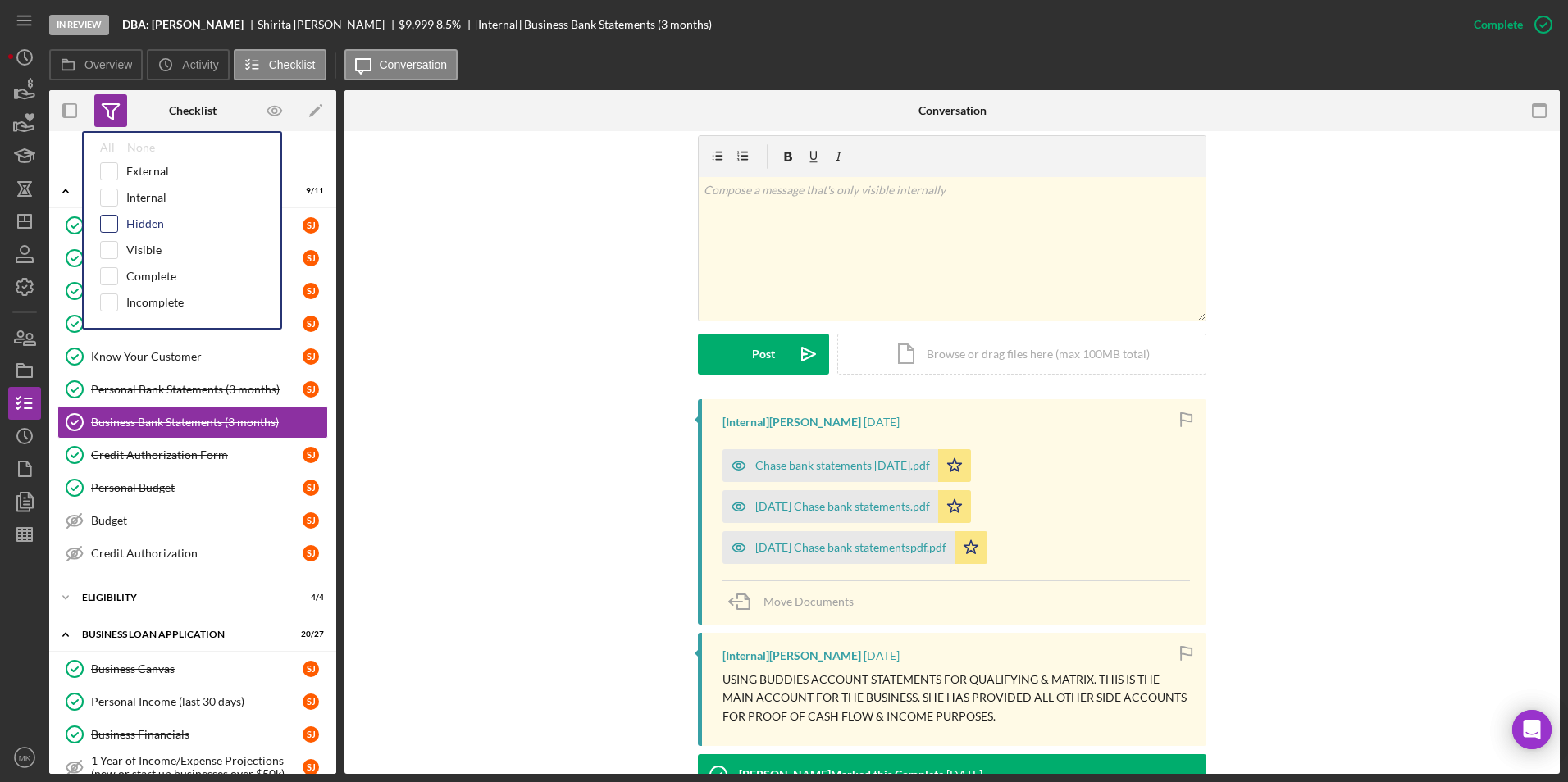
click at [112, 226] on input "checkbox" at bounding box center [109, 224] width 16 height 16
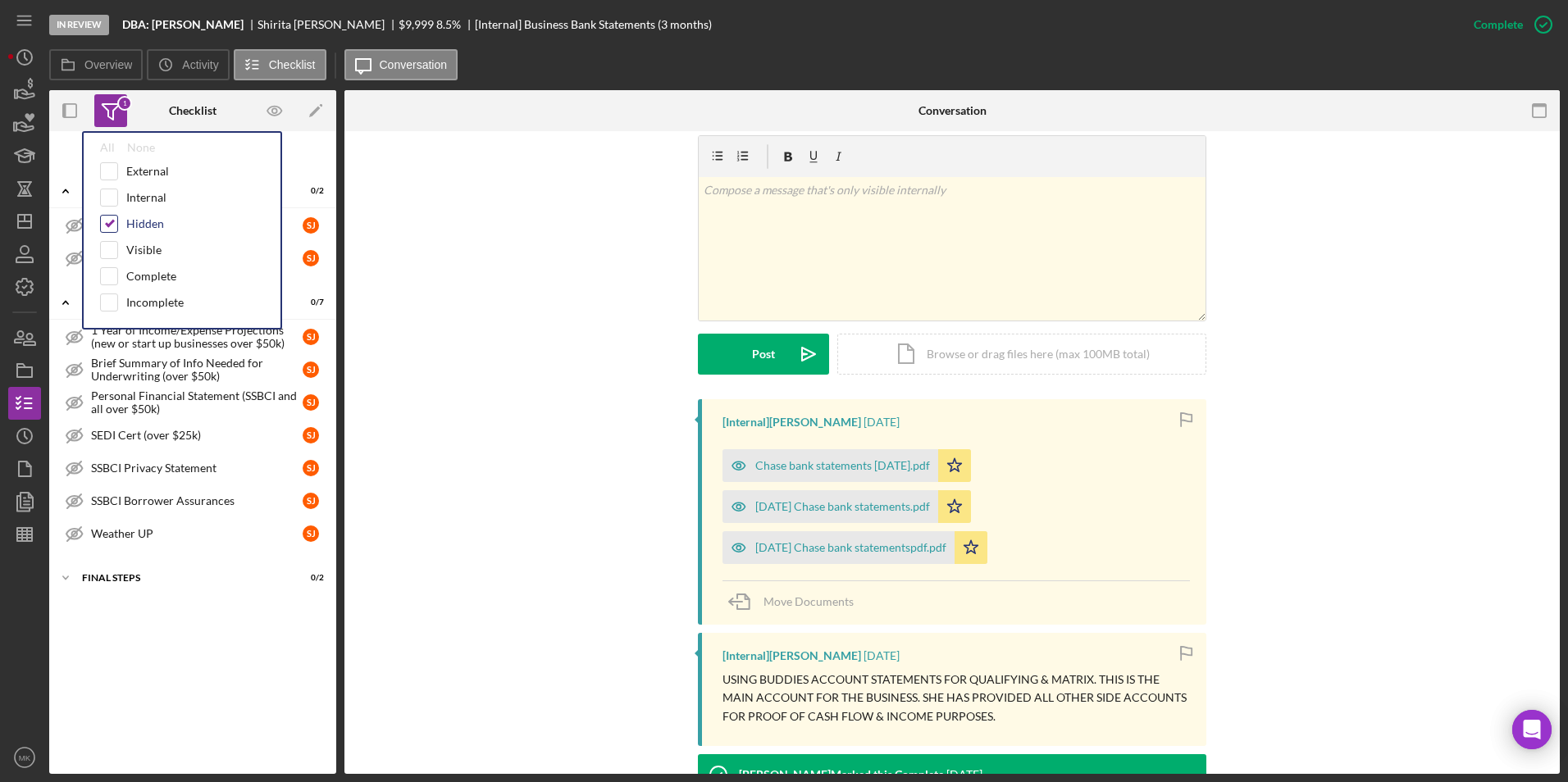
click at [112, 226] on input "checkbox" at bounding box center [109, 224] width 16 height 16
checkbox input "false"
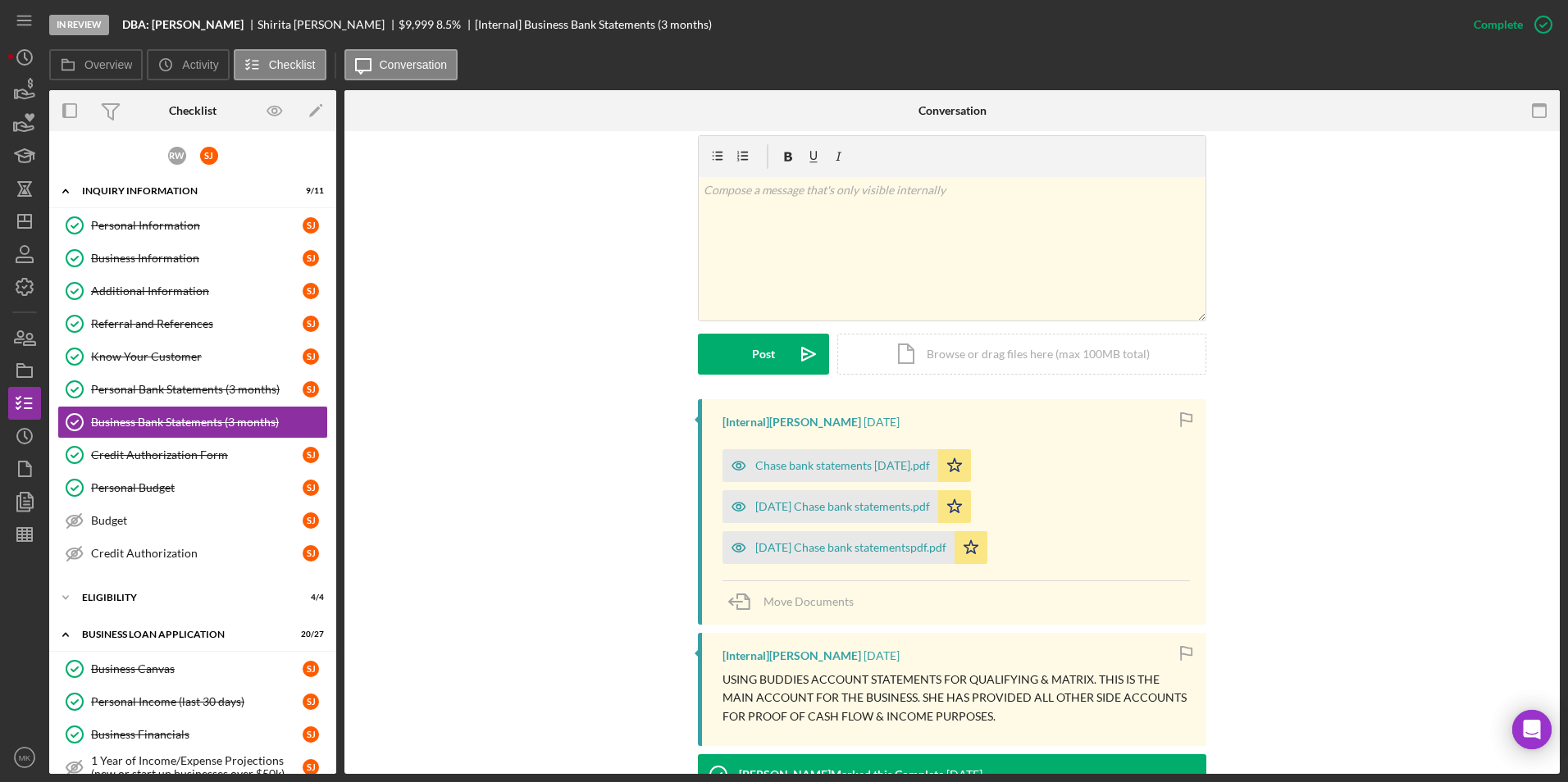
click at [408, 186] on div "v Color teal Color pink Remove color Add row above Add row below Add column bef…" at bounding box center [952, 267] width 1166 height 264
click at [69, 108] on icon "button" at bounding box center [70, 111] width 37 height 37
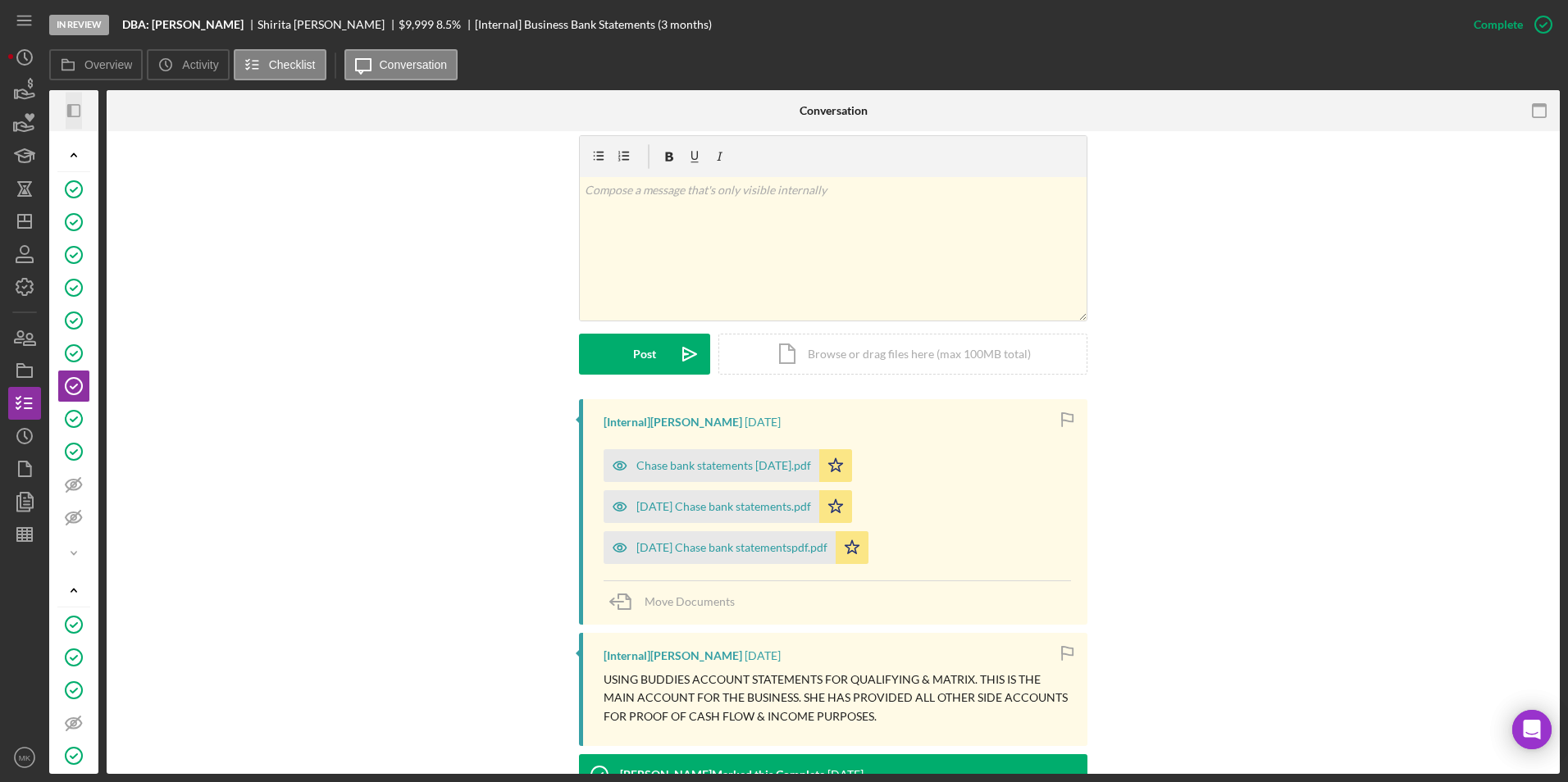
click at [69, 108] on icon "button" at bounding box center [69, 111] width 4 height 13
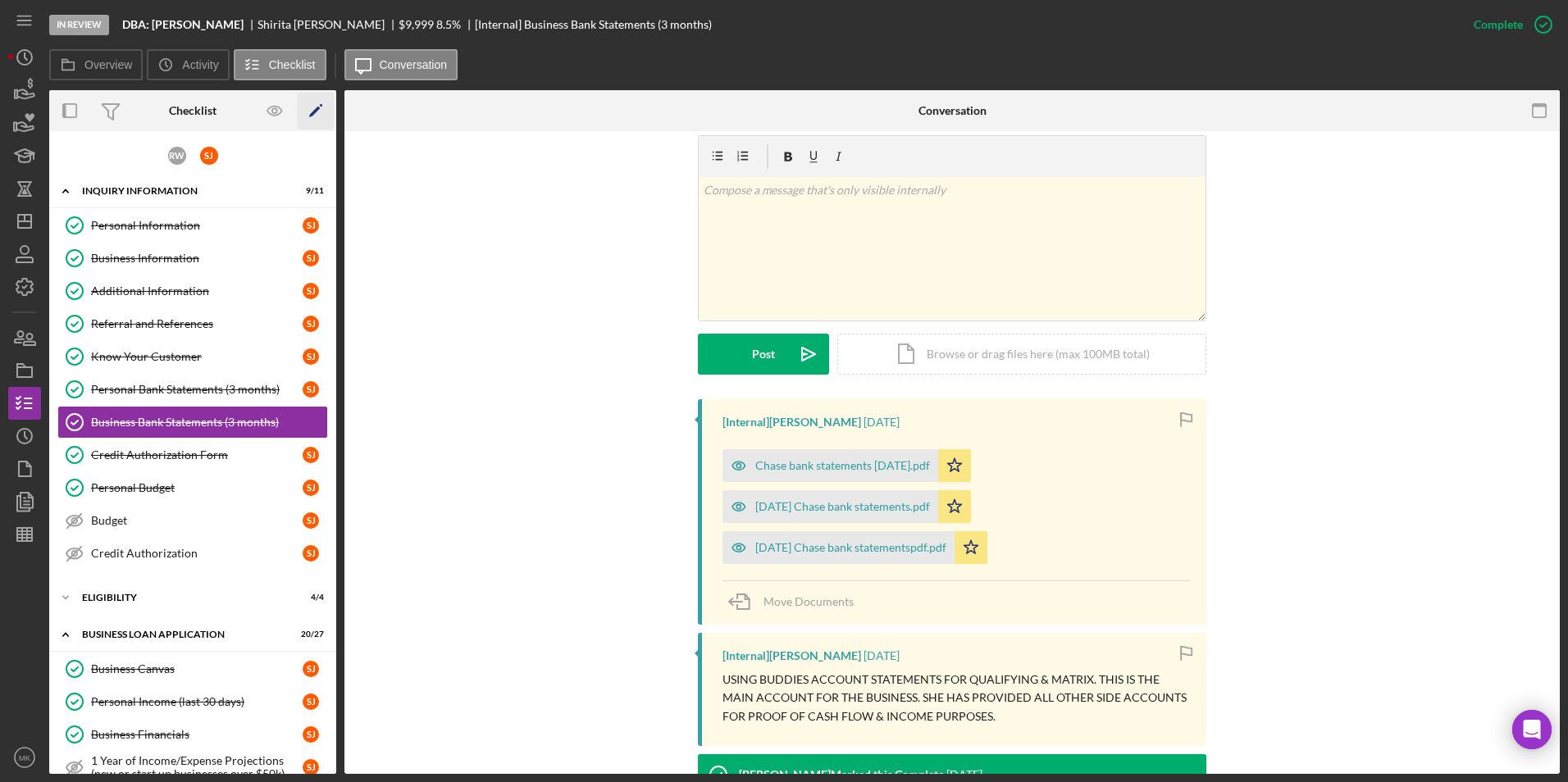
click at [312, 111] on icon "Icon/Edit" at bounding box center [316, 111] width 37 height 37
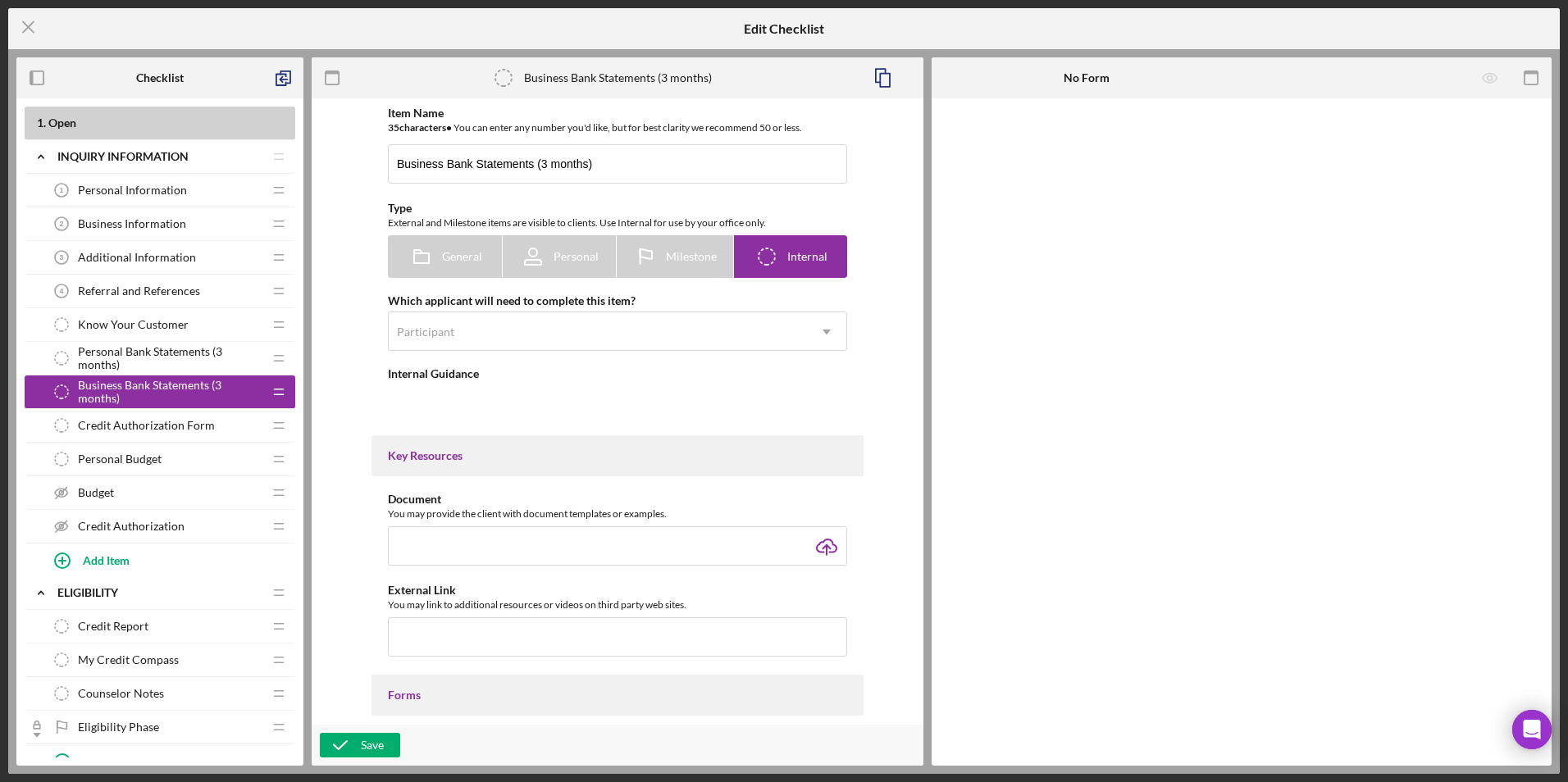
type textarea "<div> <p class="MsoNormal" style="margin-bottom: 0in; line-height: normal;"><sp…"
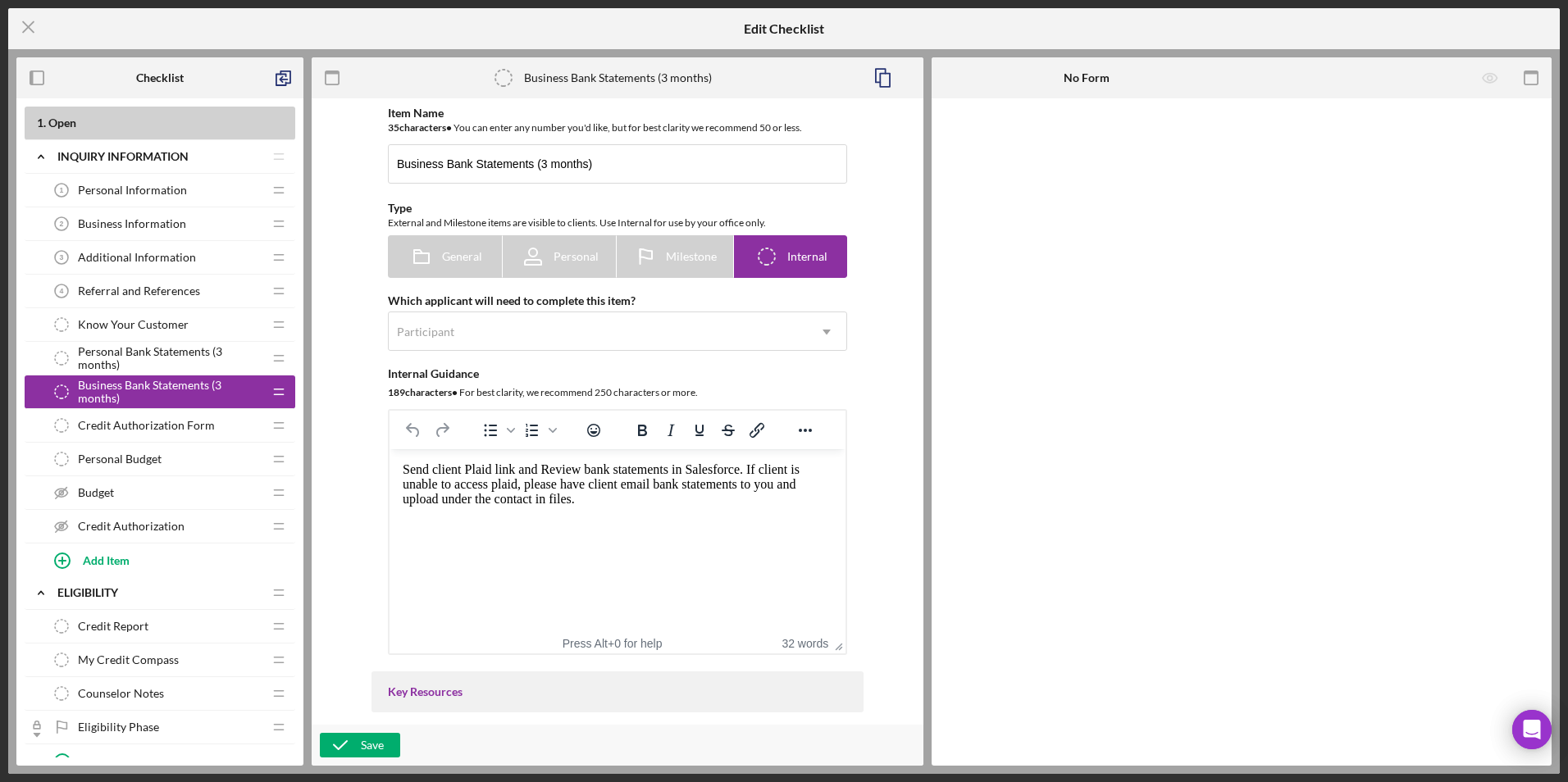
click at [277, 391] on icon "Icon/Drag" at bounding box center [279, 392] width 33 height 33
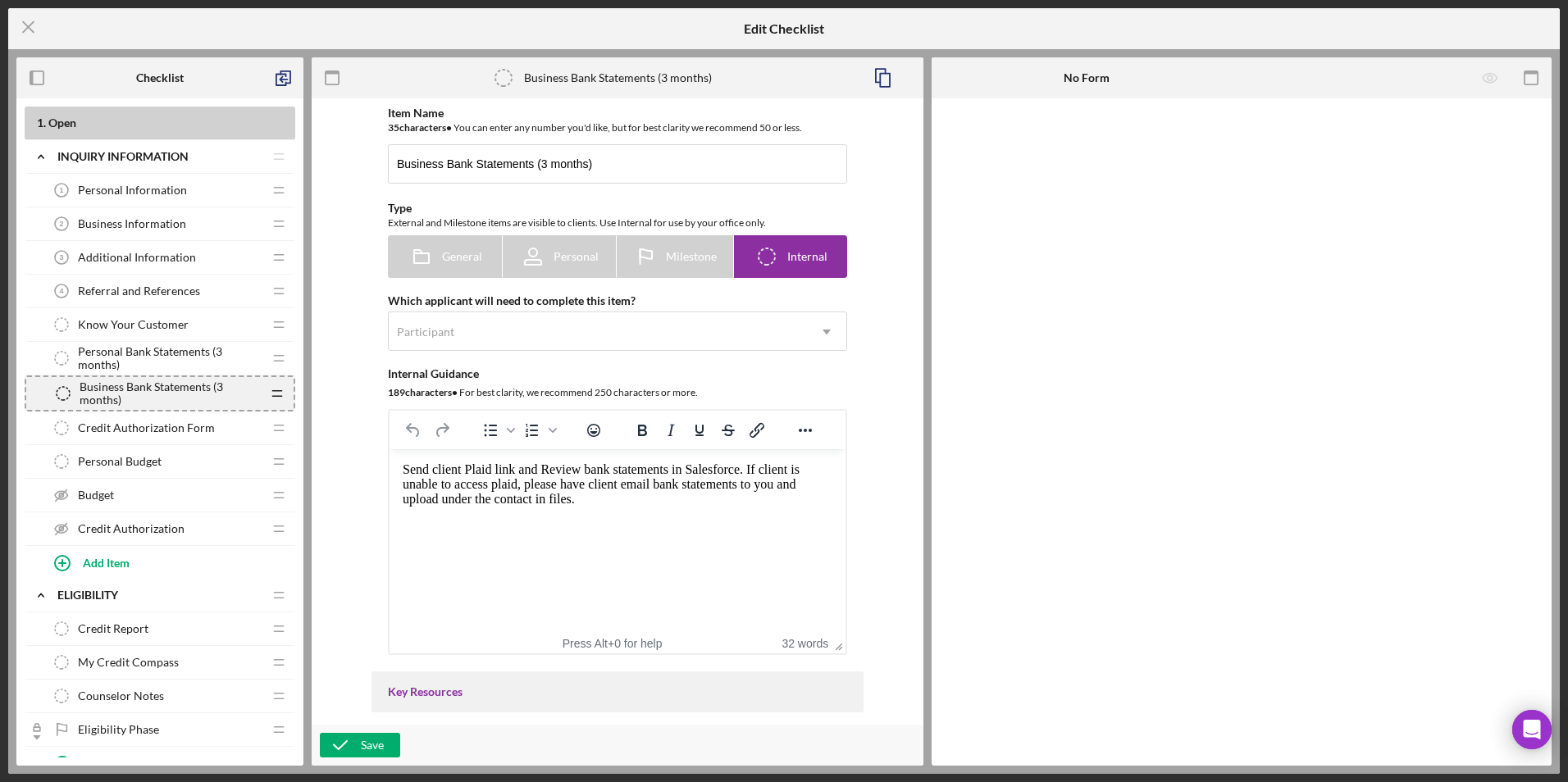
click at [277, 391] on line at bounding box center [276, 391] width 9 height 0
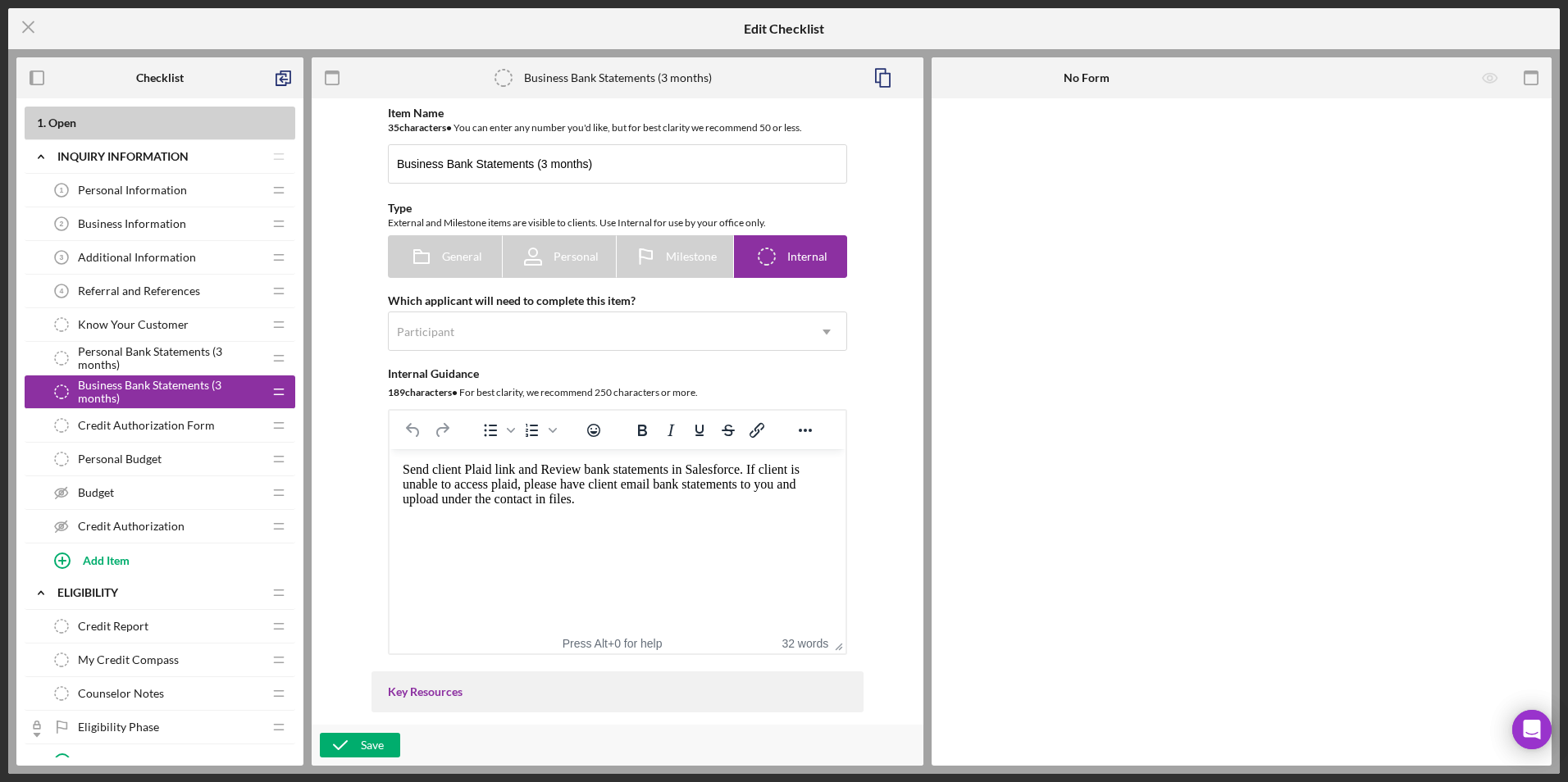
click at [77, 392] on icon "Business Bank Statements (3 months)" at bounding box center [62, 392] width 33 height 33
click at [62, 393] on icon "Business Bank Statements (3 months)" at bounding box center [62, 392] width 33 height 33
click at [62, 383] on icon "Business Bank Statements (3 months)" at bounding box center [62, 392] width 33 height 33
click at [26, 32] on icon "Icon/Menu Close" at bounding box center [29, 27] width 41 height 41
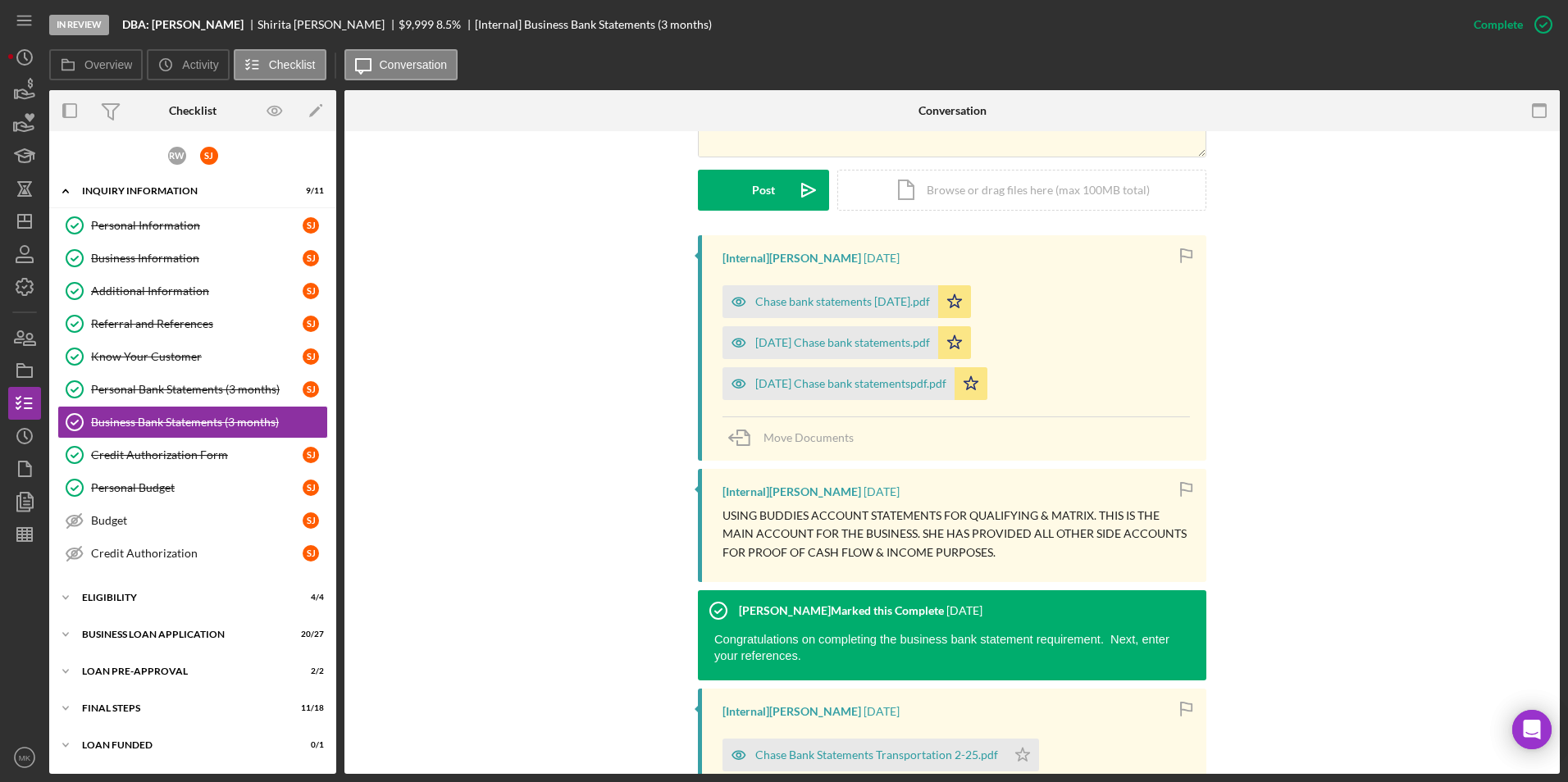
scroll to position [492, 0]
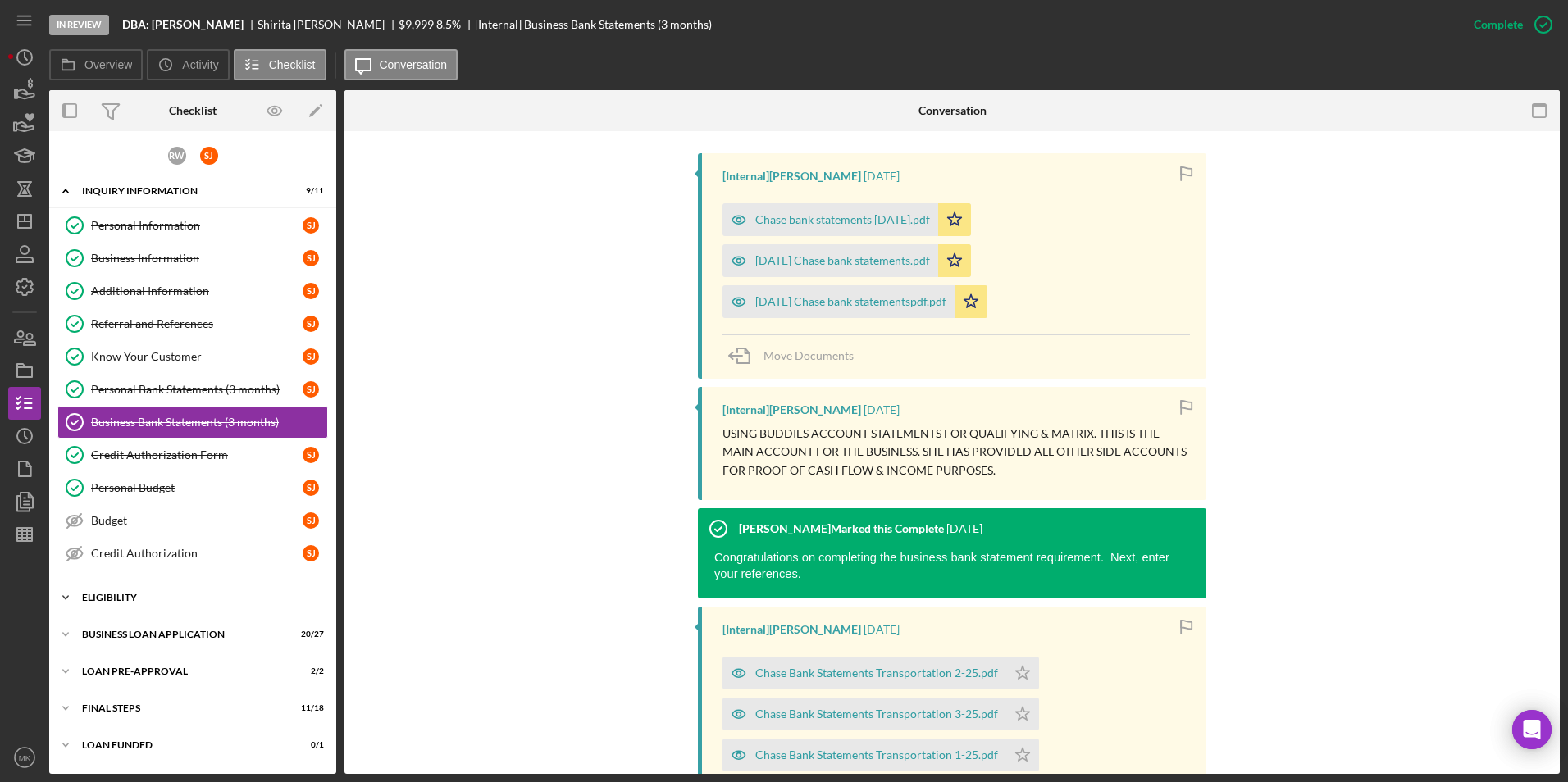
click at [64, 602] on icon "Icon/Expander" at bounding box center [66, 598] width 33 height 33
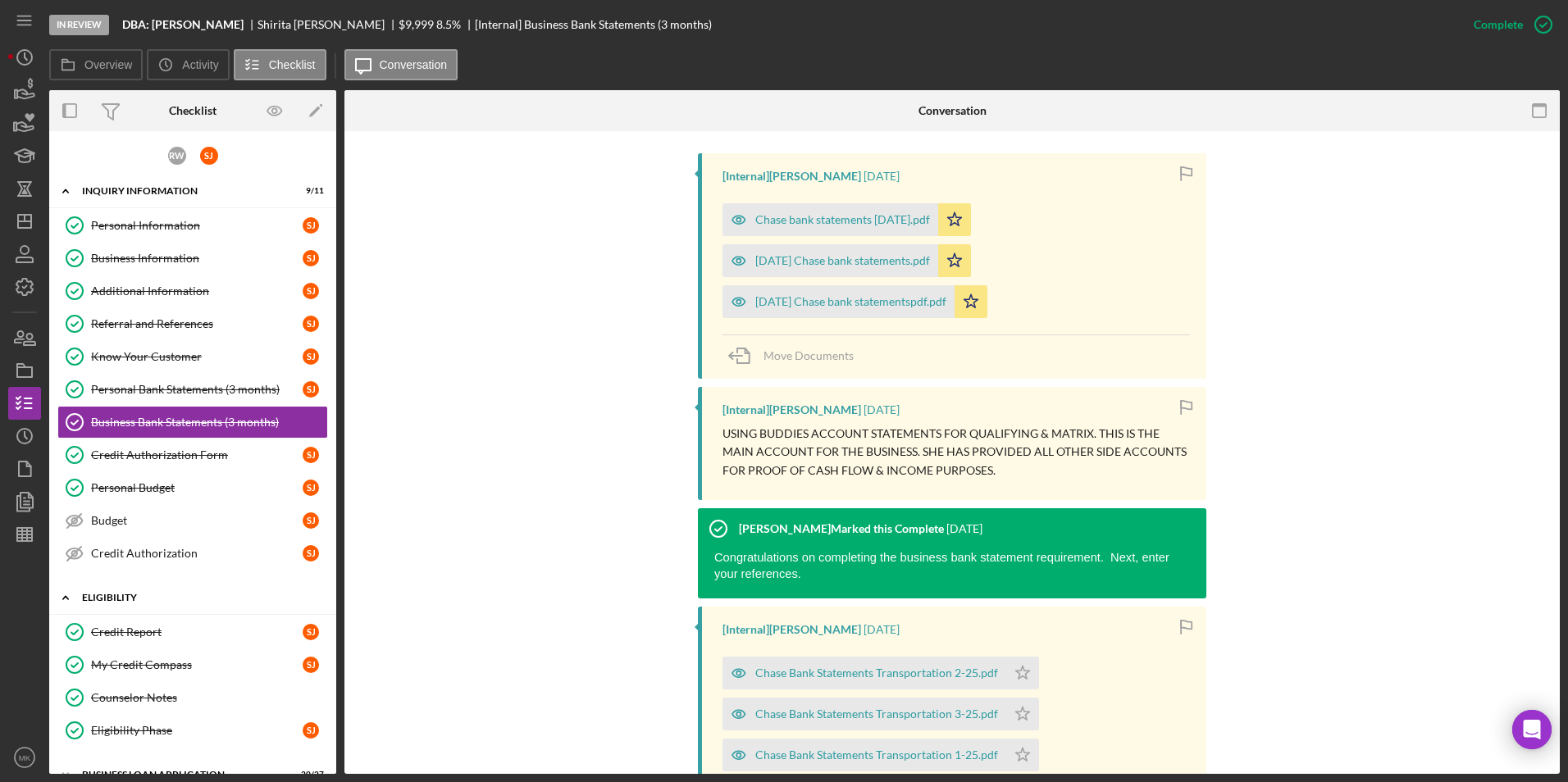
scroll to position [137, 0]
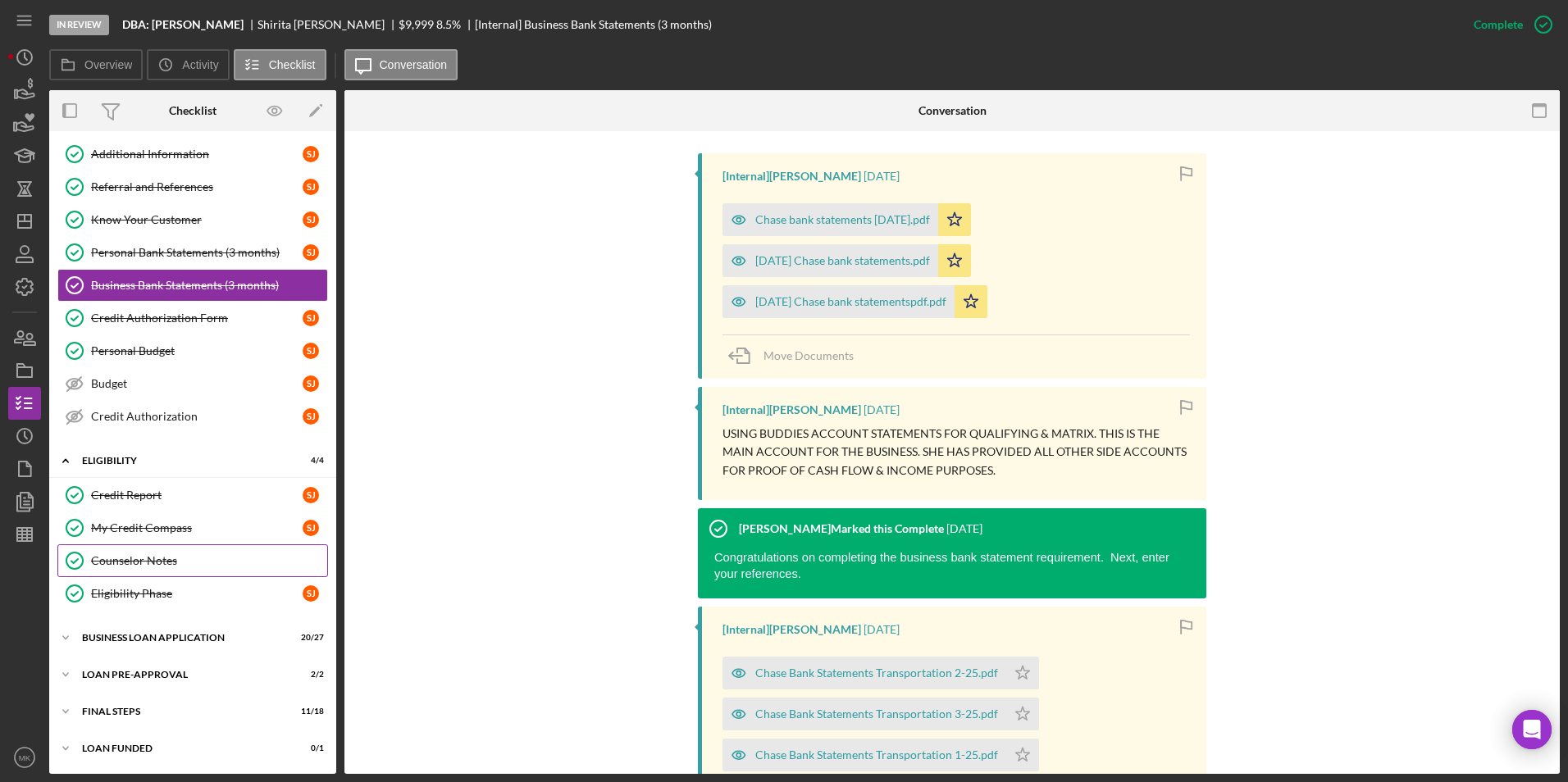
click at [172, 560] on div "Counselor Notes" at bounding box center [209, 561] width 236 height 13
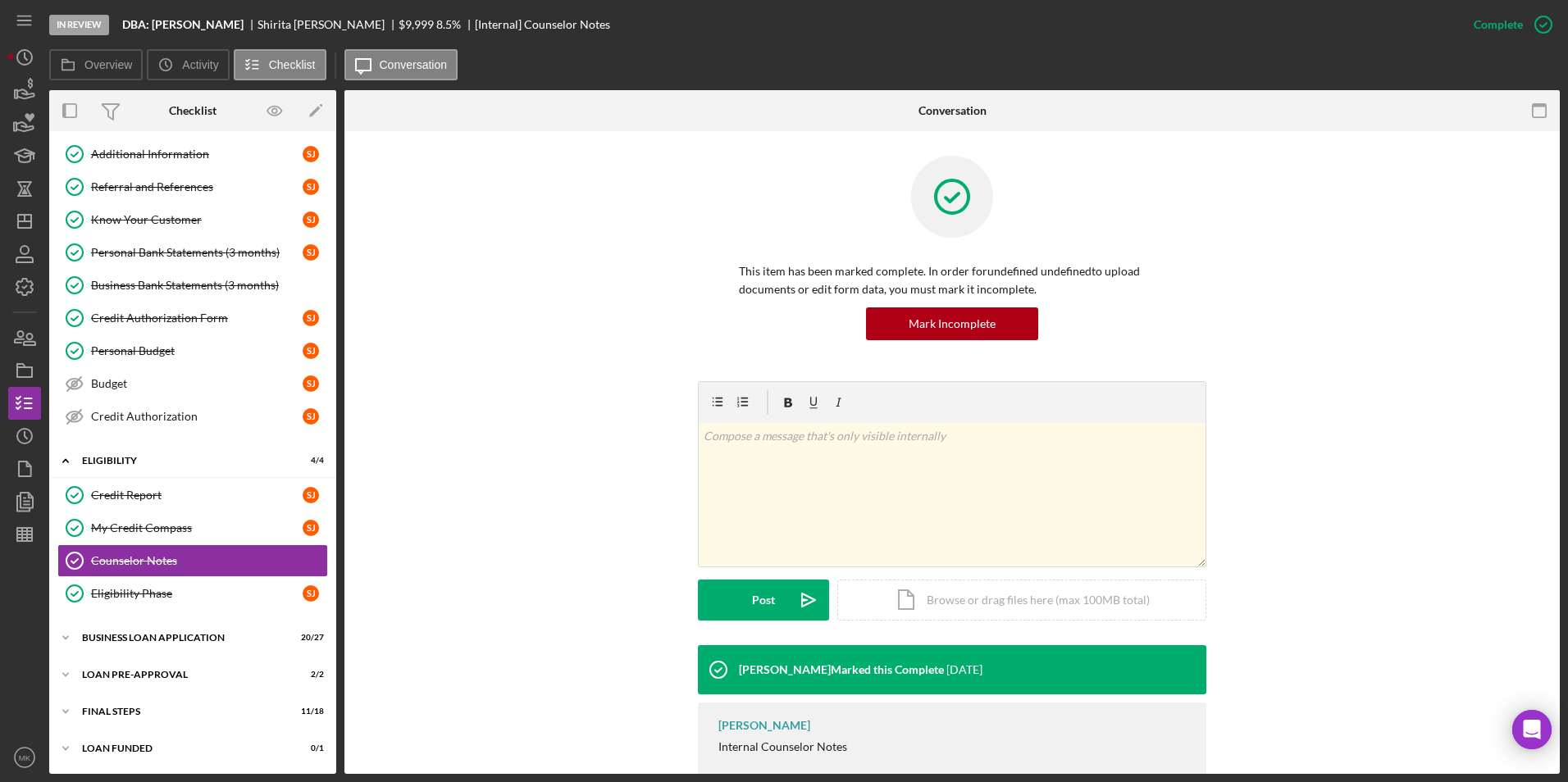
scroll to position [43, 0]
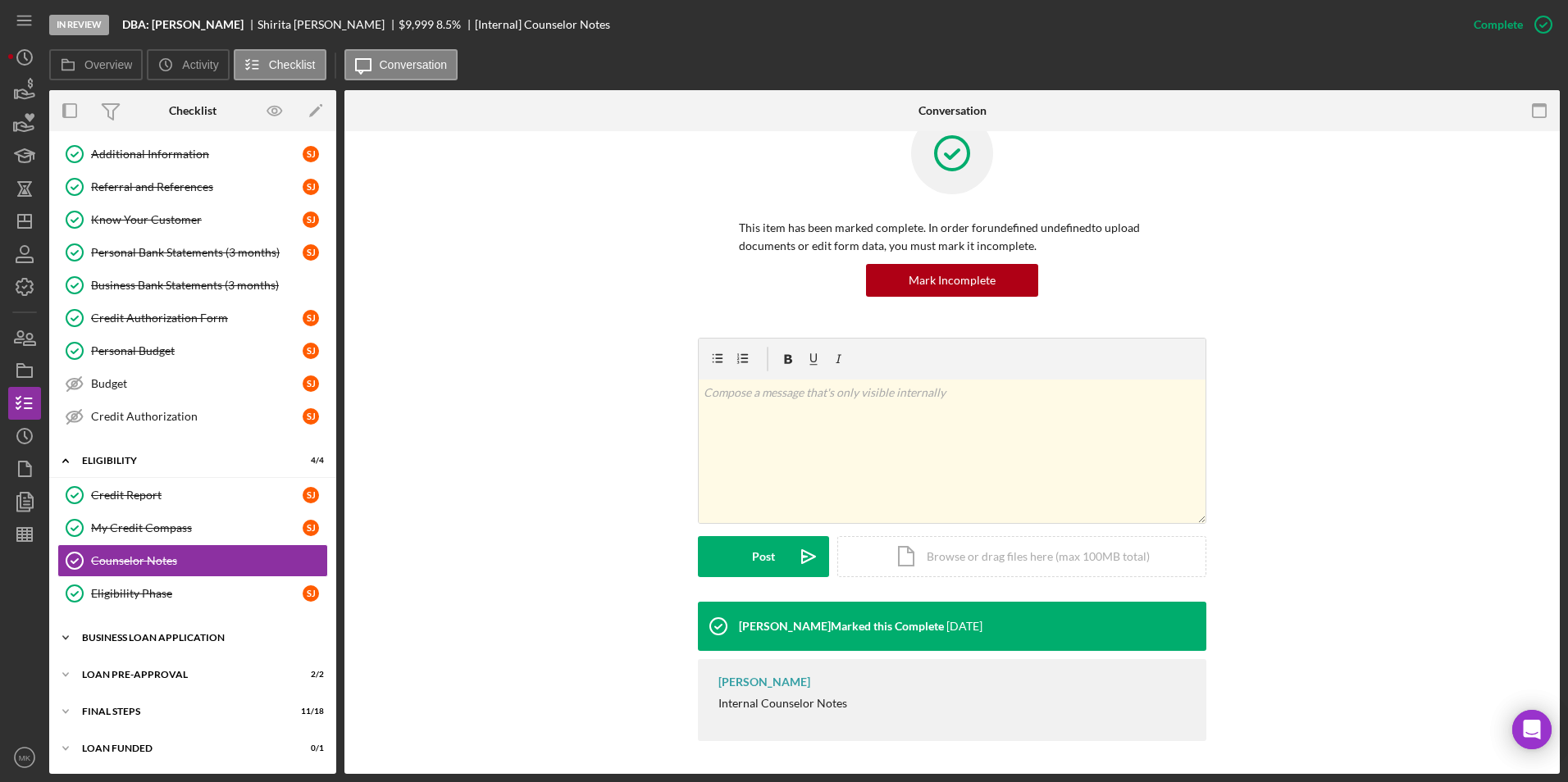
click at [140, 645] on div "Icon/Expander BUSINESS LOAN APPLICATION 20 / 27" at bounding box center [193, 638] width 287 height 33
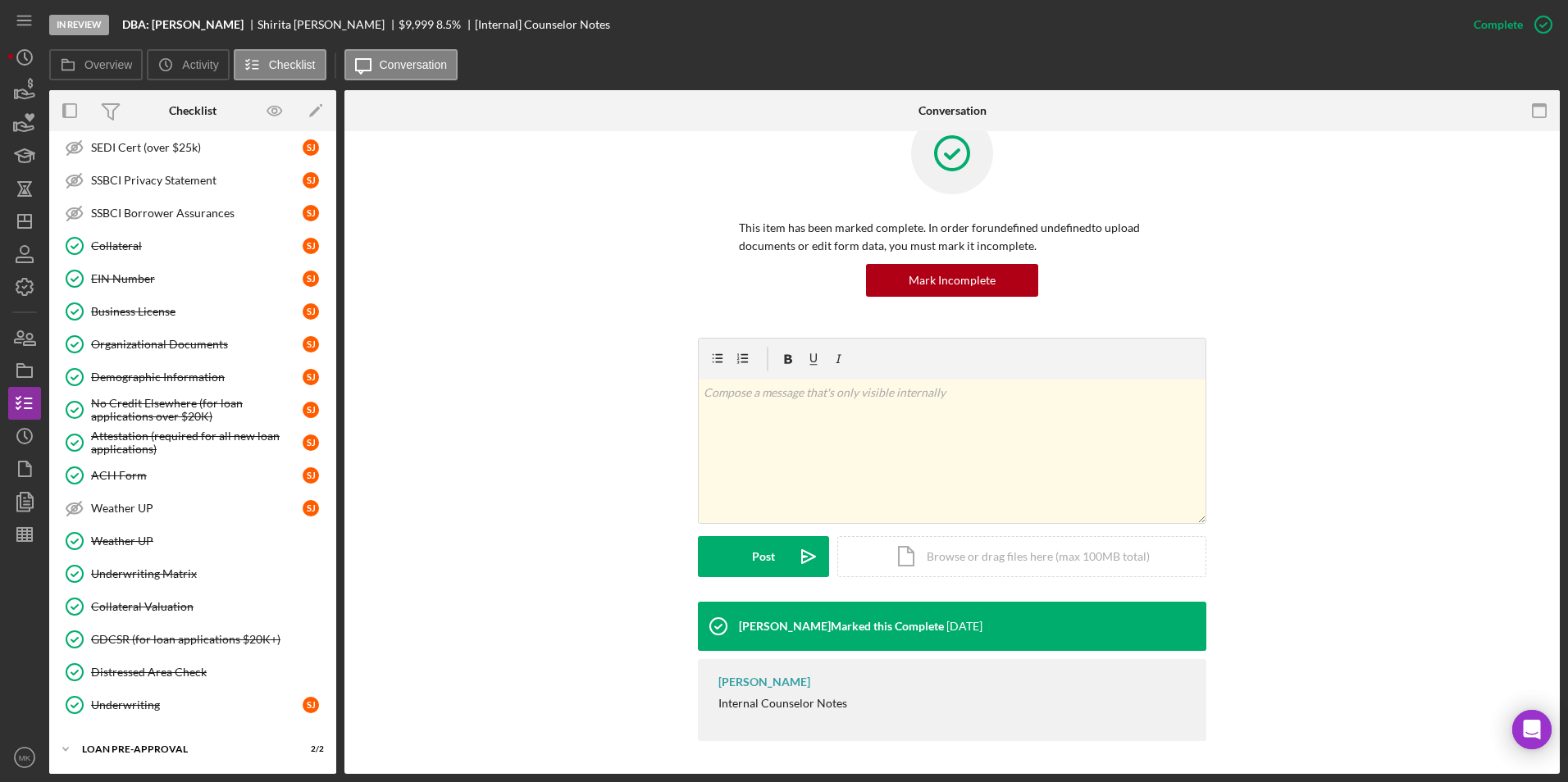
scroll to position [1031, 0]
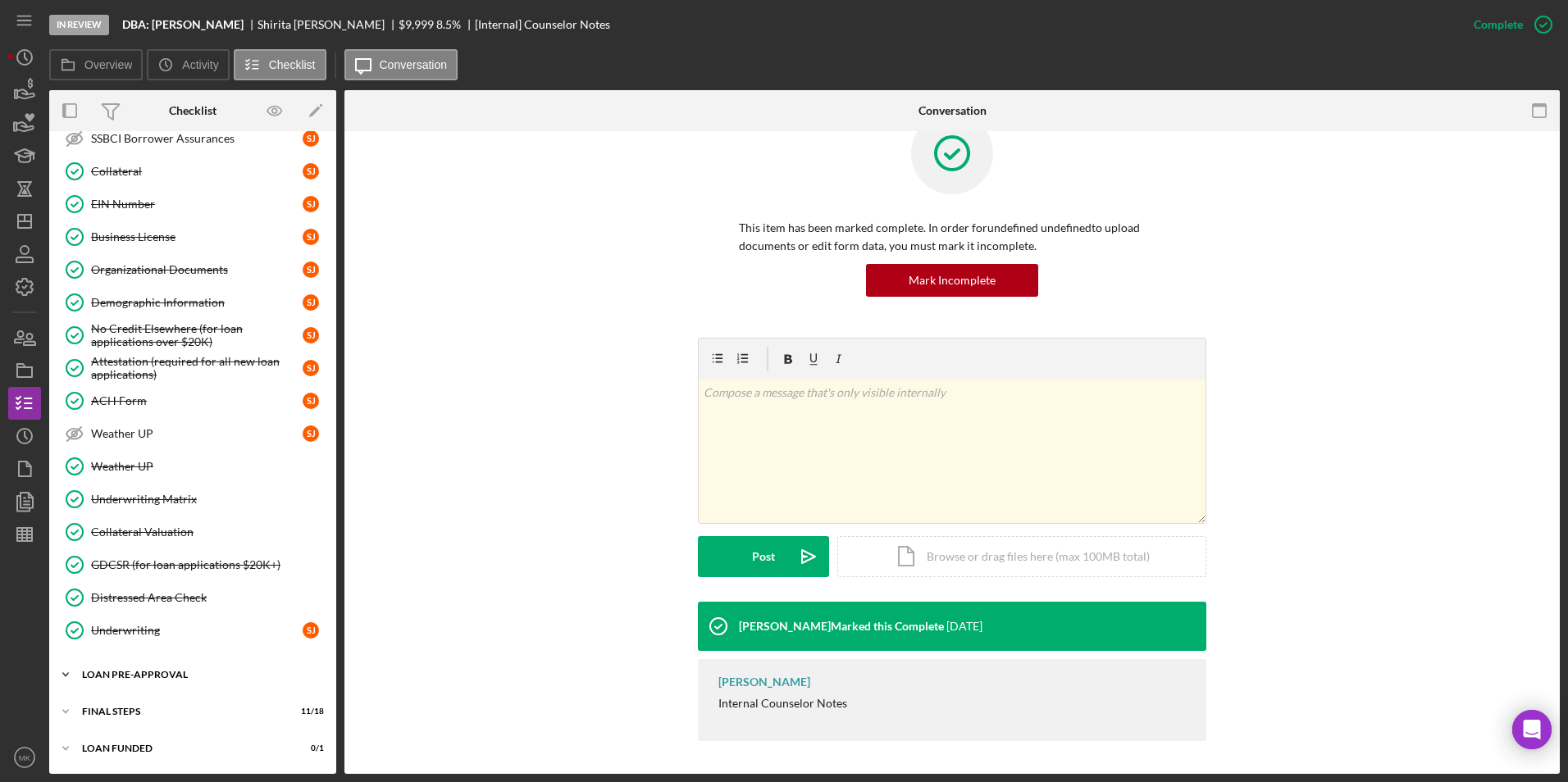
click at [189, 672] on div "LOAN PRE-APPROVAL" at bounding box center [198, 675] width 234 height 10
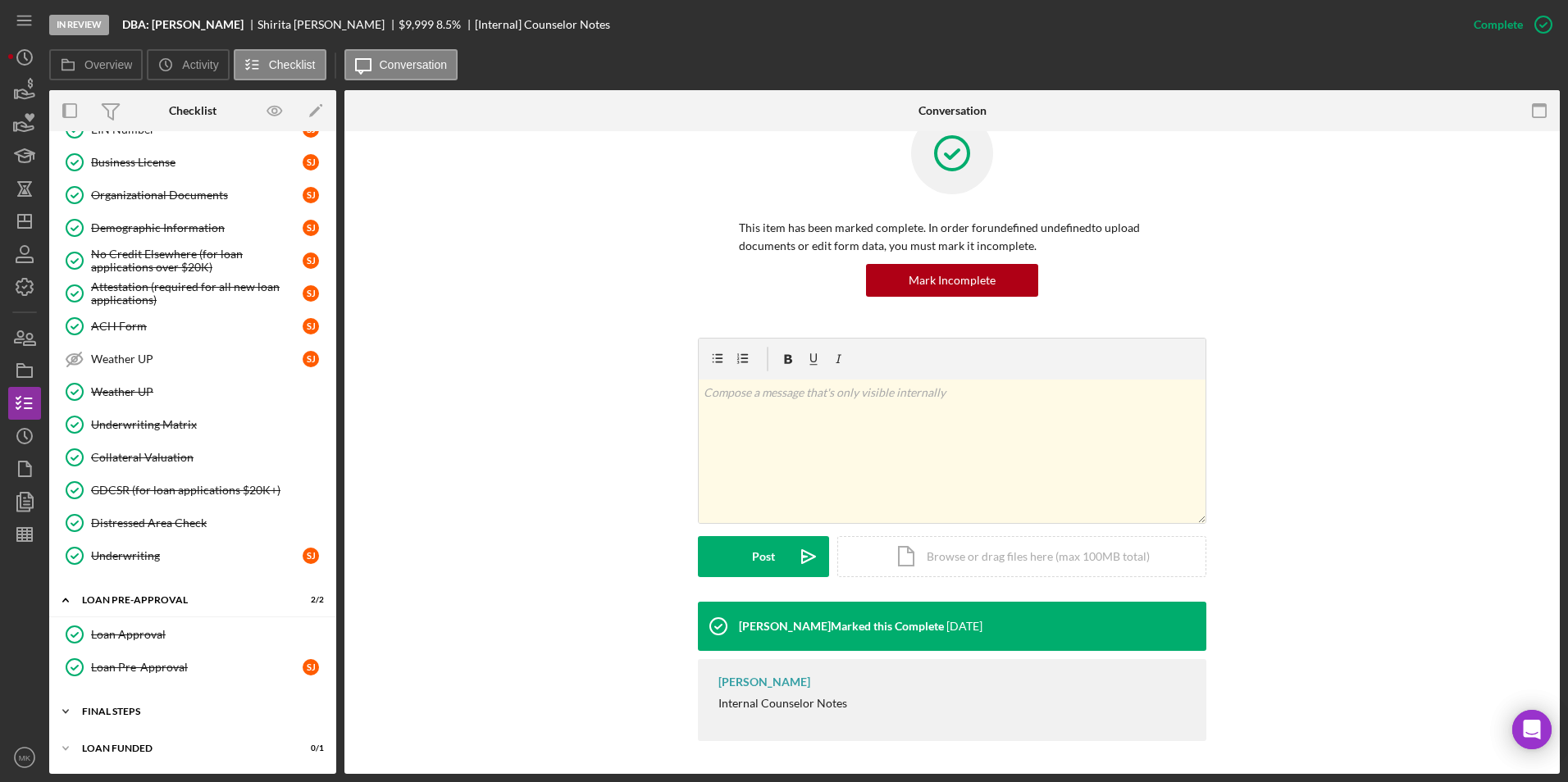
click at [140, 716] on div "Icon/Expander FINAL STEPS 11 / 18" at bounding box center [193, 712] width 287 height 33
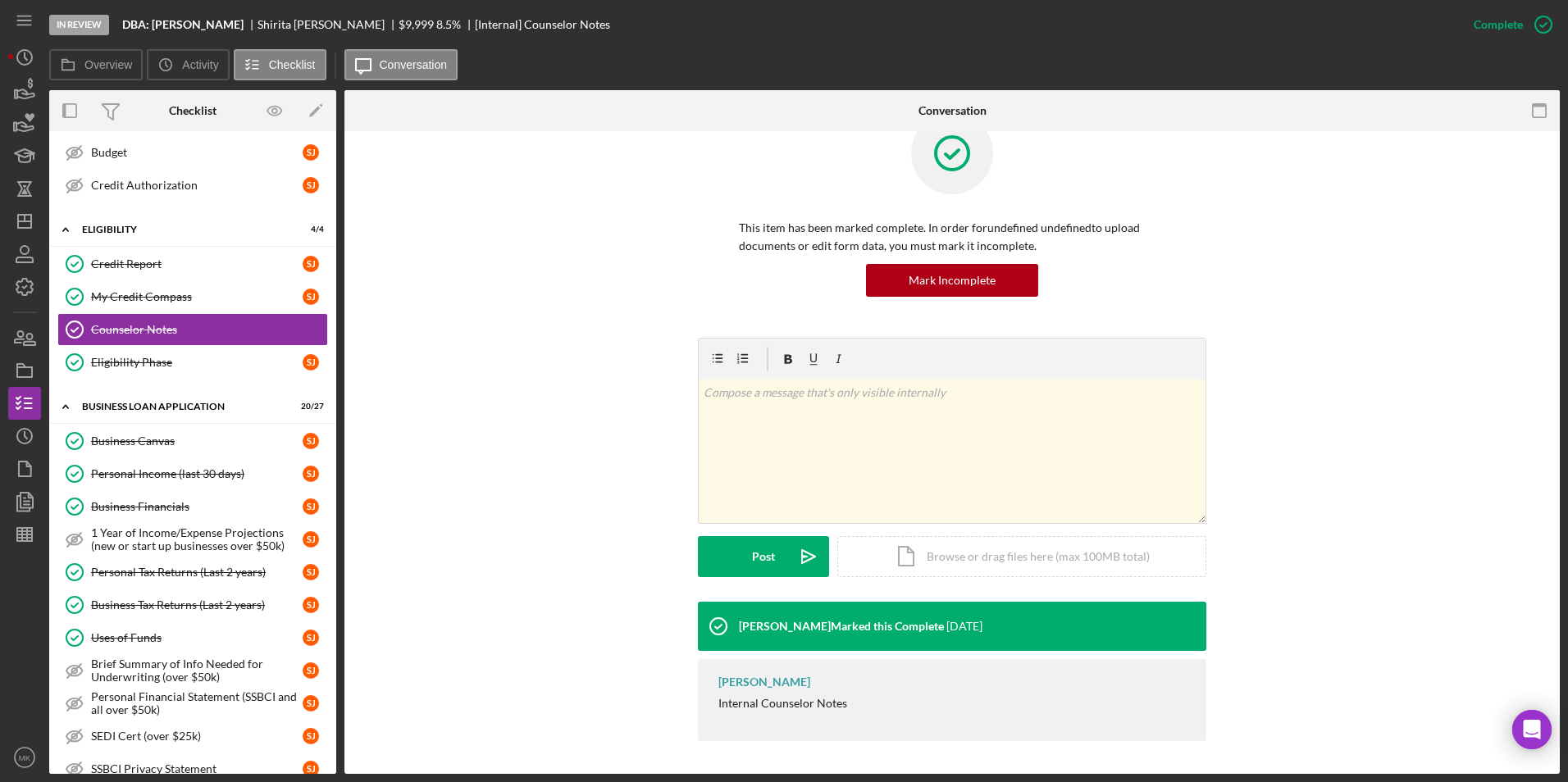
scroll to position [0, 0]
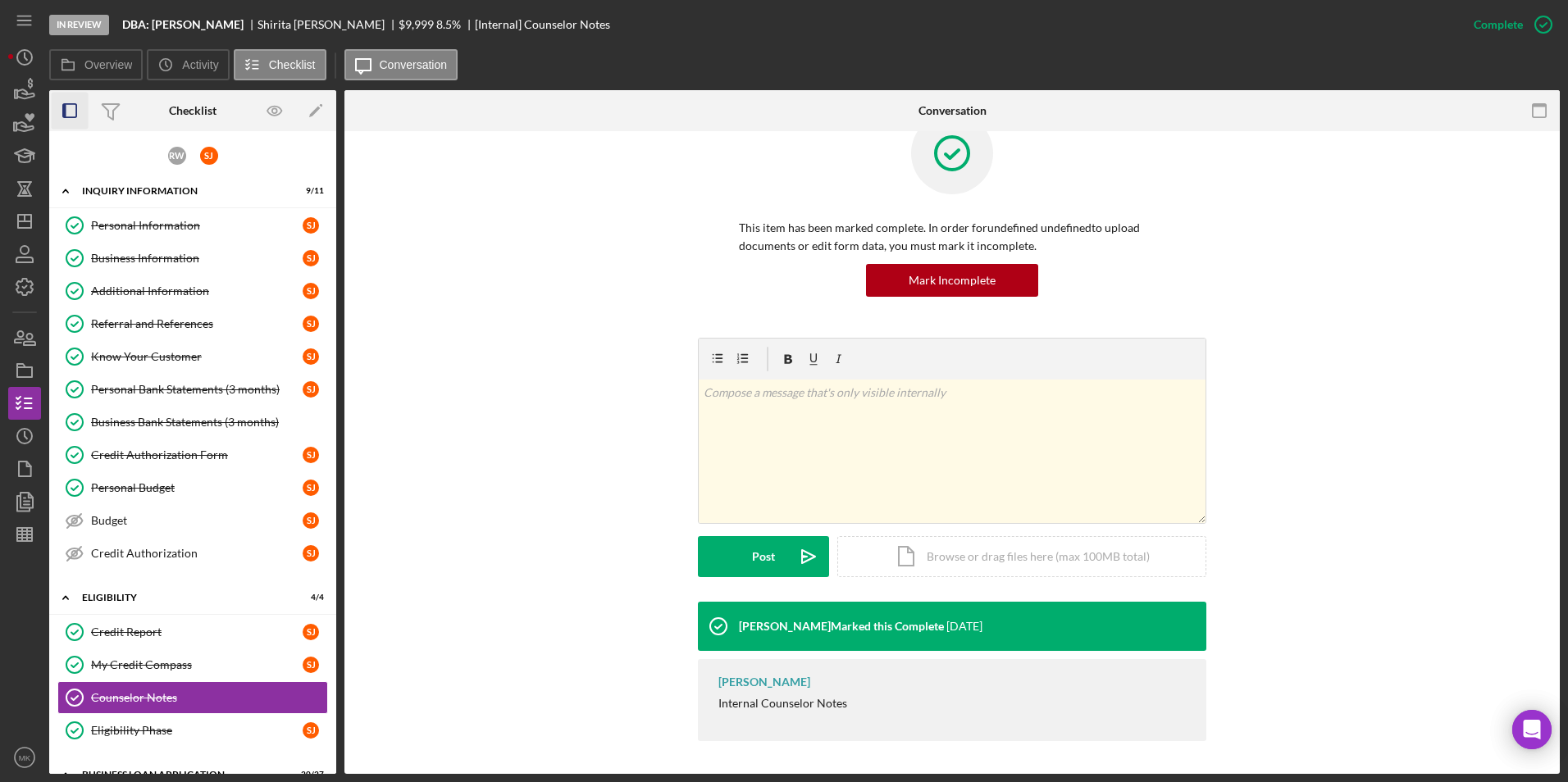
click at [76, 111] on rect "button" at bounding box center [70, 111] width 13 height 13
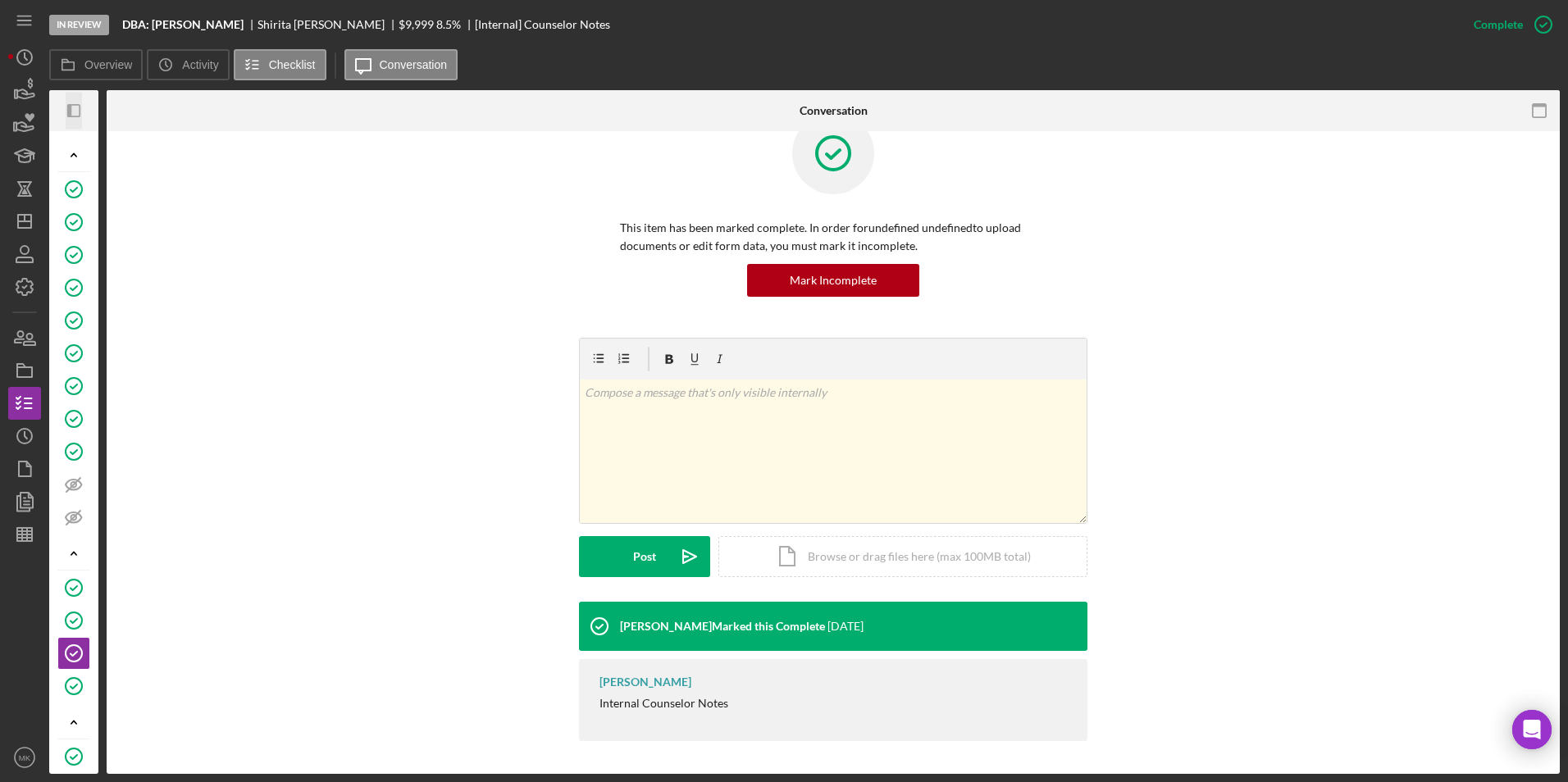
click at [77, 111] on icon "Icon/Panel Side Expand" at bounding box center [74, 111] width 37 height 37
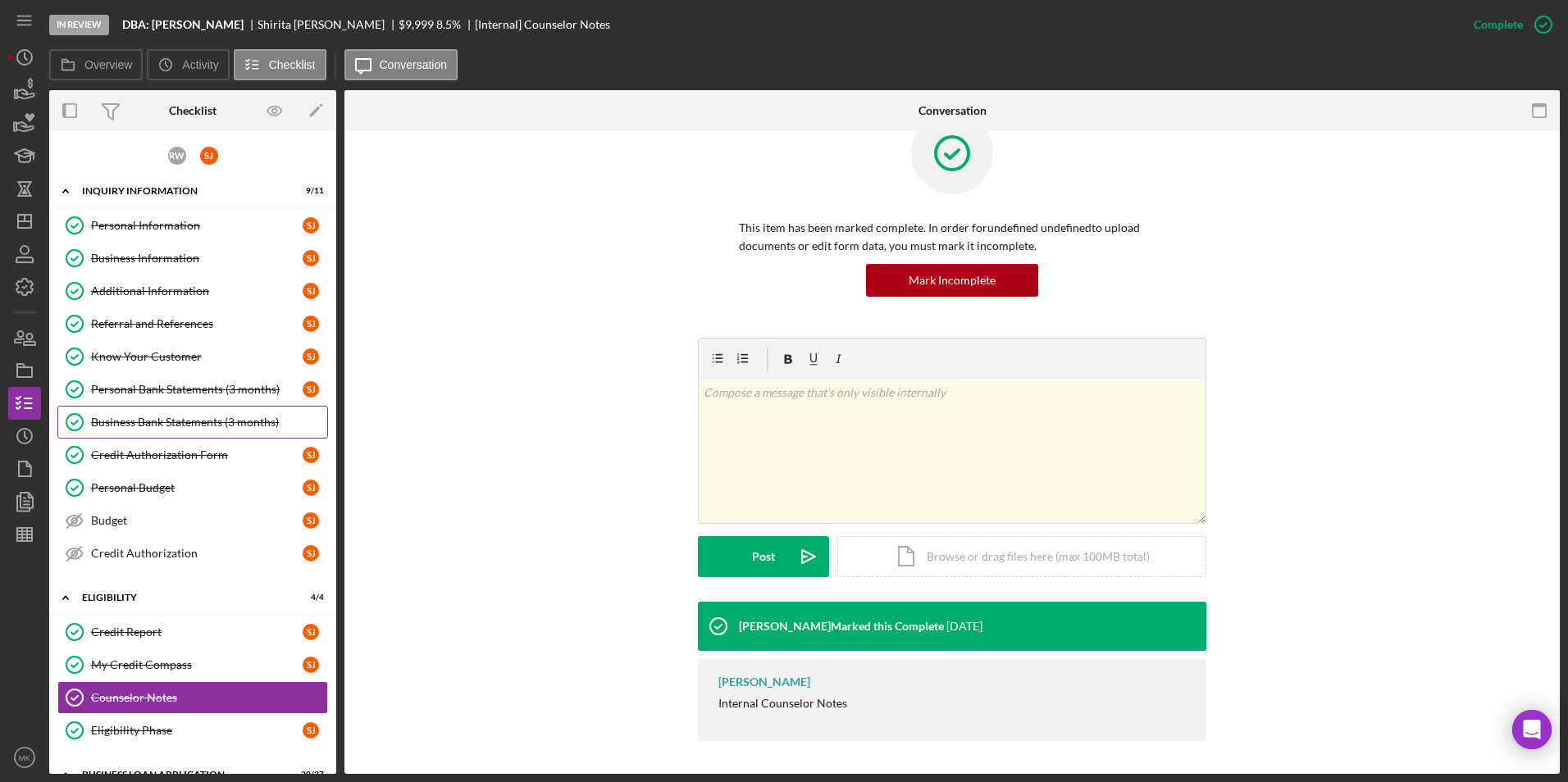
click at [74, 421] on icon "Business Bank Statements (3 months)" at bounding box center [75, 422] width 41 height 41
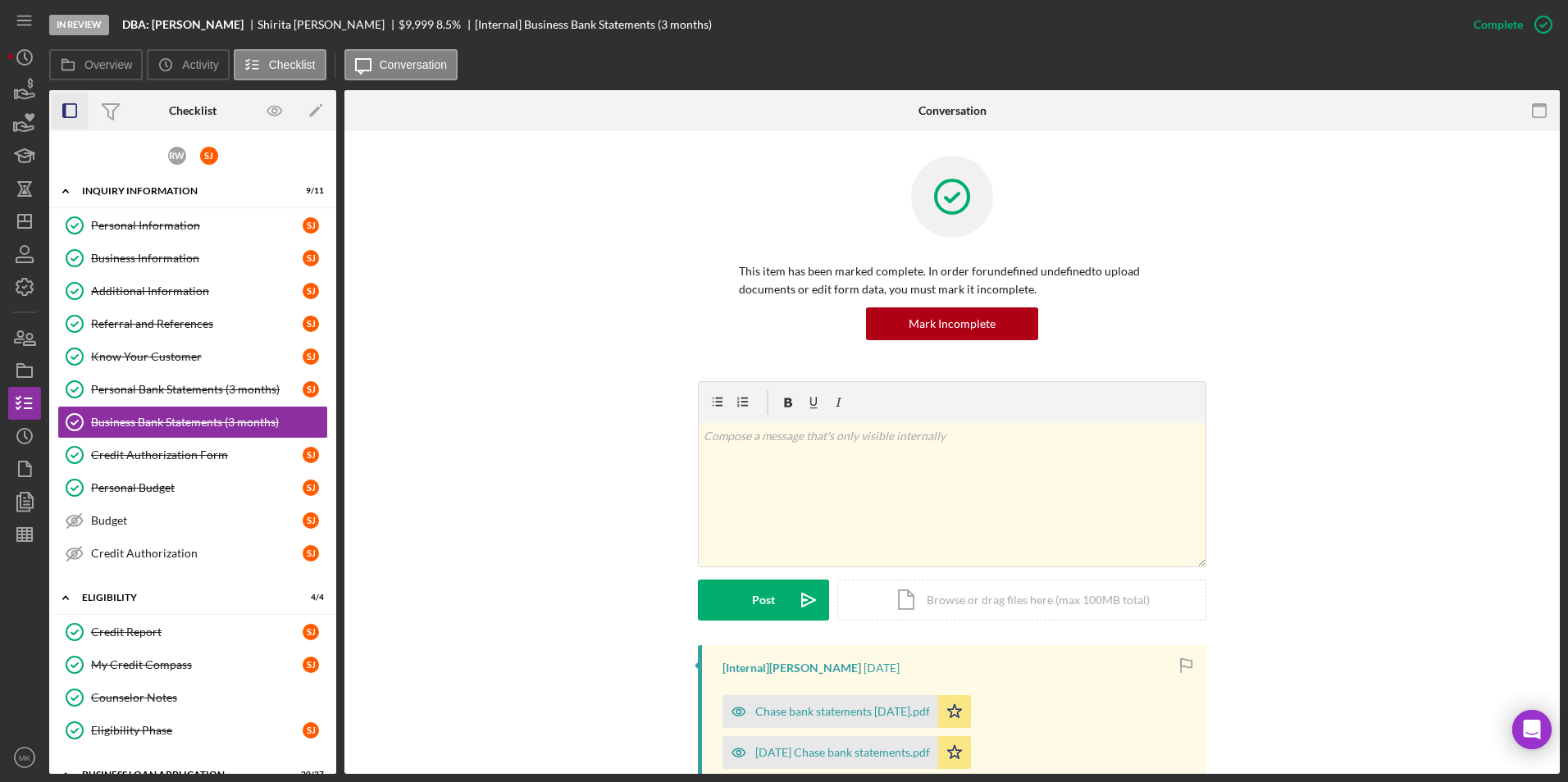
click at [82, 116] on icon "button" at bounding box center [70, 111] width 37 height 37
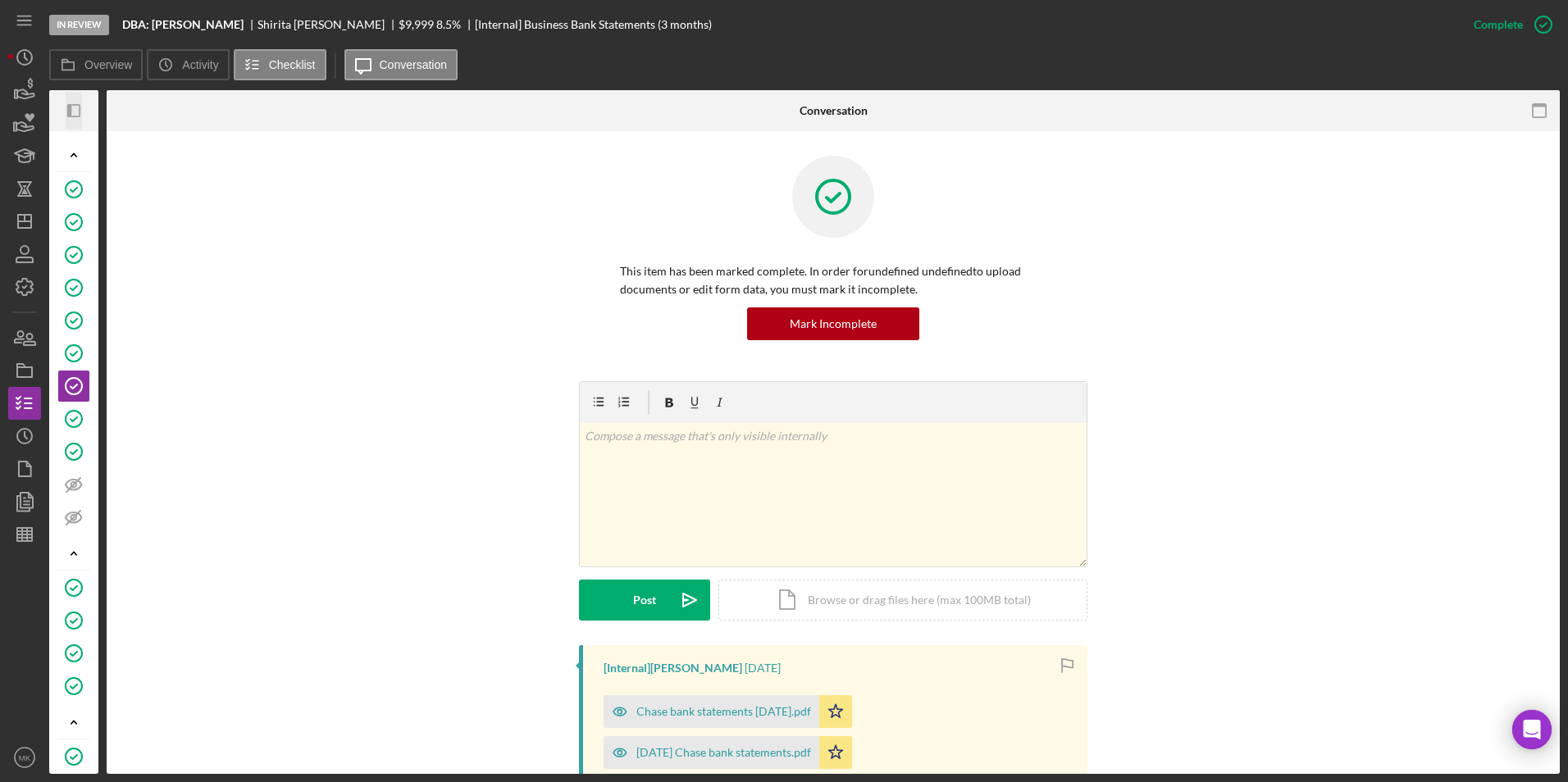
click at [76, 113] on icon "Icon/Panel Side Expand" at bounding box center [74, 111] width 37 height 37
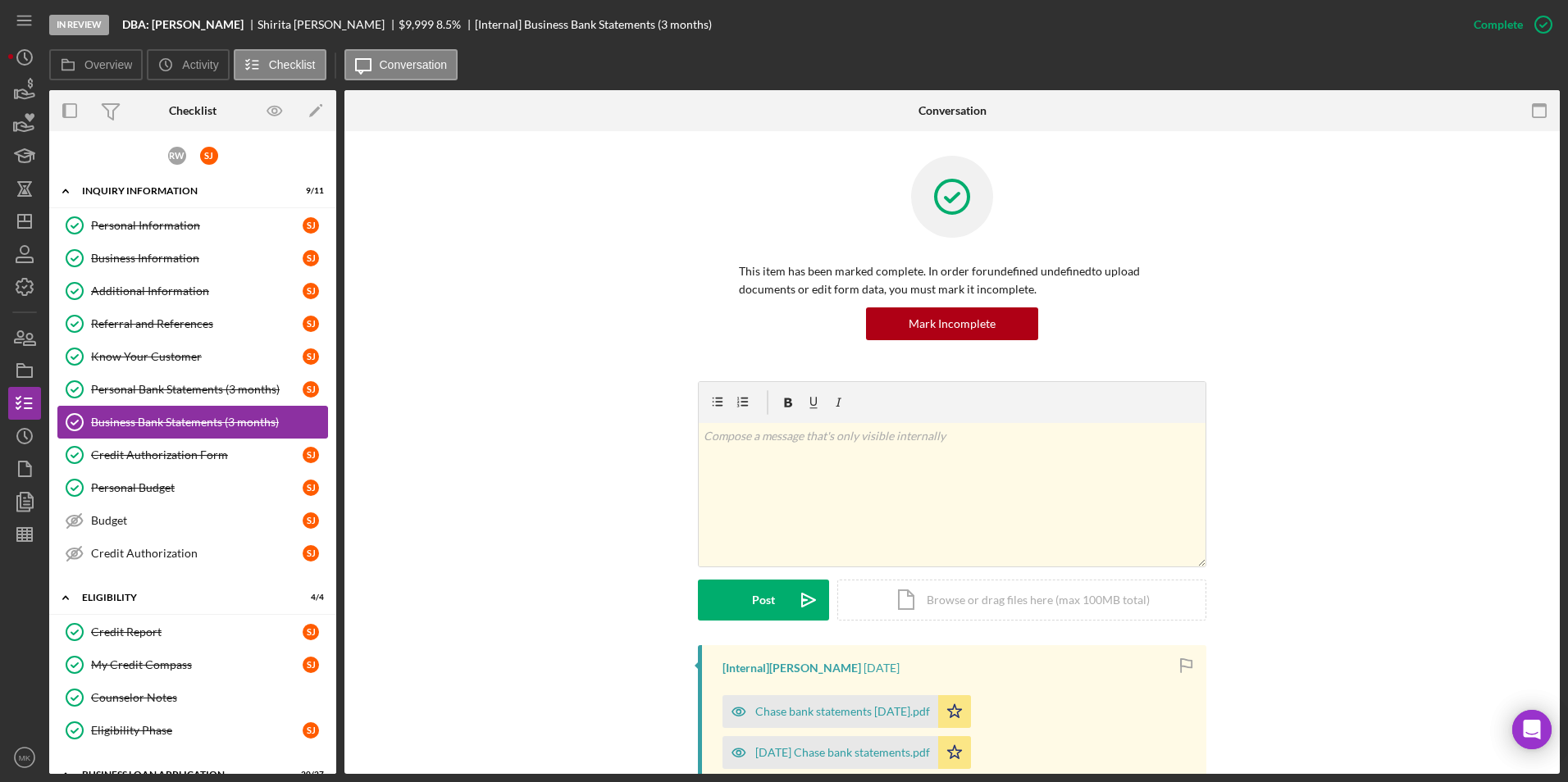
click at [304, 425] on div "Business Bank Statements (3 months)" at bounding box center [209, 422] width 236 height 13
click at [116, 106] on icon at bounding box center [111, 111] width 41 height 41
click at [277, 111] on icon "button" at bounding box center [275, 111] width 5 height 5
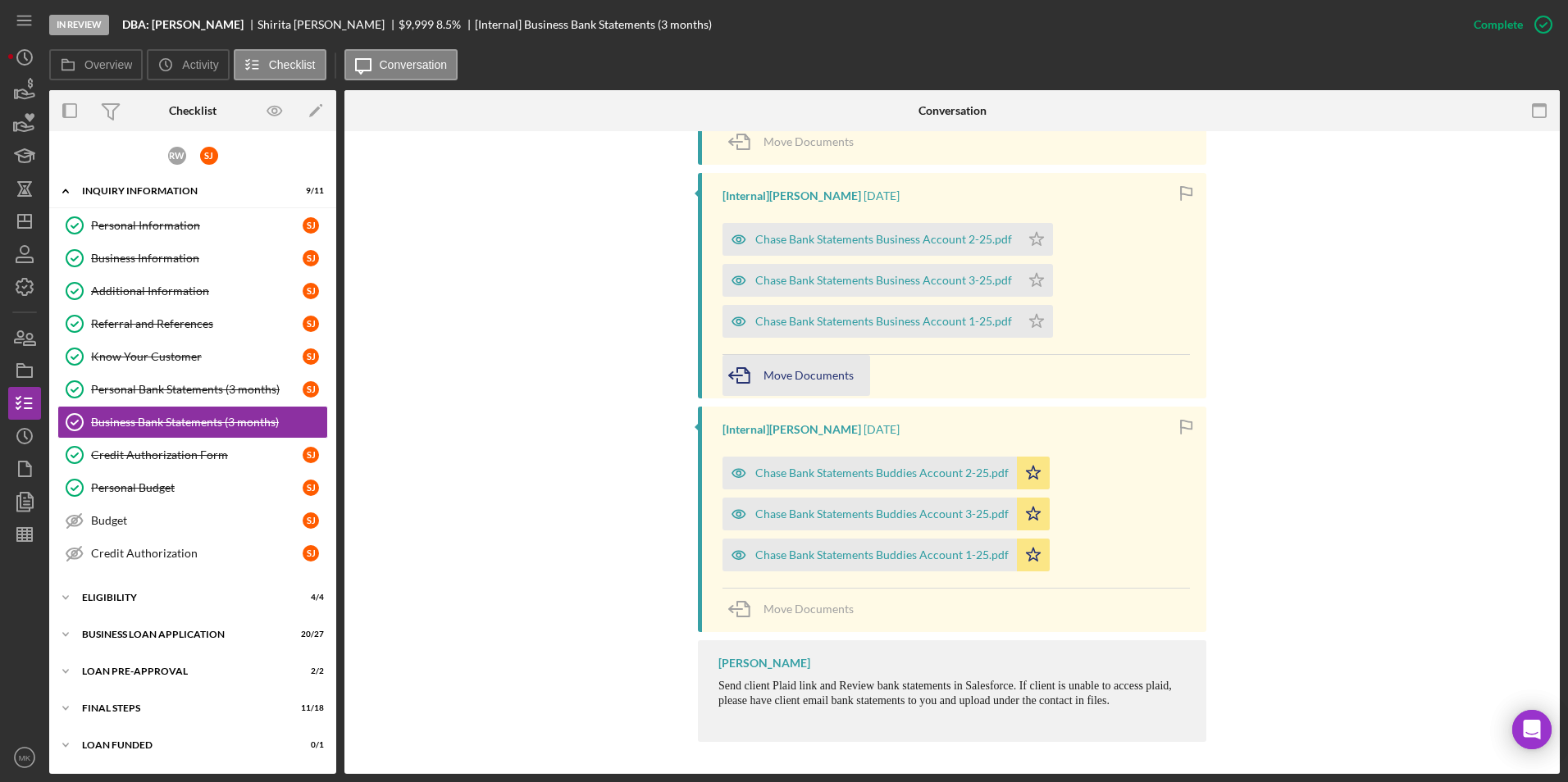
scroll to position [1394, 0]
click at [319, 112] on icon "Icon/Edit" at bounding box center [316, 111] width 37 height 37
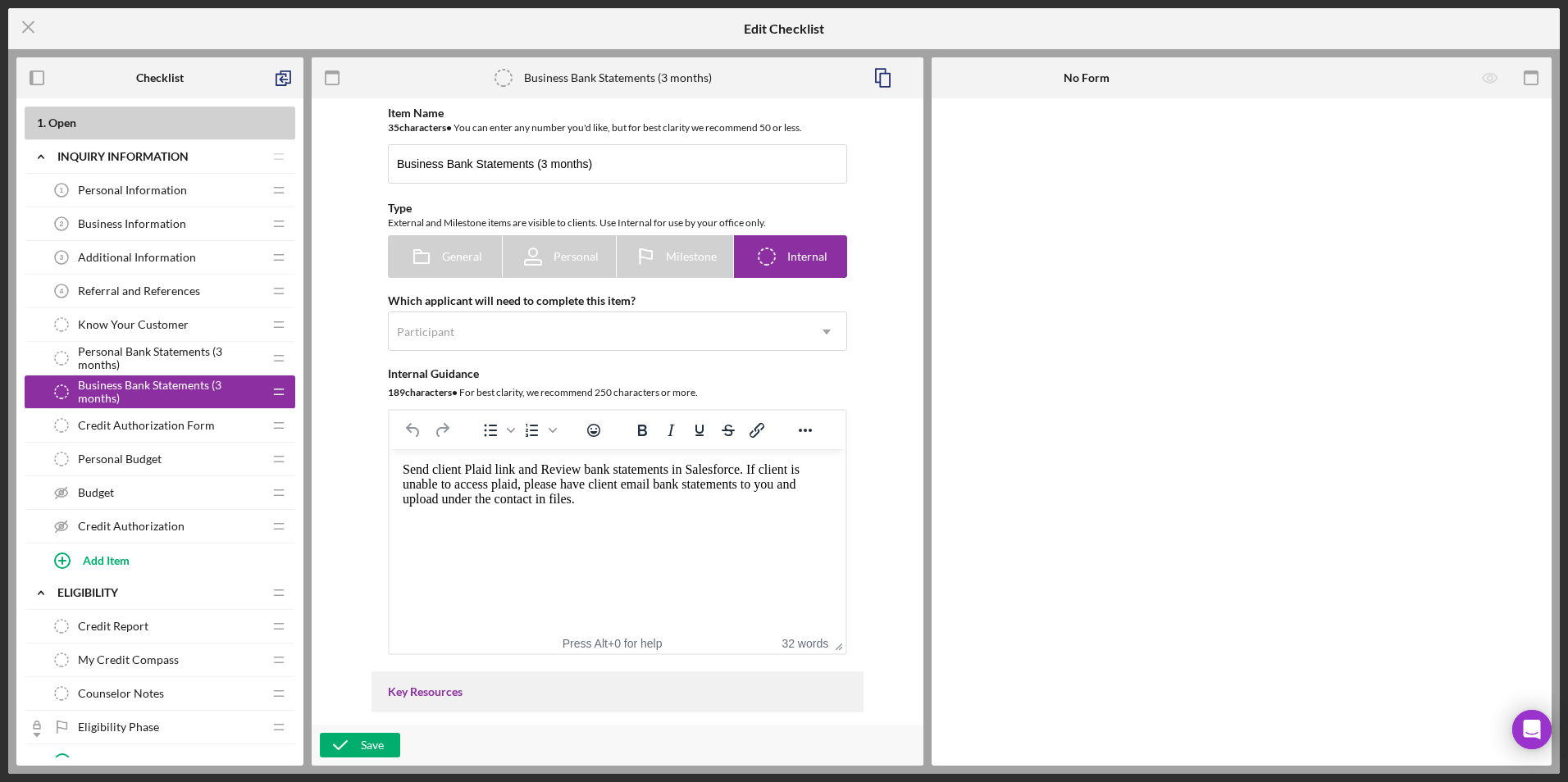
click at [66, 395] on icon "Business Bank Statements (3 months)" at bounding box center [62, 392] width 33 height 33
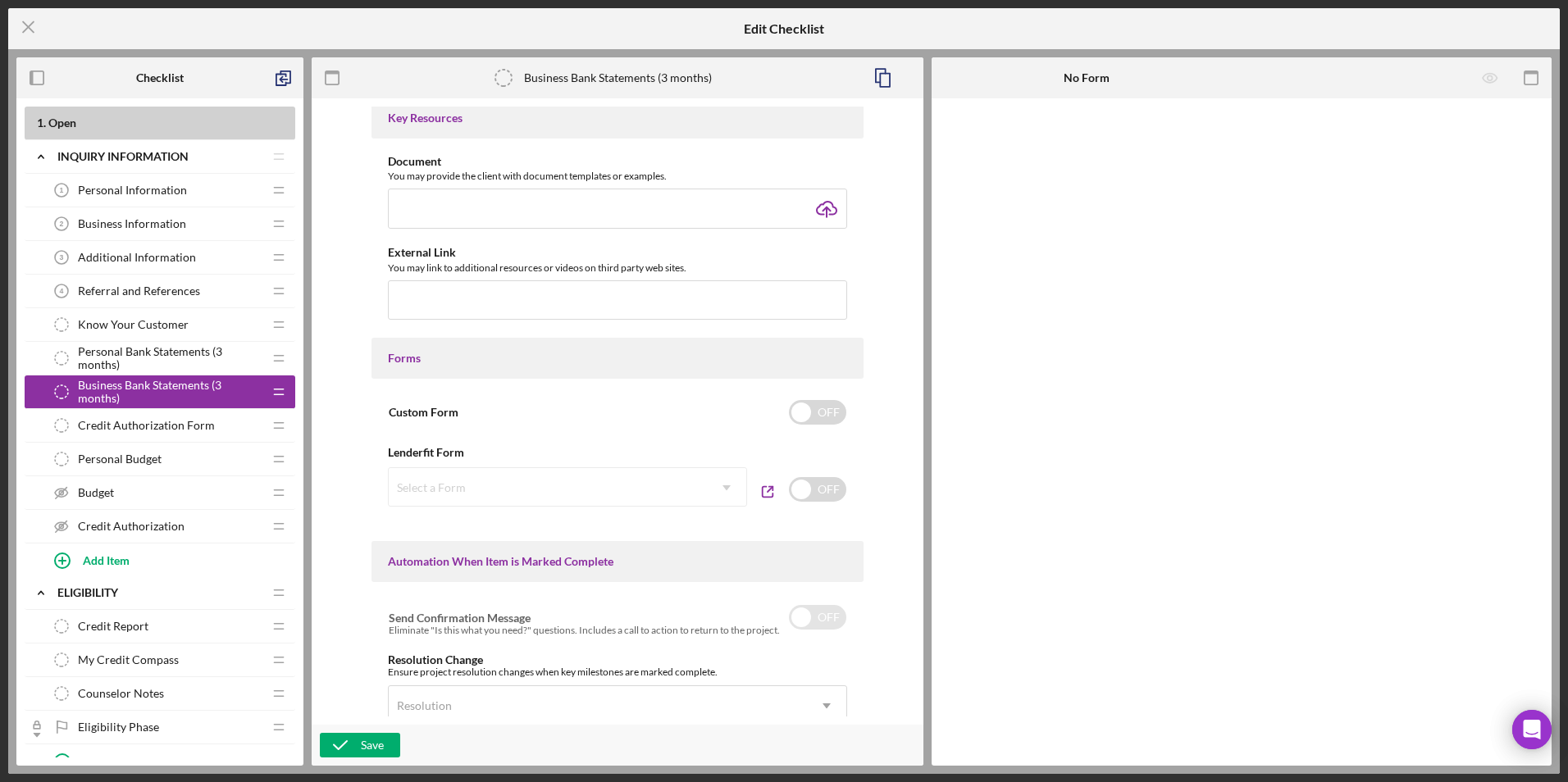
scroll to position [844, 0]
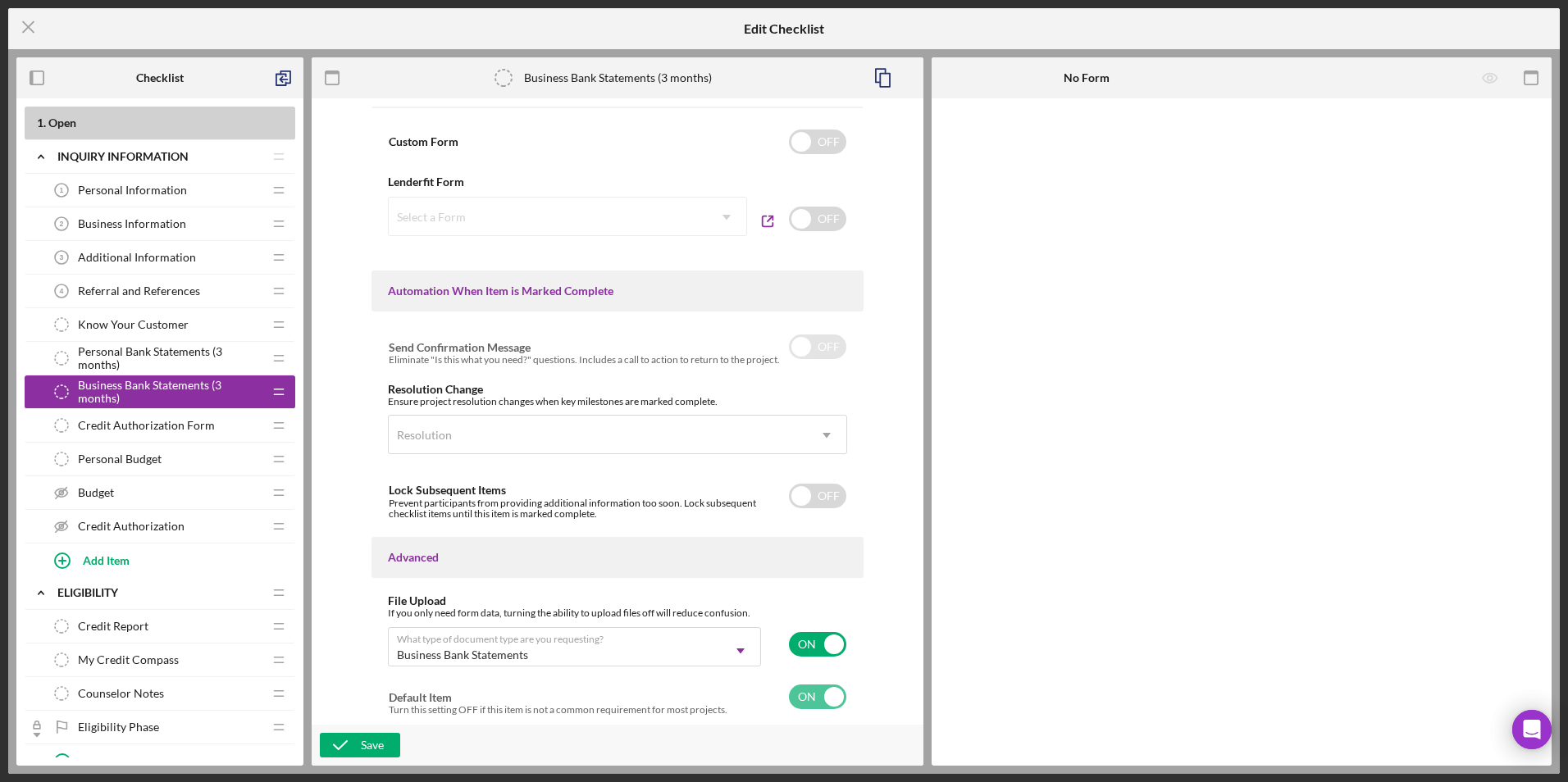
click at [58, 398] on icon "Business Bank Statements (3 months)" at bounding box center [62, 392] width 33 height 33
click at [282, 392] on icon "Icon/Drag" at bounding box center [279, 392] width 33 height 33
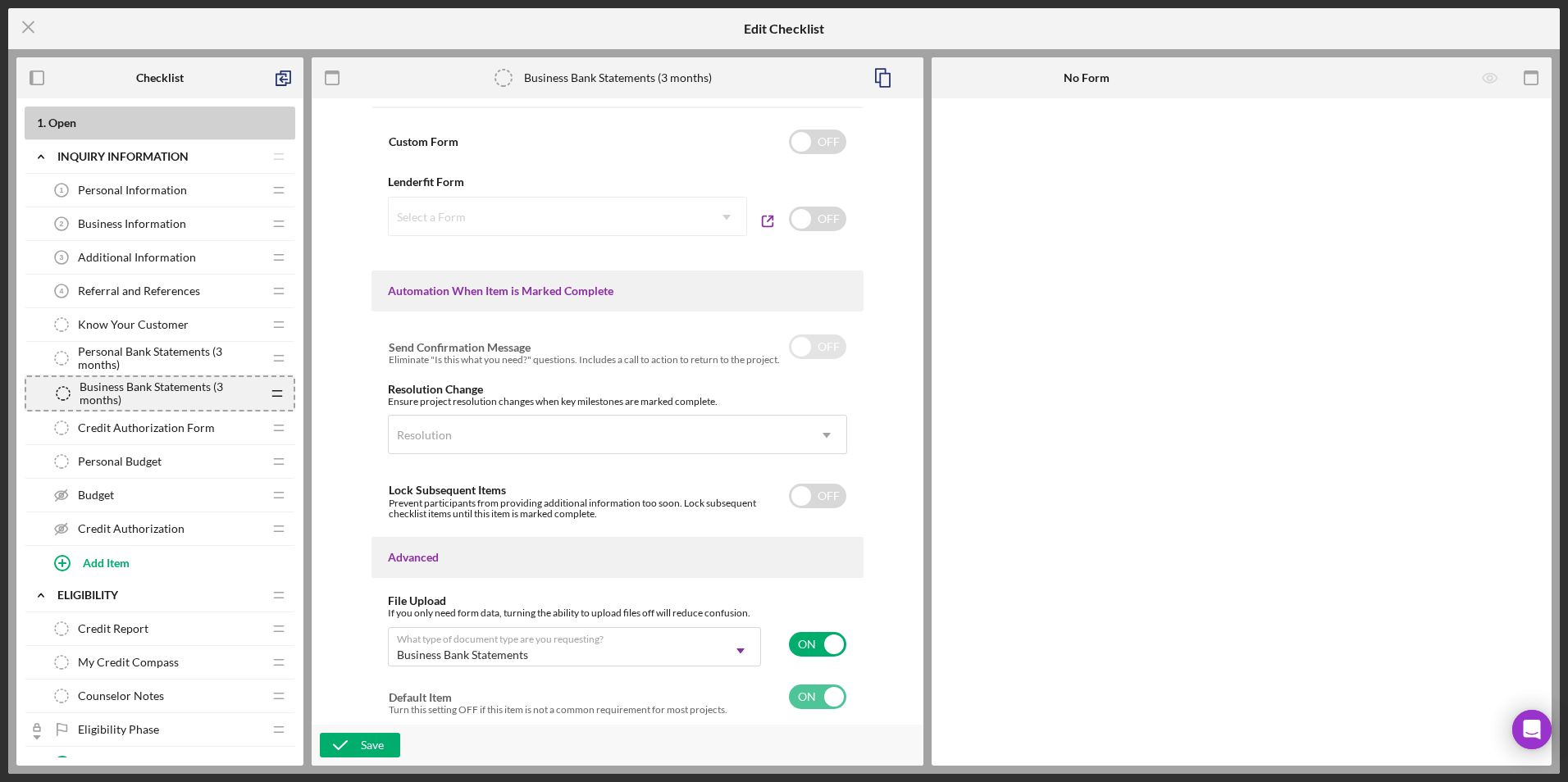
click at [276, 396] on line at bounding box center [276, 396] width 9 height 0
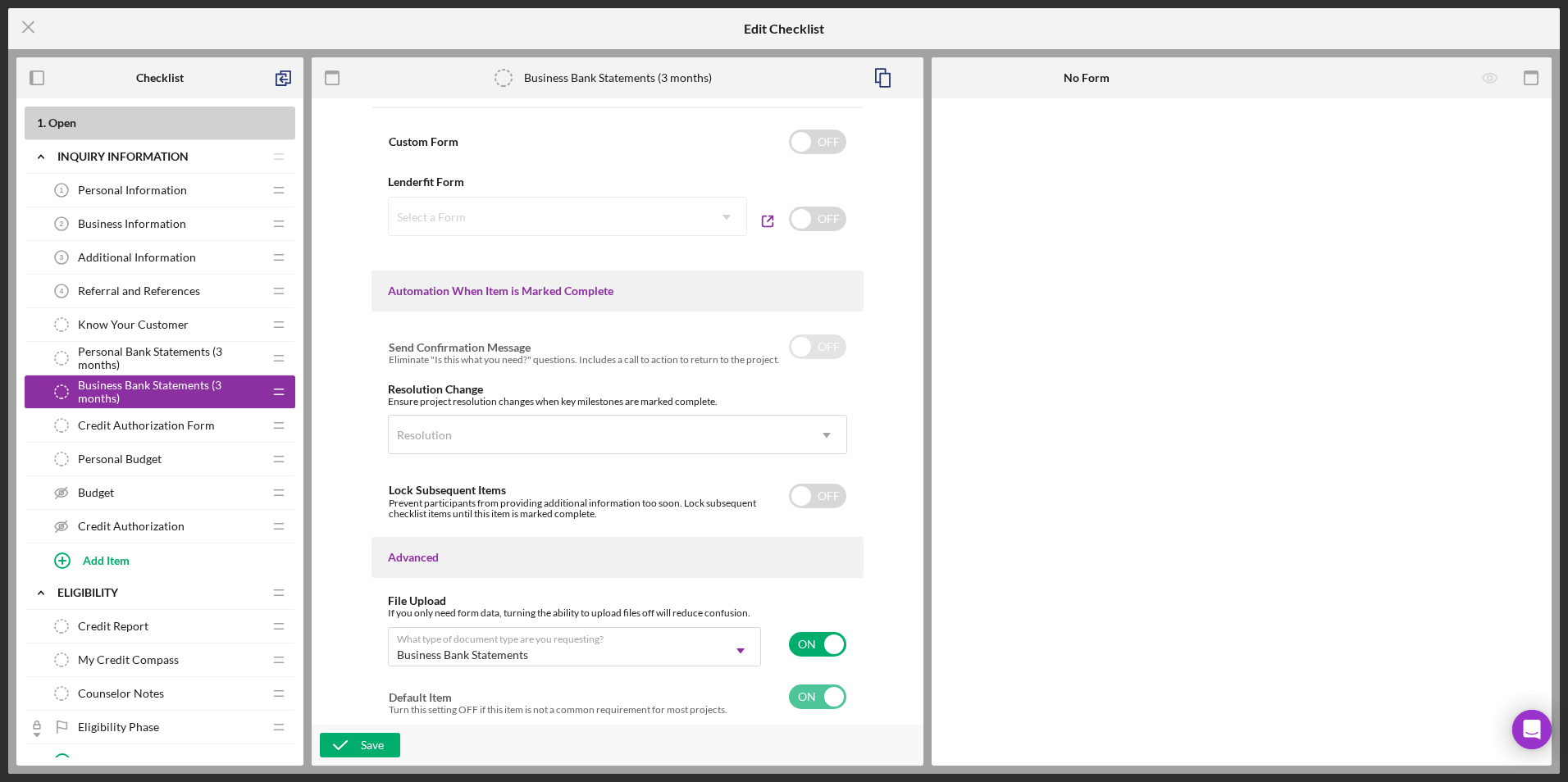
click at [64, 387] on icon "Business Bank Statements (3 months)" at bounding box center [62, 392] width 33 height 33
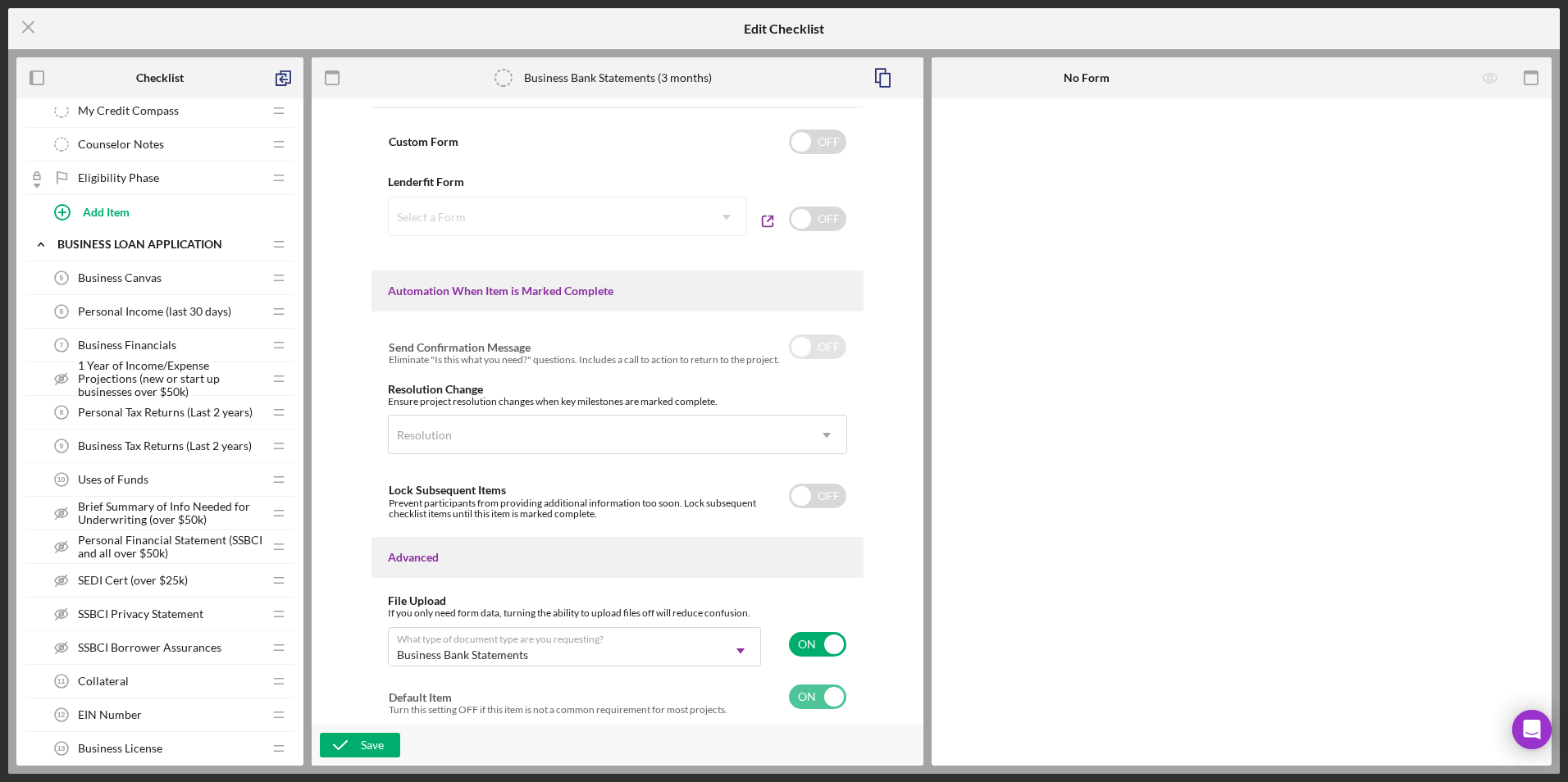
scroll to position [139, 0]
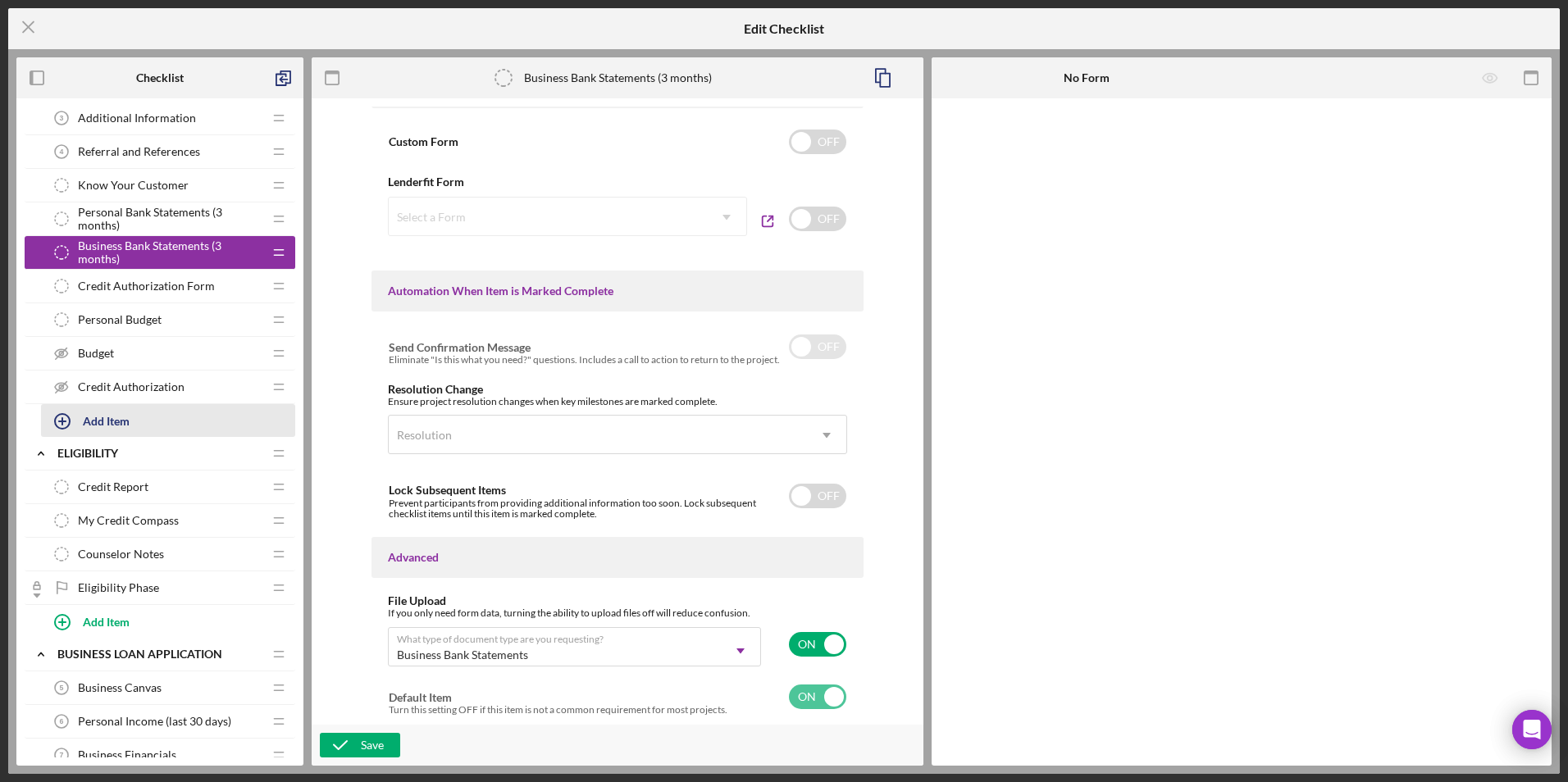
click at [113, 423] on div "Add Item" at bounding box center [106, 421] width 47 height 31
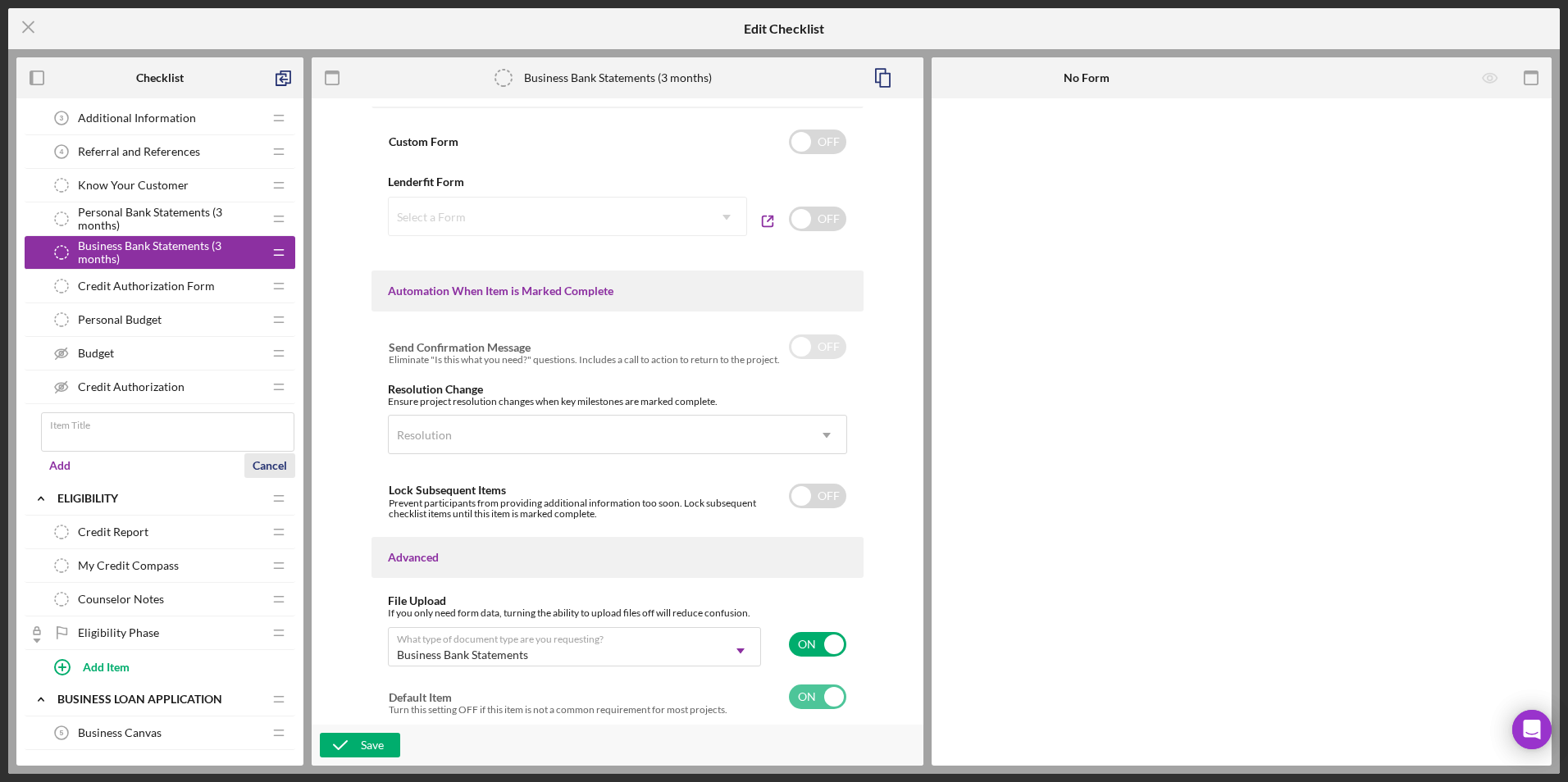
click at [282, 464] on div "Cancel" at bounding box center [270, 466] width 34 height 25
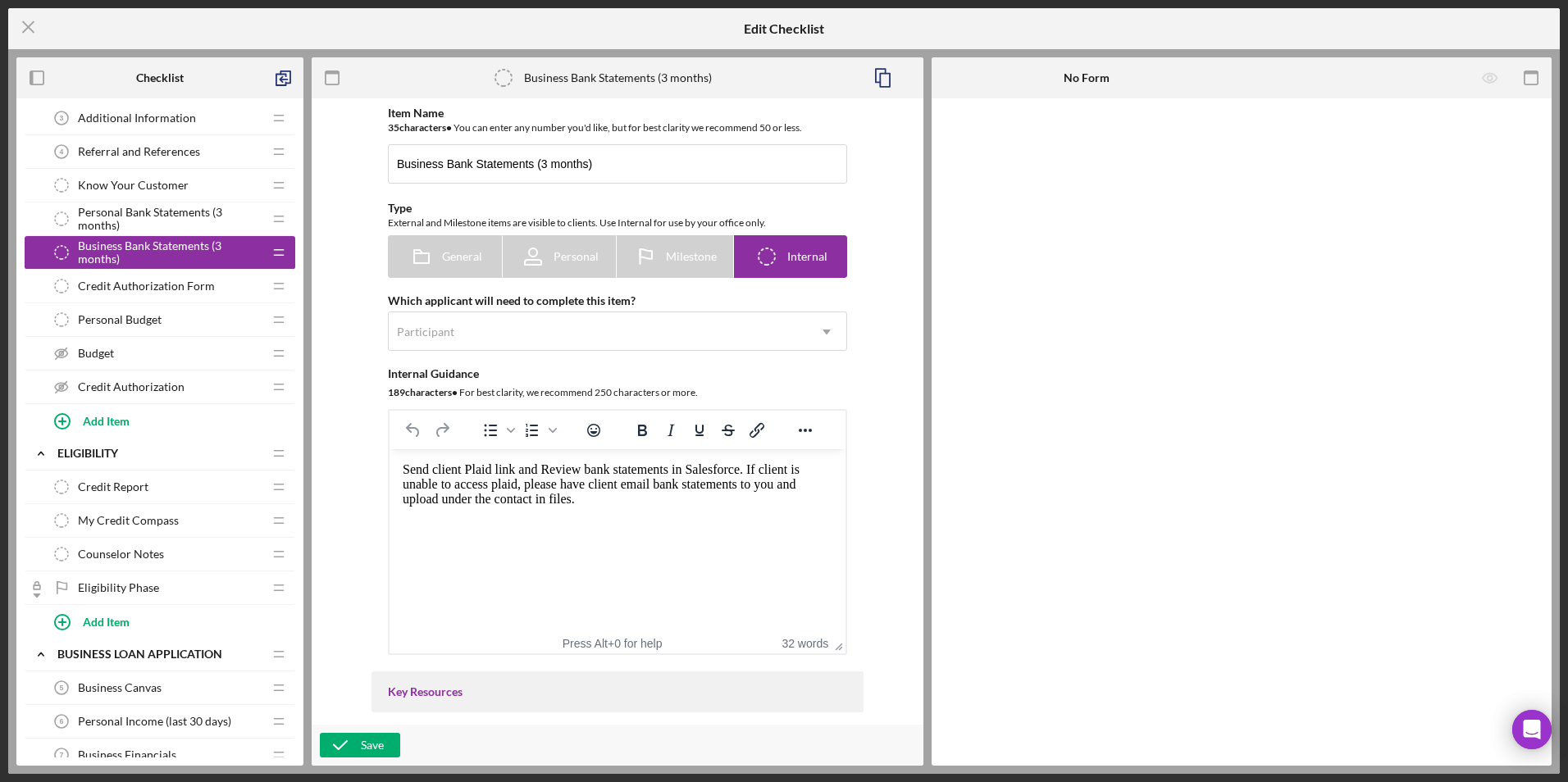
scroll to position [492, 0]
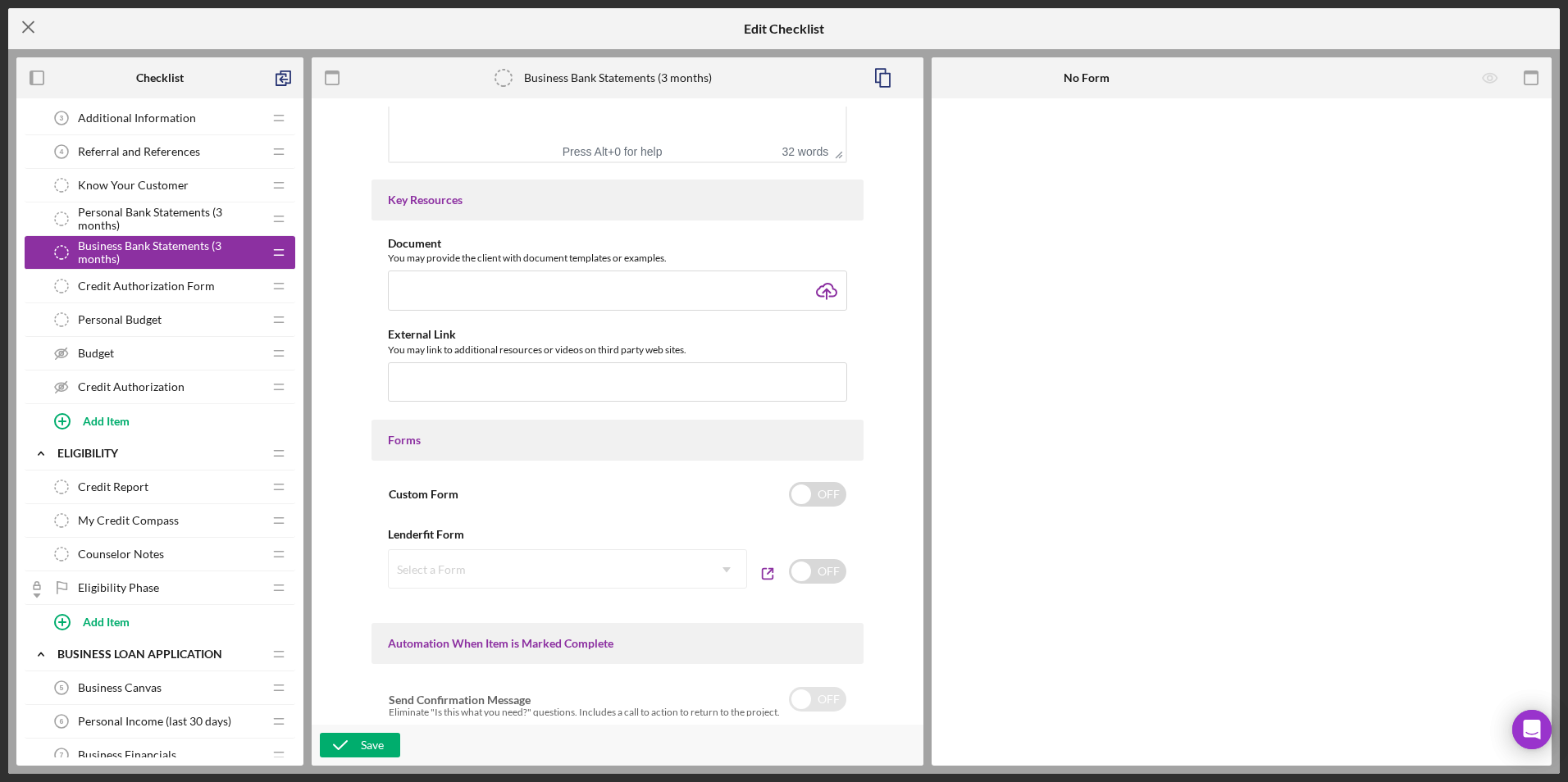
click at [30, 23] on icon "Icon/Menu Close" at bounding box center [29, 27] width 41 height 41
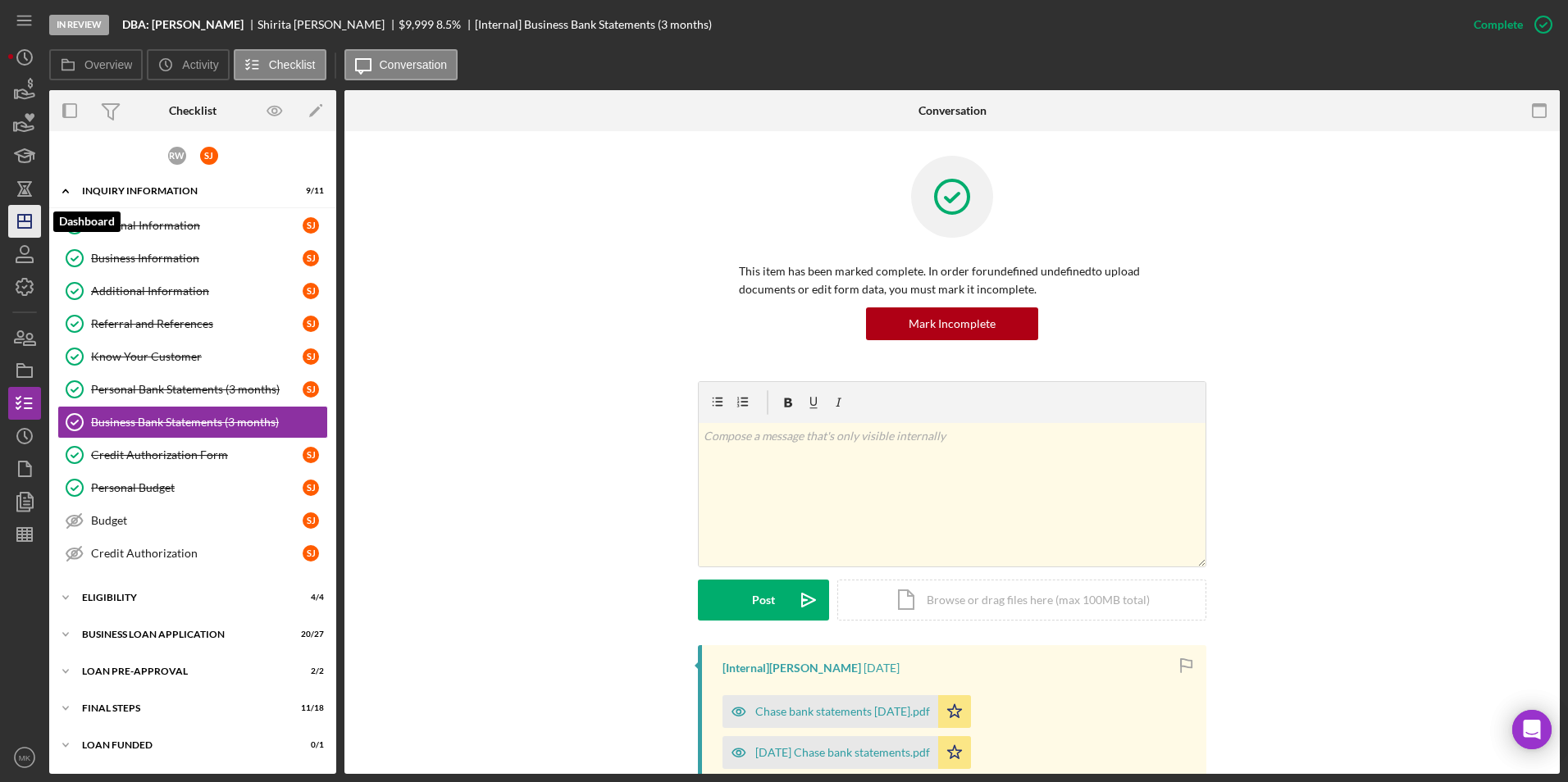
click at [16, 218] on icon "Icon/Dashboard" at bounding box center [25, 221] width 41 height 41
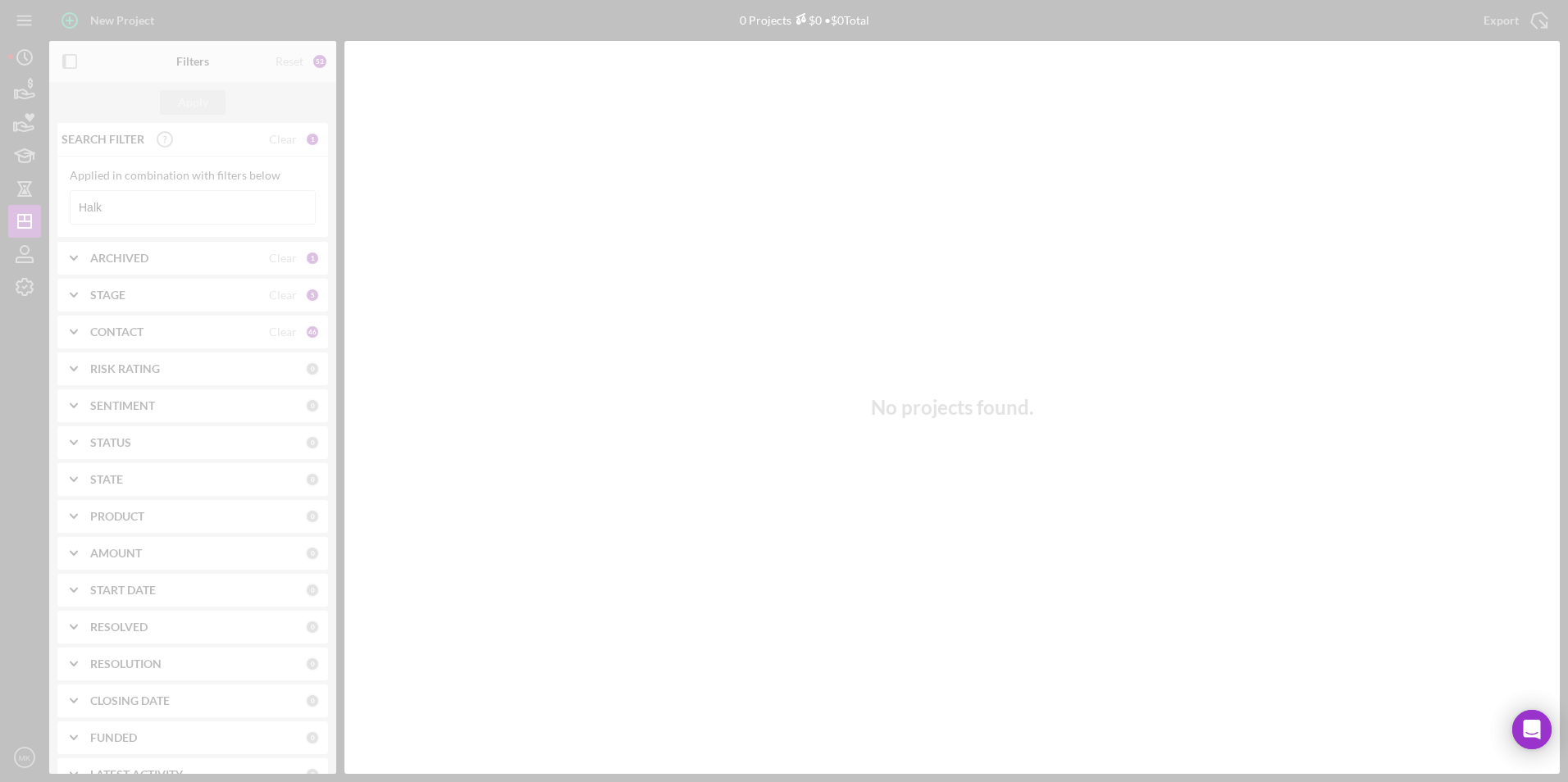
click at [130, 203] on div at bounding box center [784, 391] width 1568 height 782
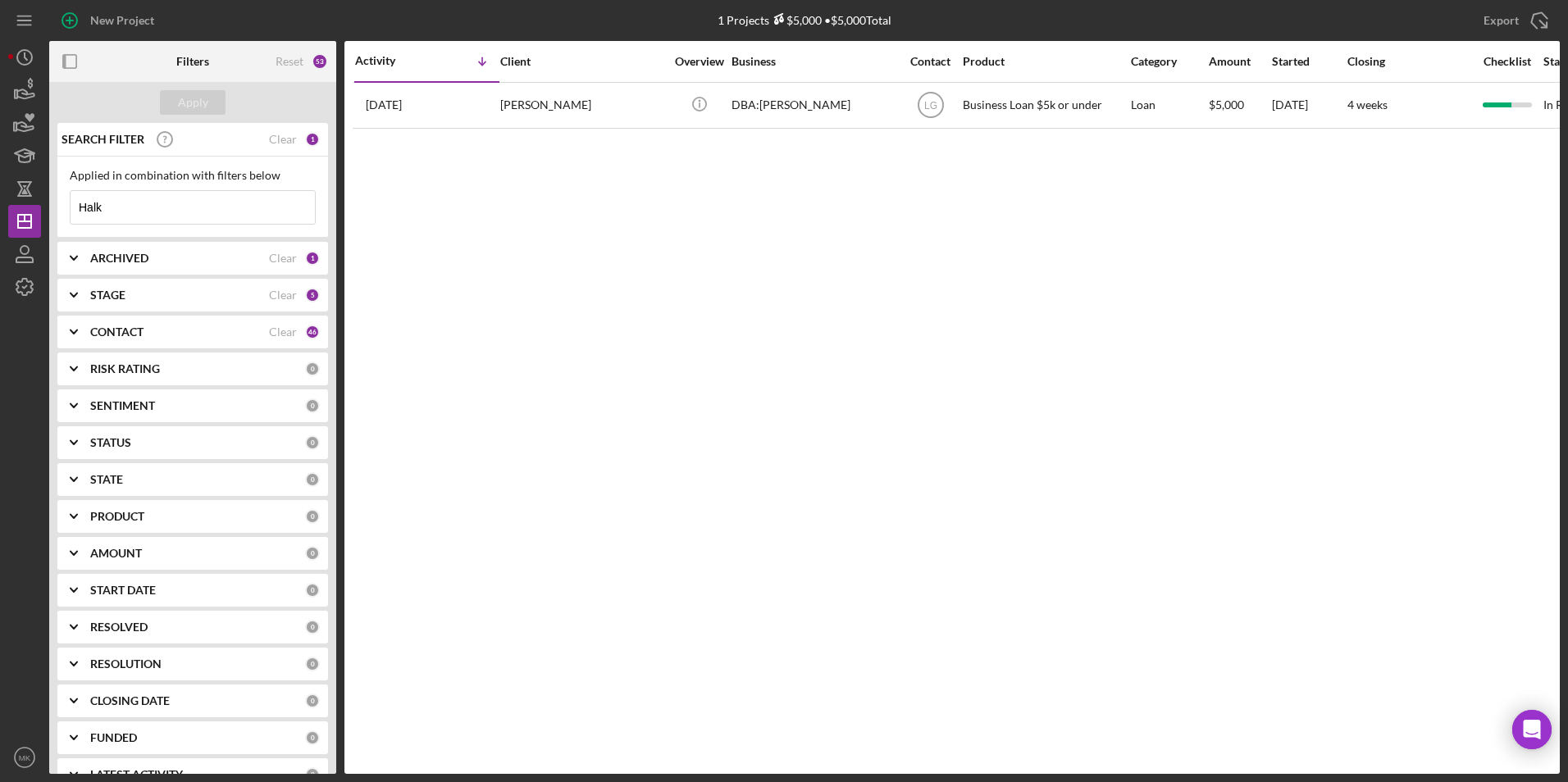
click at [130, 218] on input "Halk" at bounding box center [193, 207] width 244 height 33
drag, startPoint x: 168, startPoint y: 214, endPoint x: 16, endPoint y: 208, distance: 152.1
click at [16, 208] on div "New Project 1 Projects $5,000 • $5,000 Total Halk Export Icon/Export Filters Re…" at bounding box center [784, 387] width 1552 height 774
click at [148, 216] on input "Halk" at bounding box center [193, 207] width 244 height 33
drag, startPoint x: 43, startPoint y: 200, endPoint x: 31, endPoint y: 200, distance: 12.0
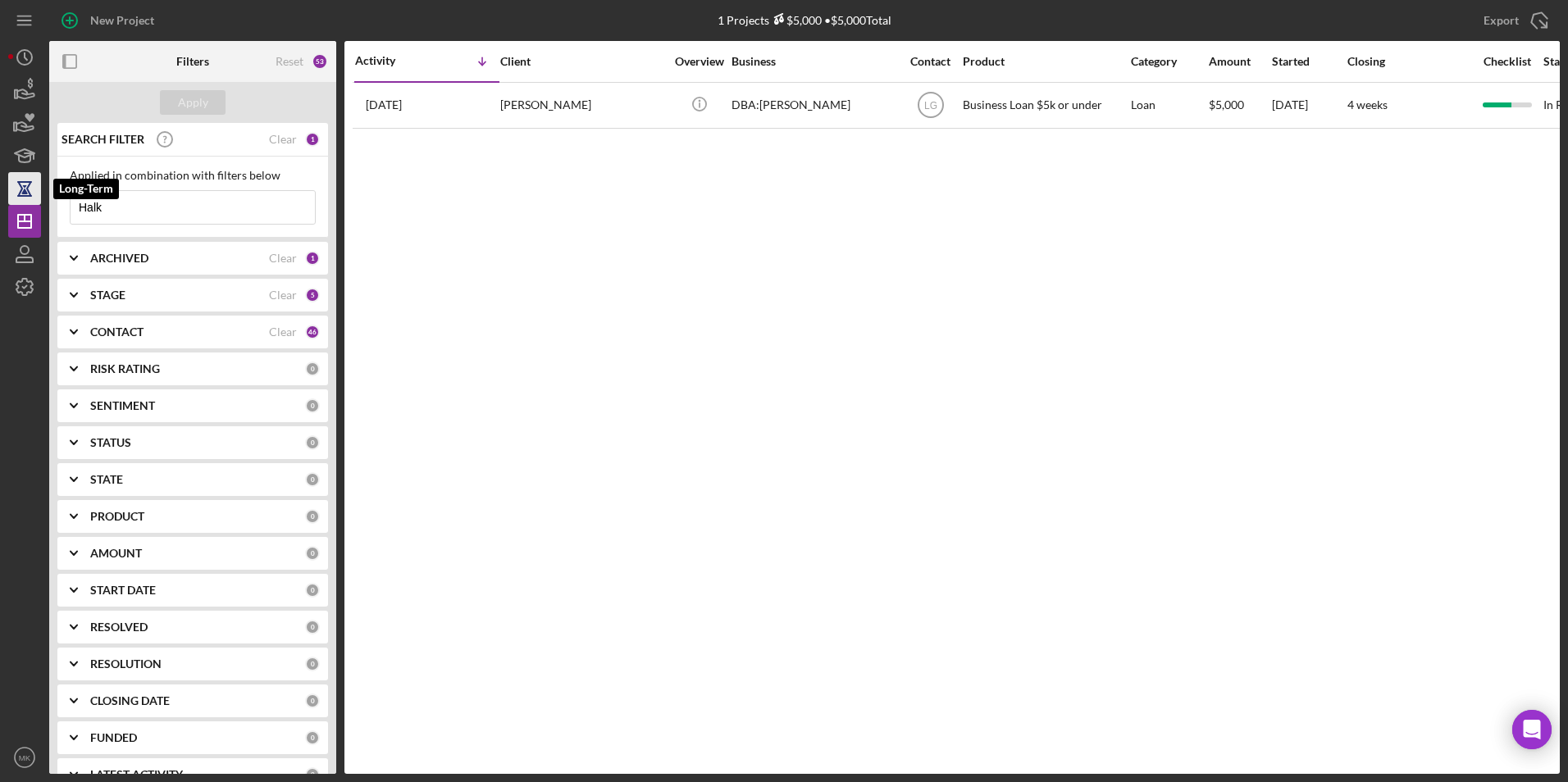
click at [31, 200] on div "New Project 1 Projects $5,000 • $5,000 Total Halk Export Icon/Export Filters Re…" at bounding box center [784, 387] width 1552 height 774
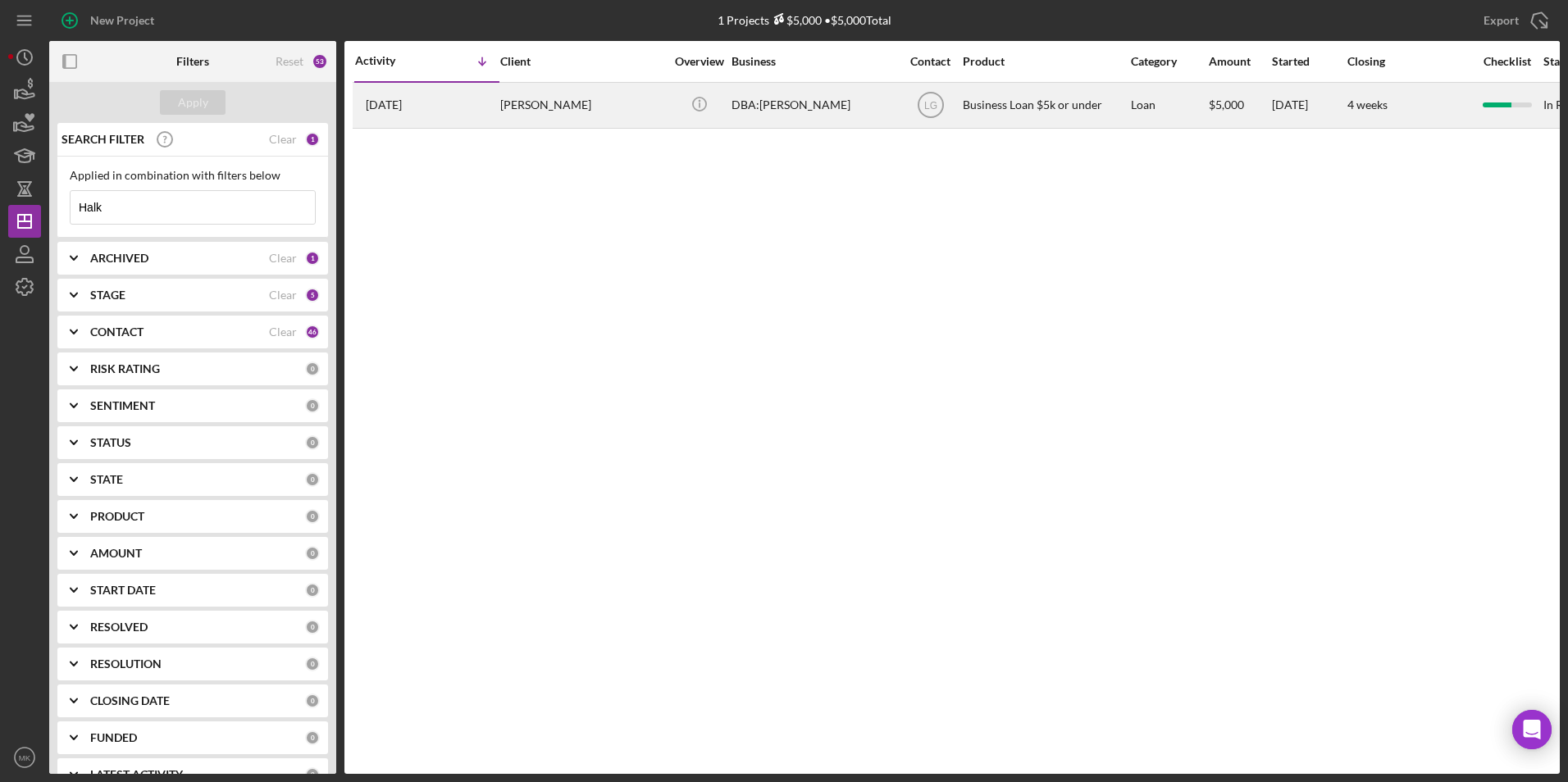
click at [559, 98] on div "[PERSON_NAME]" at bounding box center [582, 105] width 164 height 43
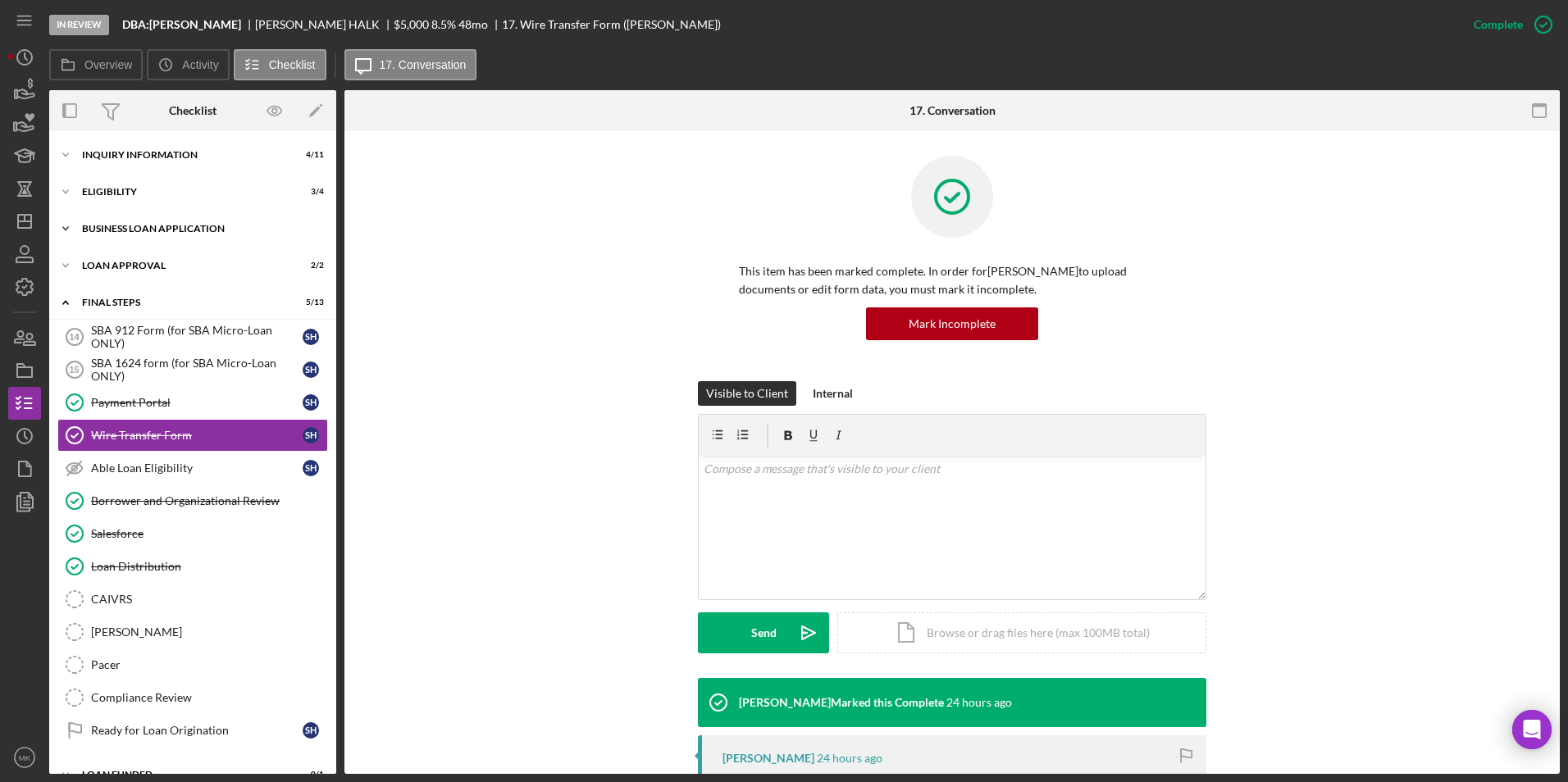
click at [219, 225] on div "BUSINESS LOAN APPLICATION" at bounding box center [198, 229] width 234 height 10
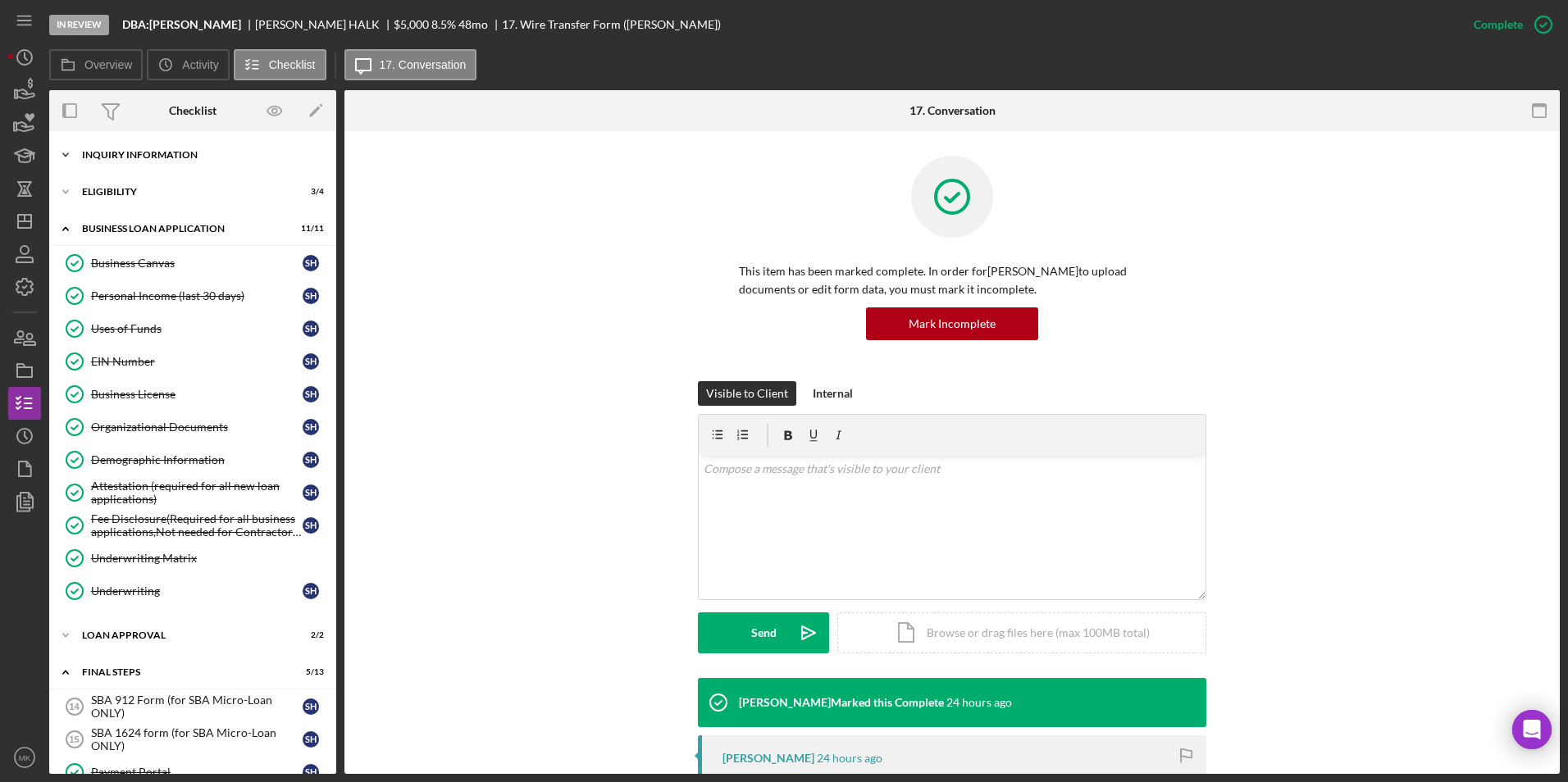
click at [141, 159] on div "INQUIRY INFORMATION" at bounding box center [198, 155] width 234 height 10
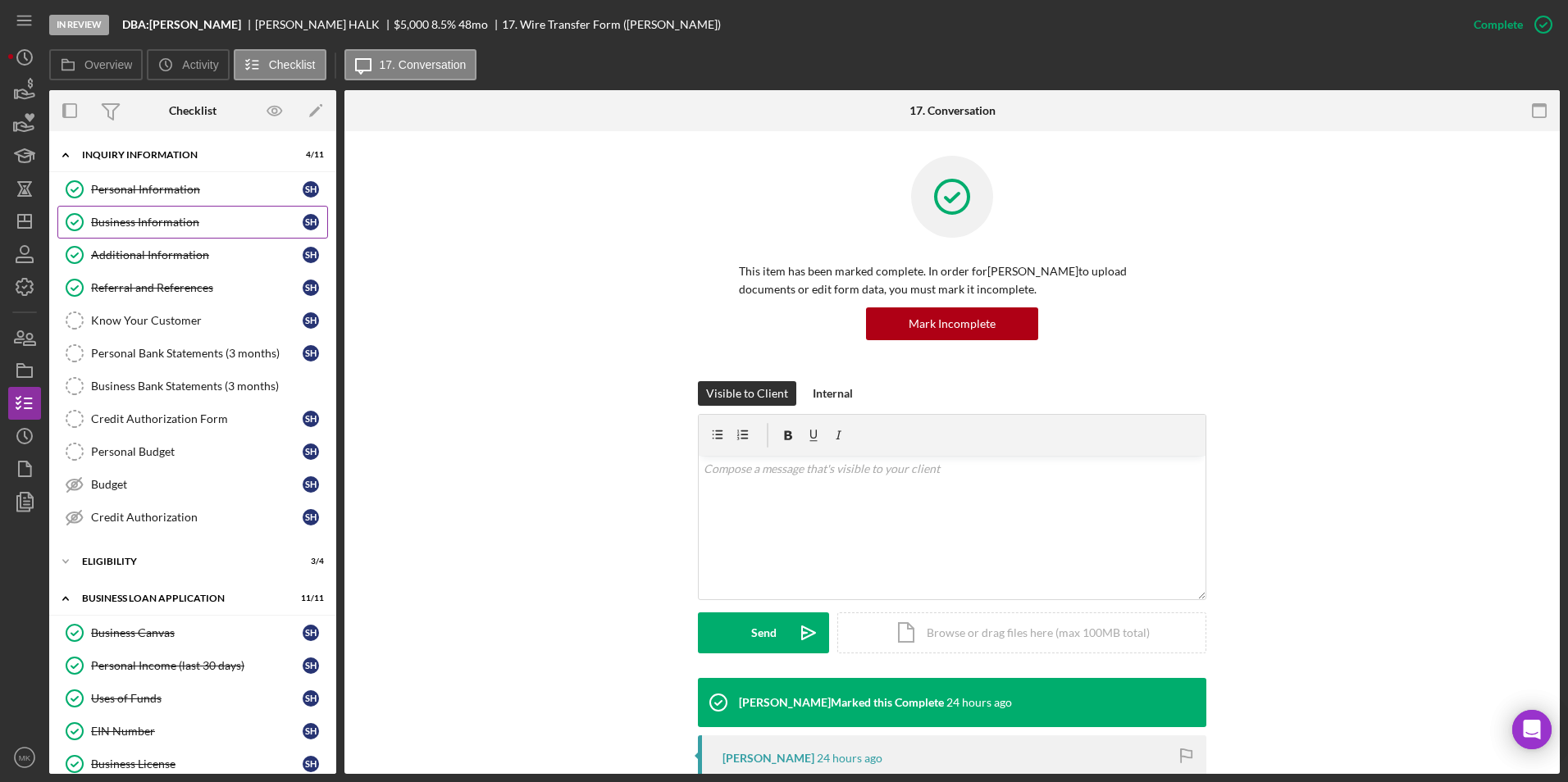
click at [155, 219] on div "Business Information" at bounding box center [197, 222] width 212 height 13
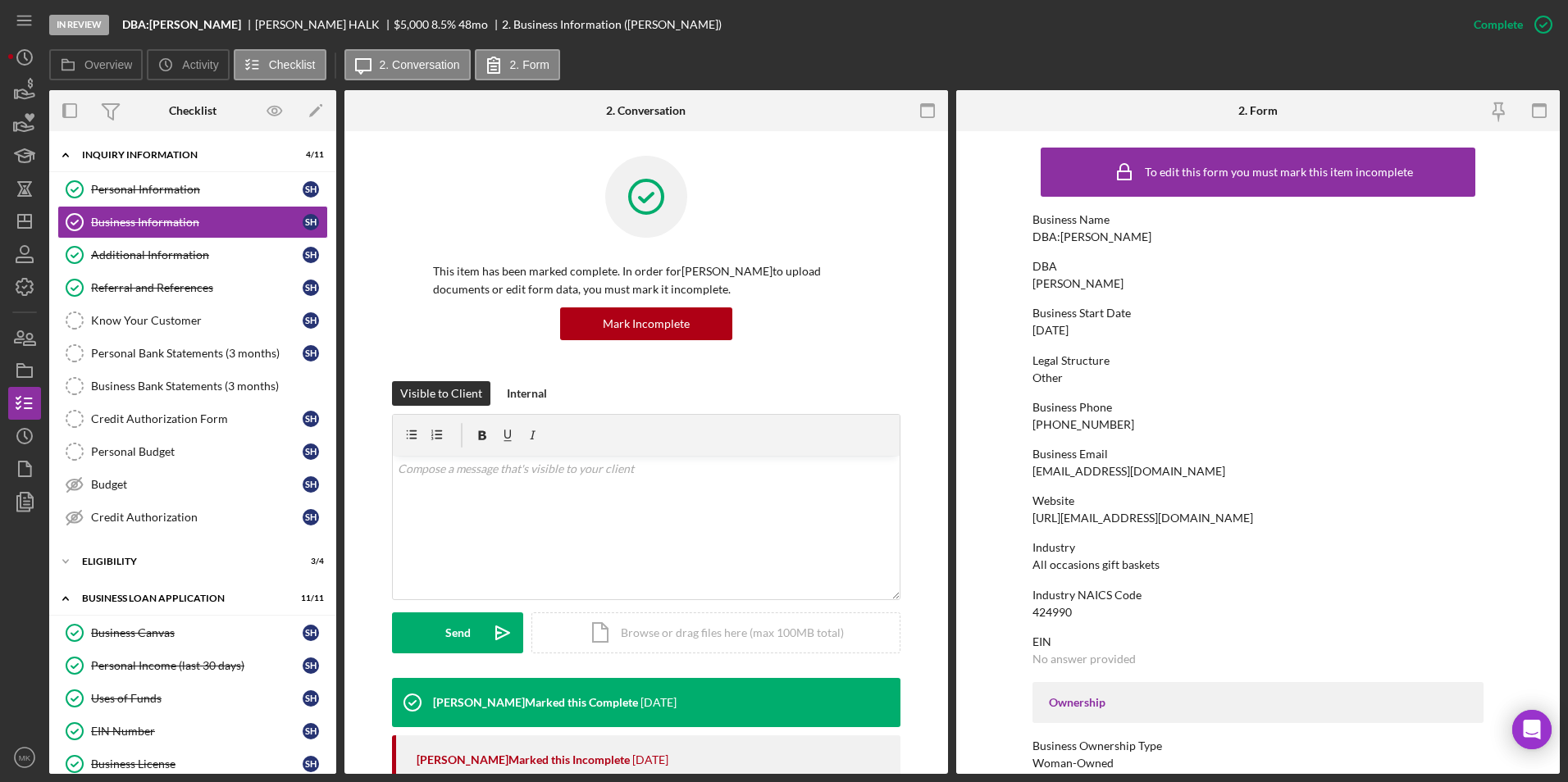
click at [1340, 393] on div "To edit this form you must mark this item incomplete Business Name DBA:[PERSON_…" at bounding box center [1258, 749] width 451 height 1220
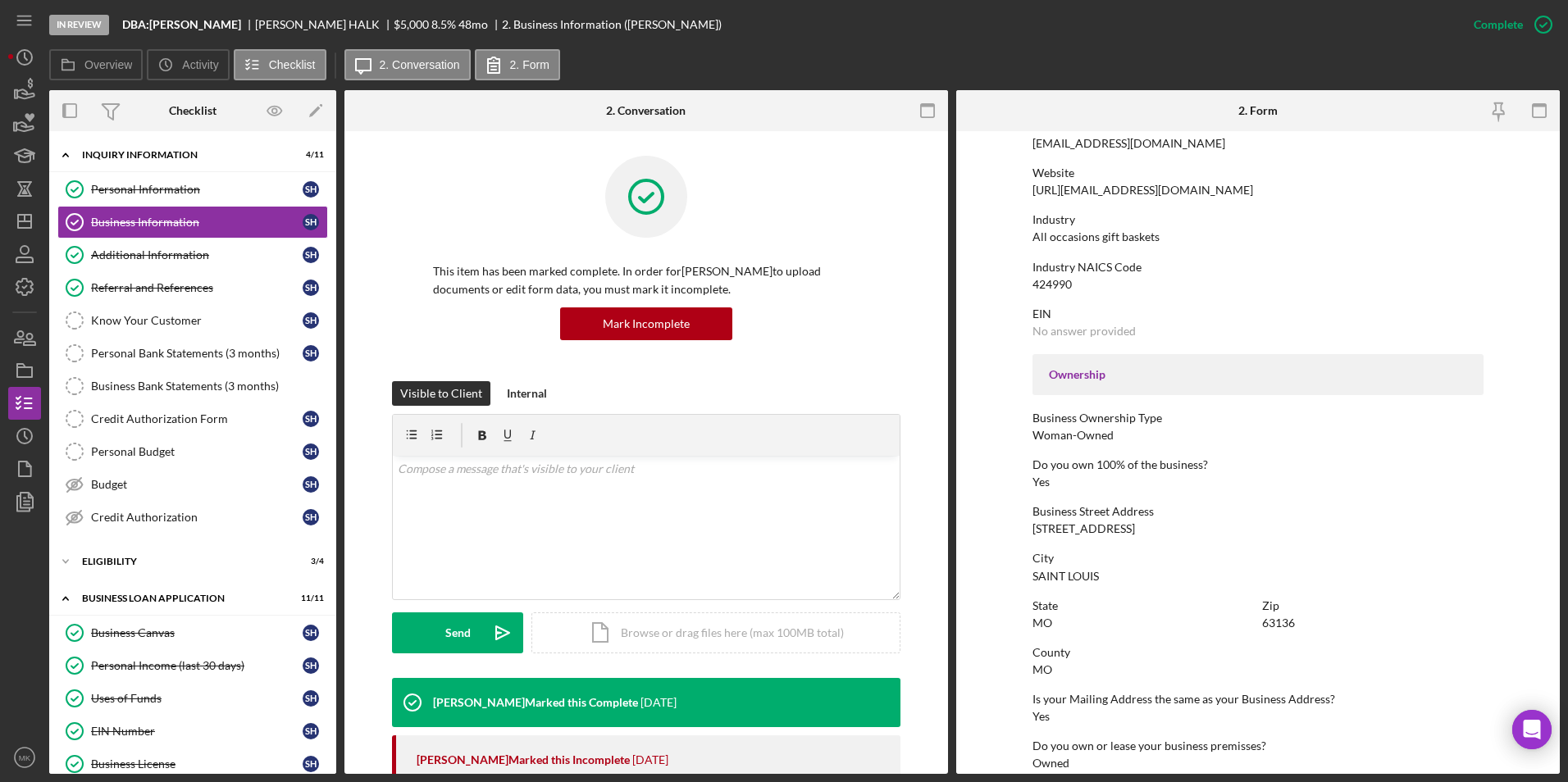
scroll to position [410, 0]
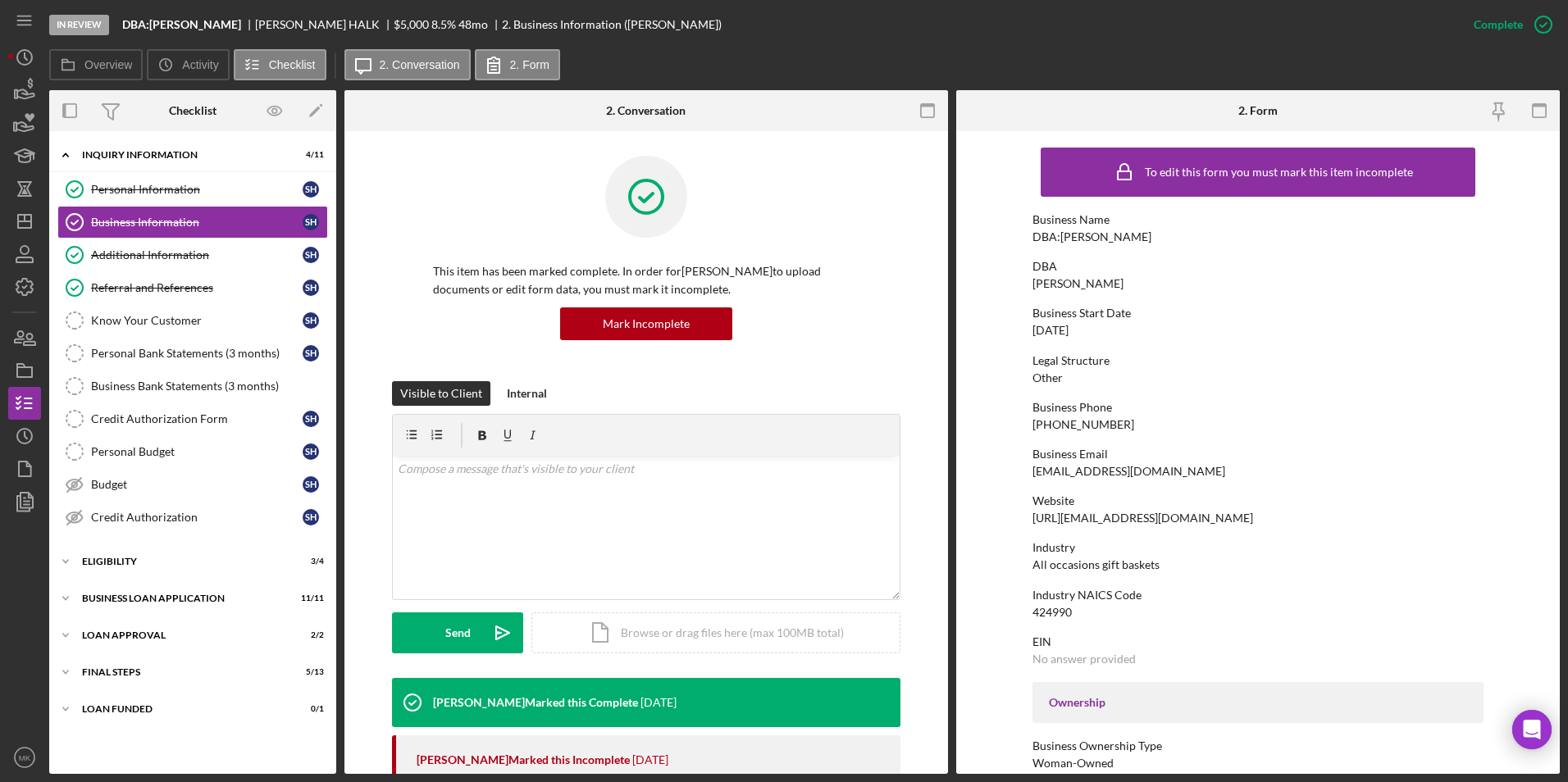
drag, startPoint x: 1156, startPoint y: 479, endPoint x: 1146, endPoint y: 475, distance: 10.8
click at [1156, 479] on div "To edit this form you must mark this item incomplete Business Name DBA:[PERSON_…" at bounding box center [1258, 749] width 451 height 1220
drag, startPoint x: 1145, startPoint y: 473, endPoint x: 1033, endPoint y: 475, distance: 112.0
click at [1033, 475] on div "Business Email [EMAIL_ADDRESS][DOMAIN_NAME]" at bounding box center [1258, 462] width 451 height 30
copy div "[EMAIL_ADDRESS][DOMAIN_NAME]"
